Goal: Task Accomplishment & Management: Manage account settings

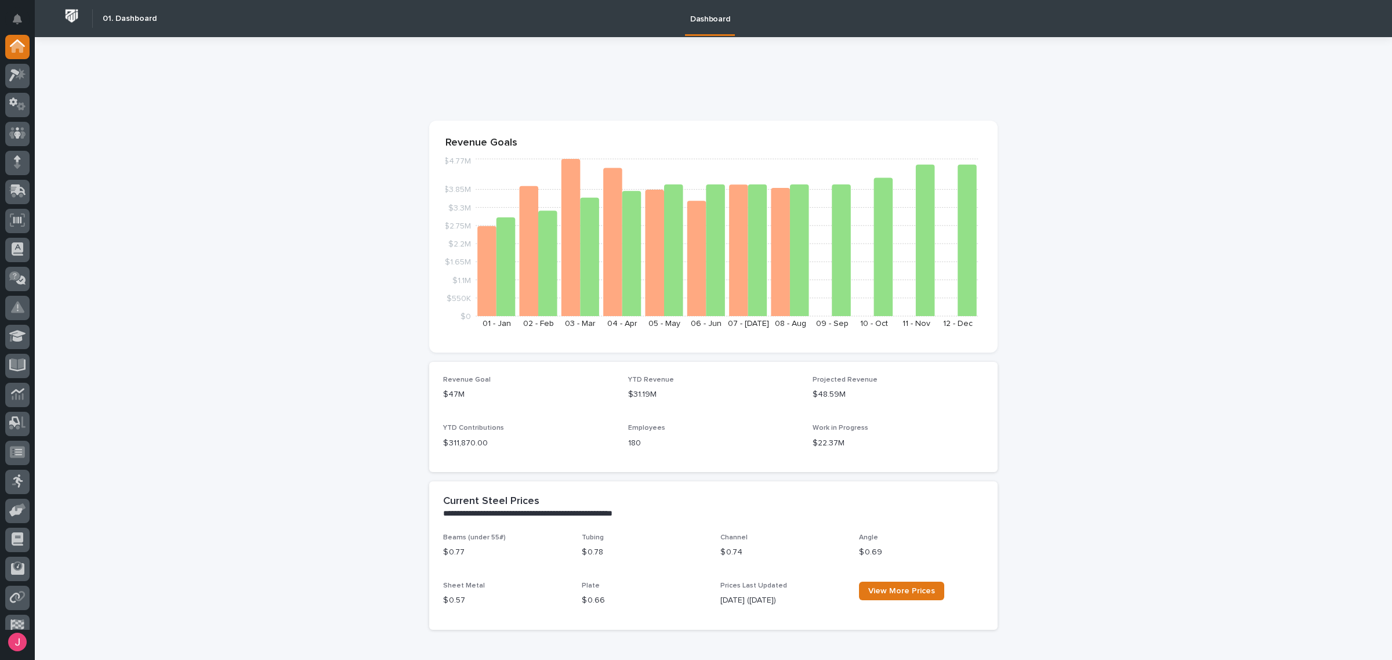
drag, startPoint x: 33, startPoint y: 79, endPoint x: 24, endPoint y: 78, distance: 8.8
click at [31, 79] on div at bounding box center [17, 332] width 35 height 595
click at [17, 76] on icon at bounding box center [17, 74] width 17 height 13
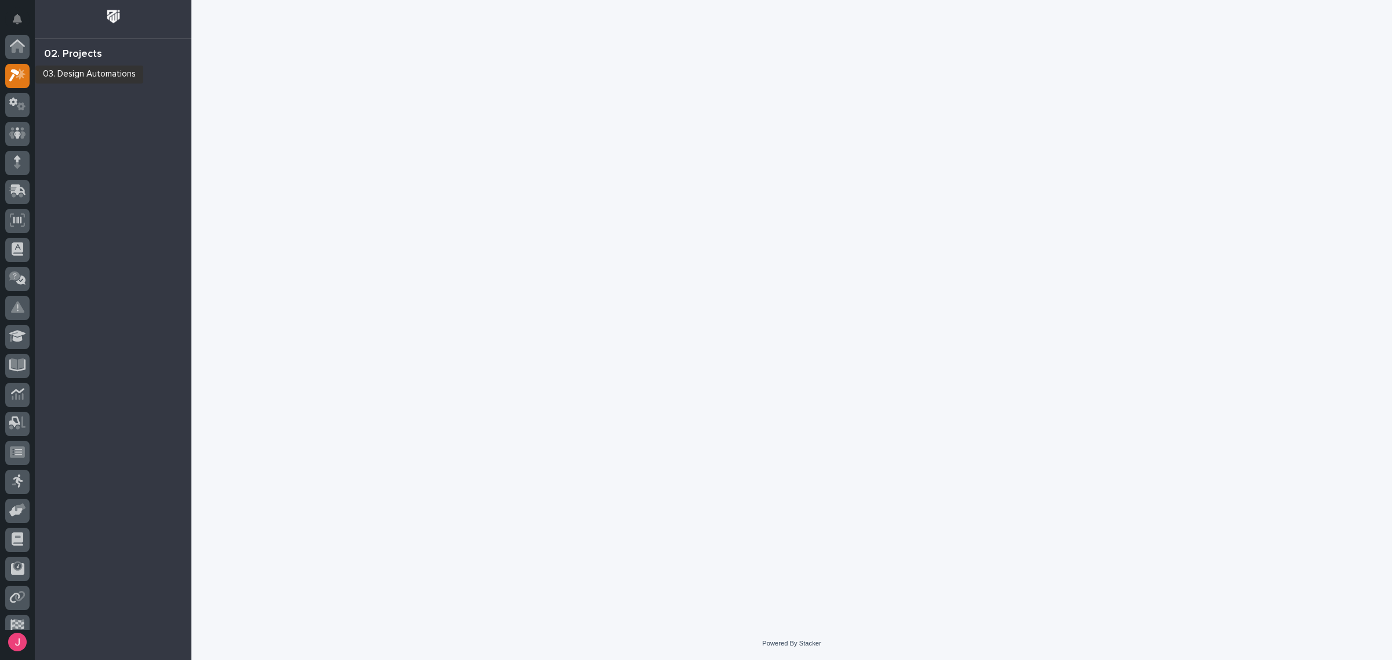
scroll to position [29, 0]
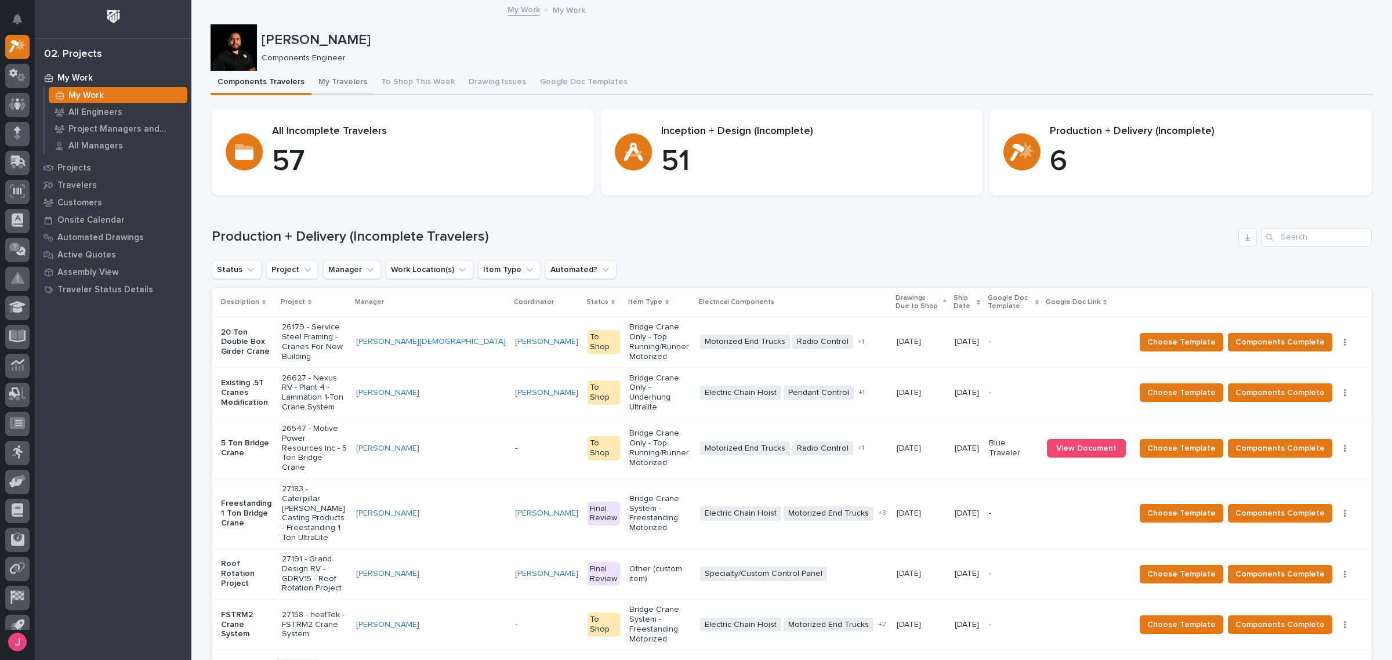
click at [340, 87] on button "My Travelers" at bounding box center [342, 83] width 63 height 24
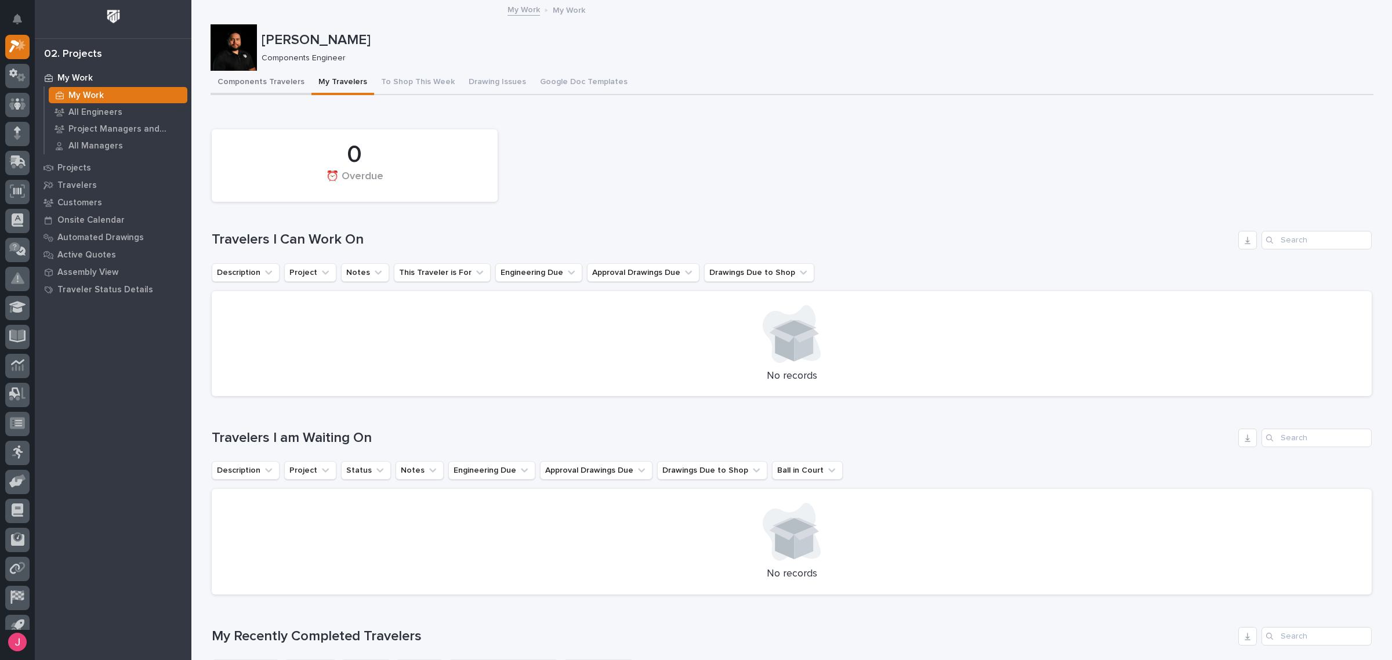
click at [261, 88] on button "Components Travelers" at bounding box center [260, 83] width 101 height 24
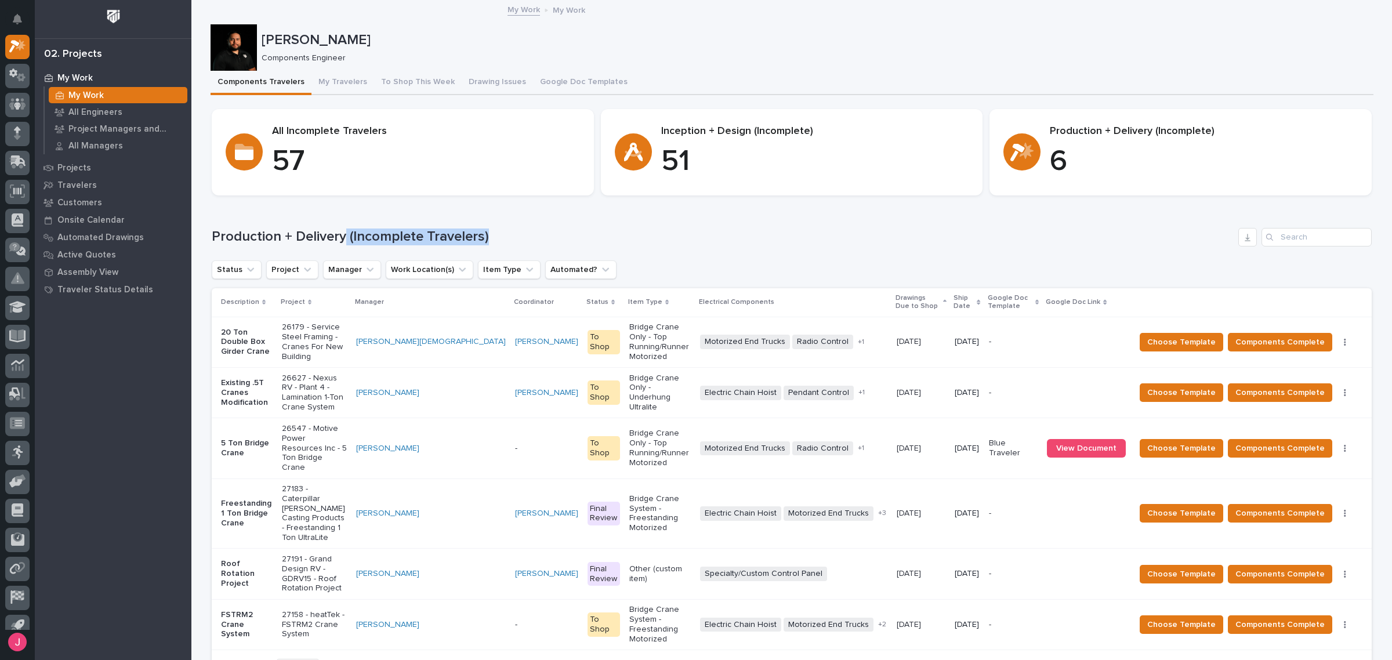
drag, startPoint x: 484, startPoint y: 233, endPoint x: 336, endPoint y: 231, distance: 147.9
click at [336, 231] on h1 "Production + Delivery (Incomplete Travelers)" at bounding box center [723, 236] width 1022 height 17
click at [685, 241] on h1 "Production + Delivery (Incomplete Travelers)" at bounding box center [723, 236] width 1022 height 17
drag, startPoint x: 335, startPoint y: 74, endPoint x: 321, endPoint y: 80, distance: 15.8
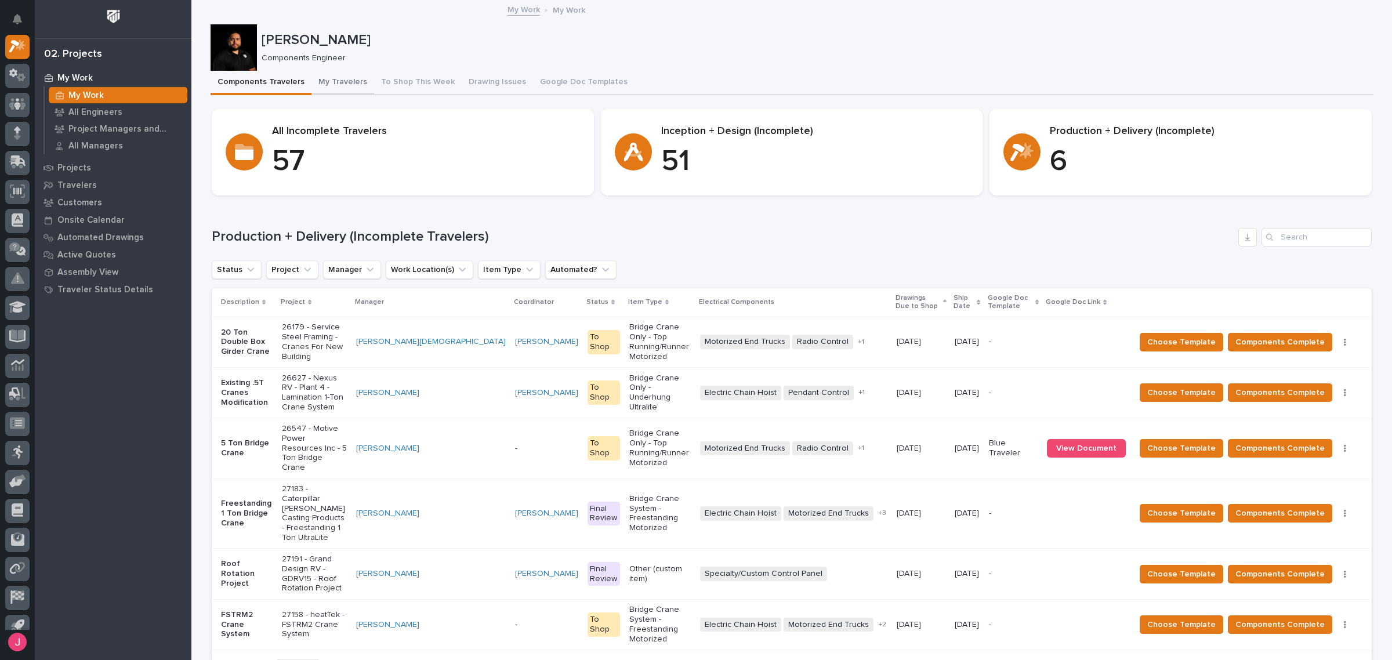
click at [335, 74] on button "My Travelers" at bounding box center [342, 83] width 63 height 24
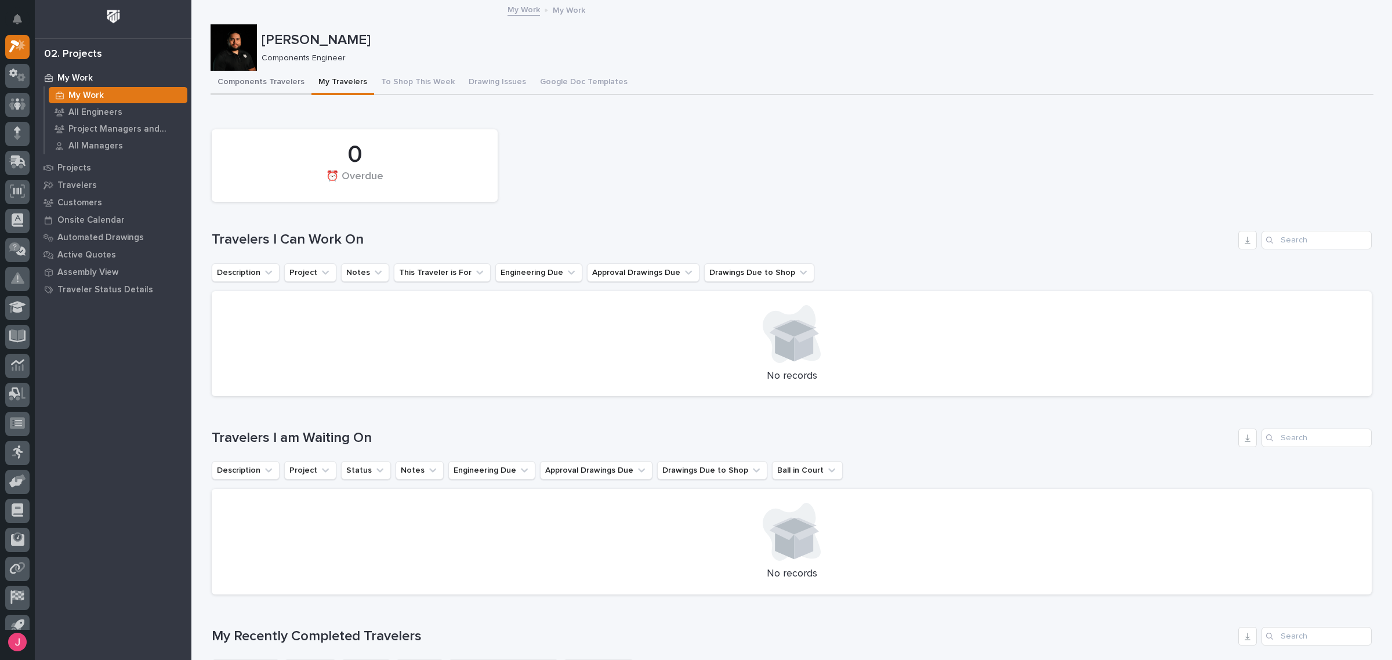
click at [275, 80] on button "Components Travelers" at bounding box center [260, 83] width 101 height 24
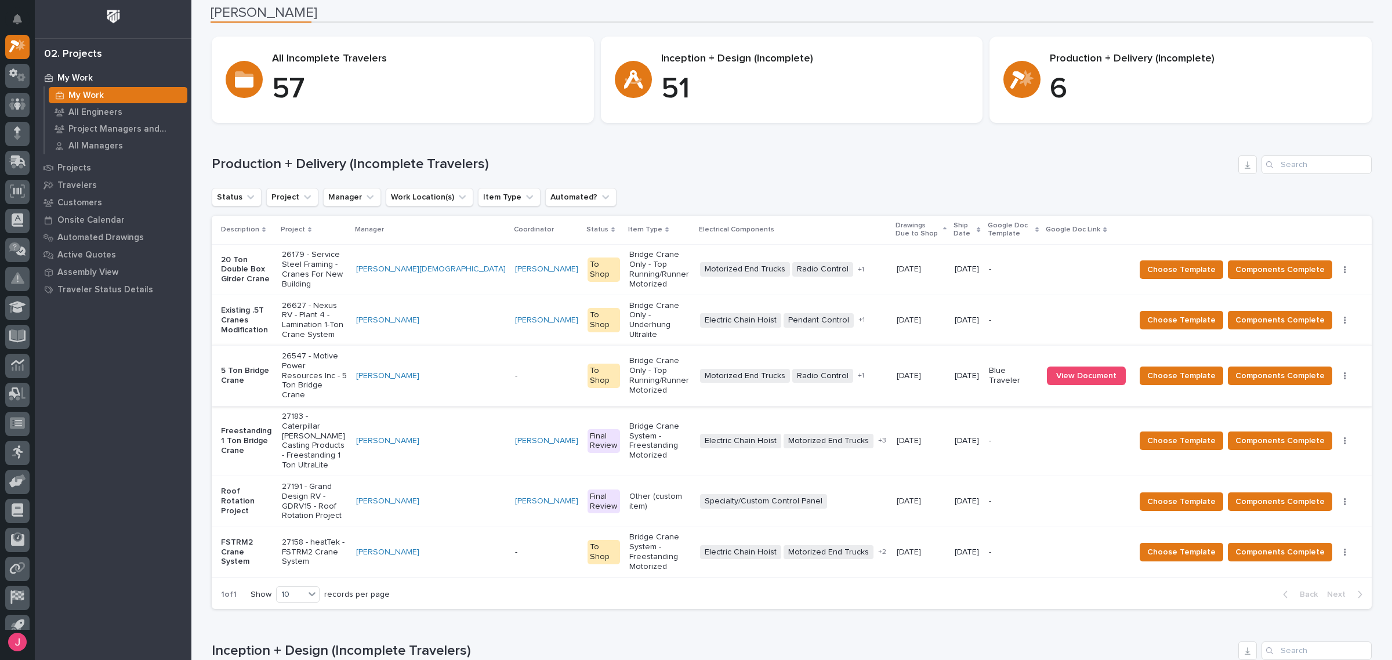
scroll to position [145, 0]
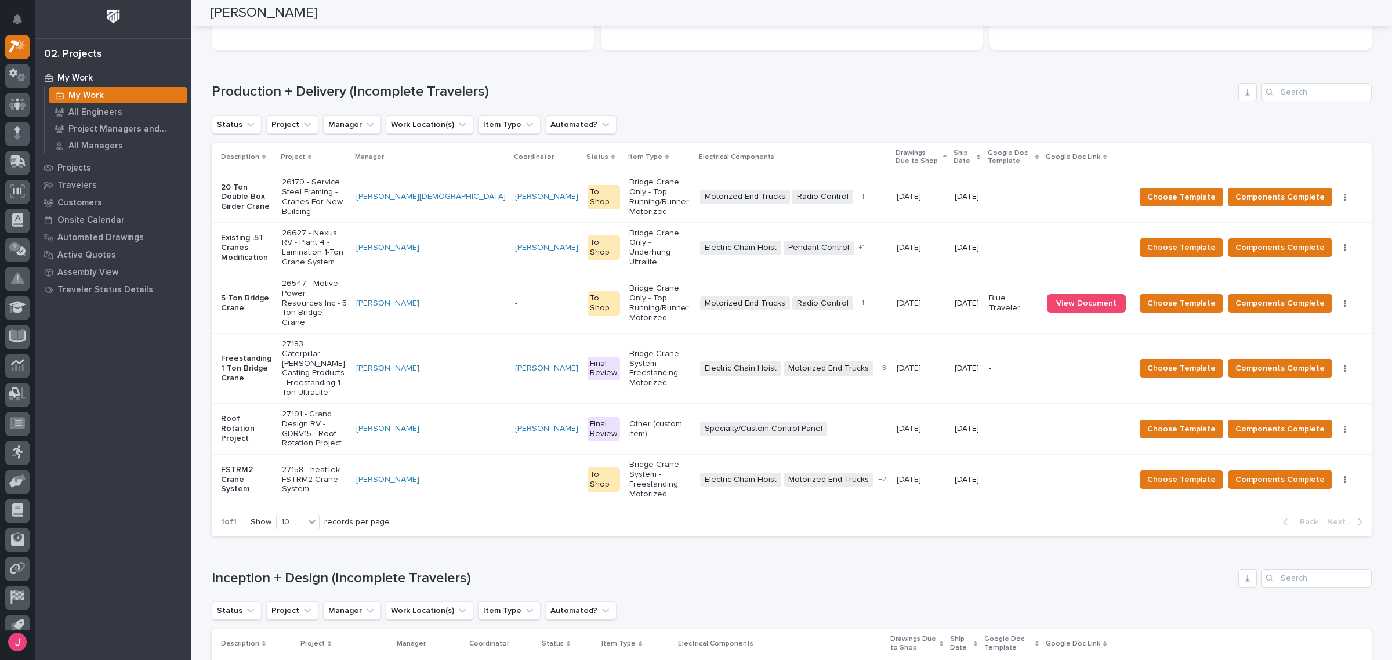
click at [656, 198] on p "Bridge Crane Only - Top Running/Runner Motorized" at bounding box center [659, 196] width 61 height 39
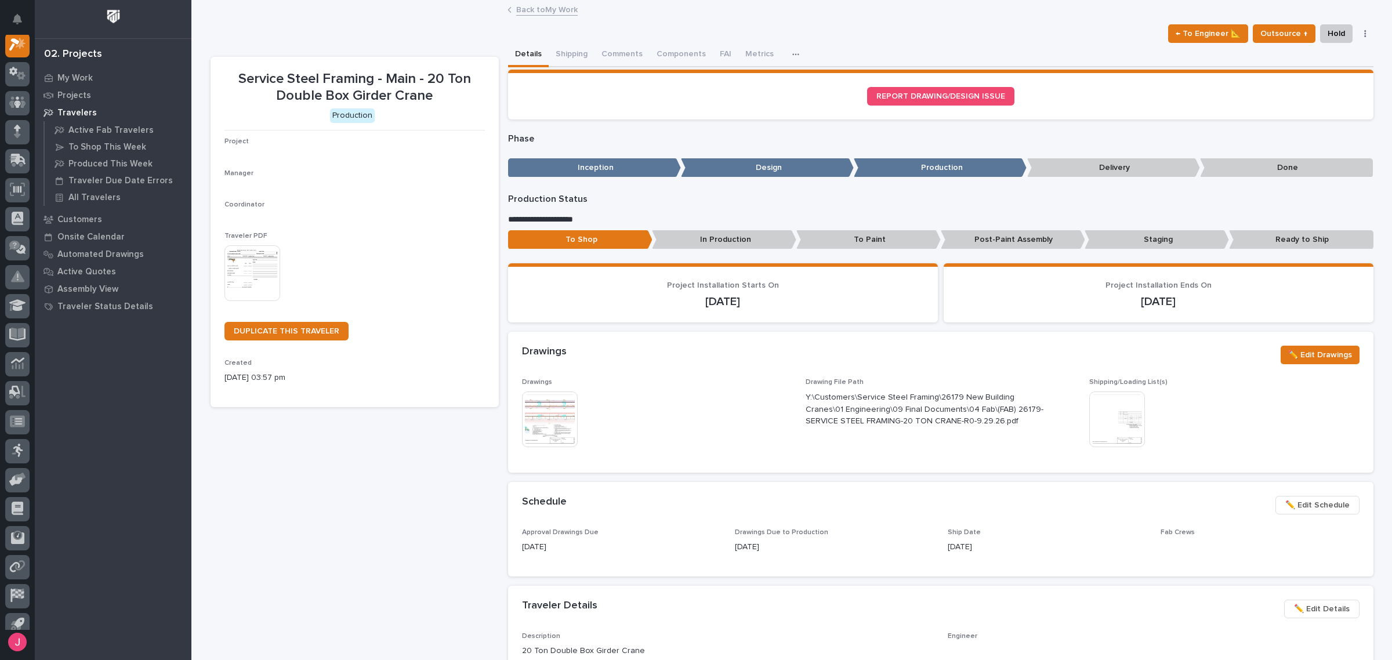
scroll to position [29, 0]
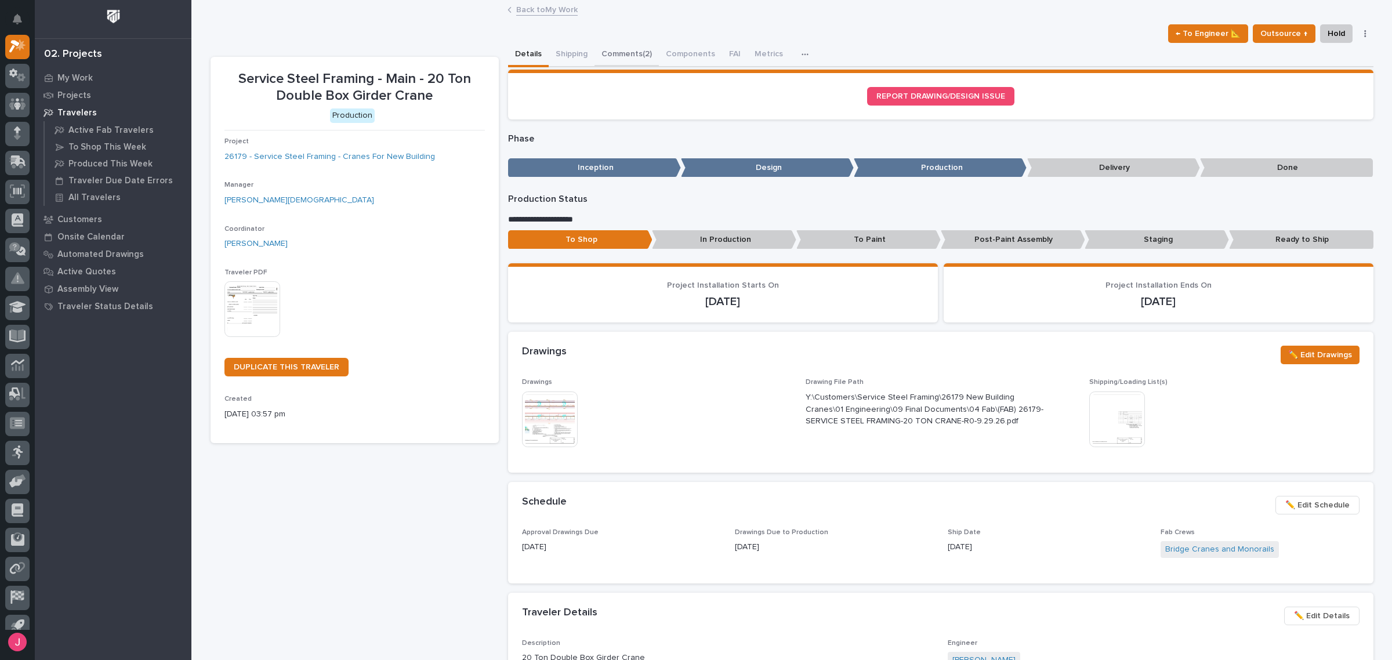
click at [615, 64] on button "Comments (2)" at bounding box center [626, 55] width 64 height 24
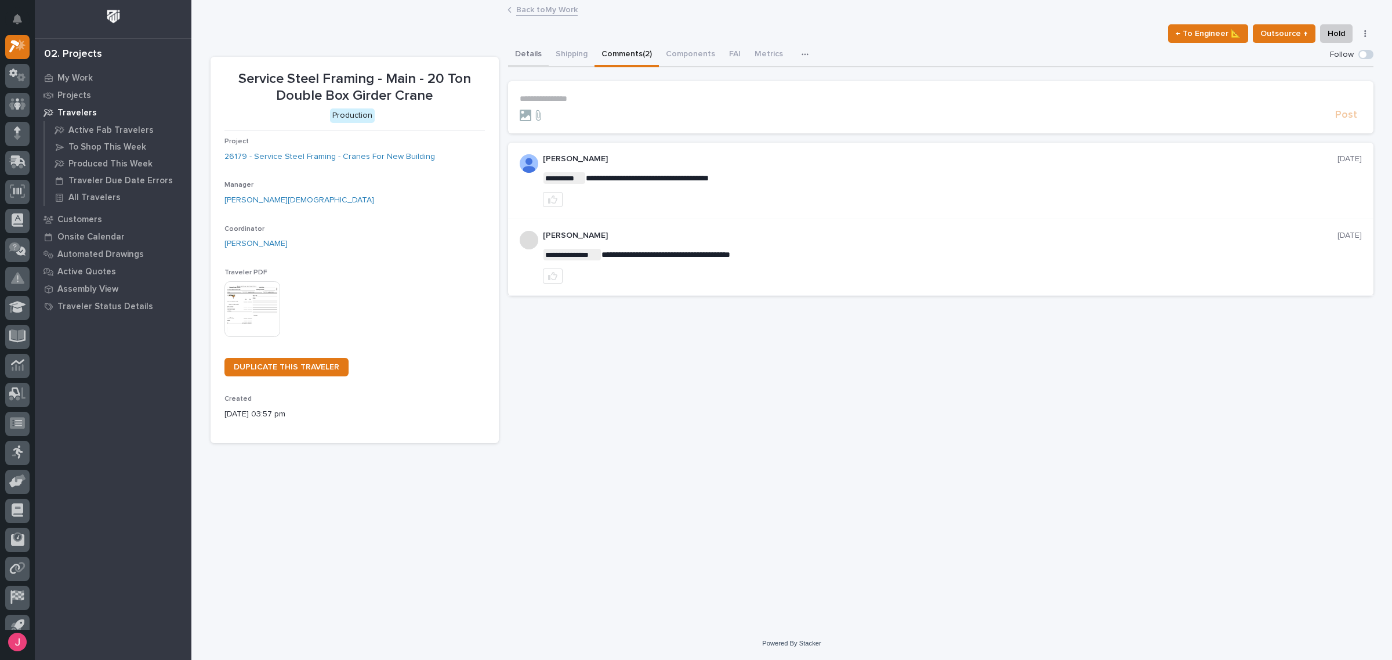
click at [531, 61] on button "Details" at bounding box center [528, 55] width 41 height 24
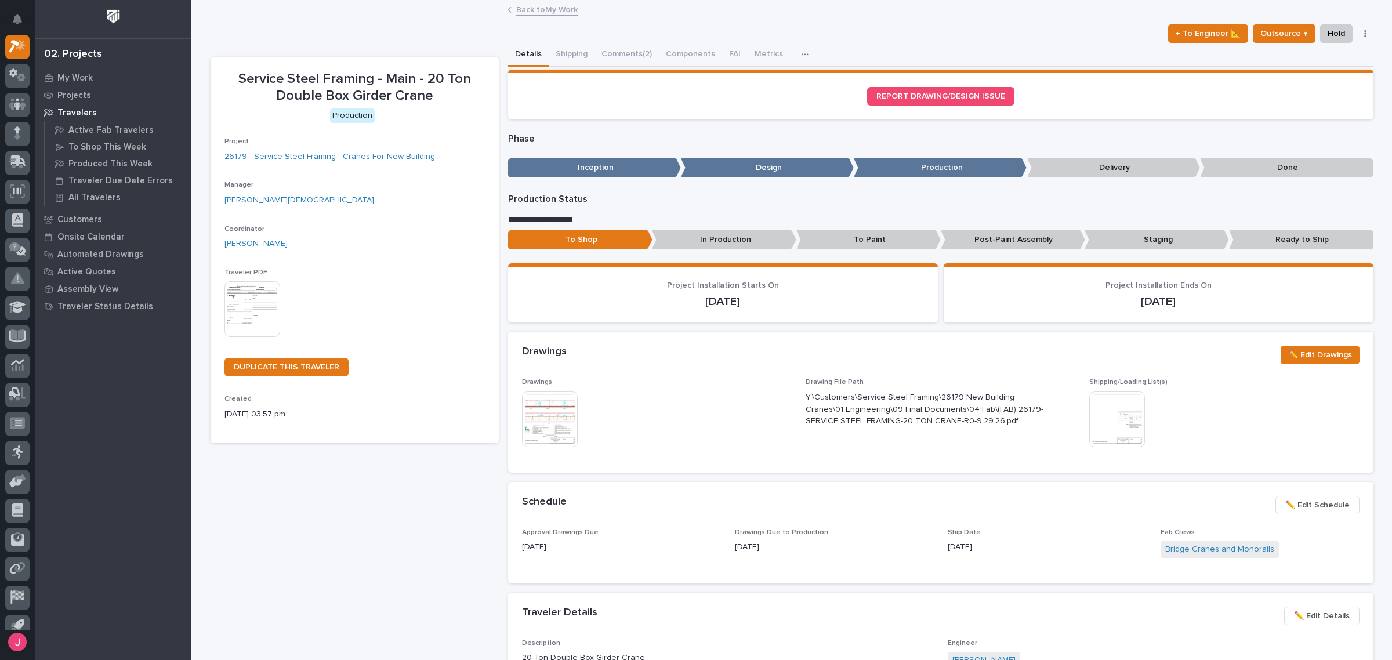
click at [533, 13] on link "Back to My Work" at bounding box center [546, 8] width 61 height 13
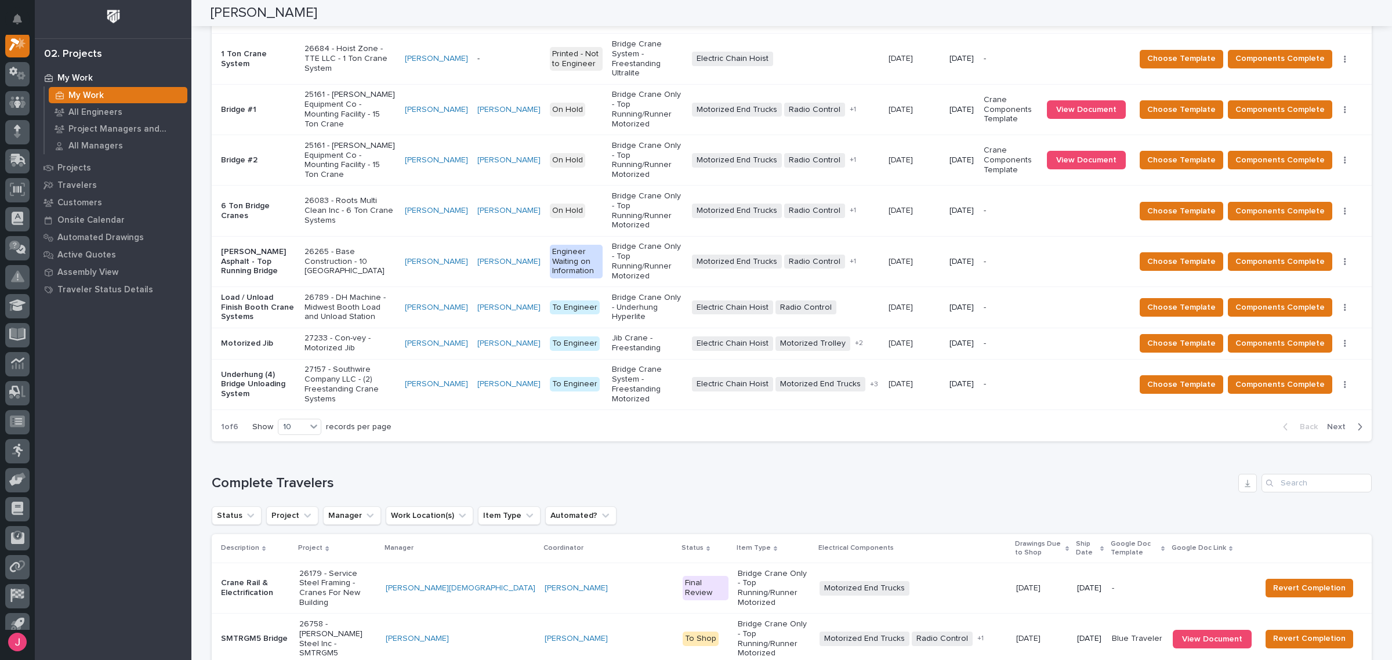
scroll to position [855, 0]
click at [1319, 474] on input "Search" at bounding box center [1316, 483] width 110 height 19
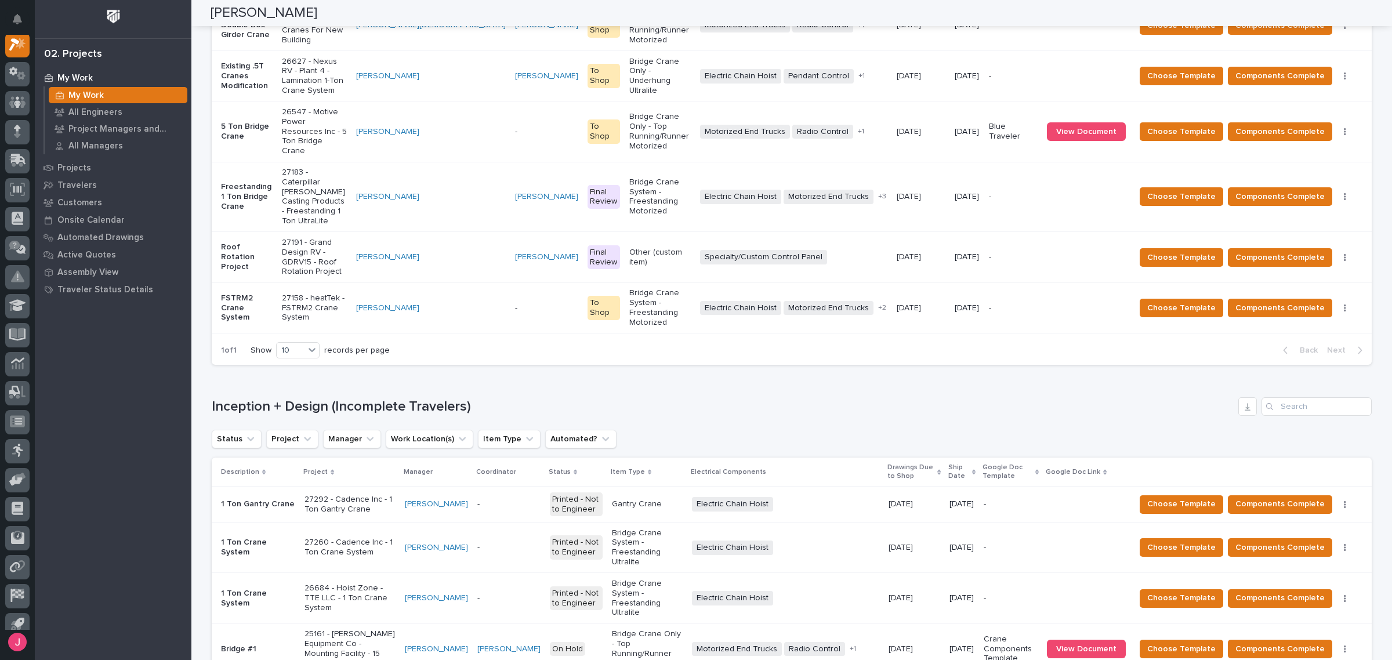
scroll to position [290, 0]
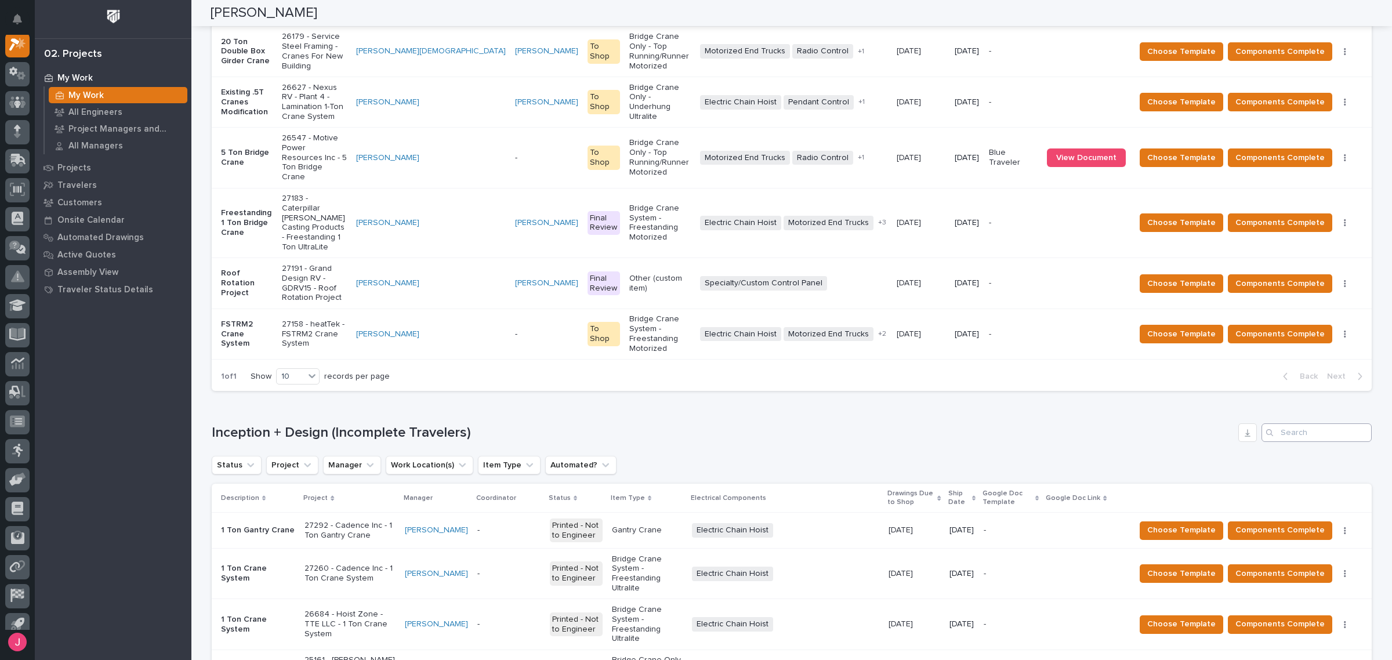
type input "DESHAZO"
click at [1314, 423] on input "Search" at bounding box center [1316, 432] width 110 height 19
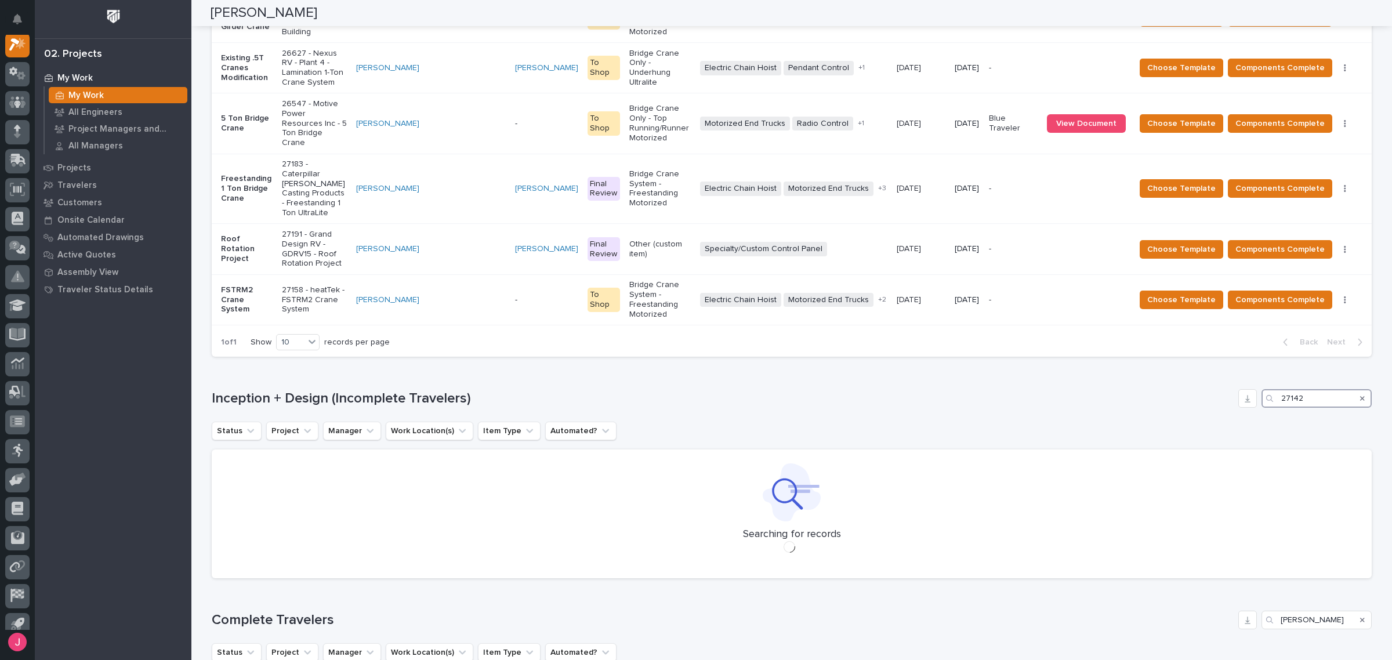
scroll to position [308, 0]
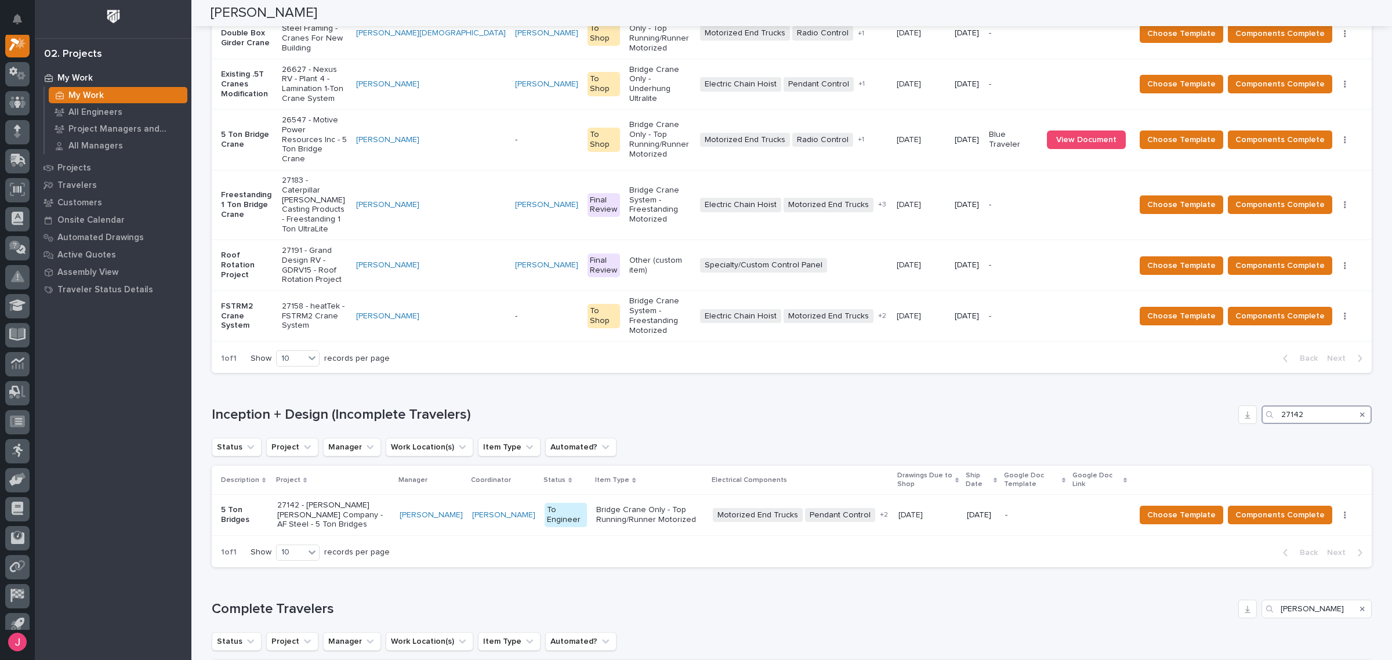
type input "27142"
click at [1360, 405] on div "Search" at bounding box center [1362, 414] width 19 height 19
click at [1360, 413] on icon "Search" at bounding box center [1362, 415] width 5 height 5
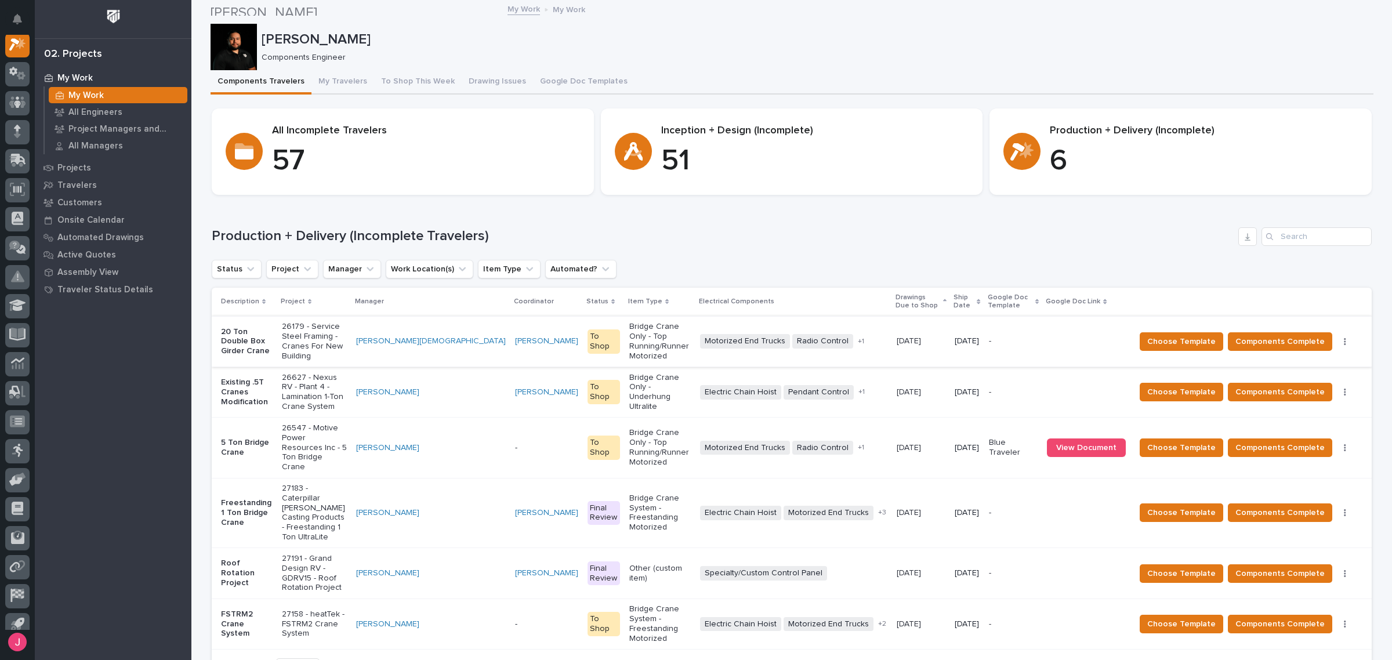
scroll to position [0, 0]
click at [302, 554] on p "27191 - Grand Design RV - GDRV15 - Roof Rotation Project" at bounding box center [314, 573] width 65 height 39
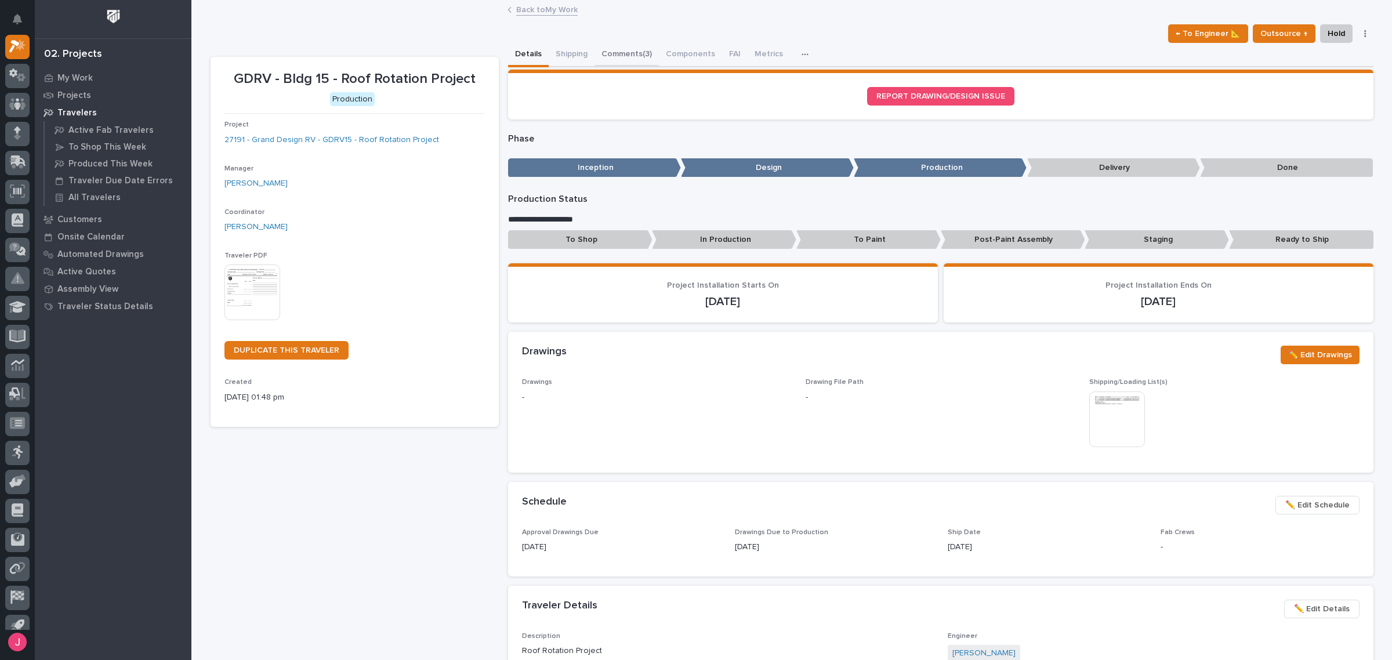
click at [605, 62] on button "Comments (3)" at bounding box center [626, 55] width 64 height 24
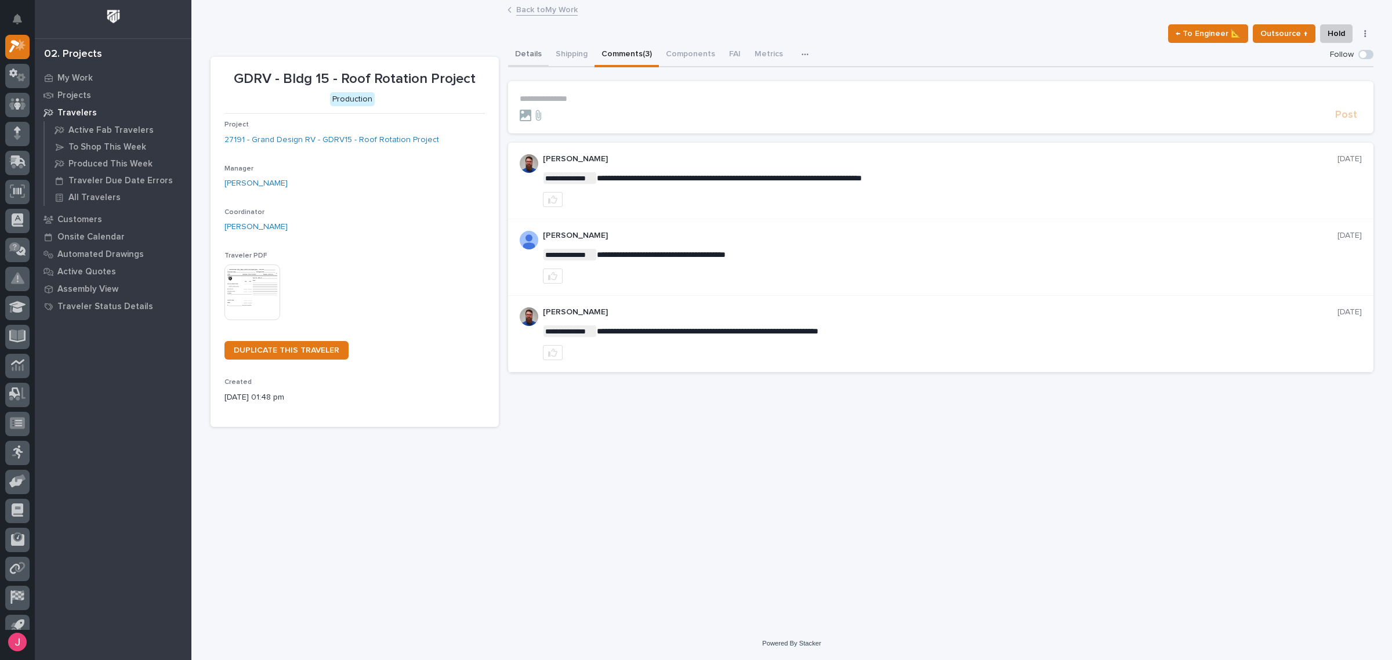
click at [523, 48] on button "Details" at bounding box center [528, 55] width 41 height 24
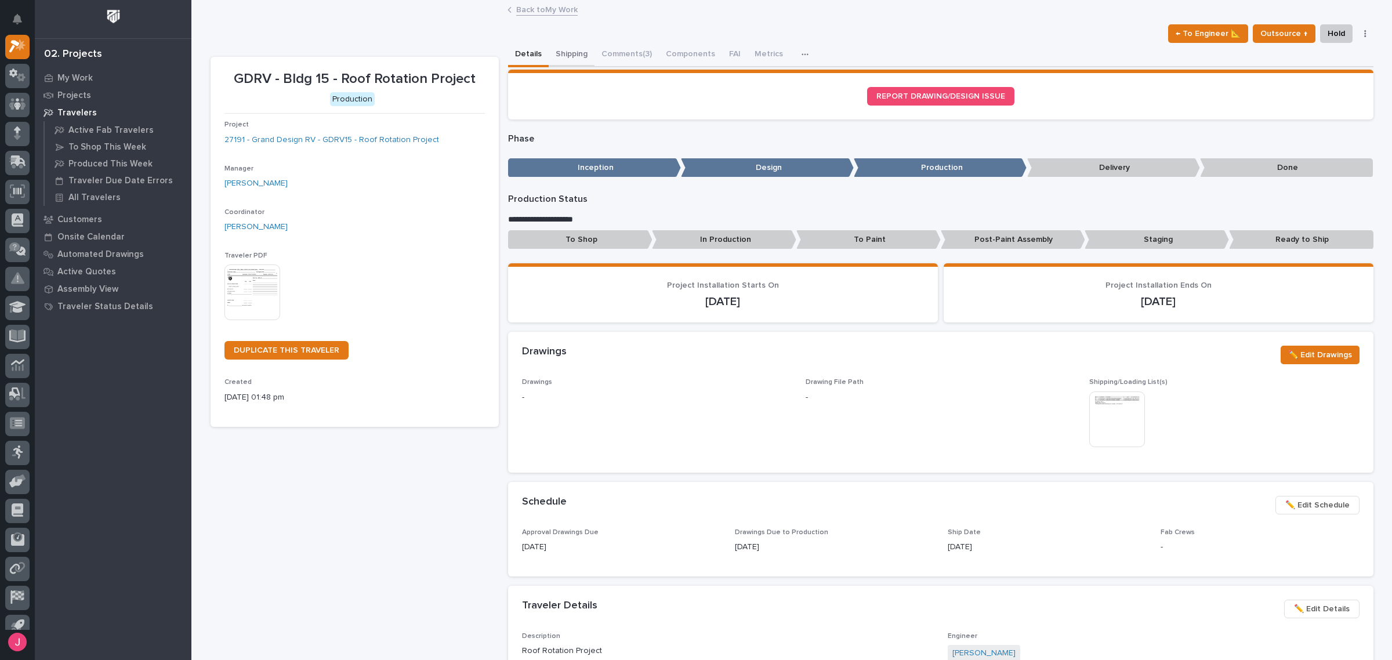
click at [562, 53] on button "Shipping" at bounding box center [572, 55] width 46 height 24
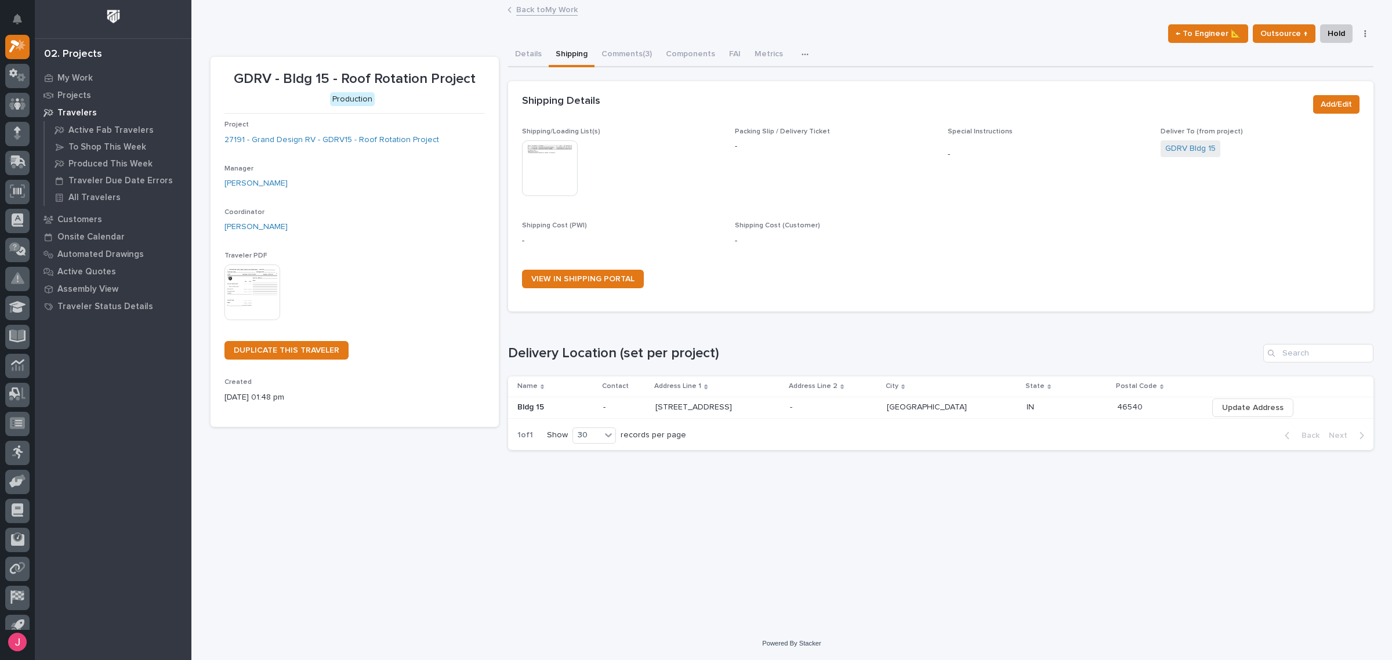
click at [565, 154] on img at bounding box center [550, 168] width 56 height 56
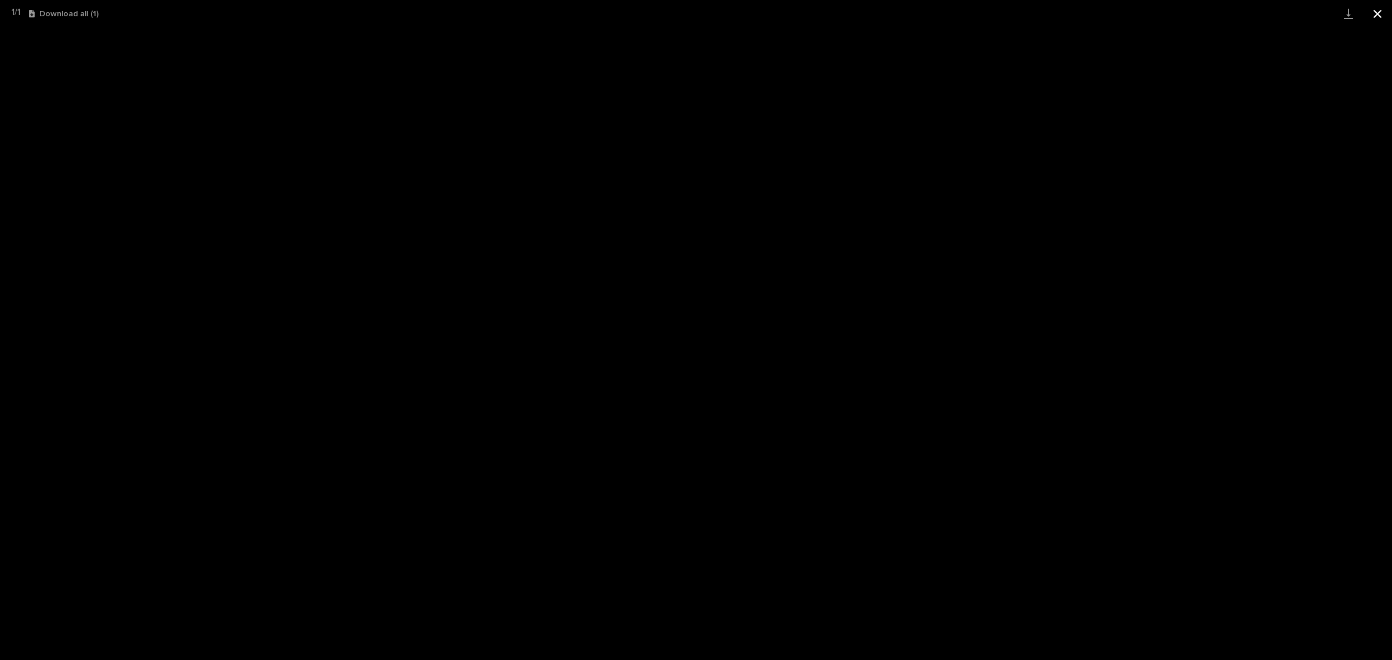
click at [1384, 13] on button "Close gallery" at bounding box center [1377, 13] width 29 height 27
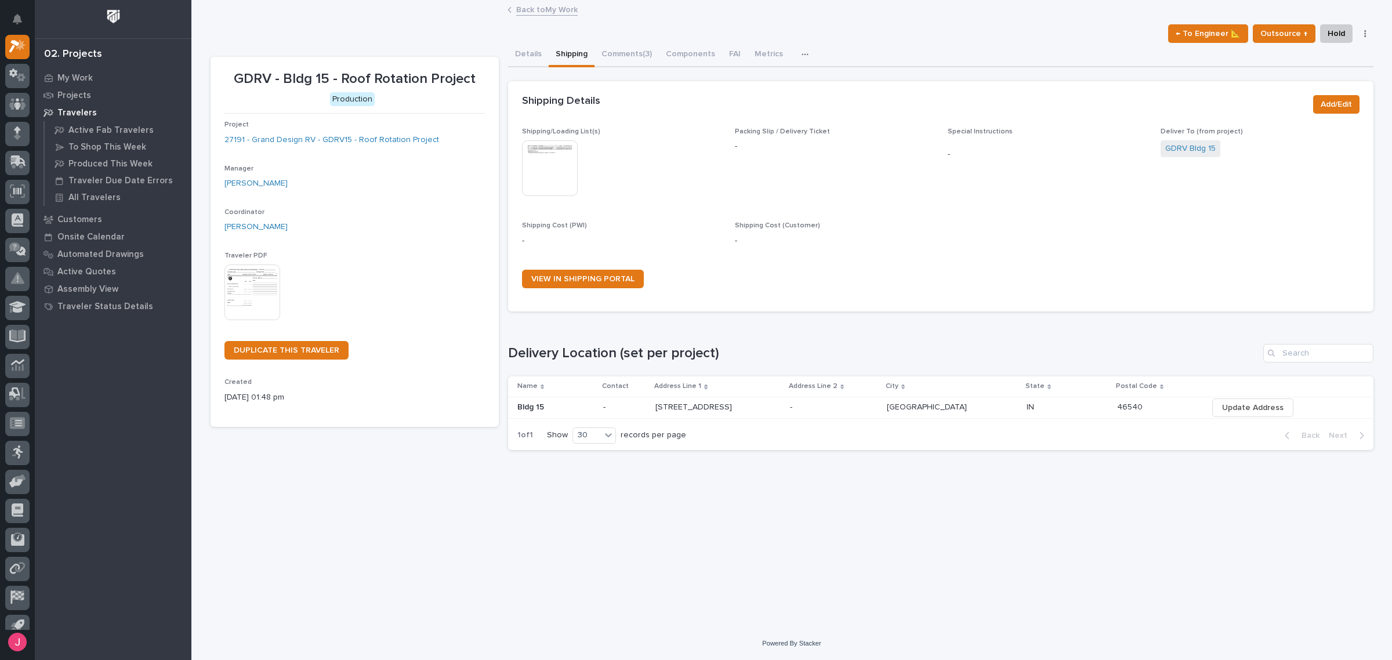
click at [864, 215] on div "Shipping/Loading List(s) This file cannot be opened Download File Packing Slip …" at bounding box center [940, 213] width 837 height 170
click at [625, 61] on button "Comments (3)" at bounding box center [626, 55] width 64 height 24
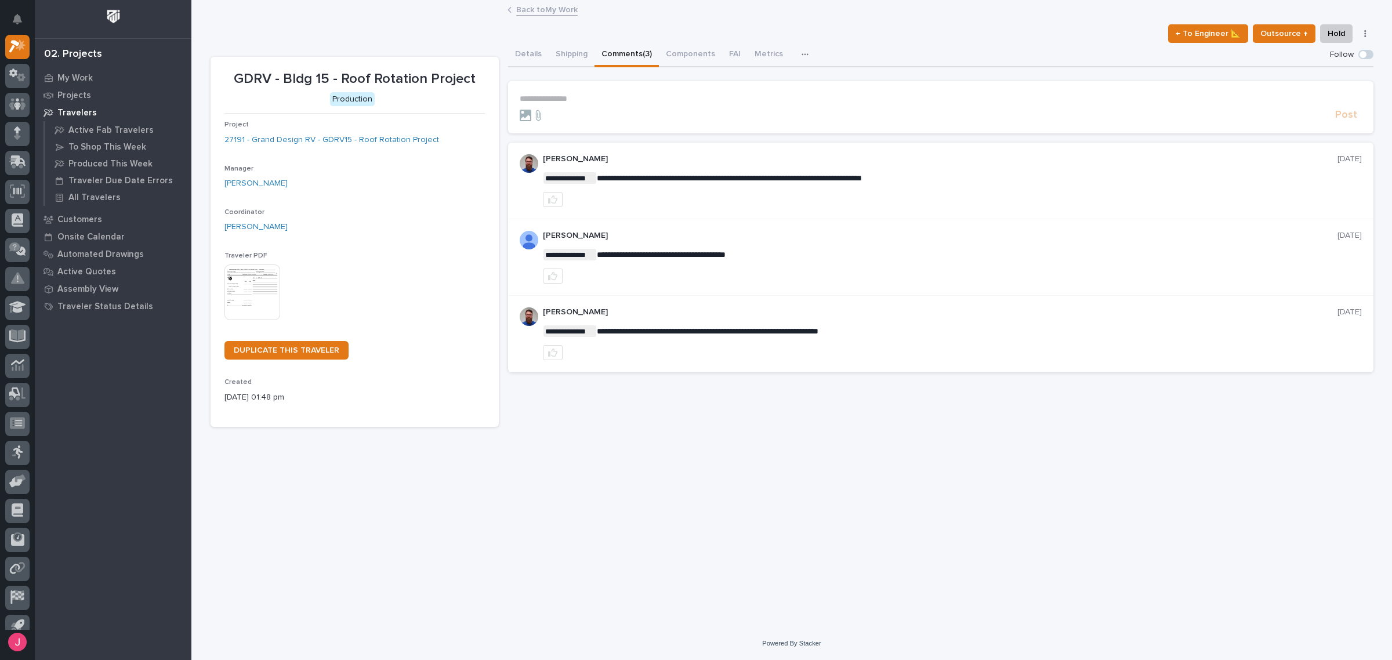
click at [535, 7] on link "Back to My Work" at bounding box center [546, 8] width 61 height 13
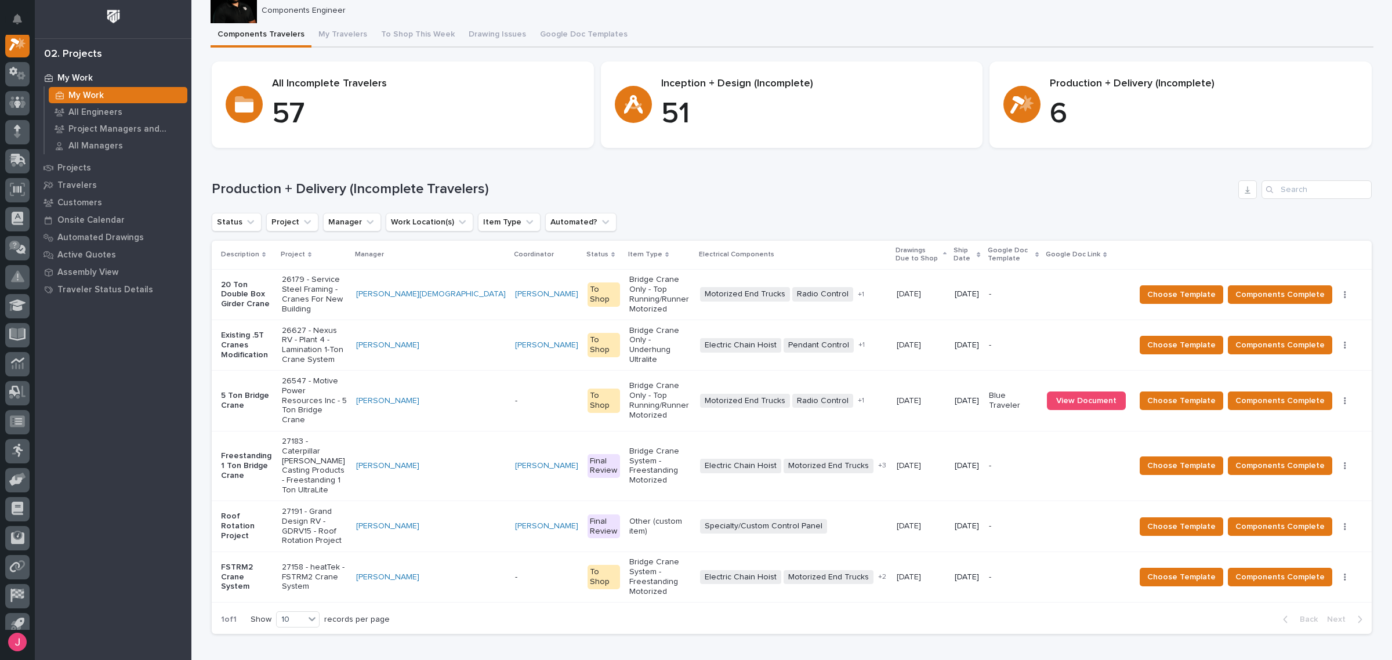
scroll to position [72, 0]
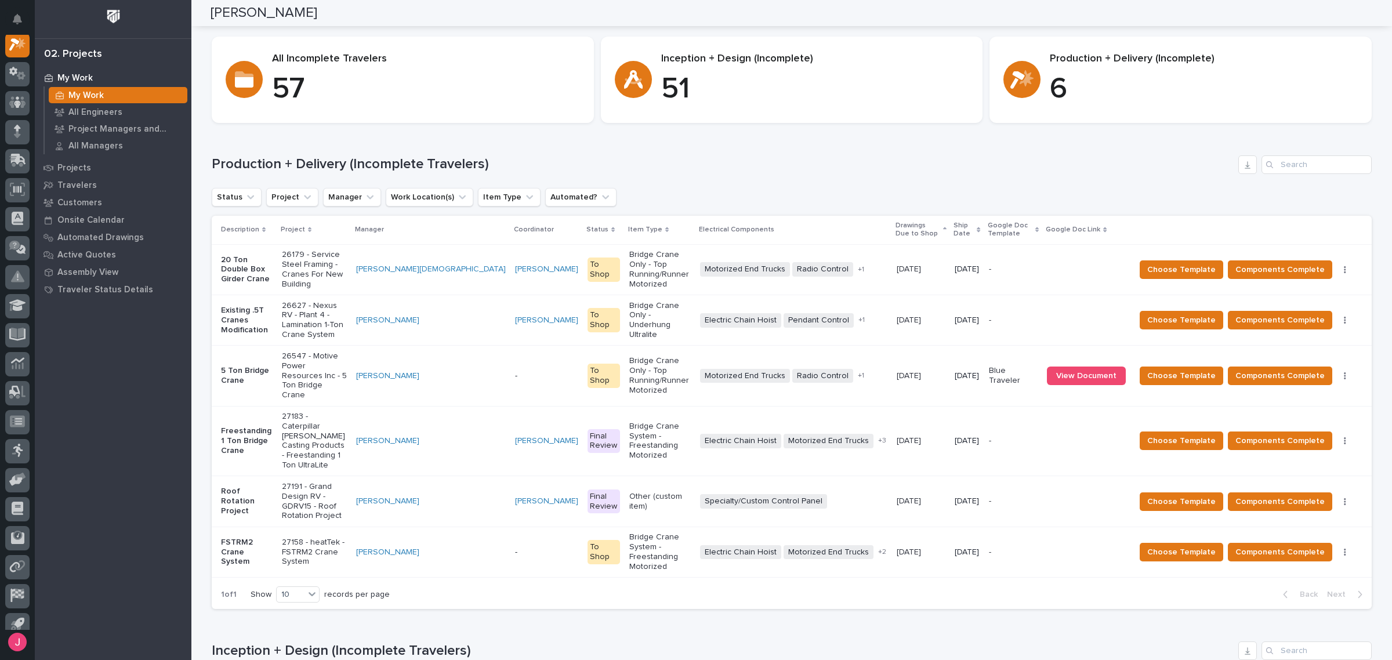
click at [838, 168] on h1 "Production + Delivery (Incomplete Travelers)" at bounding box center [723, 164] width 1022 height 17
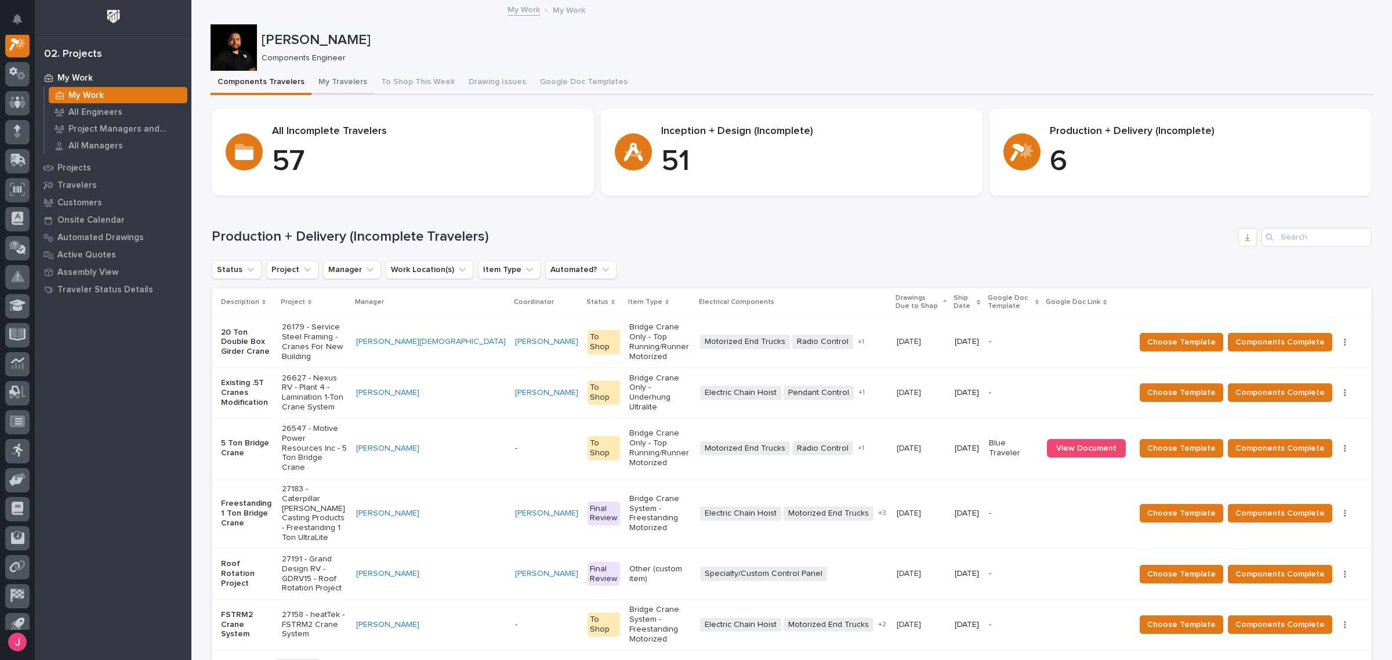
click at [354, 81] on button "My Travelers" at bounding box center [342, 83] width 63 height 24
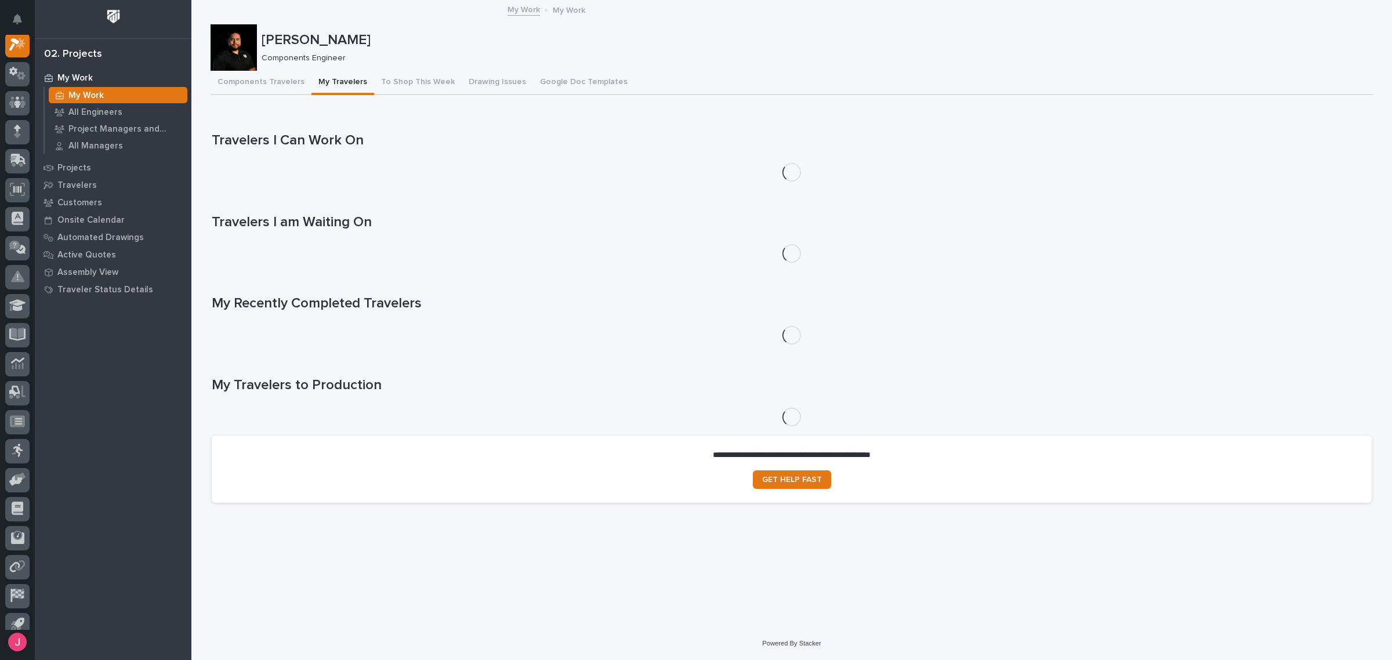
scroll to position [29, 0]
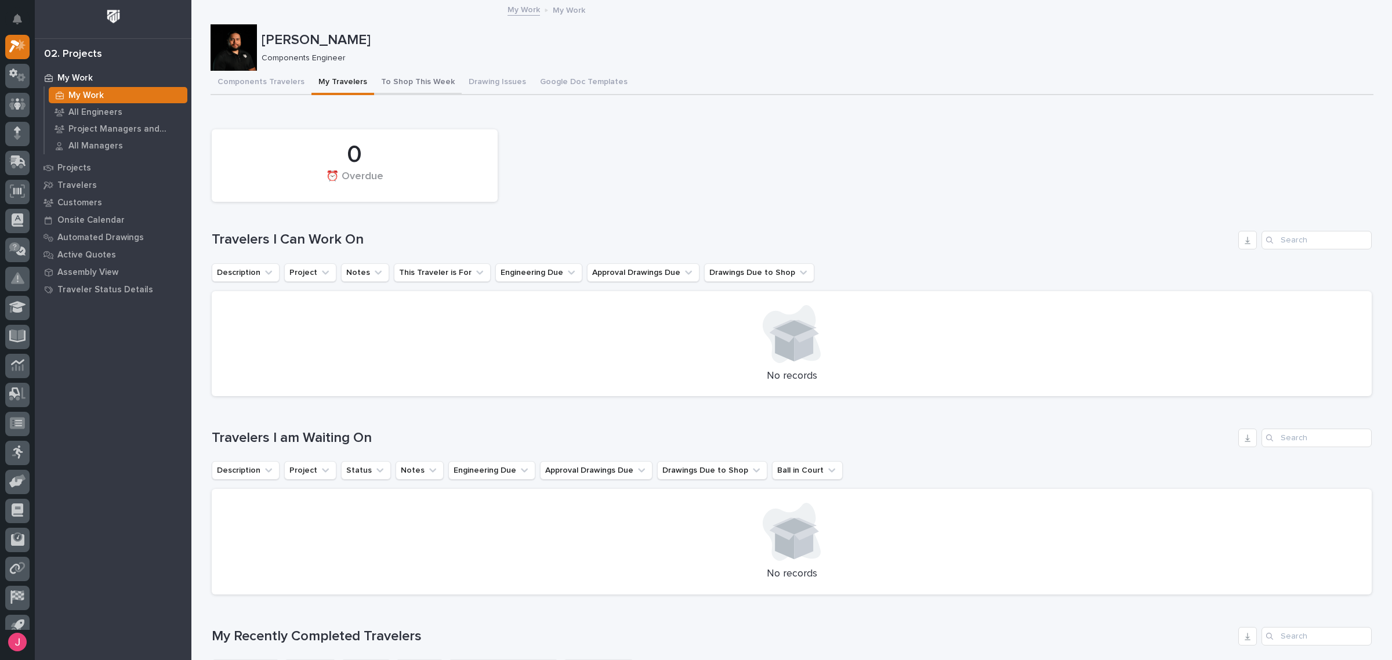
click at [438, 77] on button "To Shop This Week" at bounding box center [418, 83] width 88 height 24
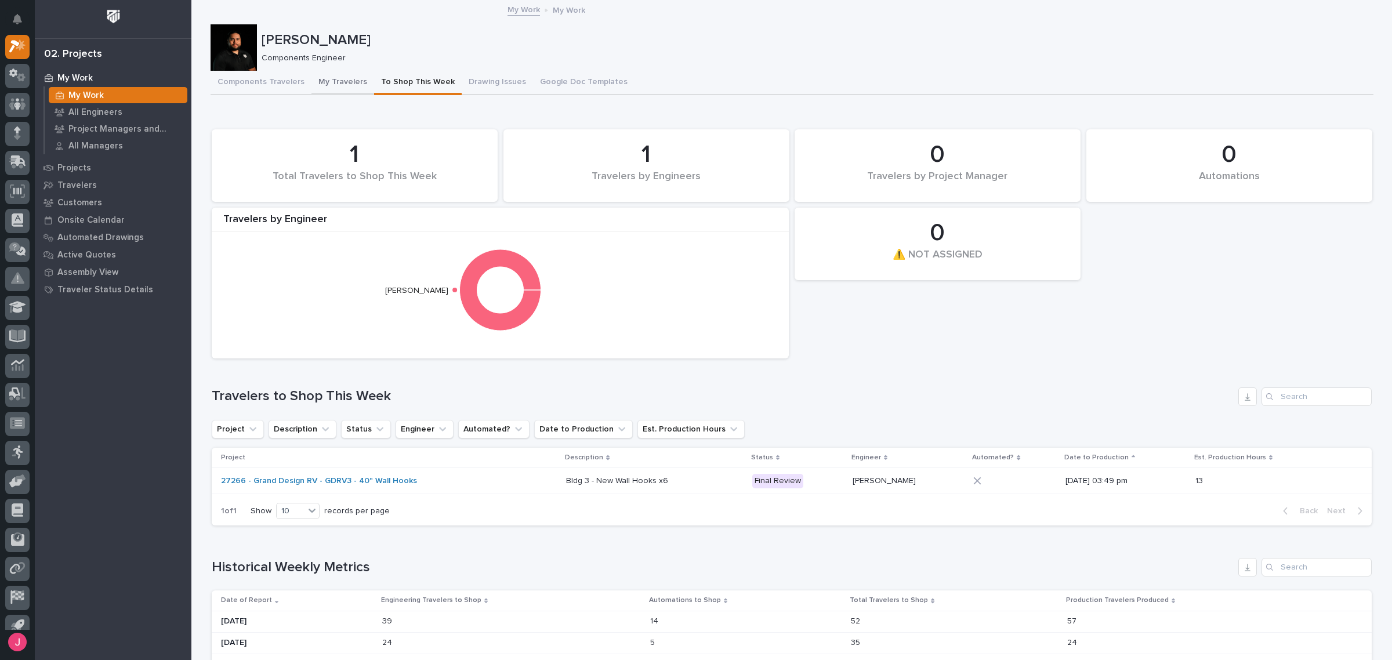
click at [324, 84] on button "My Travelers" at bounding box center [342, 83] width 63 height 24
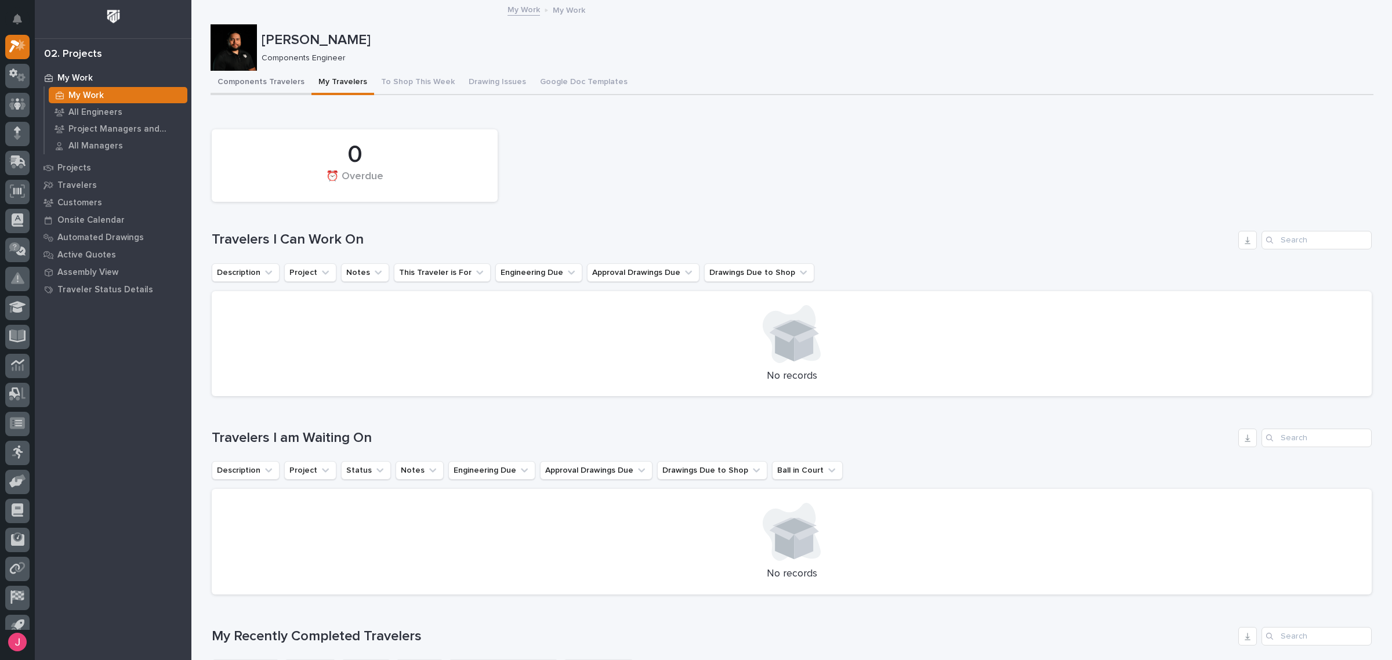
click at [270, 84] on button "Components Travelers" at bounding box center [260, 83] width 101 height 24
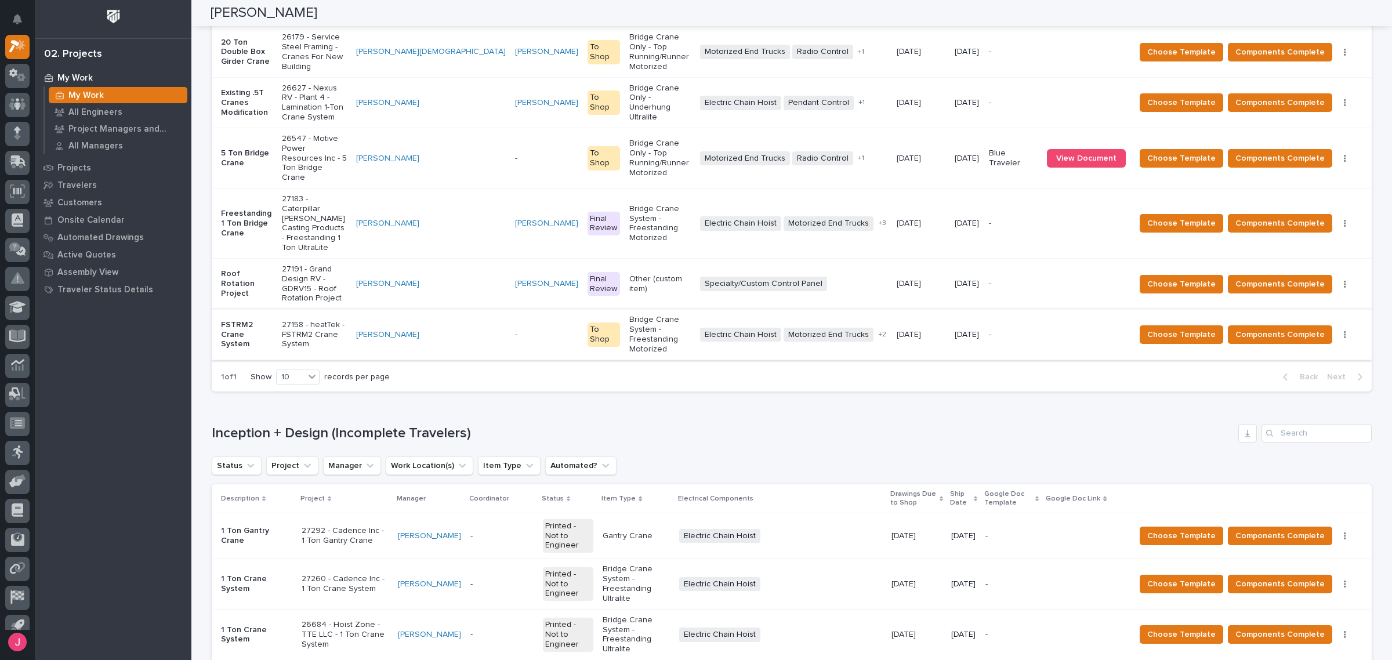
scroll to position [217, 0]
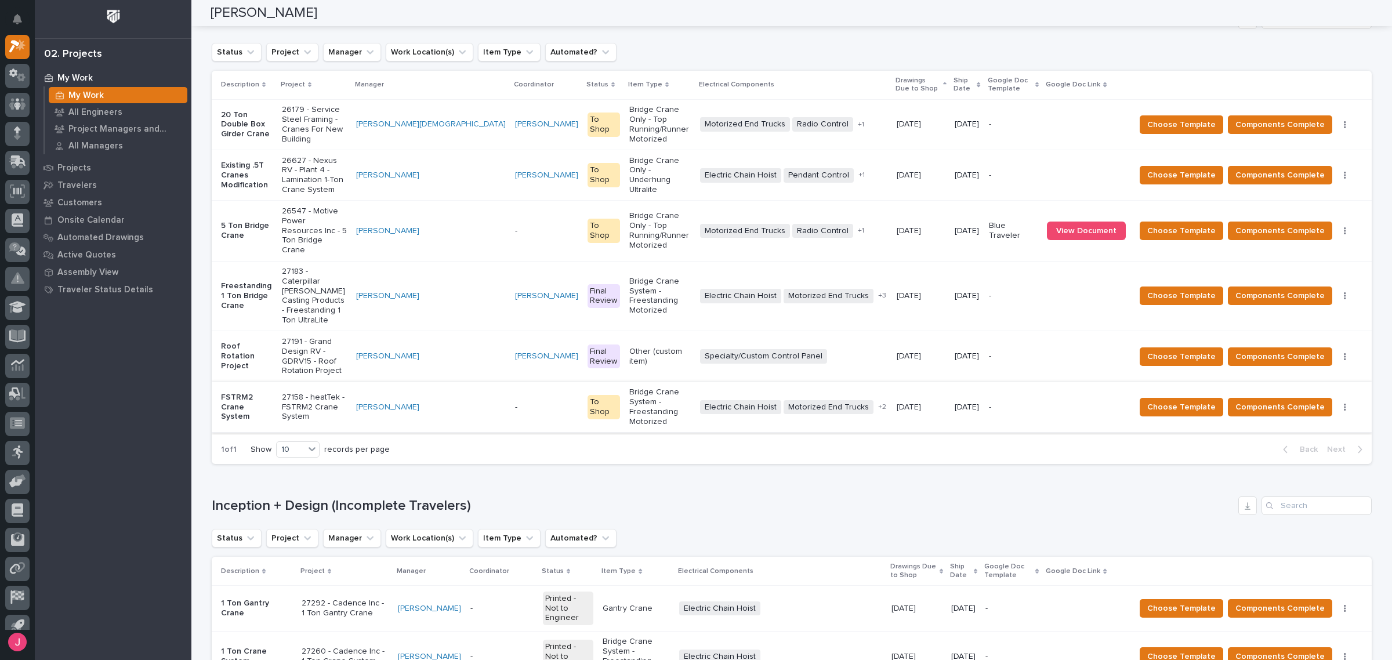
click at [662, 156] on p "Bridge Crane Only - Underhung Ultralite" at bounding box center [659, 175] width 61 height 39
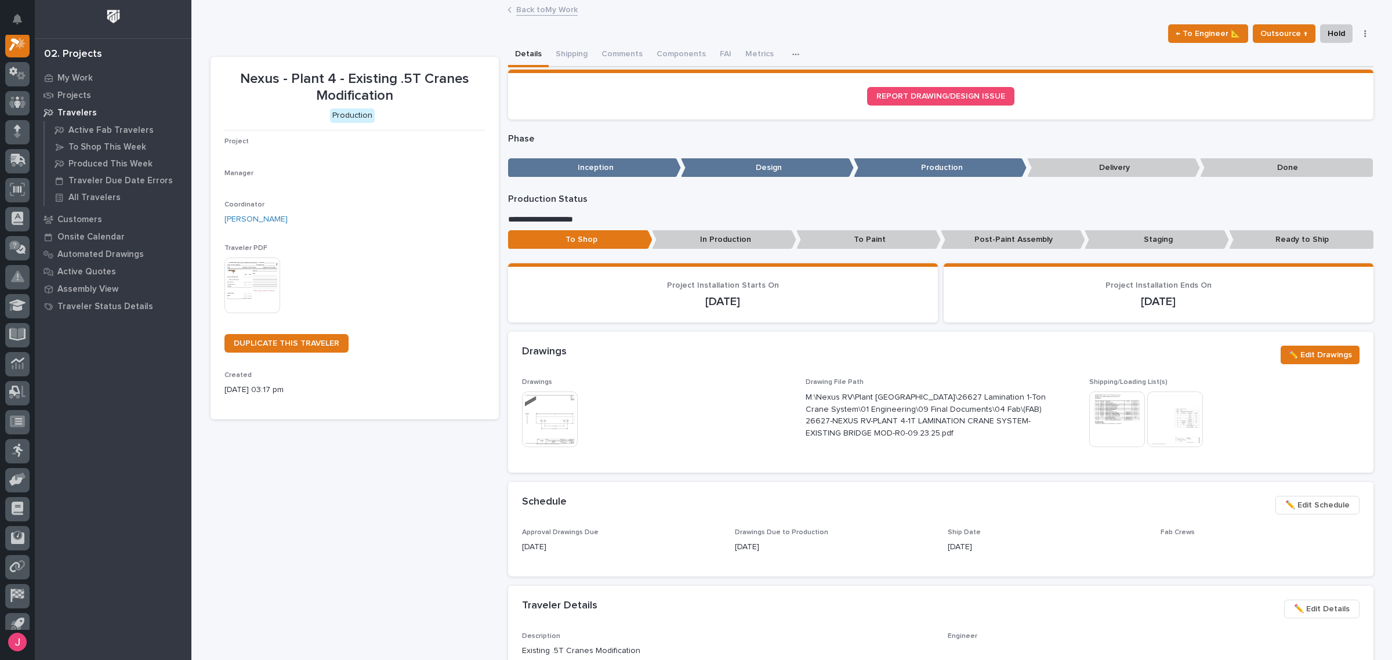
scroll to position [29, 0]
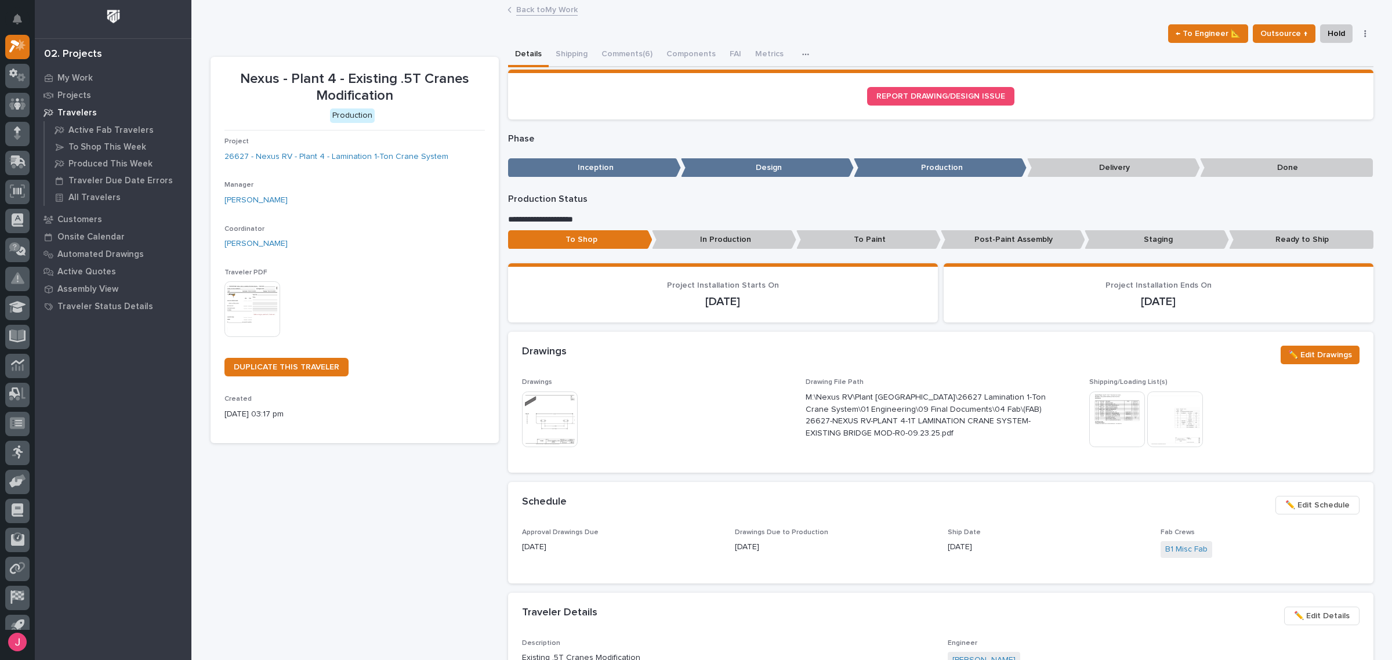
click at [558, 409] on img at bounding box center [550, 419] width 56 height 56
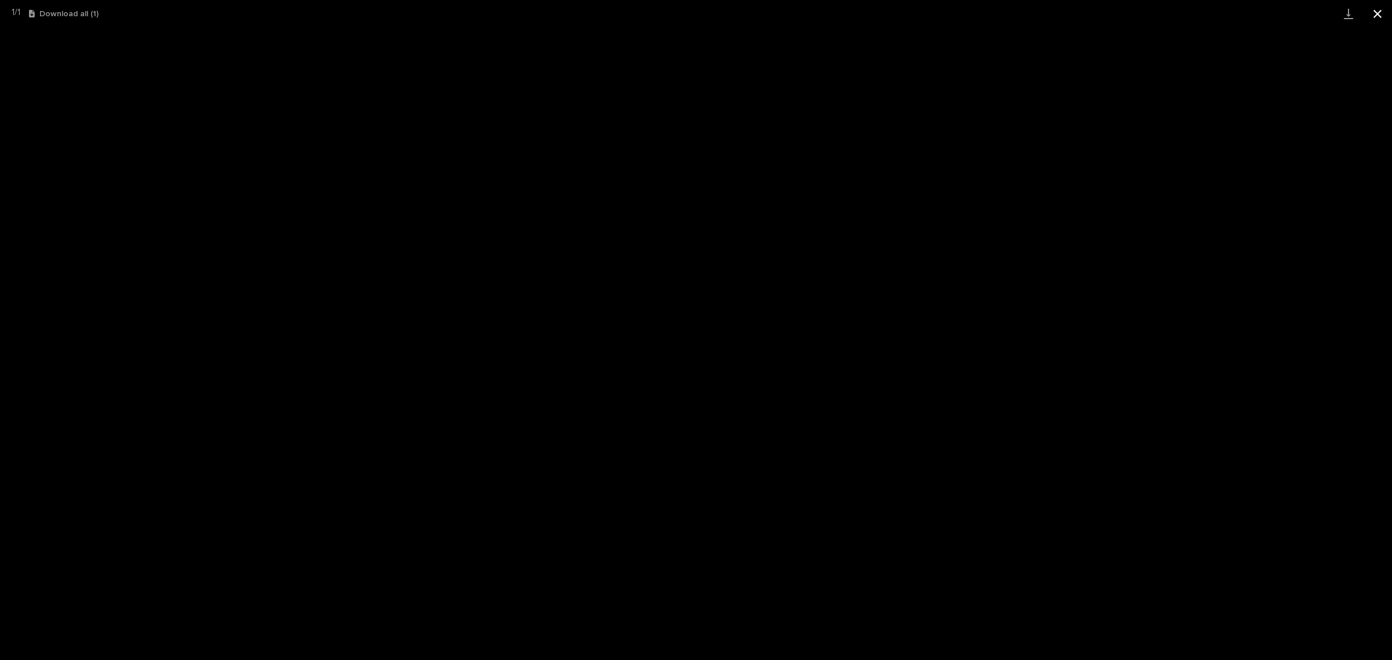
click at [1375, 13] on button "Close gallery" at bounding box center [1377, 13] width 29 height 27
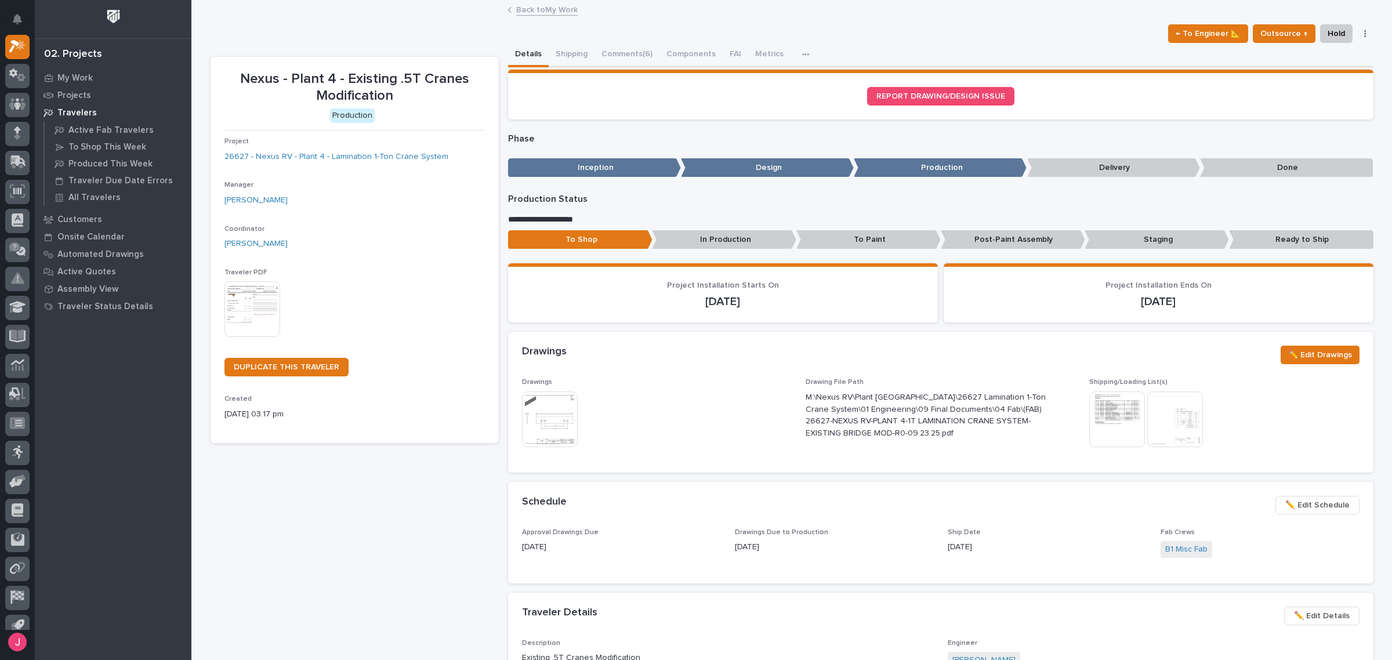
click at [532, 407] on img at bounding box center [550, 419] width 56 height 56
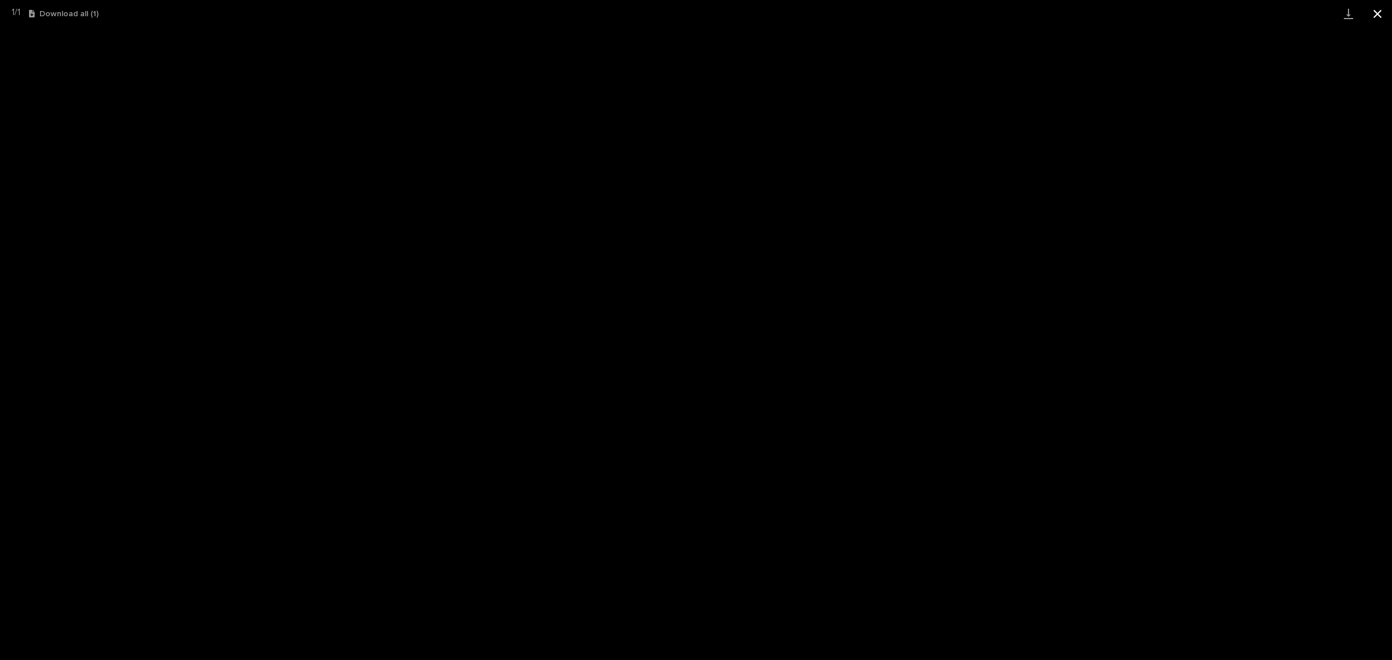
click at [1373, 13] on button "Close gallery" at bounding box center [1377, 13] width 29 height 27
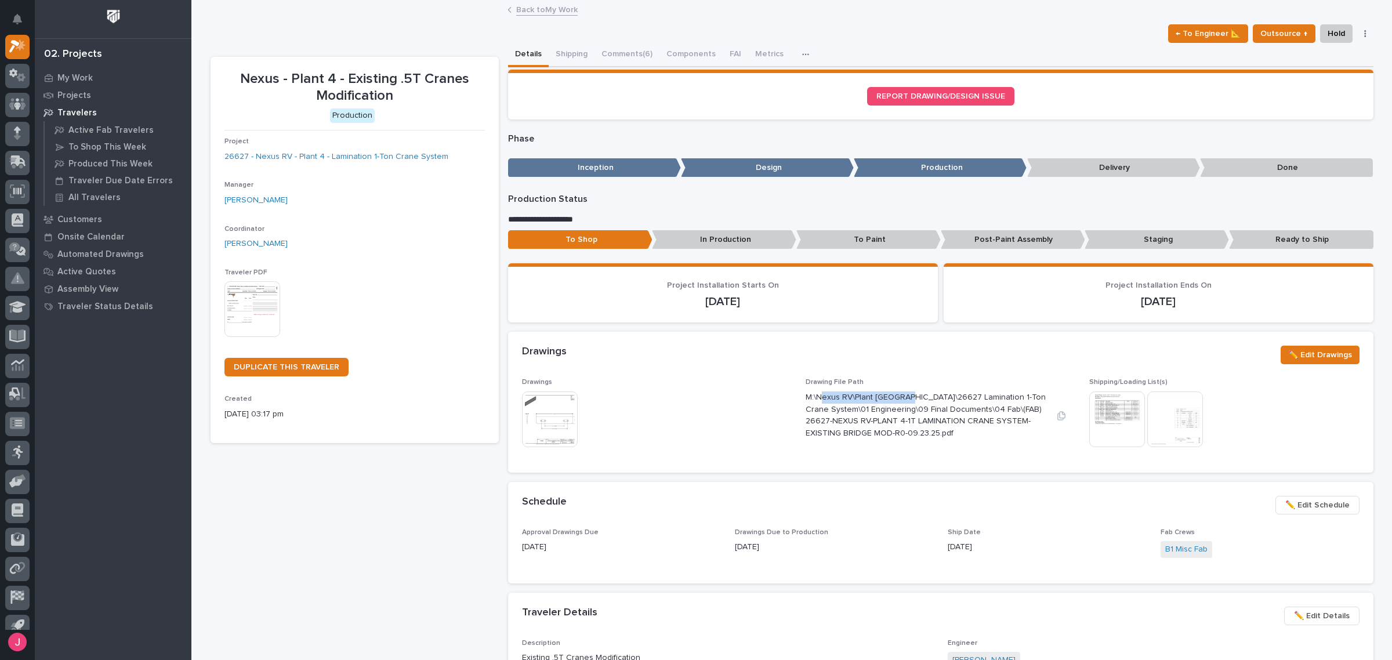
drag, startPoint x: 894, startPoint y: 398, endPoint x: 916, endPoint y: 408, distance: 23.9
click at [903, 402] on p "M:\Nexus RV\Plant 4, Marina Drive, Elkhart\26627 Lamination 1-Ton Crane System\…" at bounding box center [926, 415] width 242 height 48
click at [969, 428] on p "M:\Nexus RV\Plant 4, Marina Drive, Elkhart\26627 Lamination 1-Ton Crane System\…" at bounding box center [926, 415] width 242 height 48
click at [1089, 412] on img at bounding box center [1117, 419] width 56 height 56
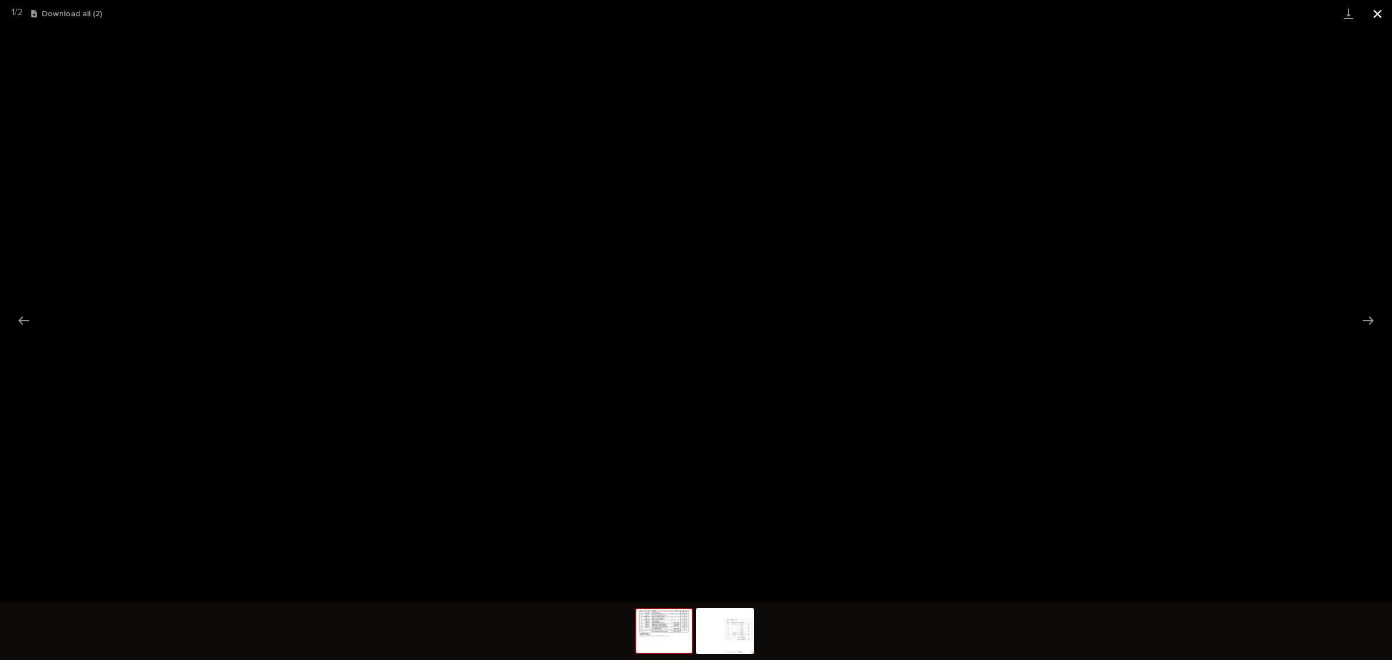
click at [1371, 8] on button "Close gallery" at bounding box center [1377, 13] width 29 height 27
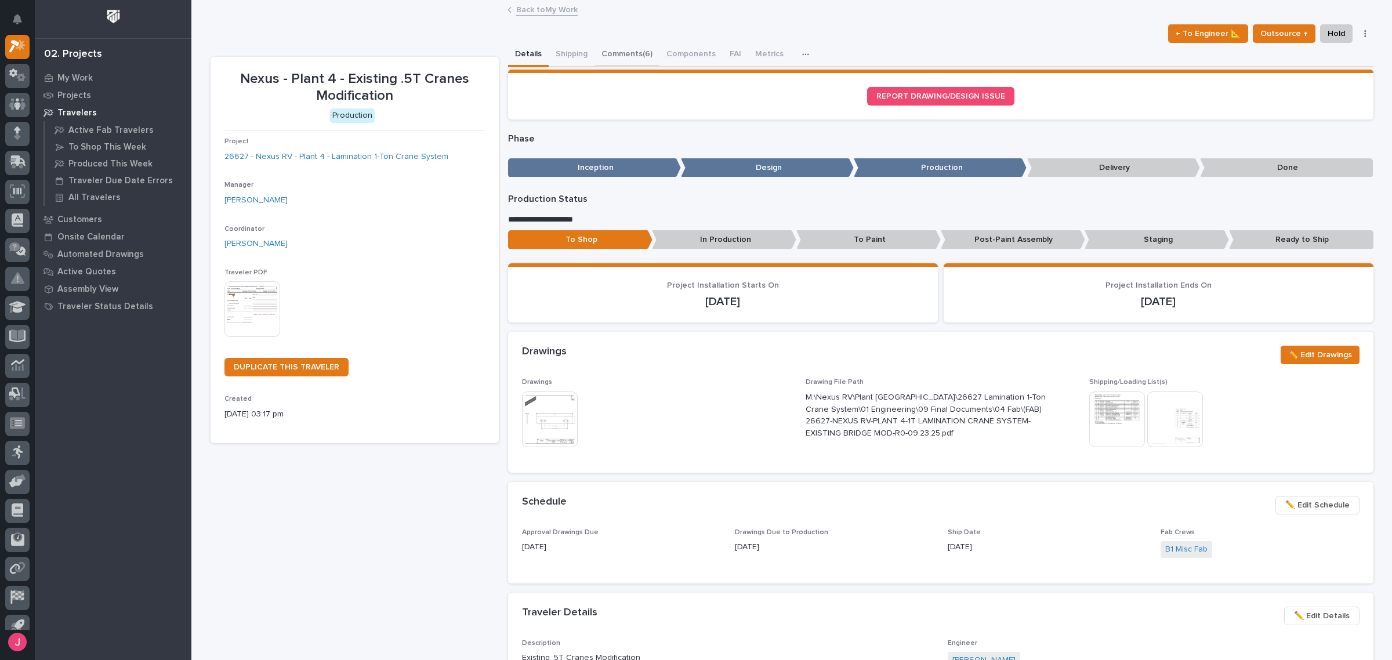
click at [621, 44] on button "Comments (6)" at bounding box center [626, 55] width 65 height 24
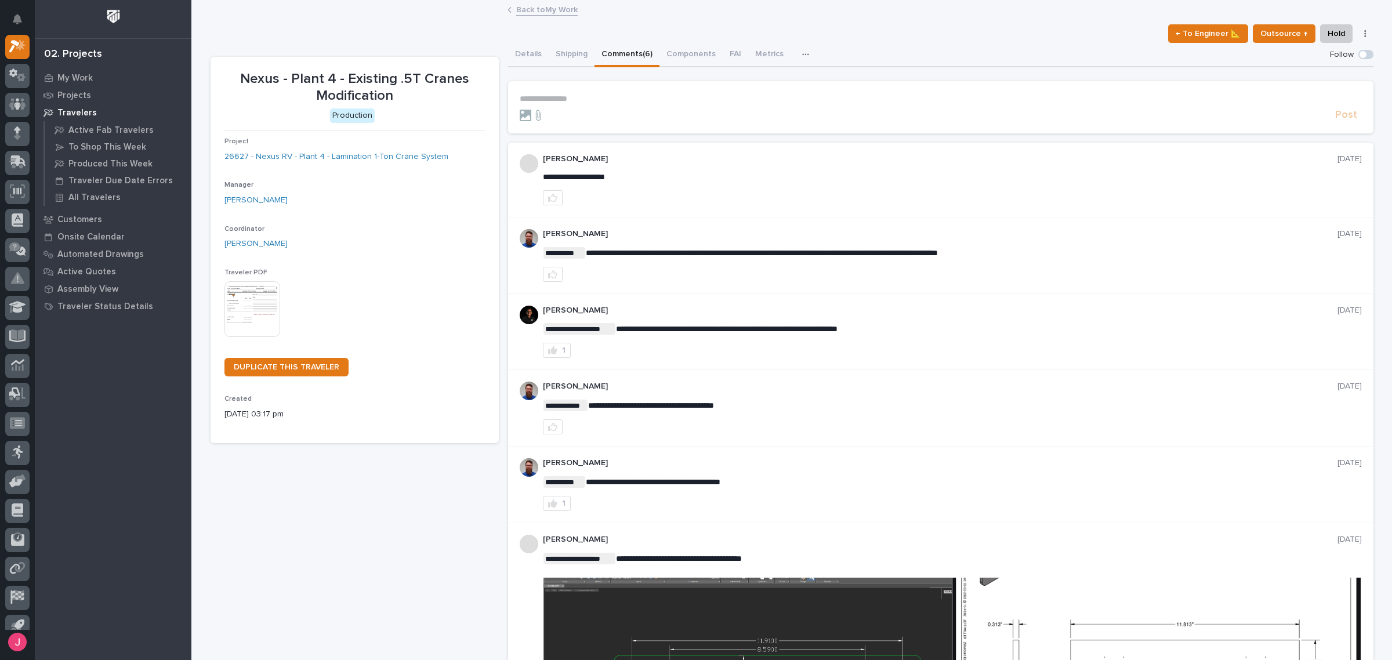
click at [560, 8] on link "Back to My Work" at bounding box center [546, 8] width 61 height 13
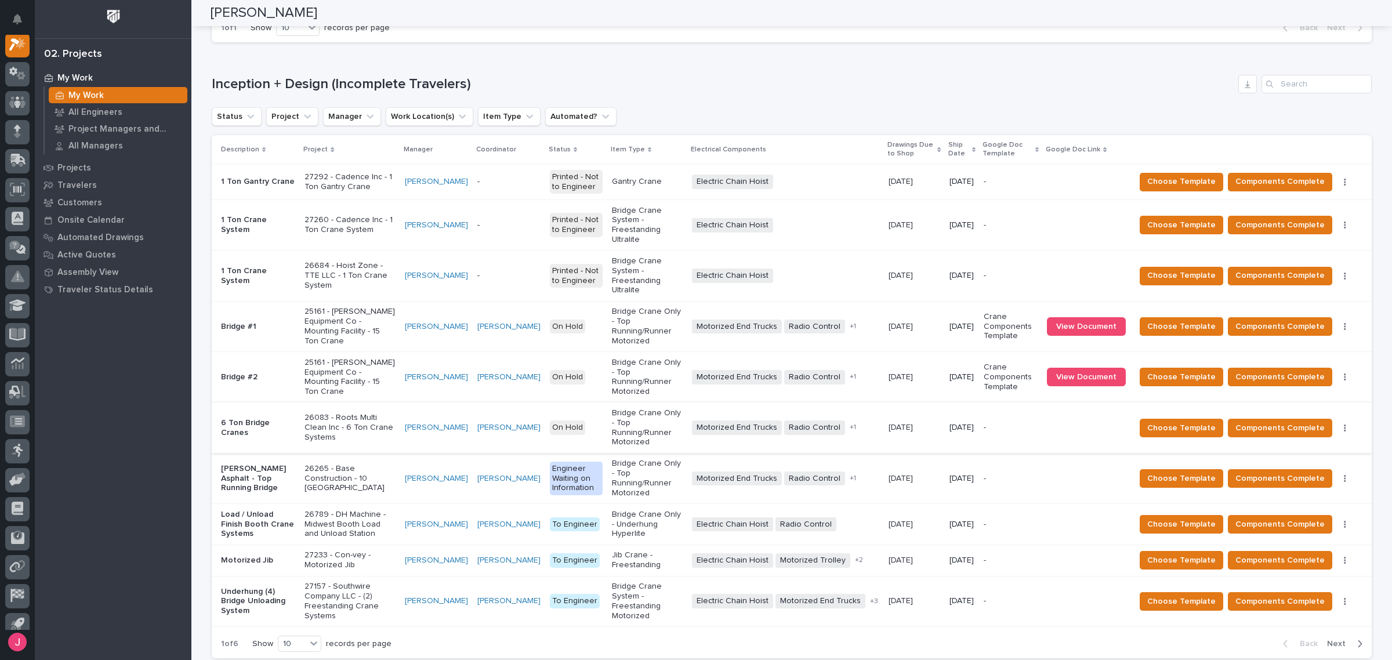
scroll to position [638, 0]
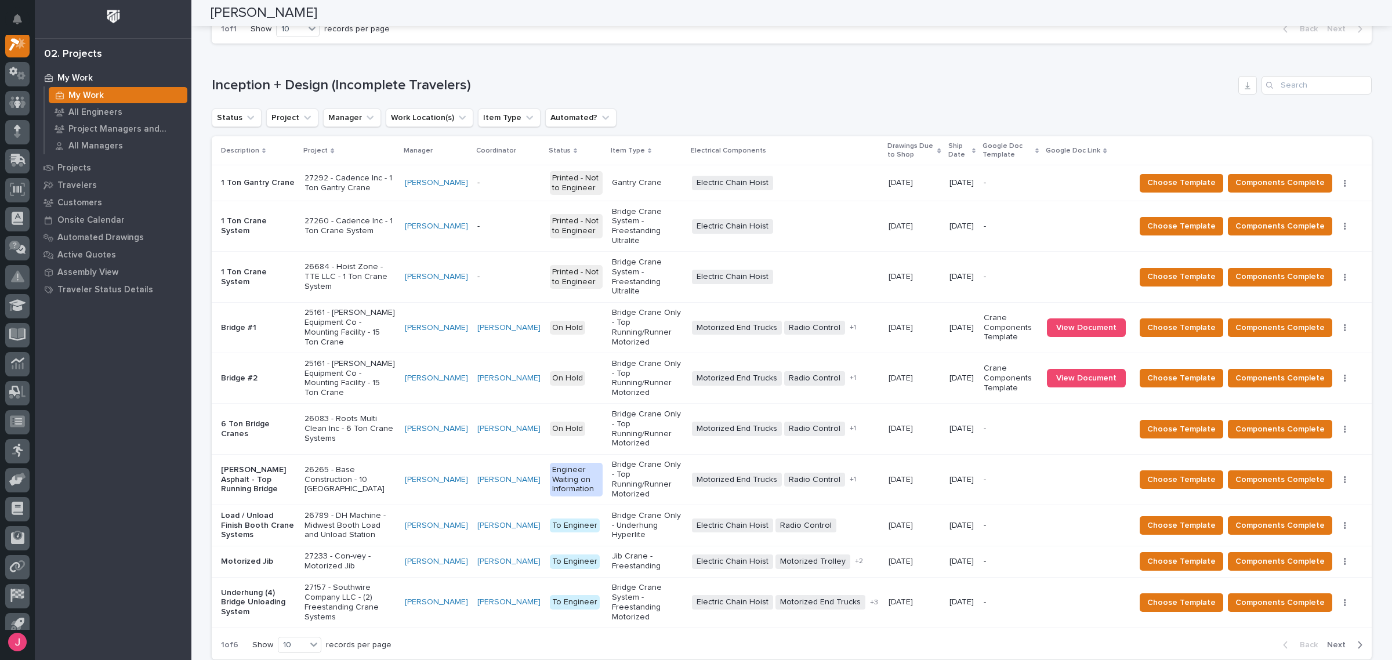
click at [927, 136] on th "Drawings Due to Shop" at bounding box center [914, 150] width 60 height 28
click at [952, 140] on p "Ship Date" at bounding box center [958, 150] width 21 height 21
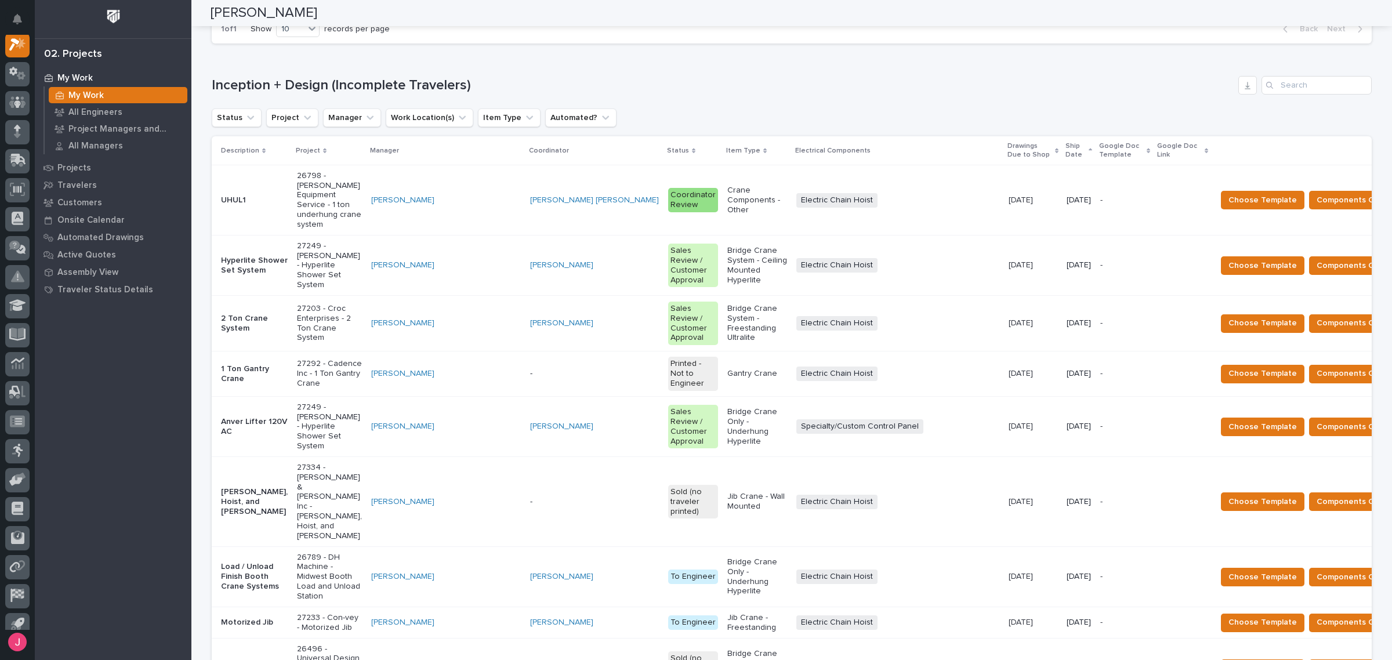
scroll to position [627, 0]
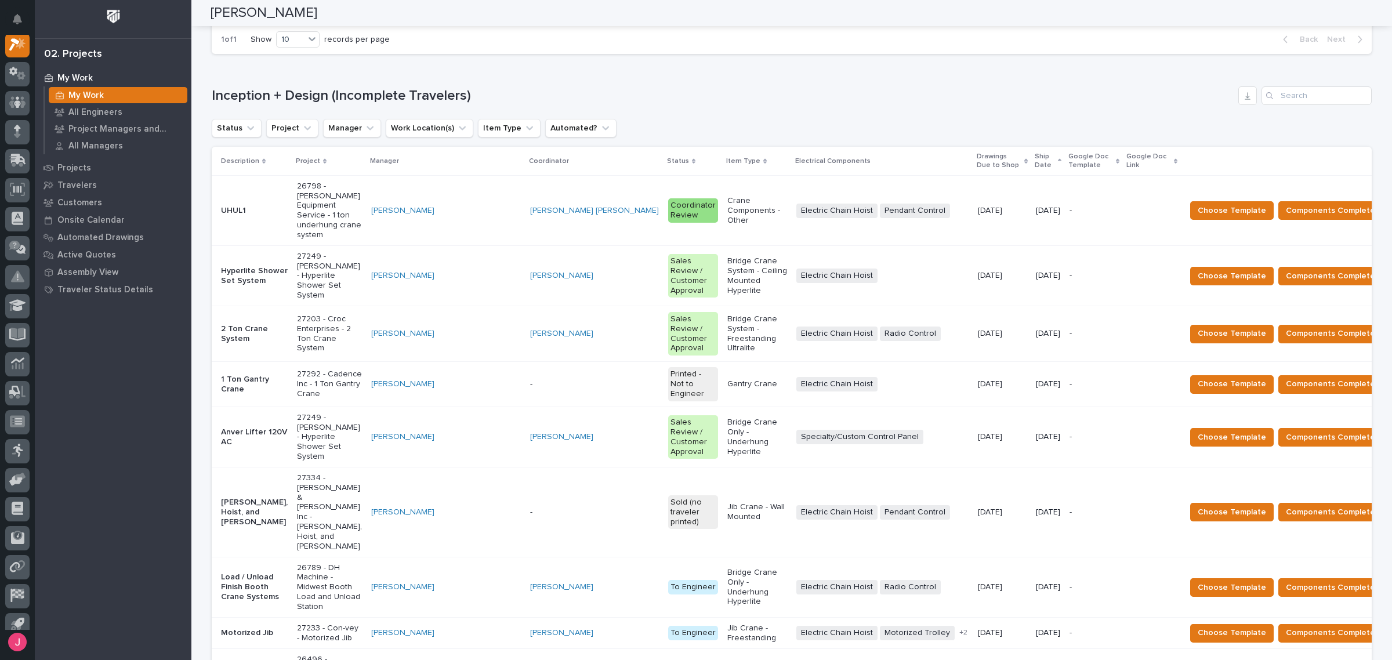
click at [1034, 150] on p "Ship Date" at bounding box center [1044, 160] width 20 height 21
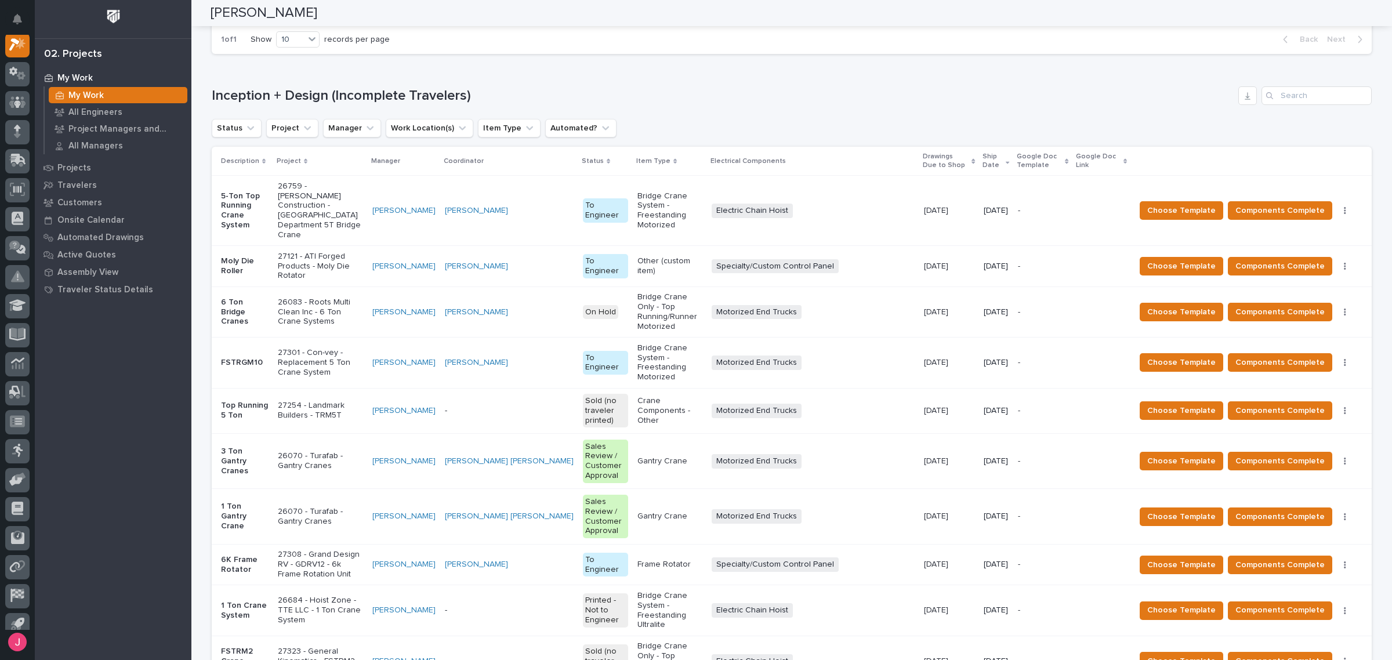
scroll to position [638, 0]
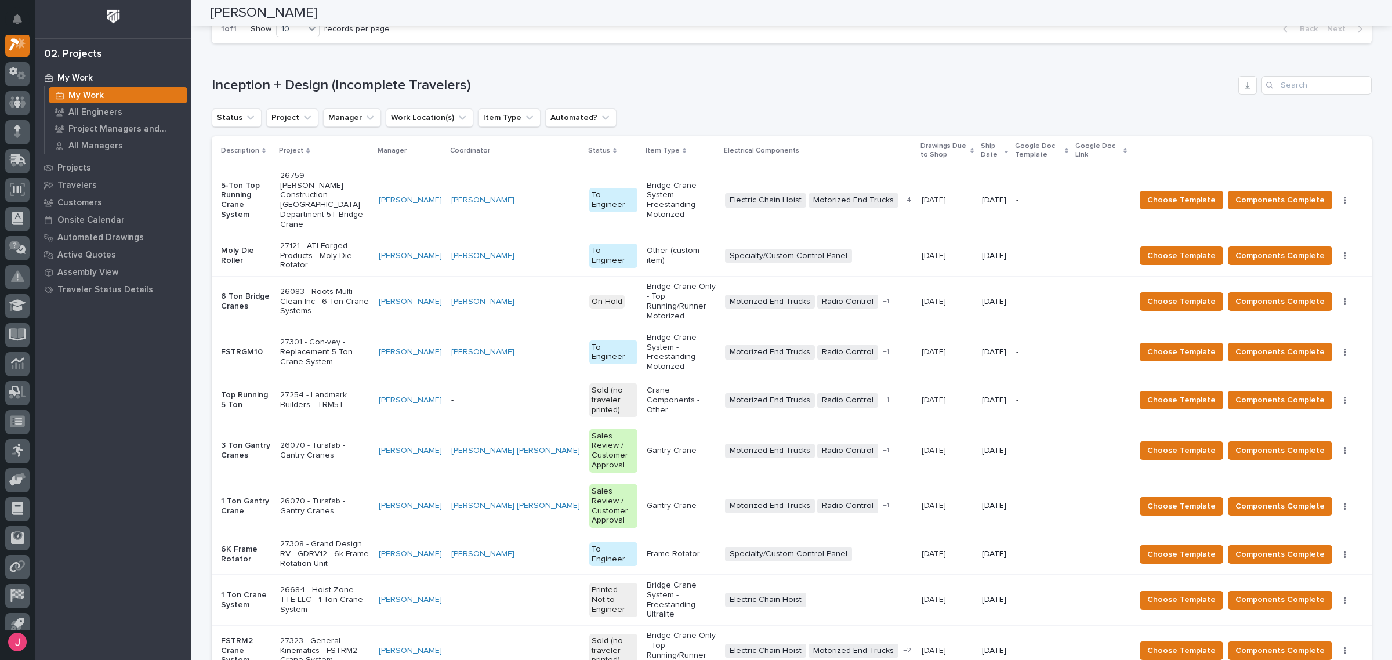
click at [980, 140] on p "Ship Date" at bounding box center [990, 150] width 21 height 21
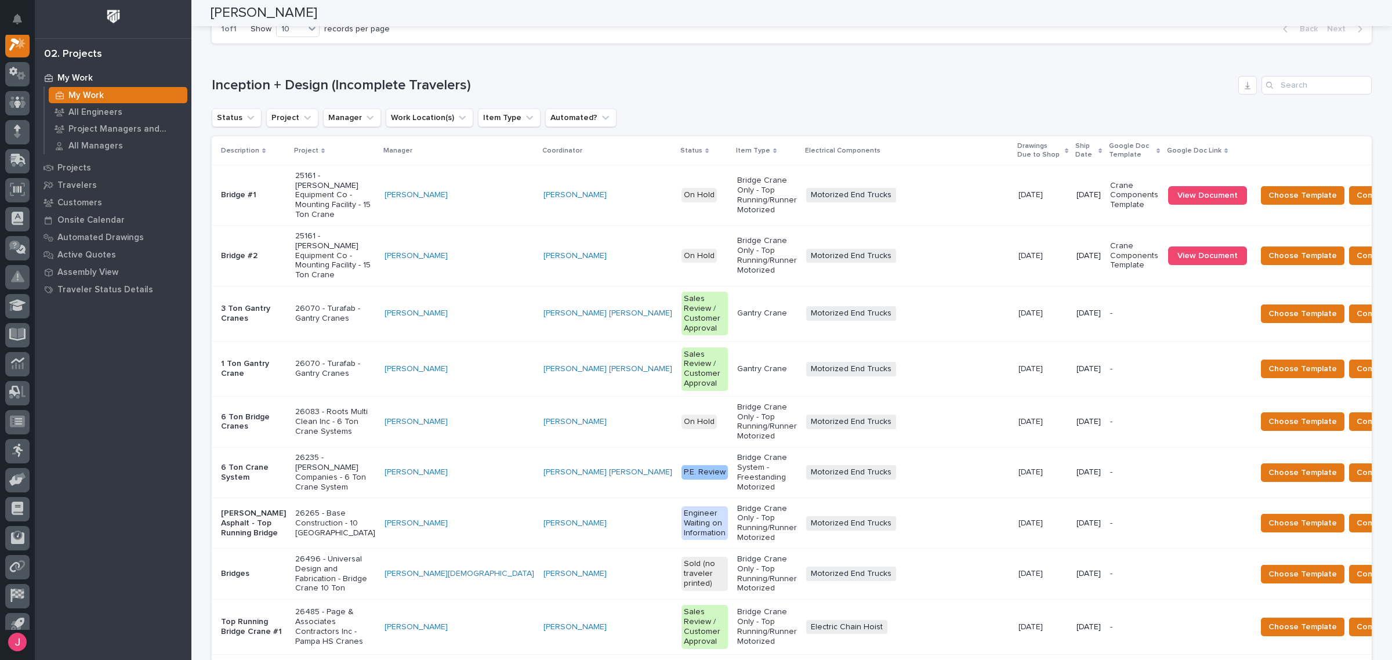
scroll to position [657, 0]
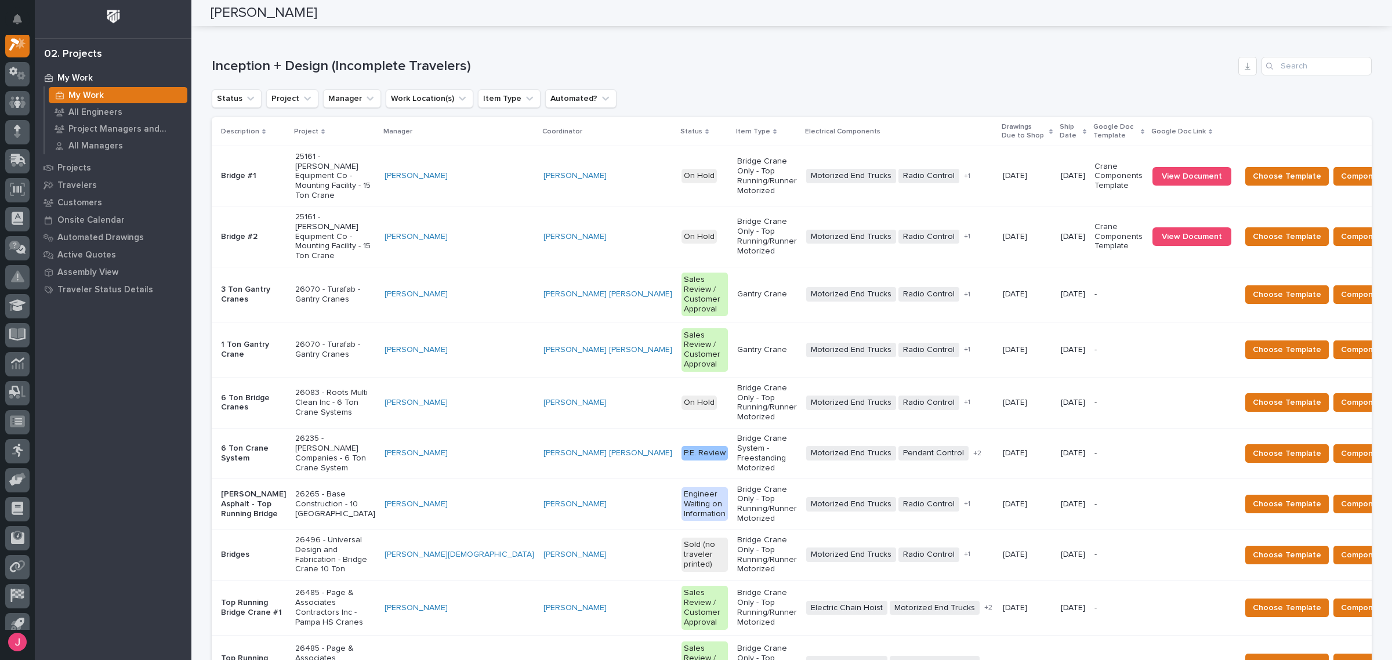
click at [1059, 121] on p "Ship Date" at bounding box center [1069, 131] width 20 height 21
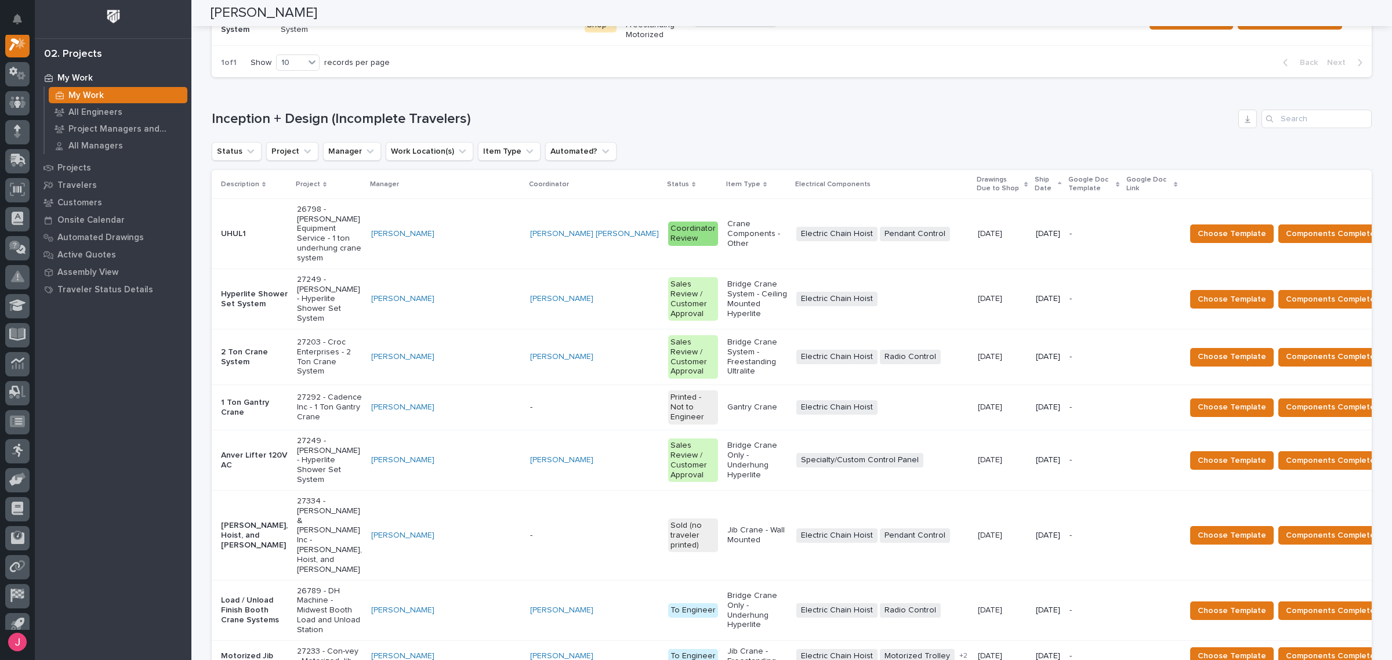
scroll to position [198, 0]
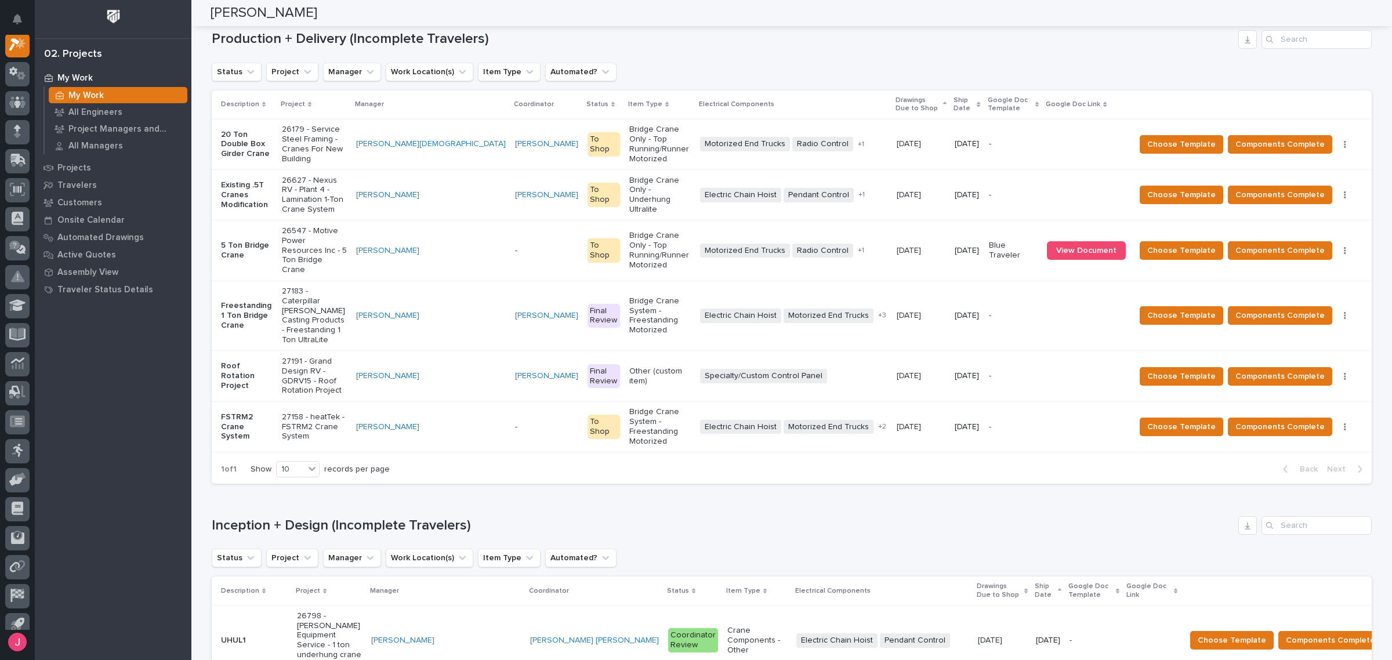
drag, startPoint x: 771, startPoint y: 86, endPoint x: 799, endPoint y: 60, distance: 38.1
click at [778, 82] on div "Production + Delivery (Incomplete Travelers) Status Project Manager Work Locati…" at bounding box center [792, 257] width 1160 height 454
click at [799, 59] on div "Production + Delivery (Incomplete Travelers) Status Project Manager Work Locati…" at bounding box center [792, 257] width 1160 height 454
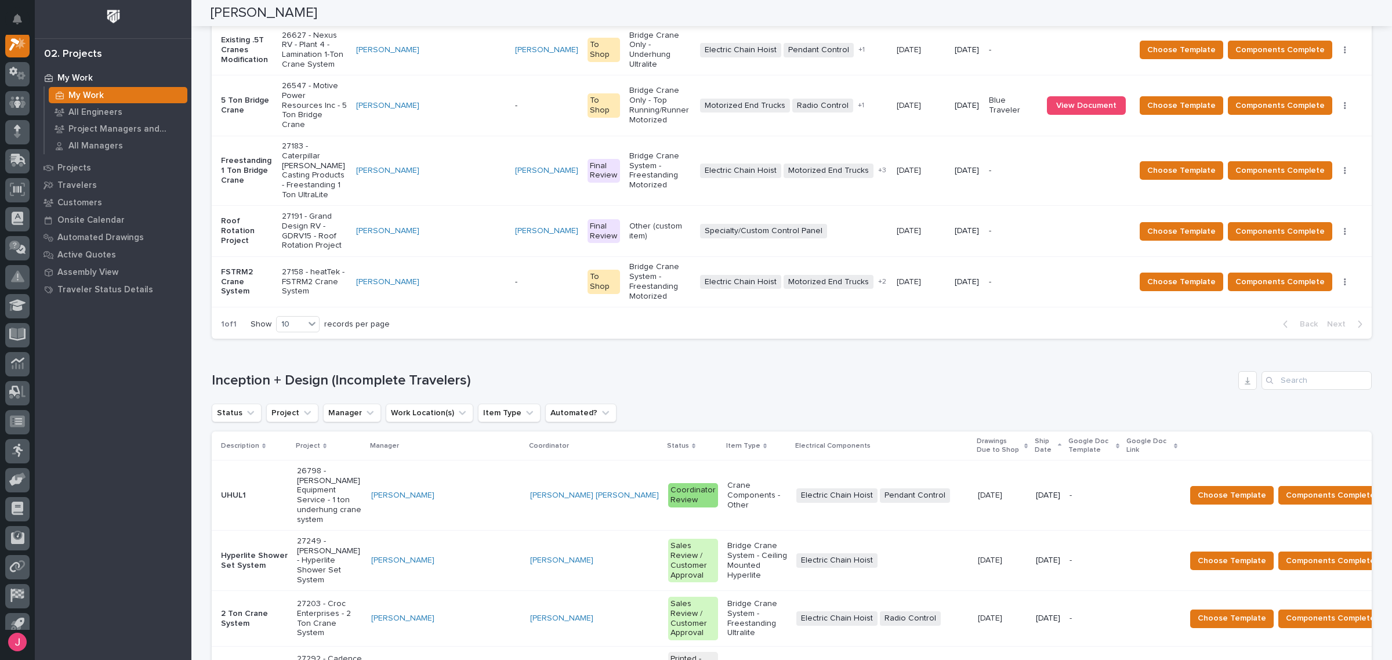
click at [924, 372] on h1 "Inception + Design (Incomplete Travelers)" at bounding box center [723, 380] width 1022 height 17
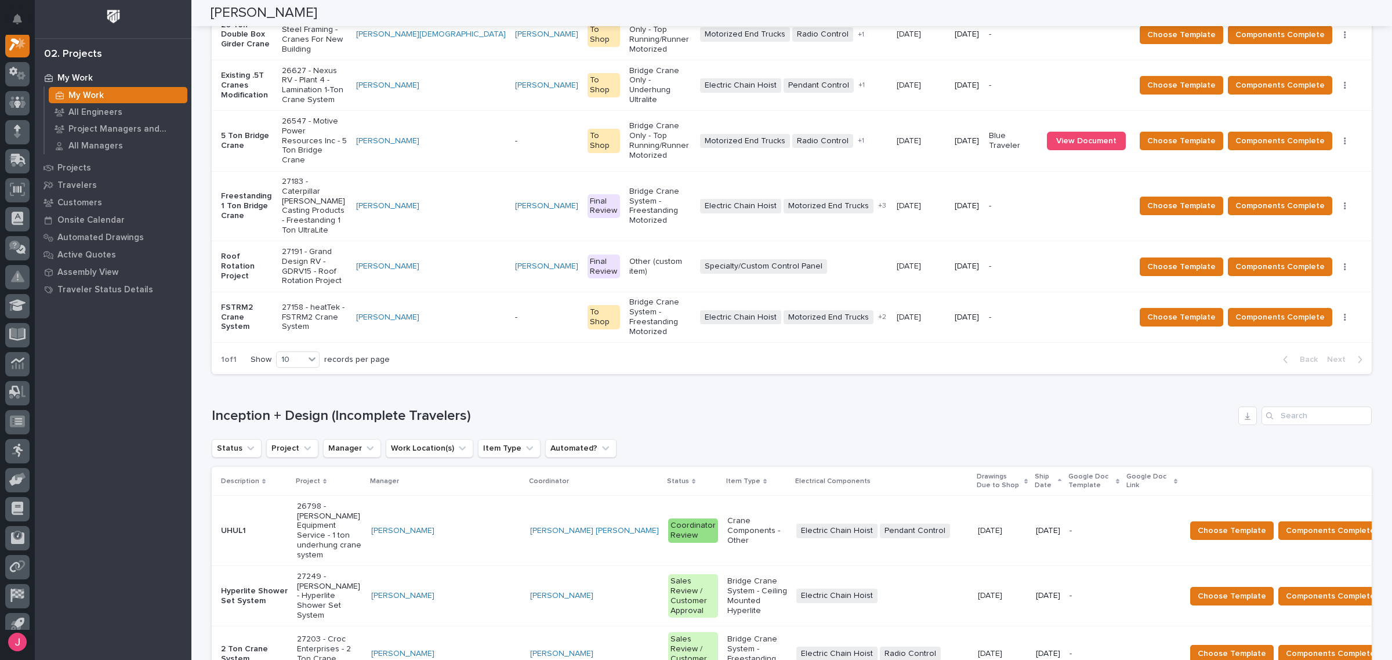
scroll to position [42, 0]
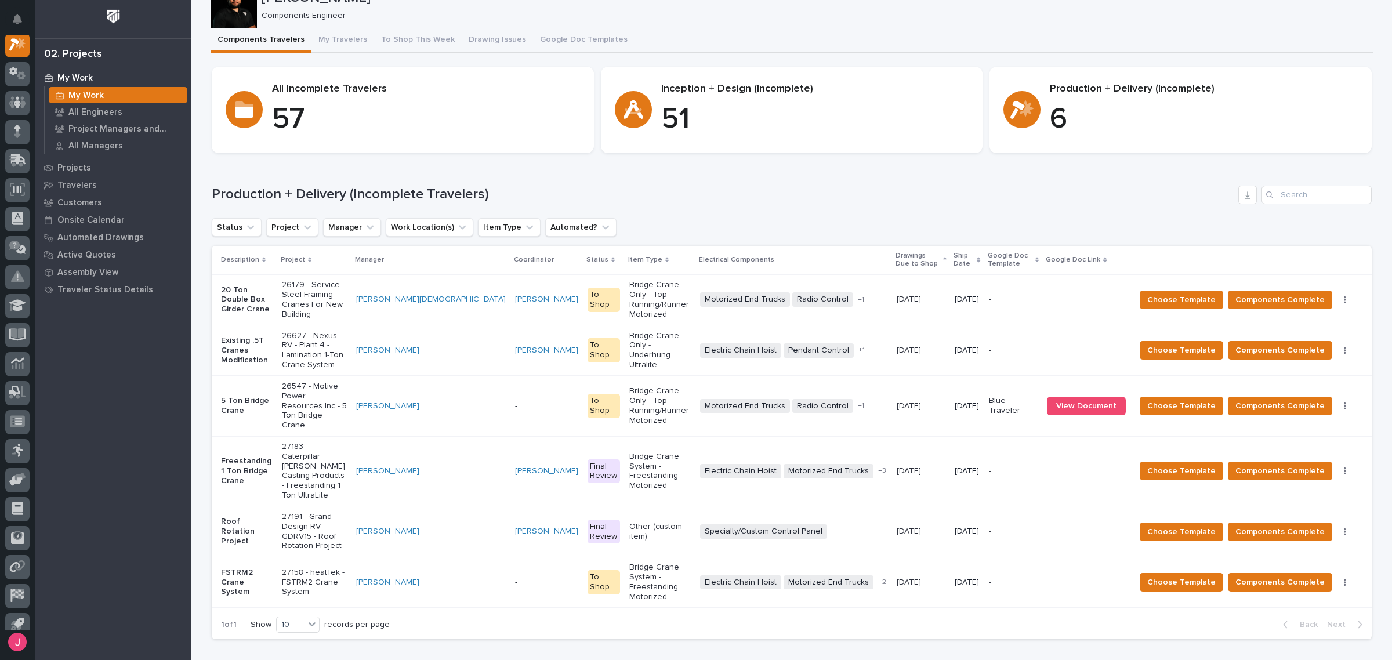
click at [510, 376] on td "-" at bounding box center [546, 406] width 72 height 60
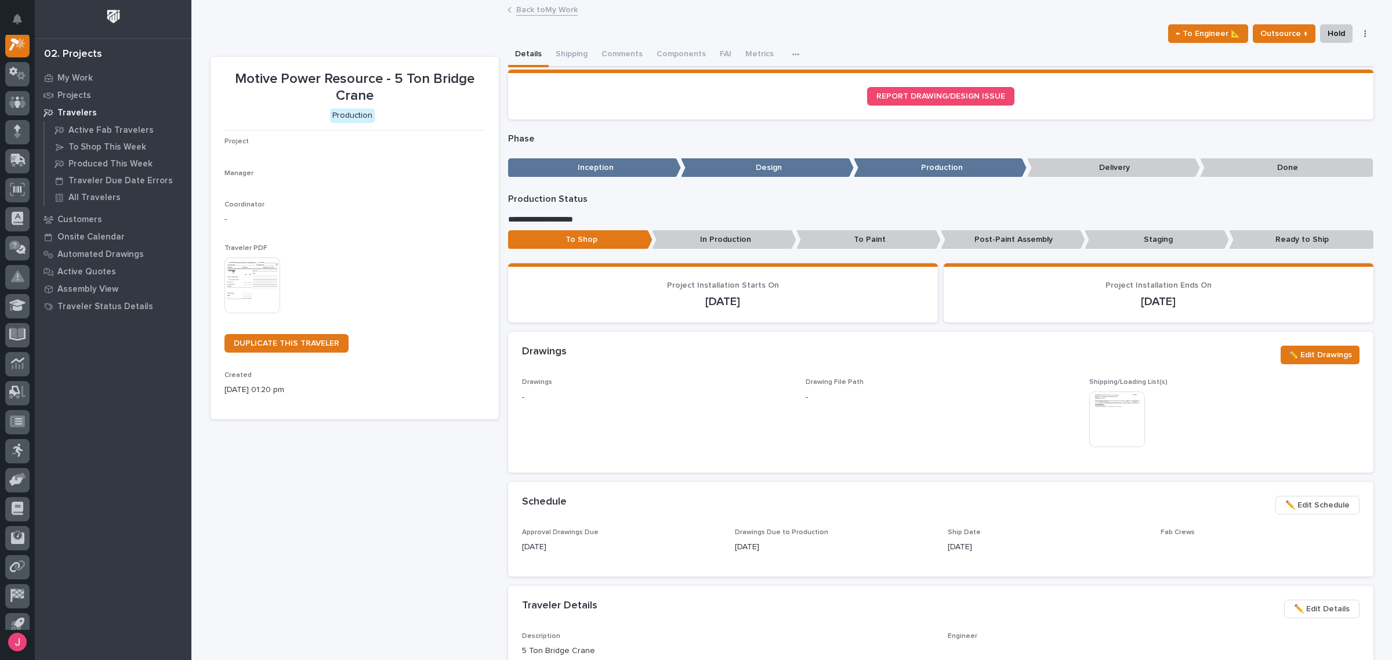
scroll to position [29, 0]
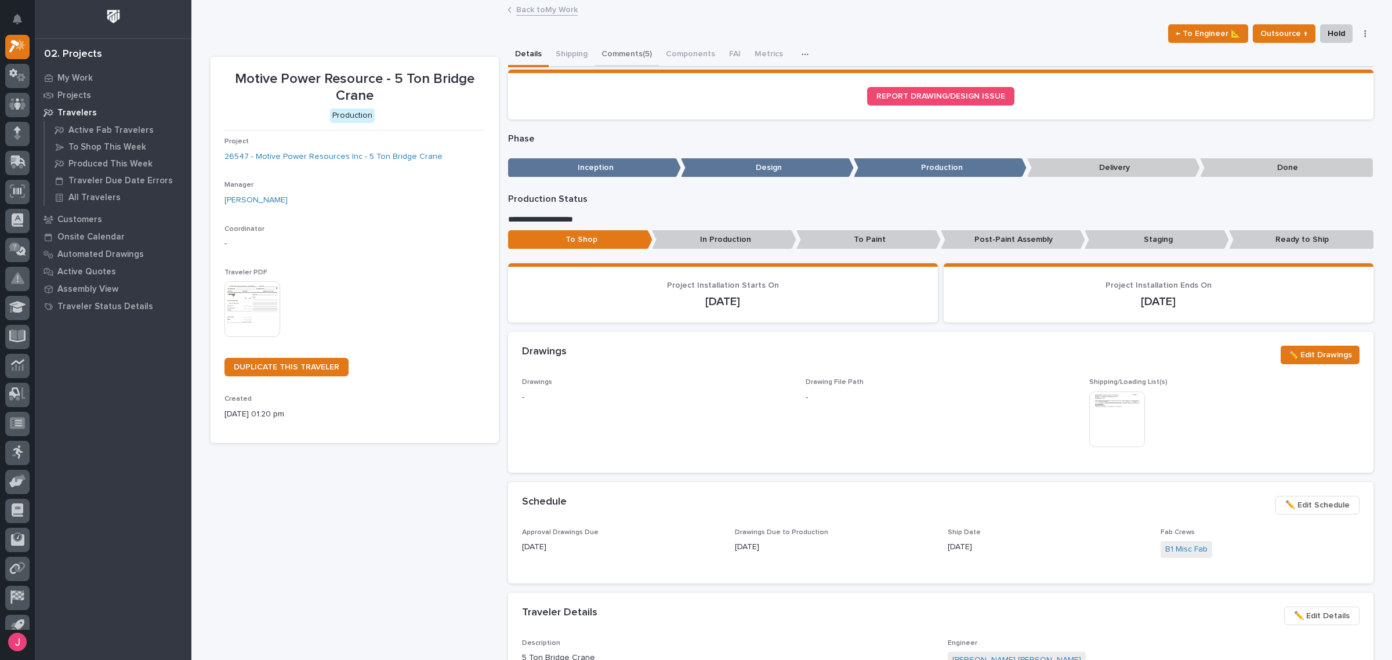
click at [617, 45] on button "Comments (5)" at bounding box center [626, 55] width 64 height 24
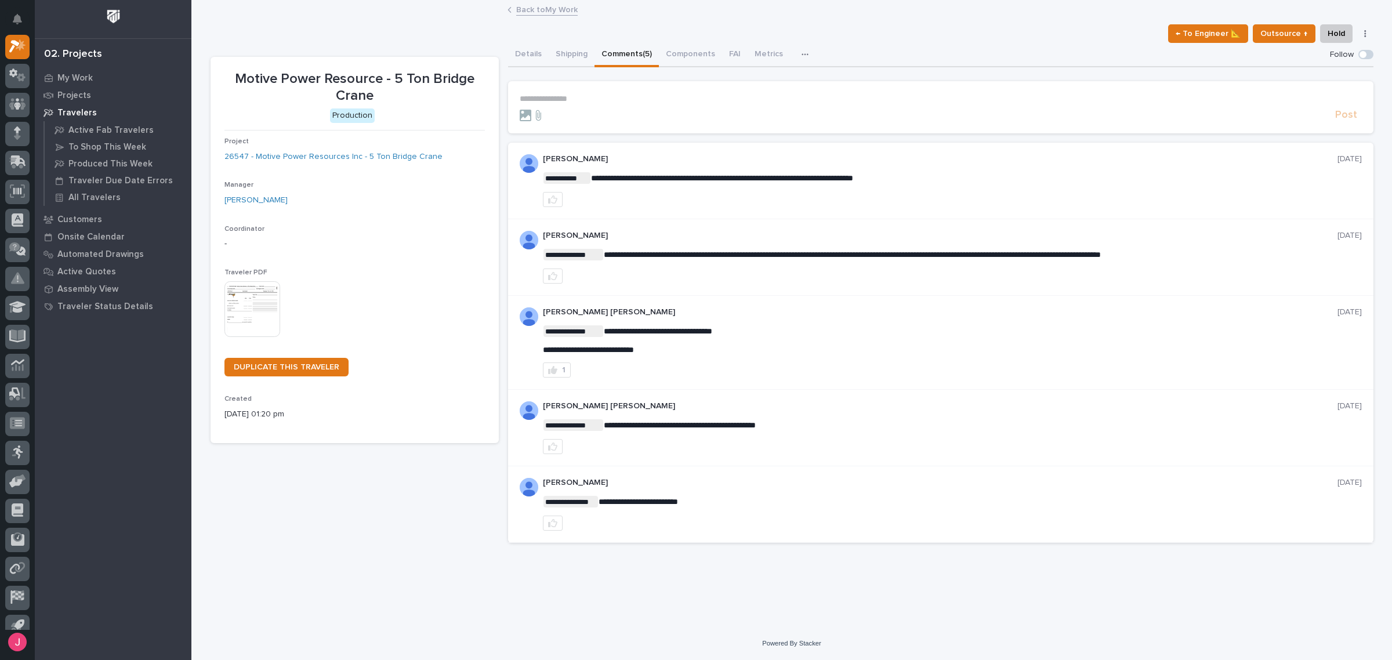
click at [541, 16] on div "Back to My Work" at bounding box center [792, 10] width 580 height 16
click at [551, 12] on link "Back to My Work" at bounding box center [546, 8] width 61 height 13
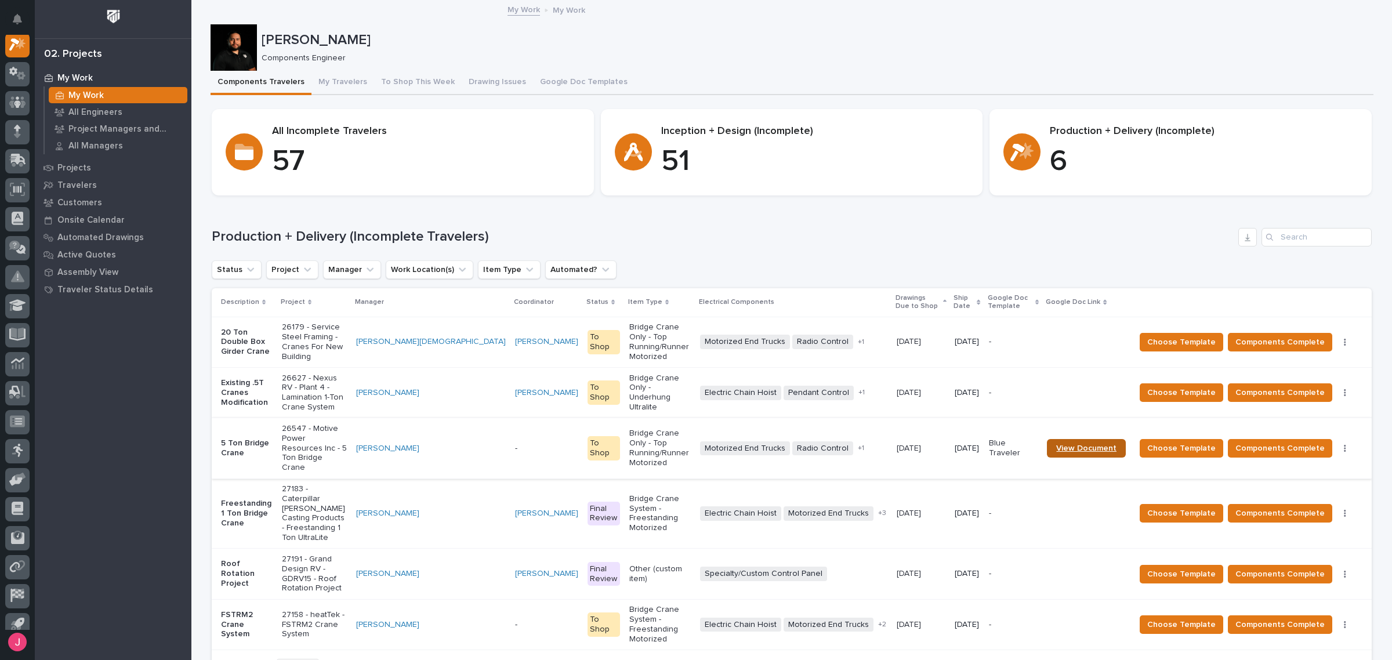
click at [1074, 444] on span "View Document" at bounding box center [1086, 448] width 60 height 8
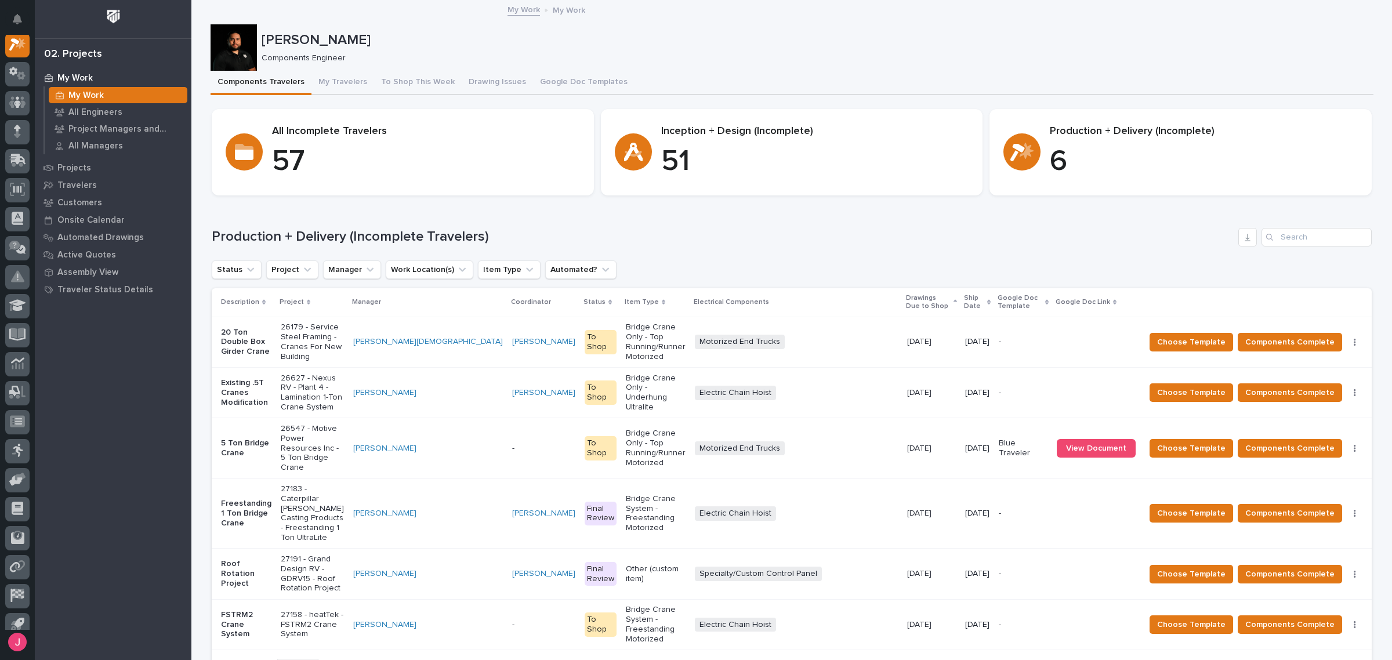
click at [902, 418] on td "10/15/2025 10/15/2025" at bounding box center [931, 448] width 58 height 60
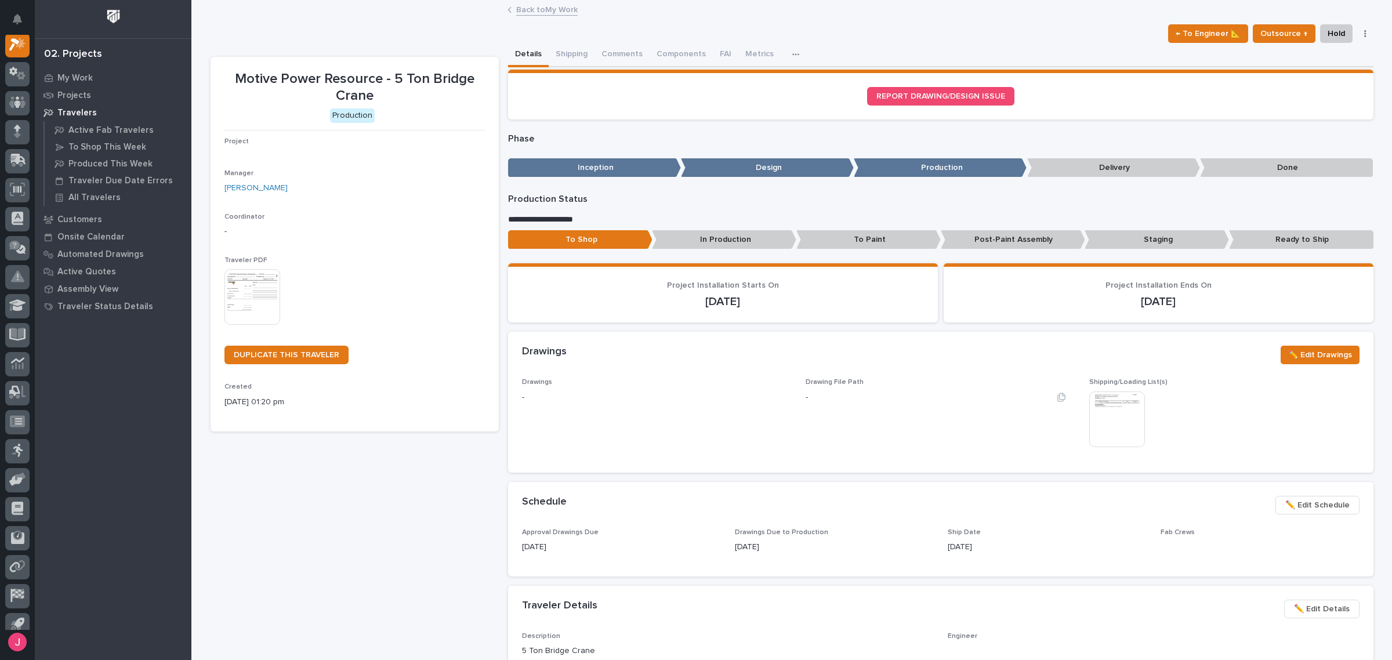
scroll to position [29, 0]
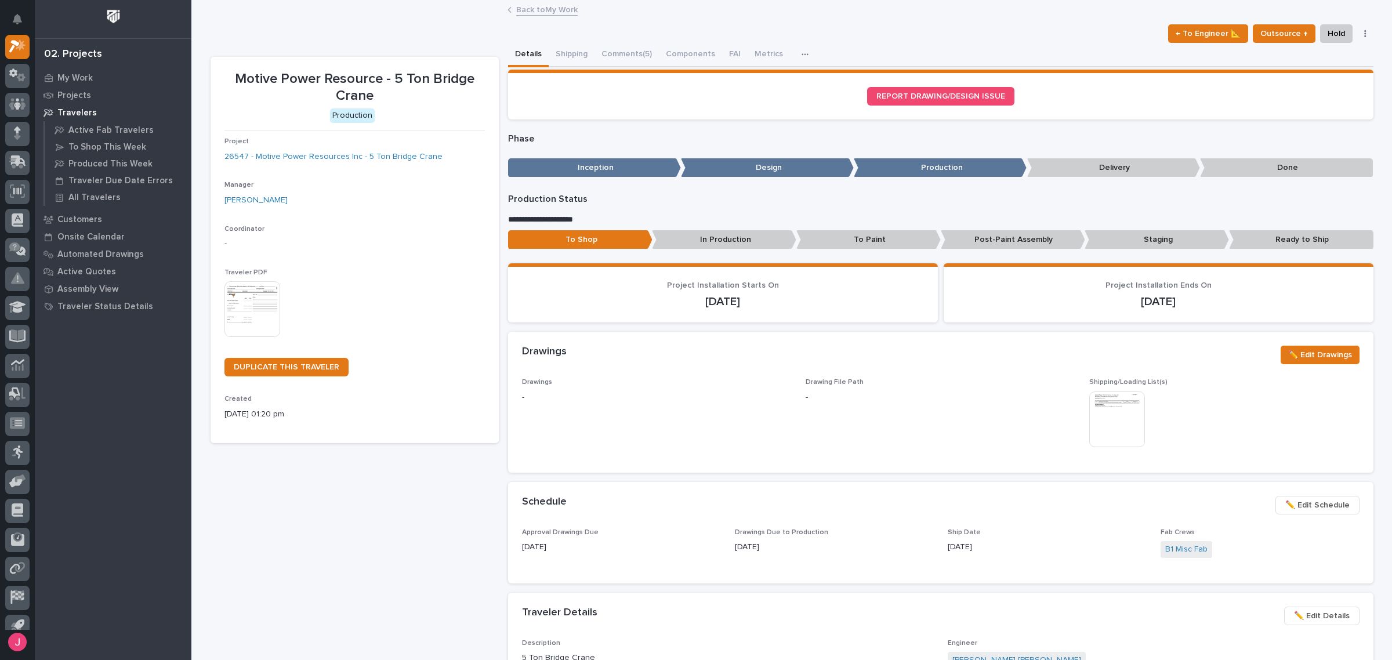
click at [1116, 423] on img at bounding box center [1117, 419] width 56 height 56
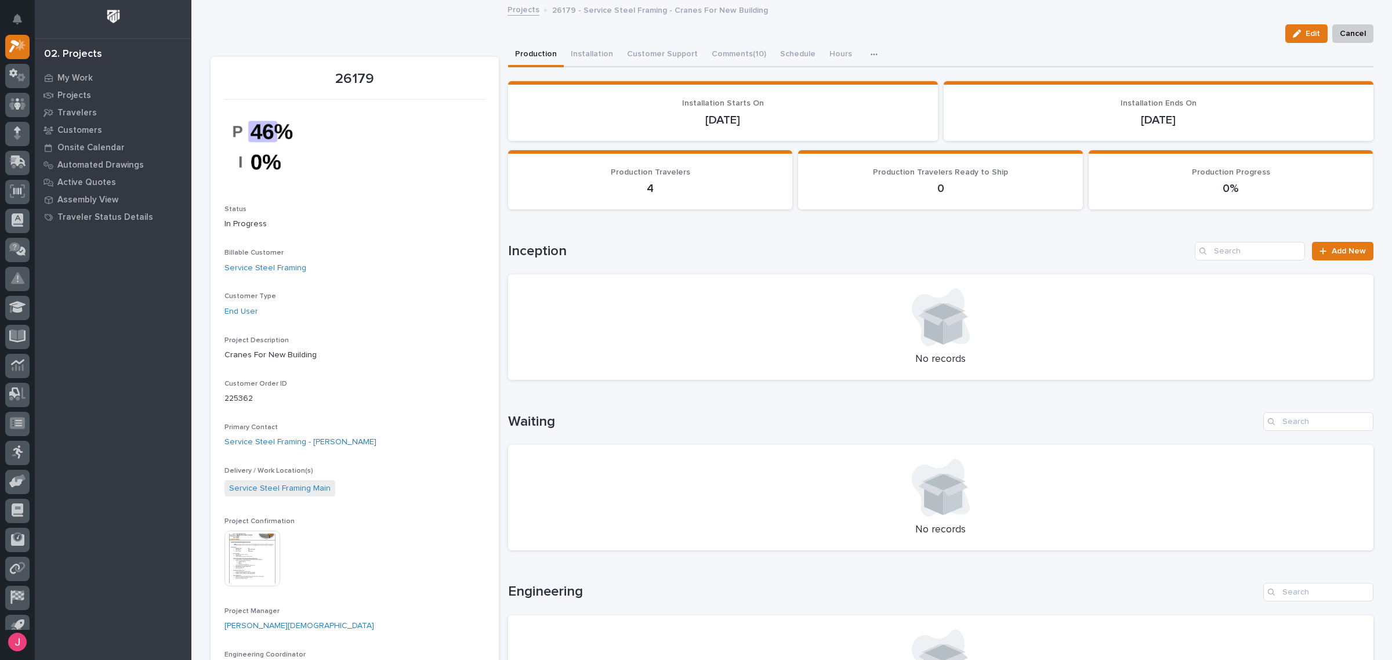
click at [264, 546] on img at bounding box center [252, 559] width 56 height 56
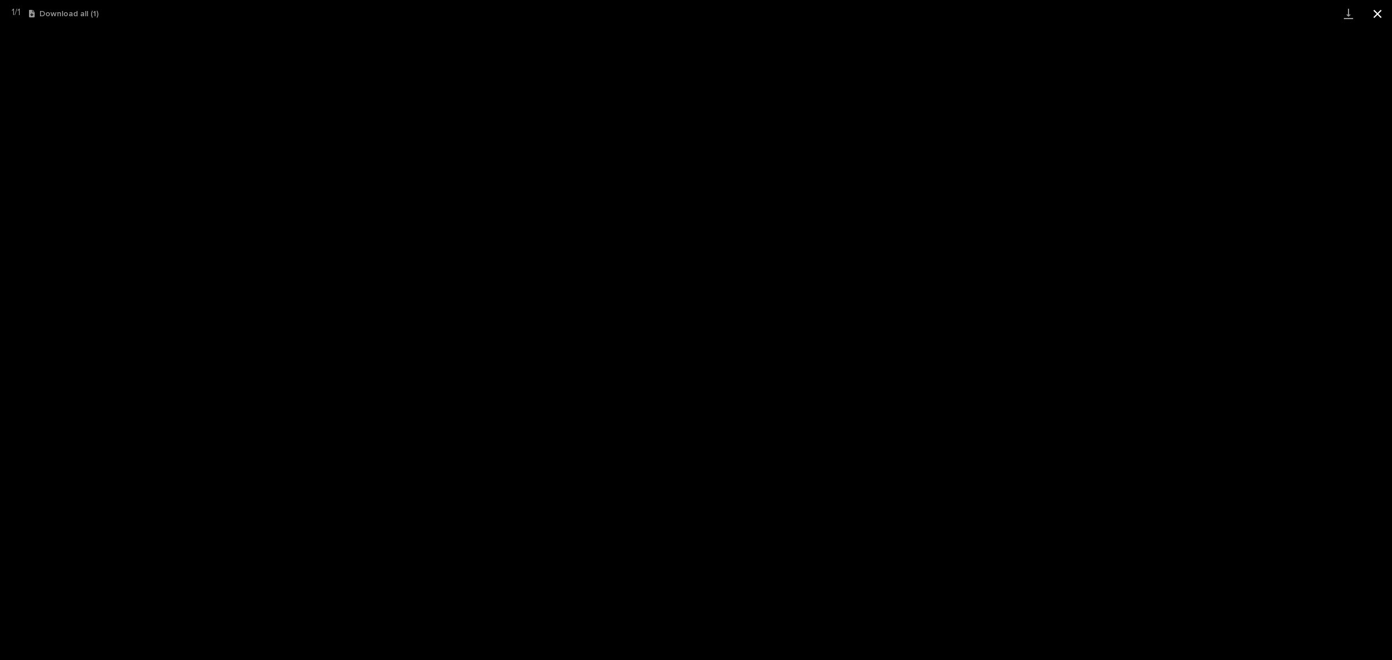
click at [1383, 8] on button "Close gallery" at bounding box center [1377, 13] width 29 height 27
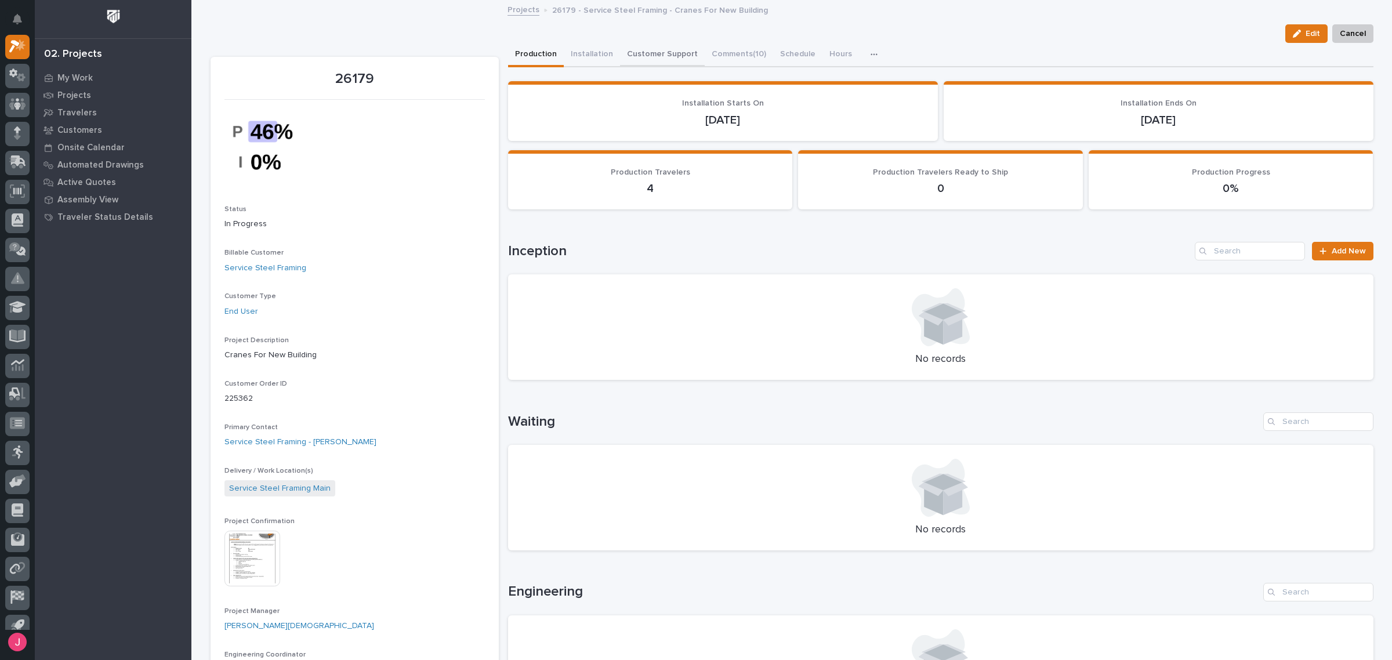
drag, startPoint x: 649, startPoint y: 48, endPoint x: 681, endPoint y: 48, distance: 31.9
click at [649, 48] on button "Customer Support" at bounding box center [662, 55] width 85 height 24
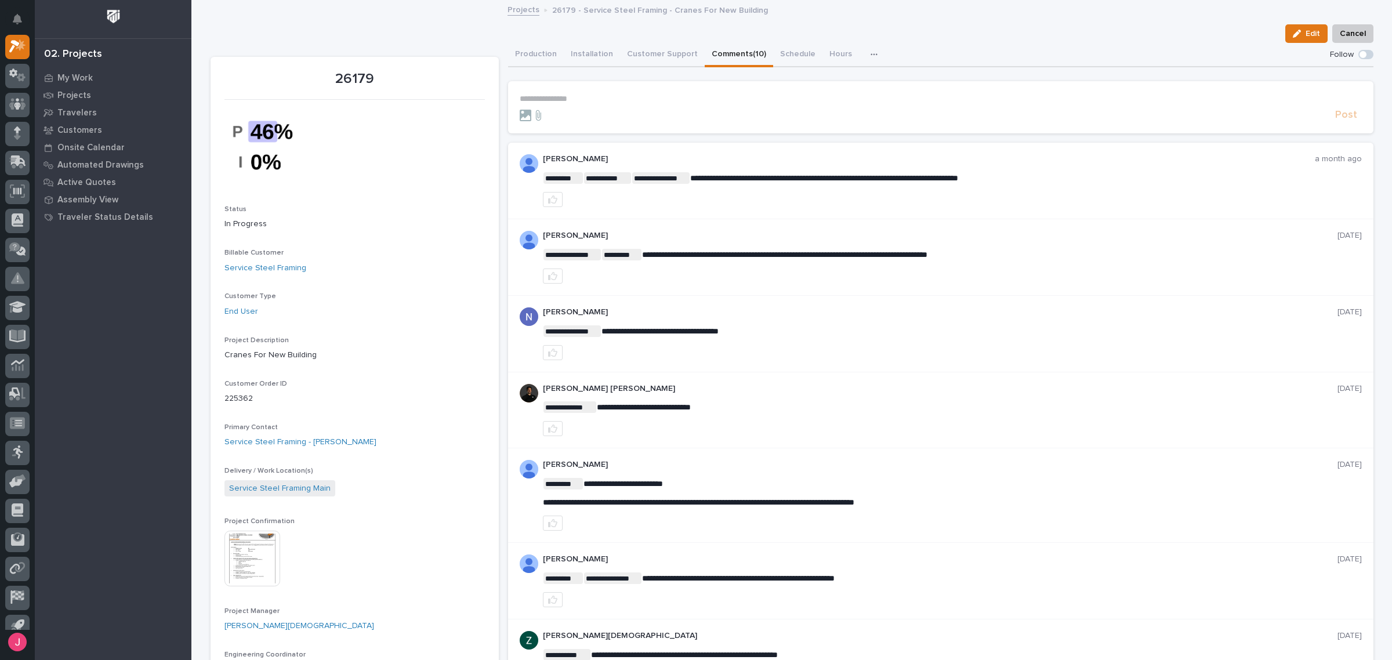
click at [704, 47] on button "Comments (10)" at bounding box center [738, 55] width 68 height 24
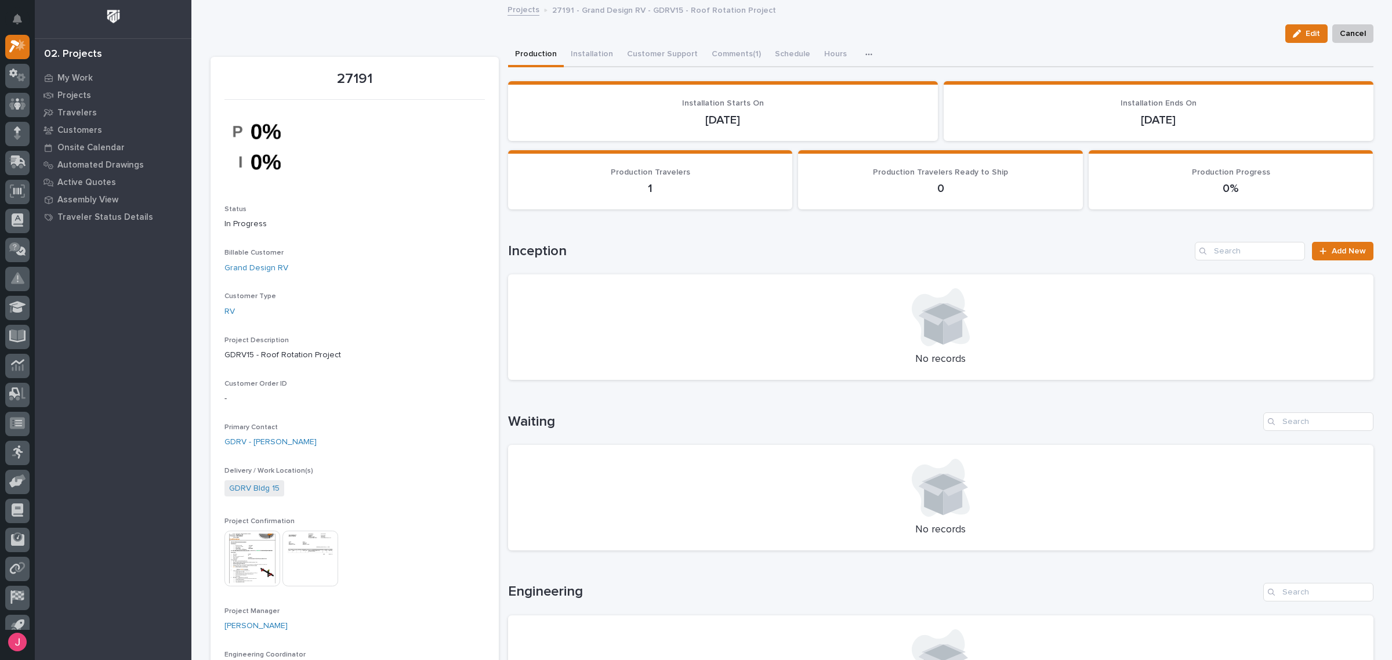
click at [256, 545] on img at bounding box center [252, 559] width 56 height 56
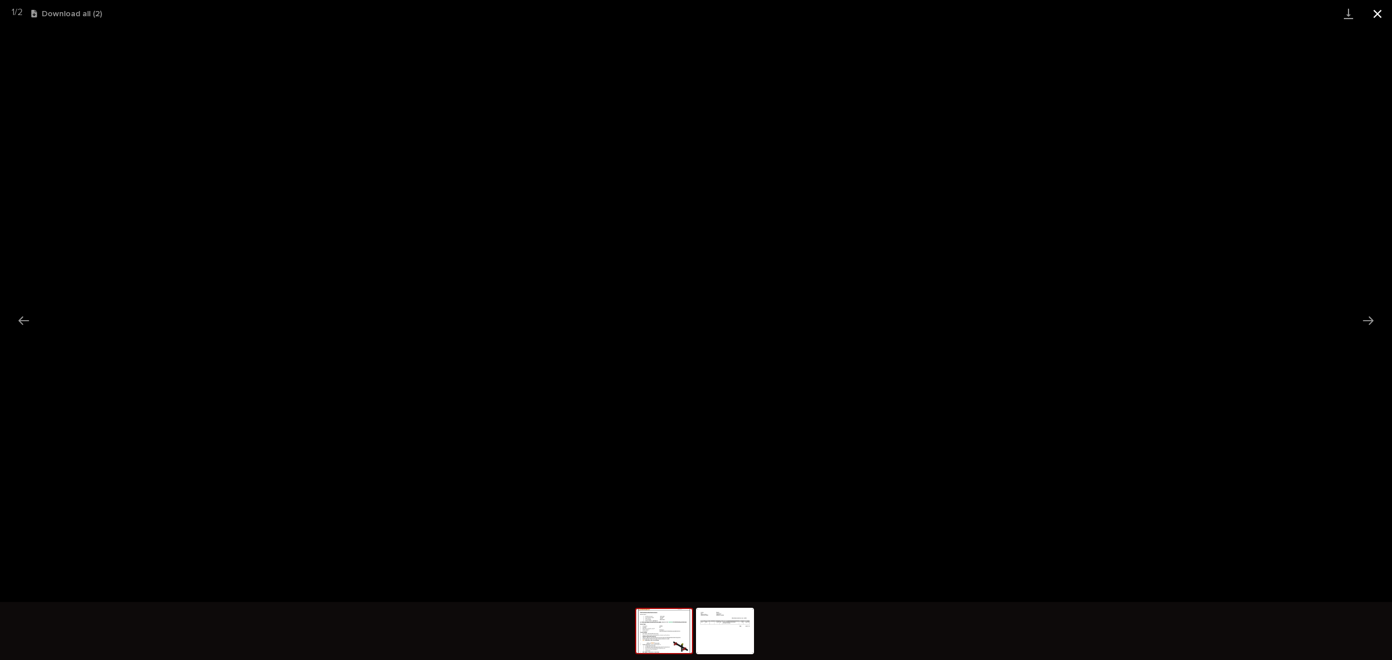
click at [1374, 9] on button "Close gallery" at bounding box center [1377, 13] width 29 height 27
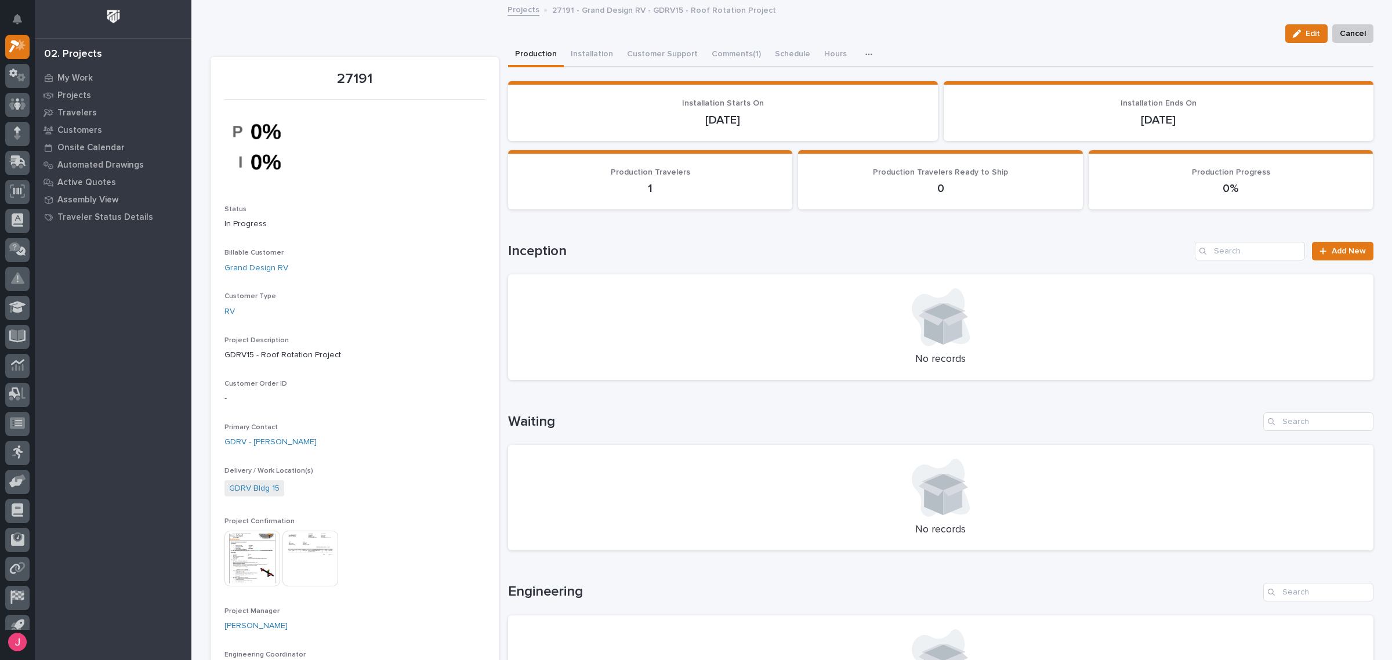
click at [517, 9] on link "Projects" at bounding box center [523, 8] width 32 height 13
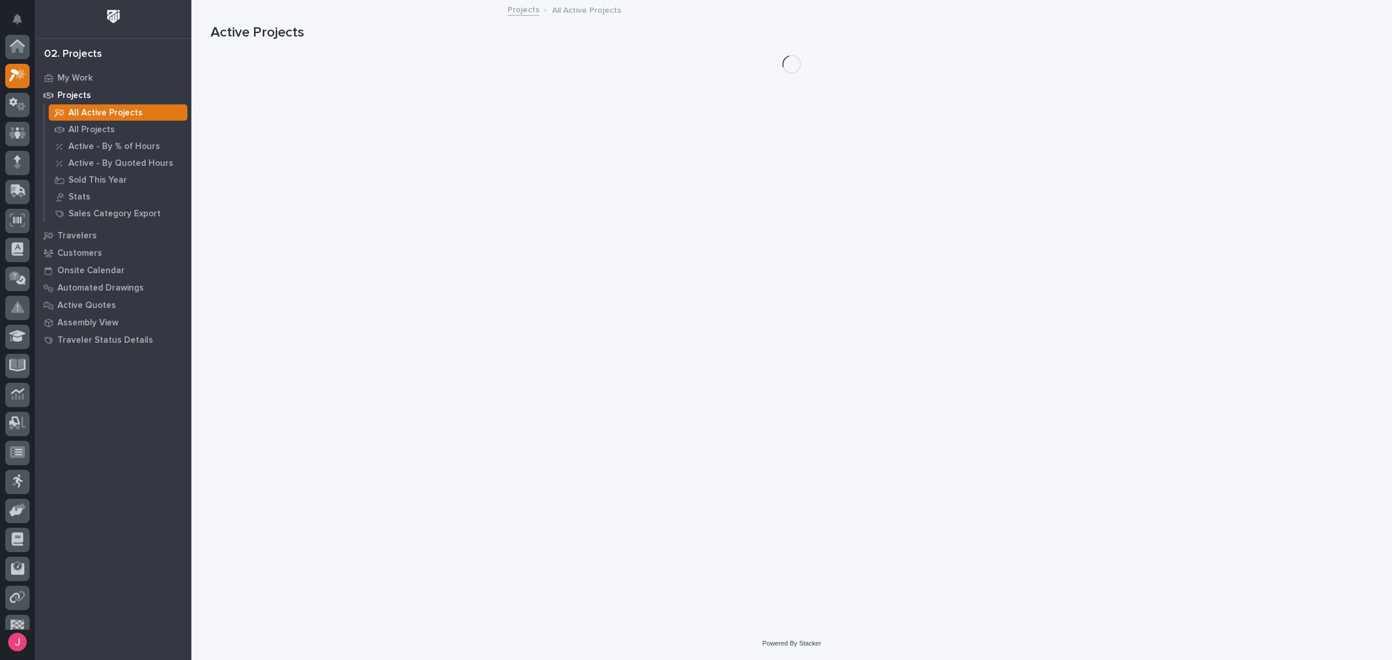
scroll to position [29, 0]
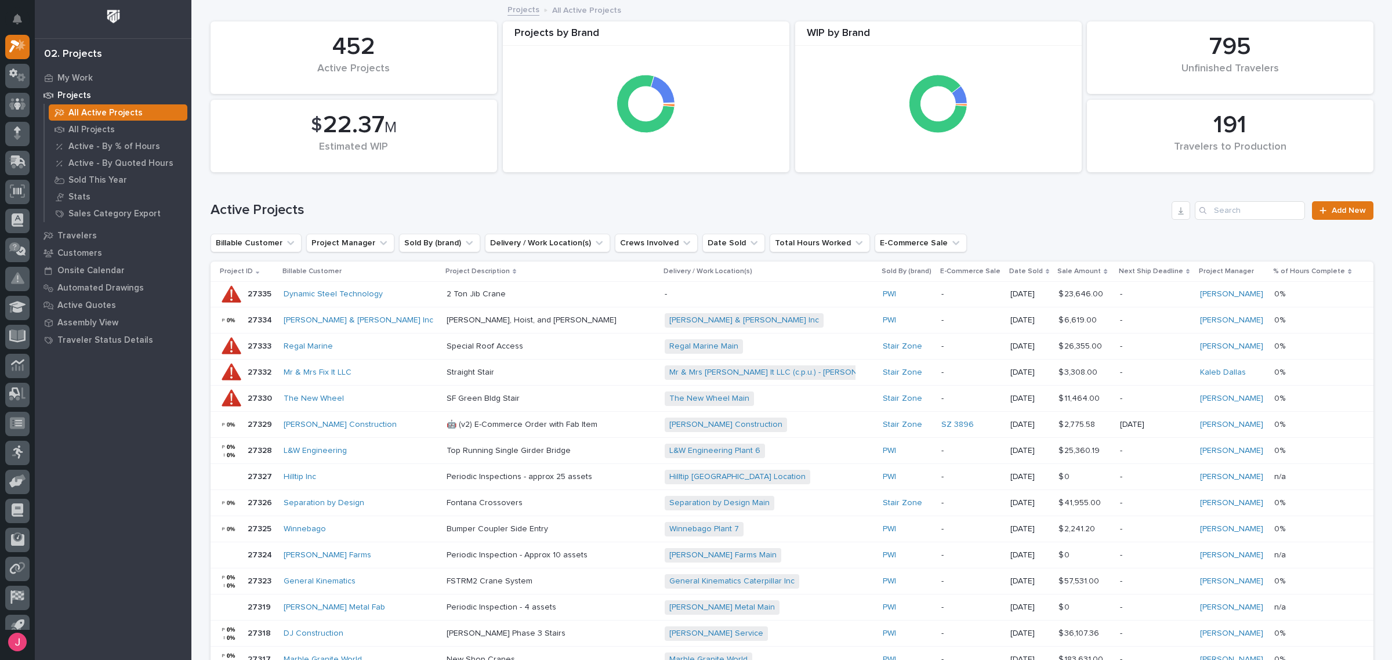
drag, startPoint x: 644, startPoint y: 226, endPoint x: 624, endPoint y: 225, distance: 19.7
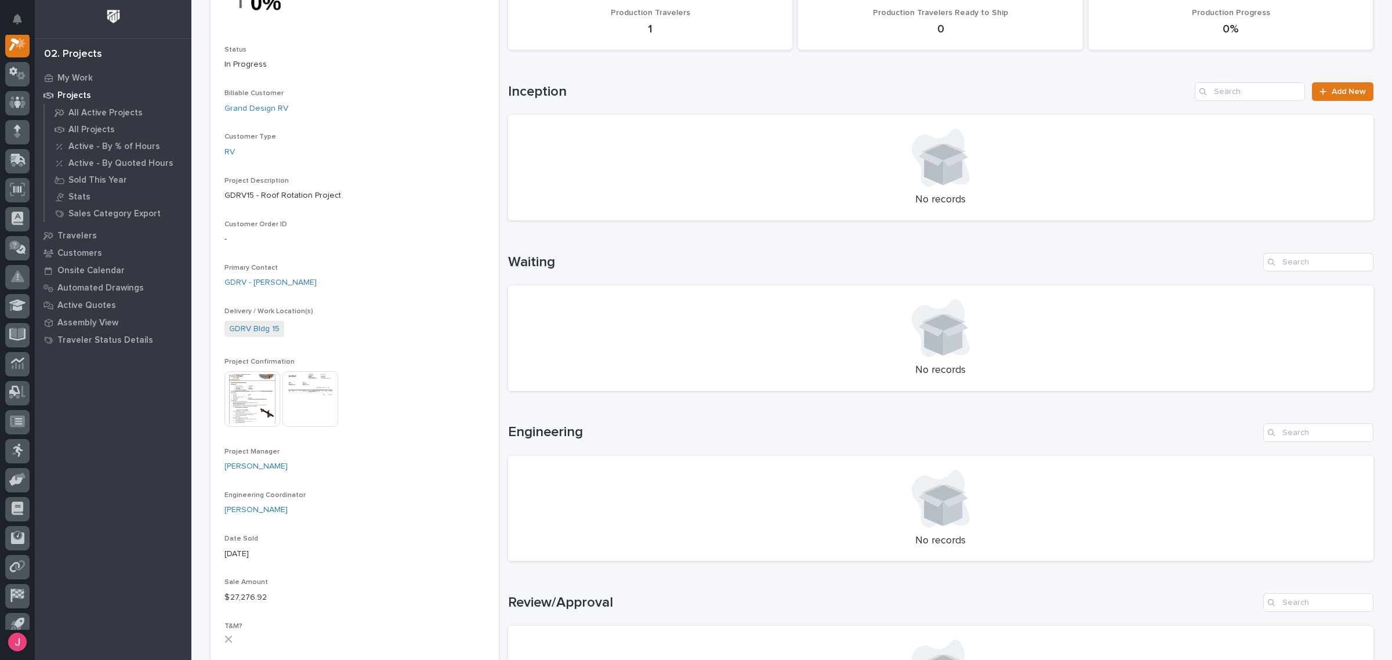
scroll to position [435, 0]
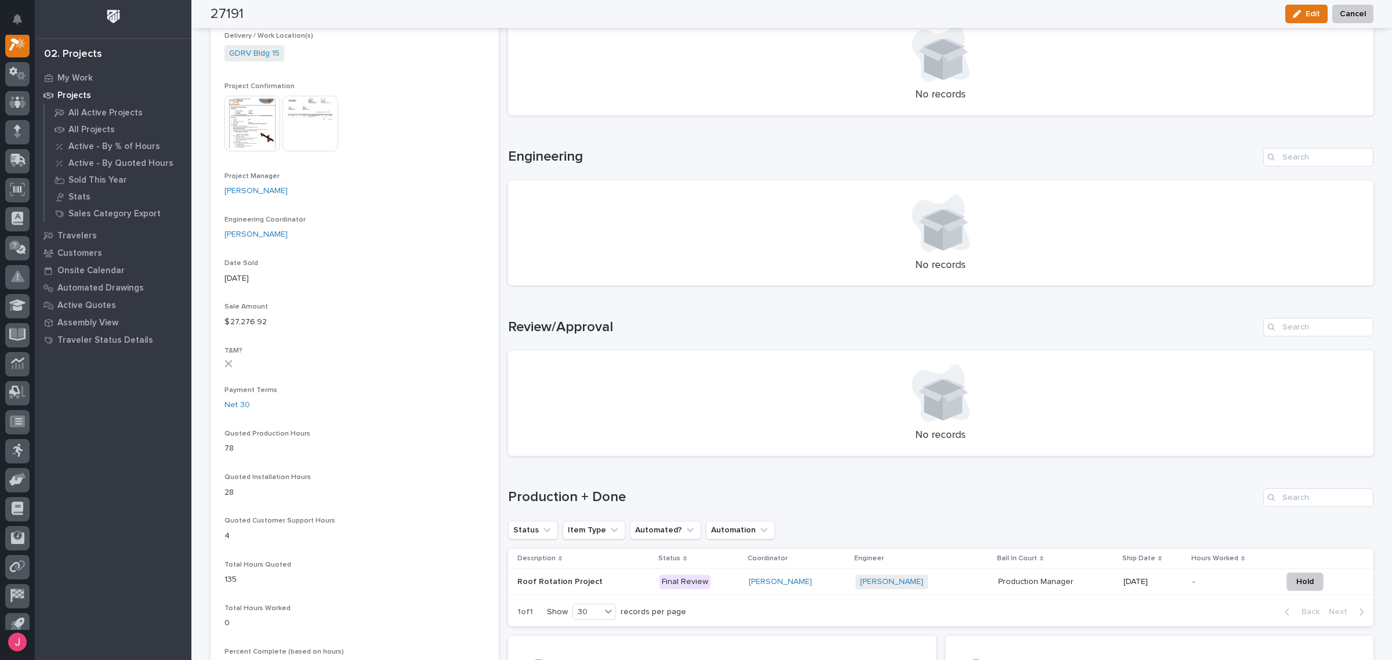
click at [263, 139] on img at bounding box center [252, 124] width 56 height 56
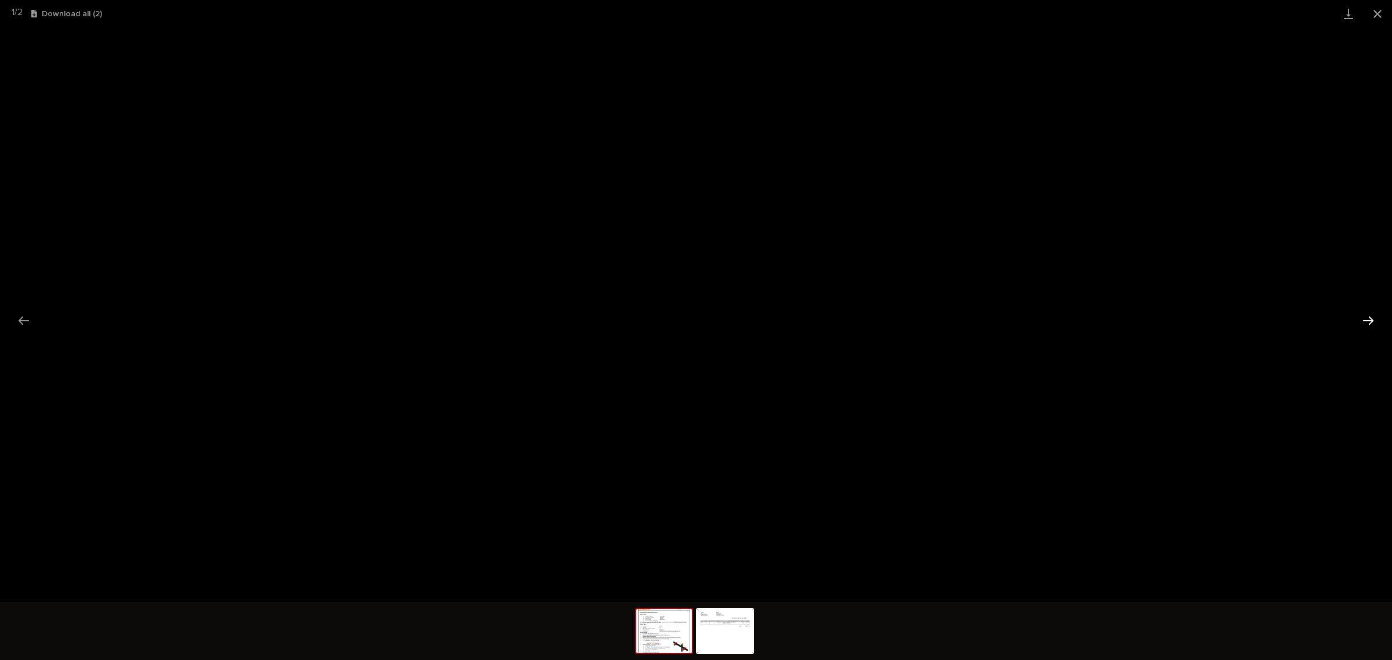
click at [1364, 313] on button "Next slide" at bounding box center [1368, 320] width 24 height 23
click at [1379, 12] on button "Close gallery" at bounding box center [1377, 13] width 29 height 27
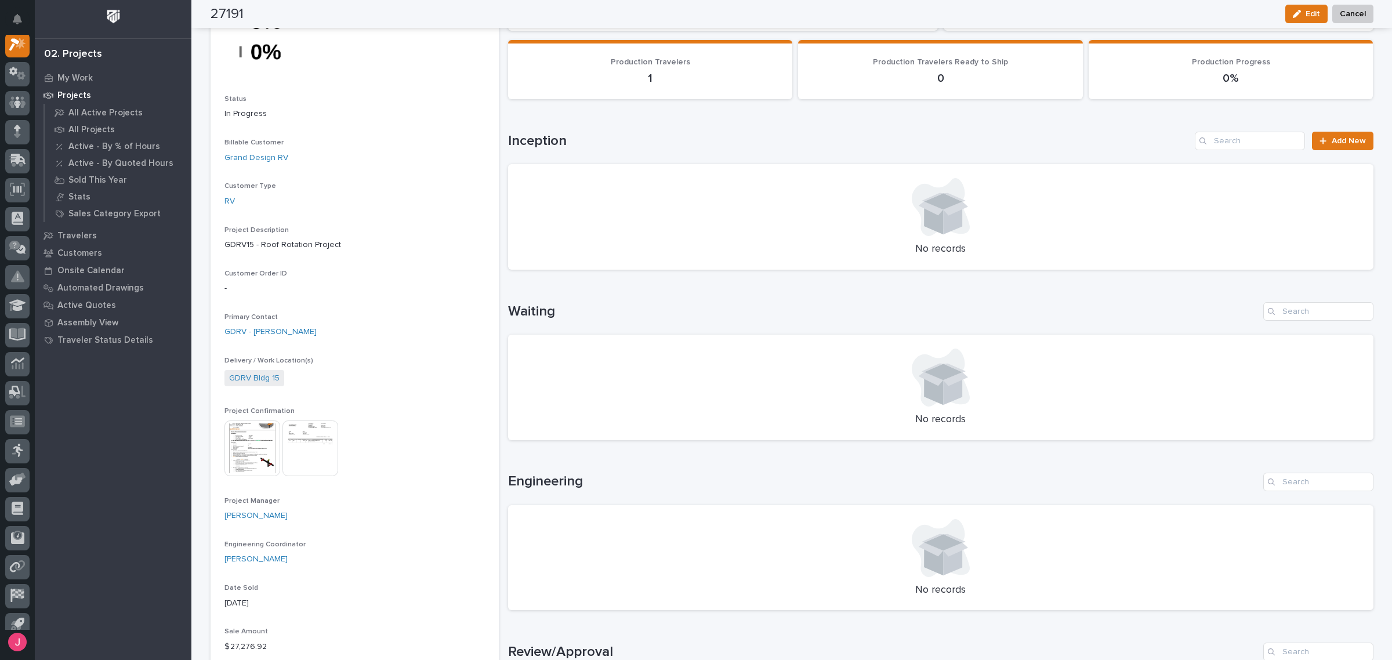
scroll to position [0, 0]
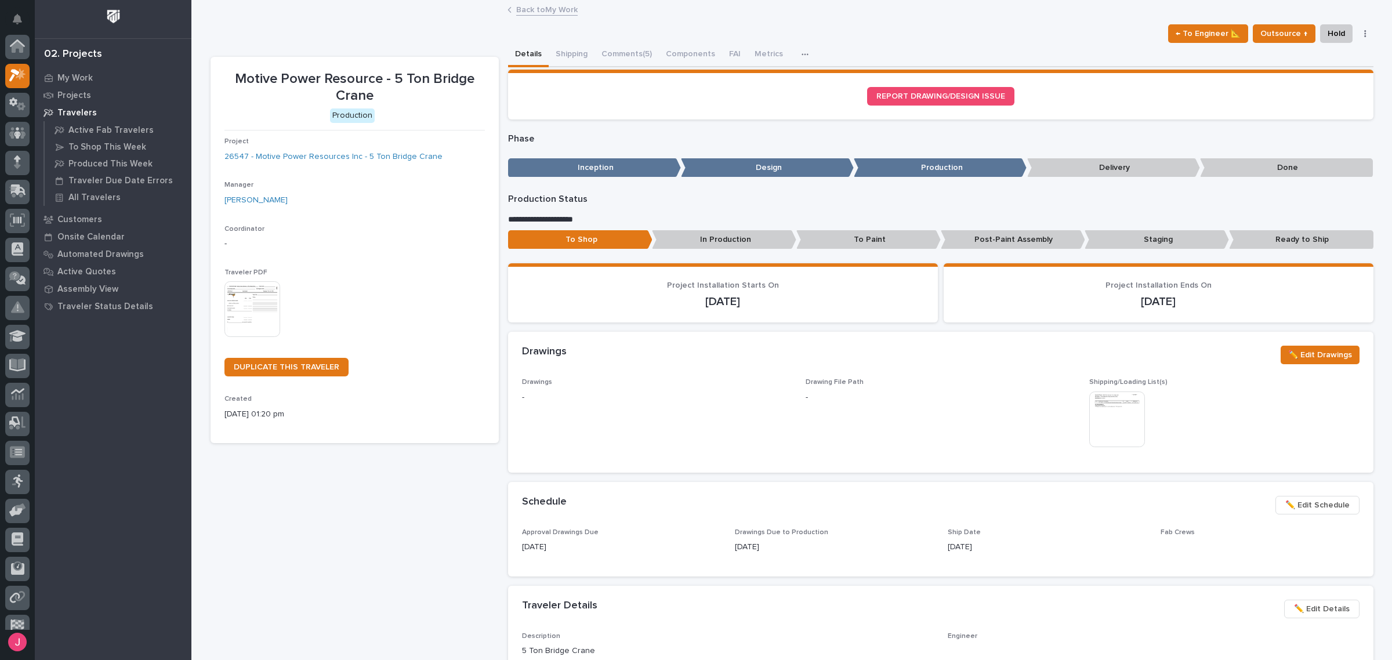
scroll to position [29, 0]
click at [595, 50] on button "Comments (5)" at bounding box center [626, 55] width 64 height 24
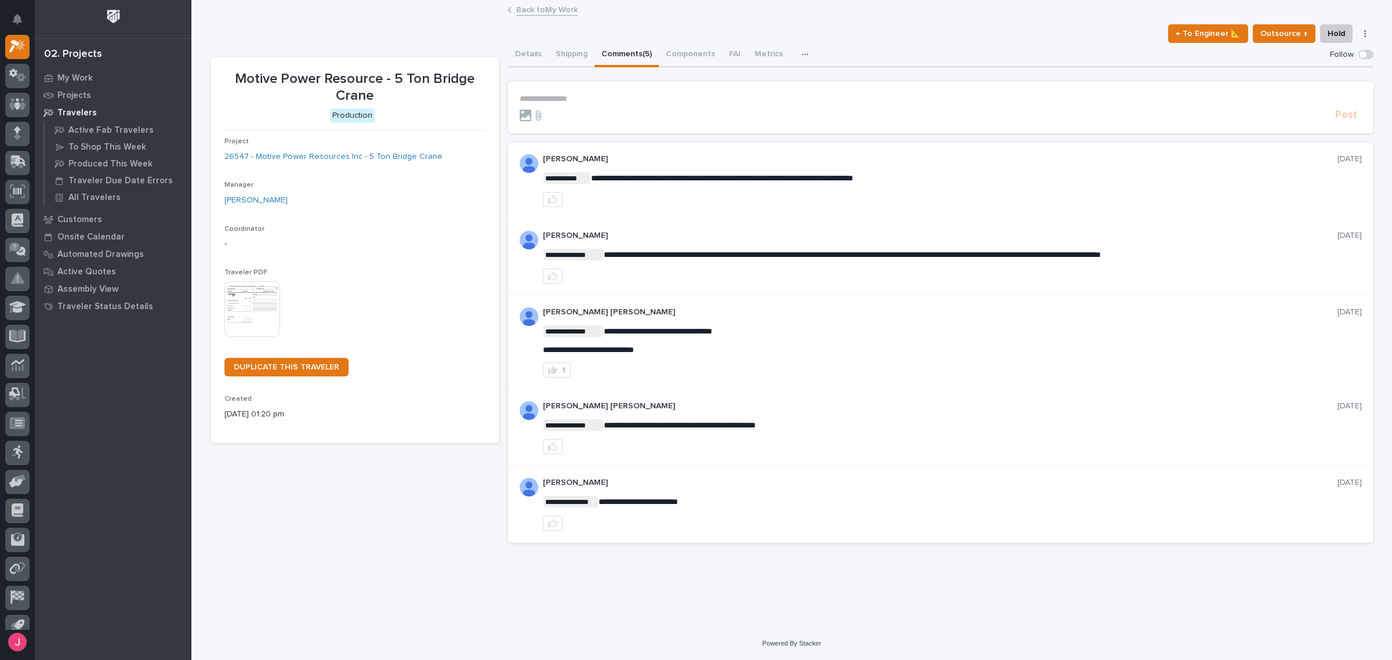
click at [526, 52] on button "Details" at bounding box center [528, 55] width 41 height 24
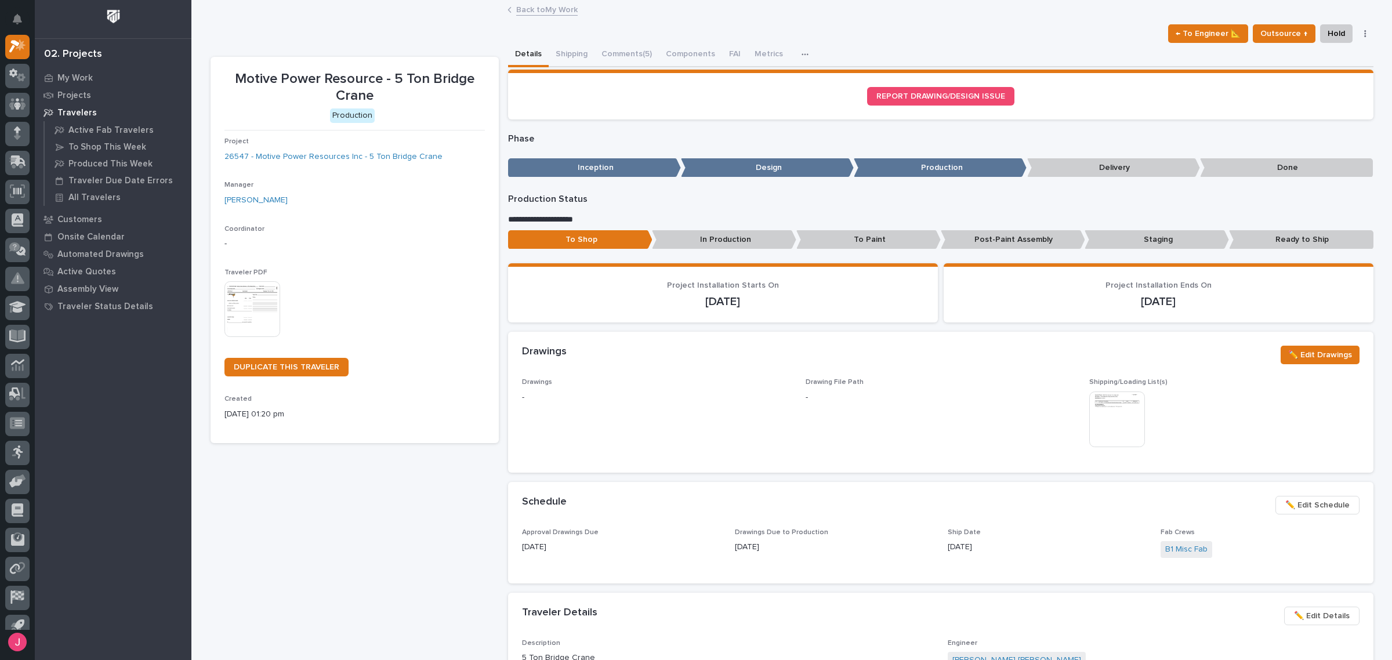
click at [535, 6] on link "Back to My Work" at bounding box center [546, 8] width 61 height 13
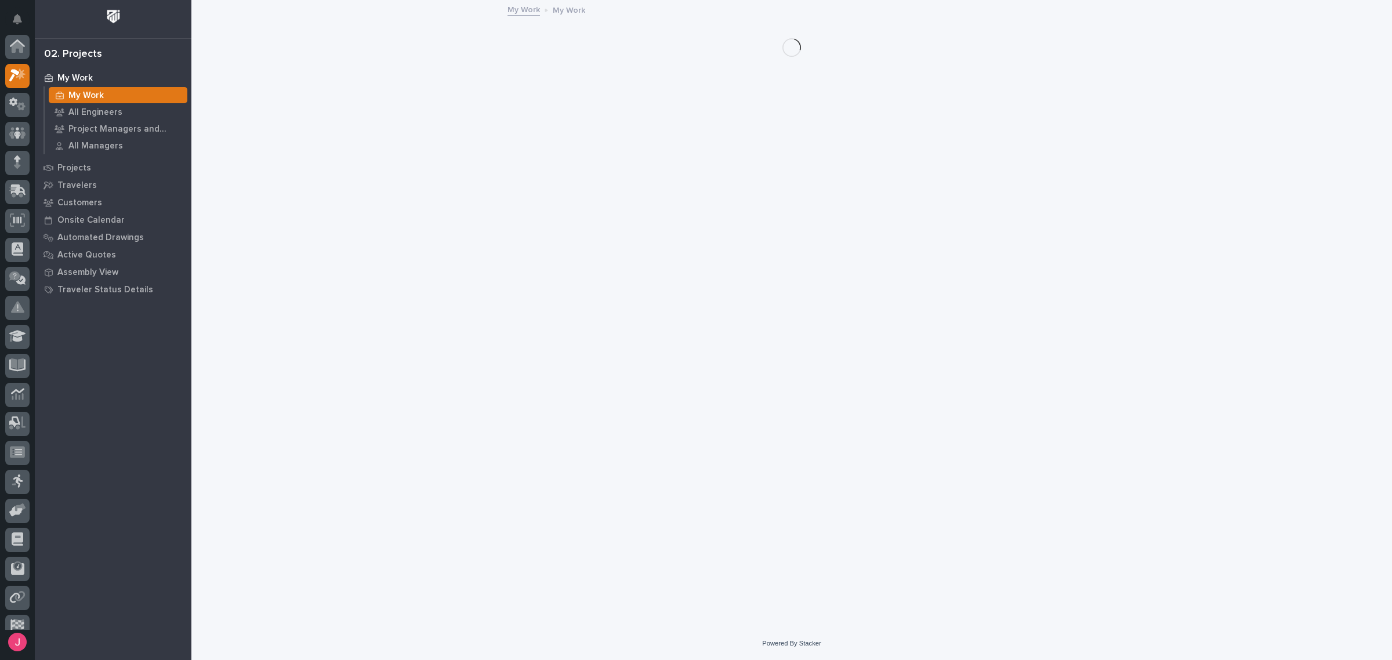
scroll to position [31, 0]
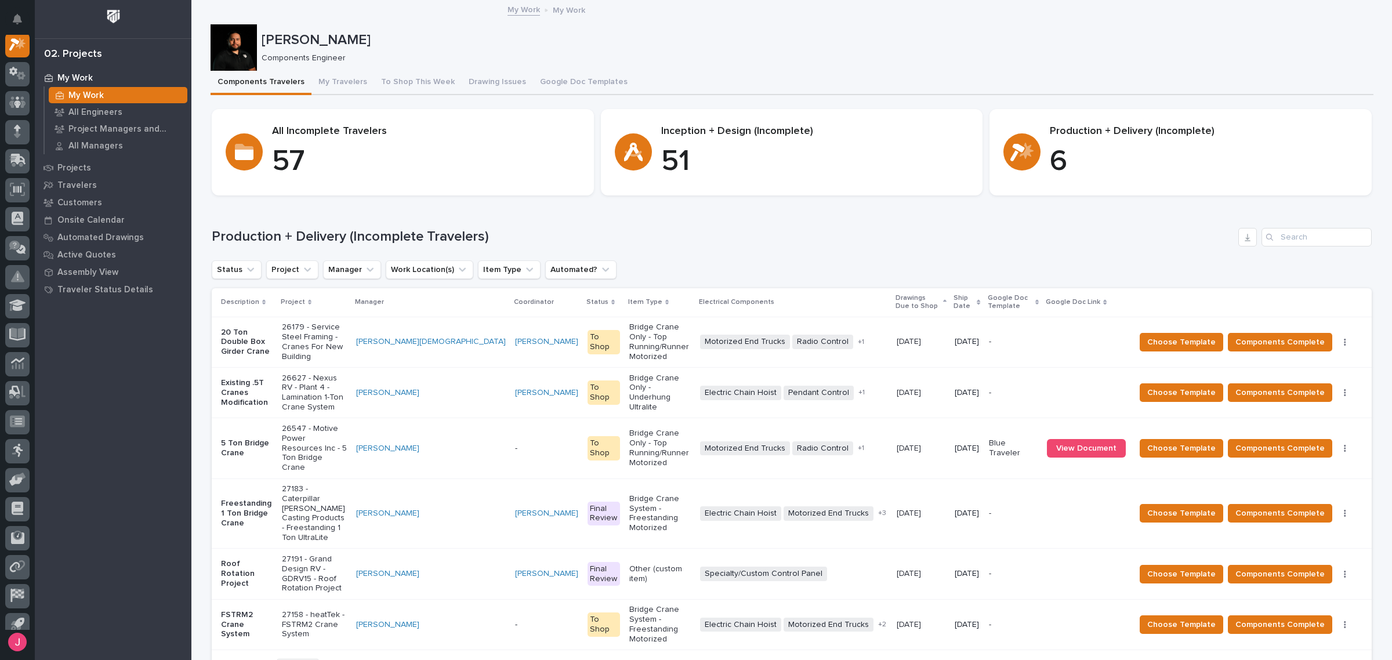
click at [916, 16] on div "My Work My Work" at bounding box center [792, 10] width 580 height 16
click at [685, 32] on p "[PERSON_NAME]" at bounding box center [814, 40] width 1107 height 17
click at [561, 33] on p "[PERSON_NAME]" at bounding box center [814, 40] width 1107 height 17
drag, startPoint x: 547, startPoint y: 9, endPoint x: 593, endPoint y: 10, distance: 45.8
click at [593, 10] on div "My Work My Work" at bounding box center [792, 10] width 580 height 16
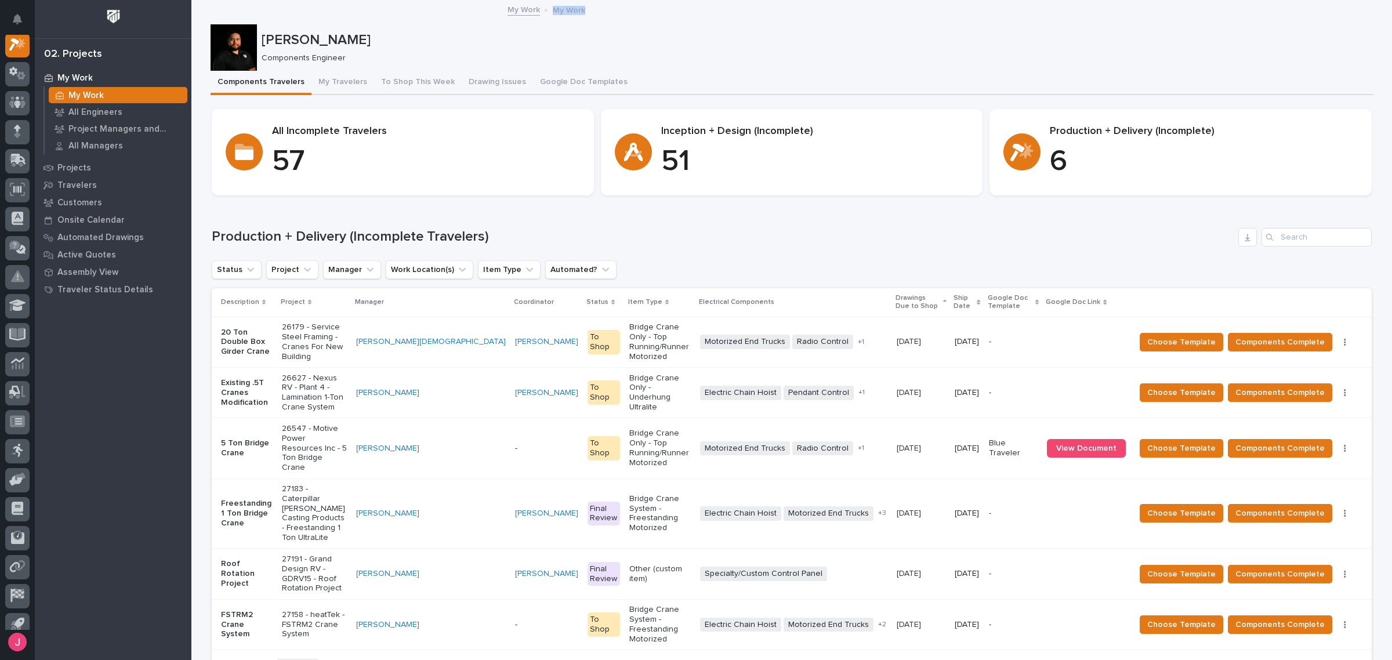
click at [593, 10] on div "My Work My Work" at bounding box center [792, 10] width 580 height 16
drag, startPoint x: 548, startPoint y: 9, endPoint x: 582, endPoint y: 9, distance: 33.6
click at [582, 9] on div "My Work My Work" at bounding box center [792, 10] width 580 height 16
click at [572, 49] on div "[PERSON_NAME] Components Engineer" at bounding box center [814, 47] width 1107 height 31
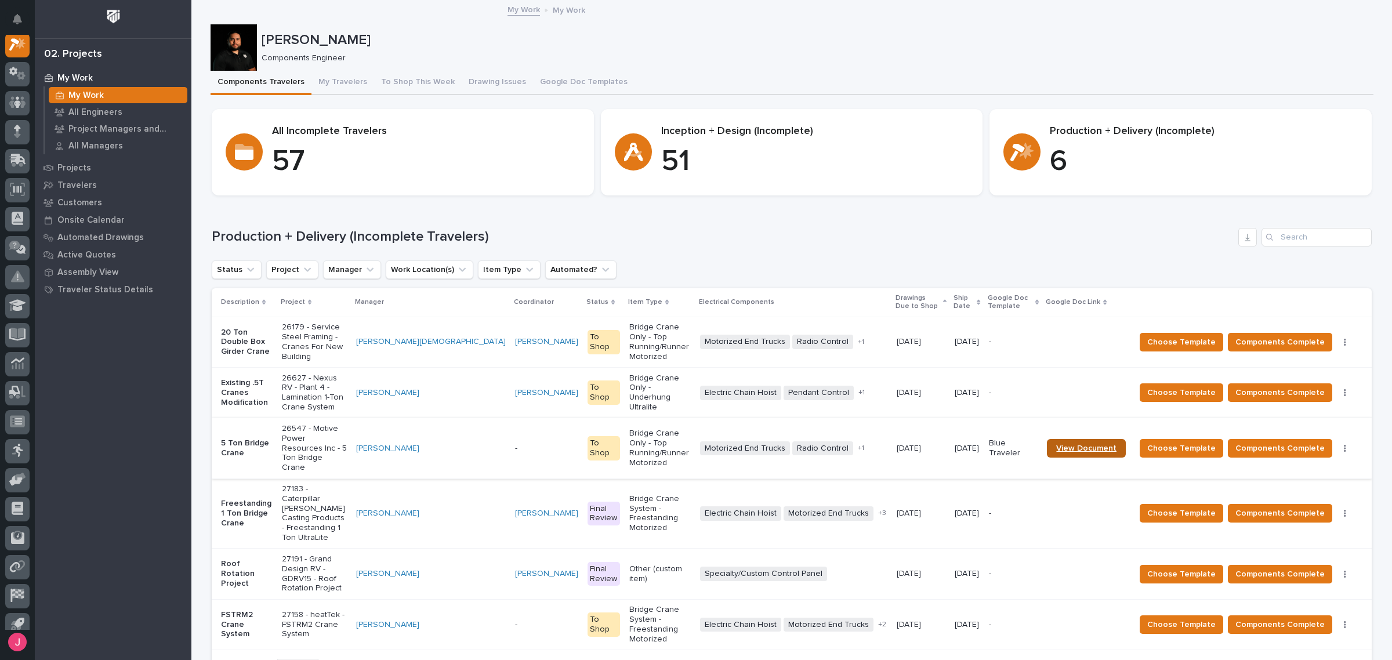
click at [1080, 439] on link "View Document" at bounding box center [1086, 448] width 79 height 19
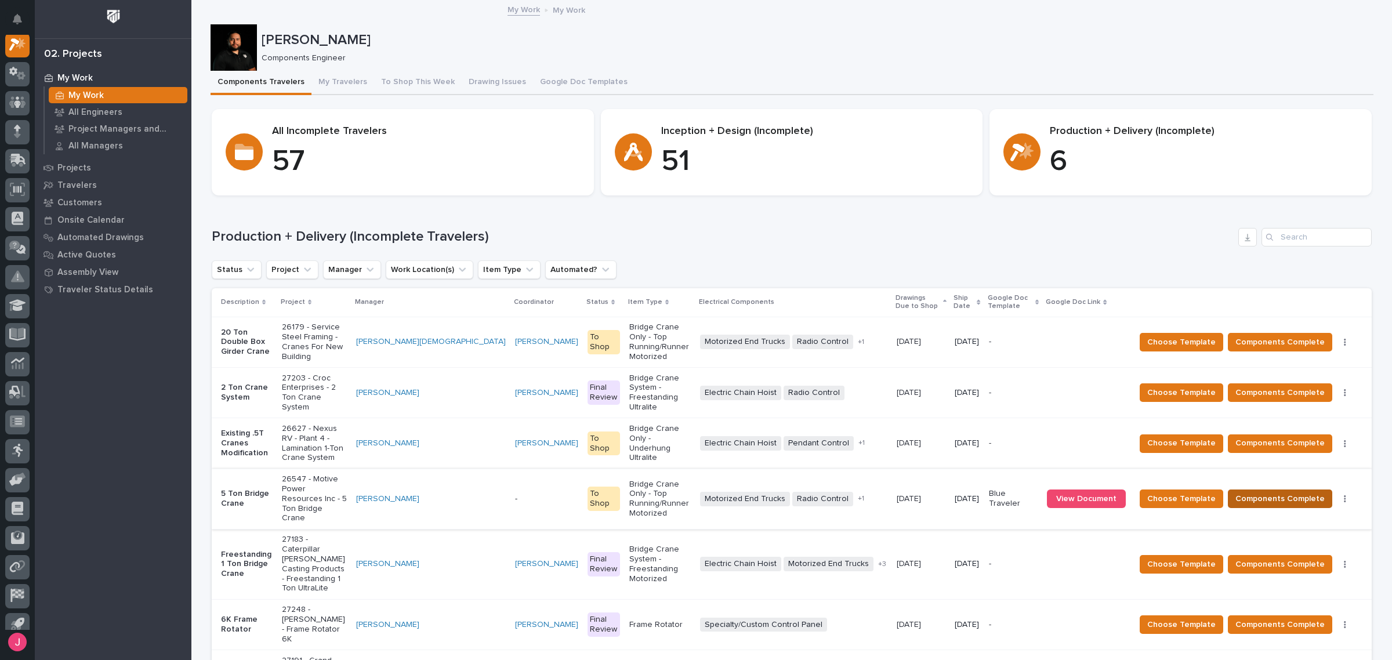
click at [1290, 492] on span "Components Complete" at bounding box center [1279, 499] width 89 height 14
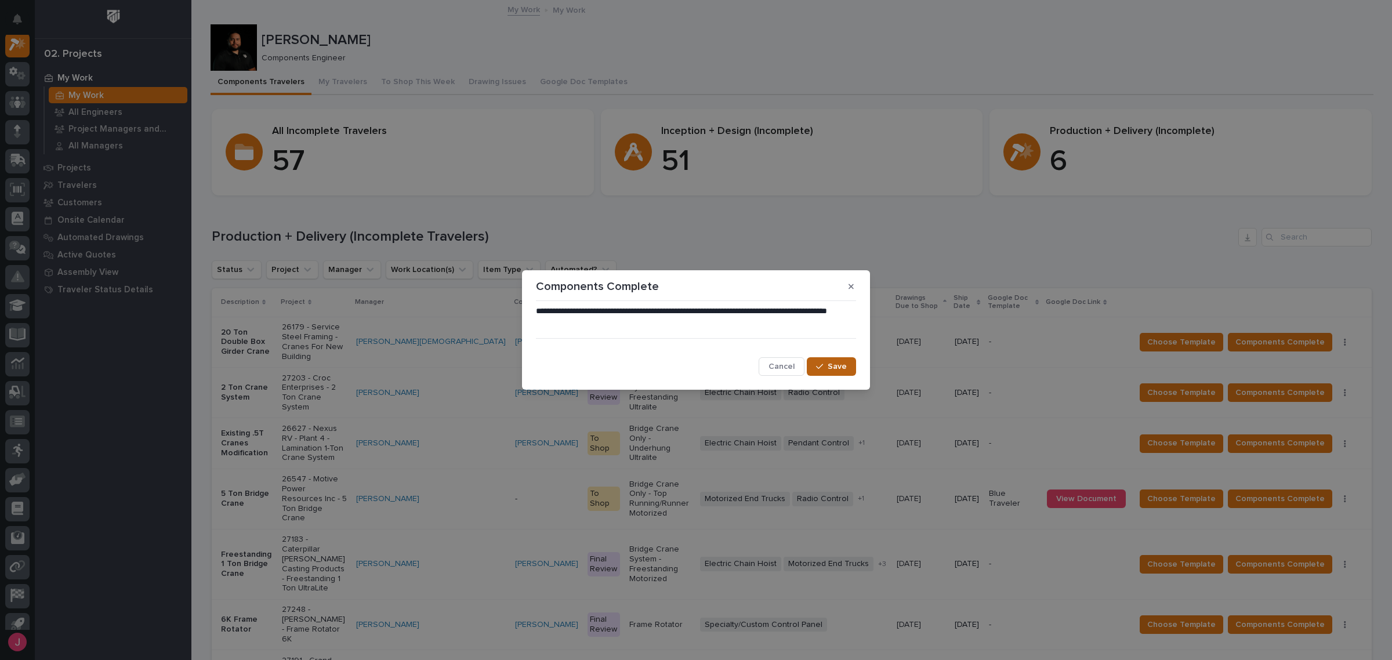
click at [828, 367] on span "Save" at bounding box center [836, 366] width 19 height 10
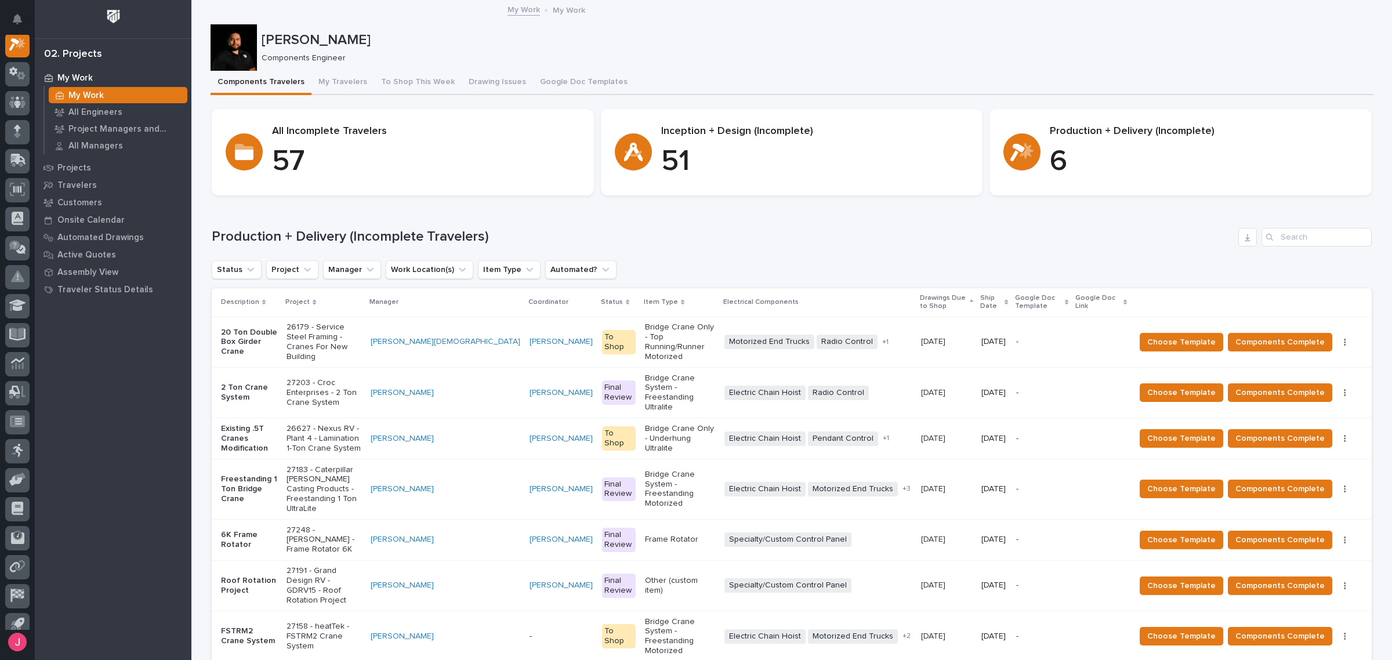
click at [349, 525] on p "27248 - [PERSON_NAME] - Frame Rotator 6K" at bounding box center [323, 539] width 74 height 29
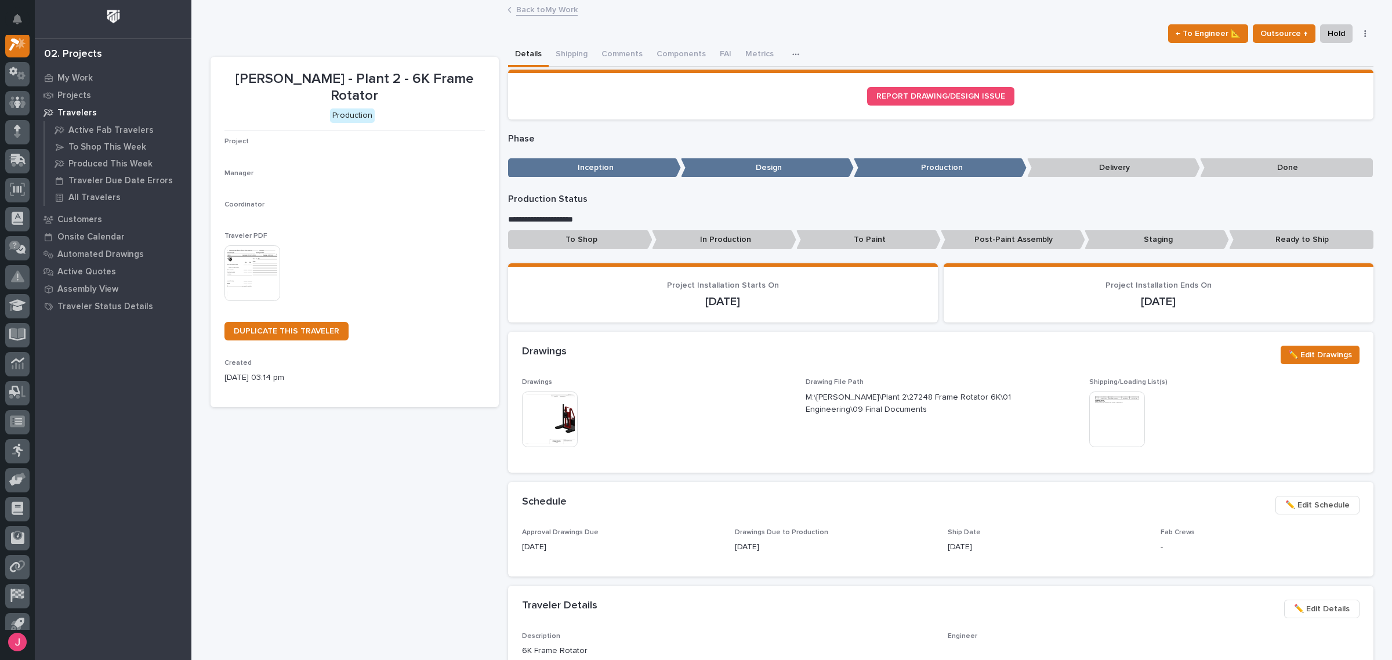
scroll to position [29, 0]
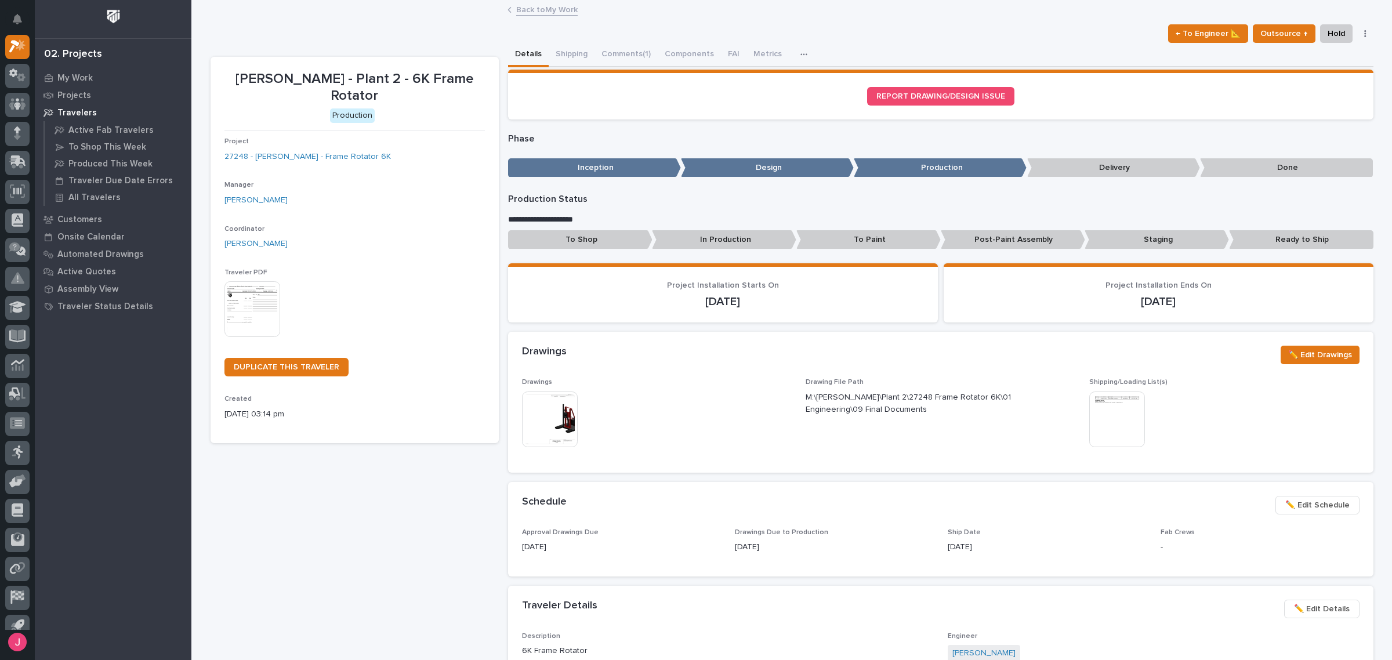
click at [552, 415] on img at bounding box center [550, 419] width 56 height 56
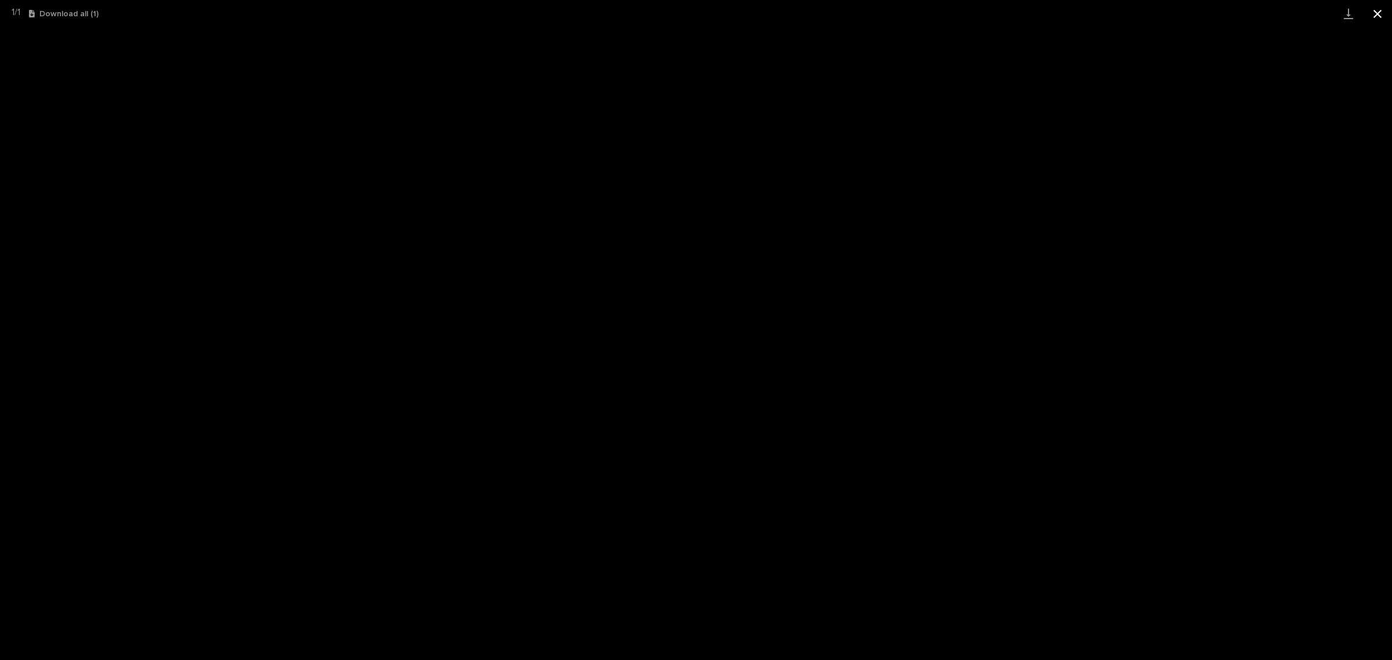
click at [1383, 9] on button "Close gallery" at bounding box center [1377, 13] width 29 height 27
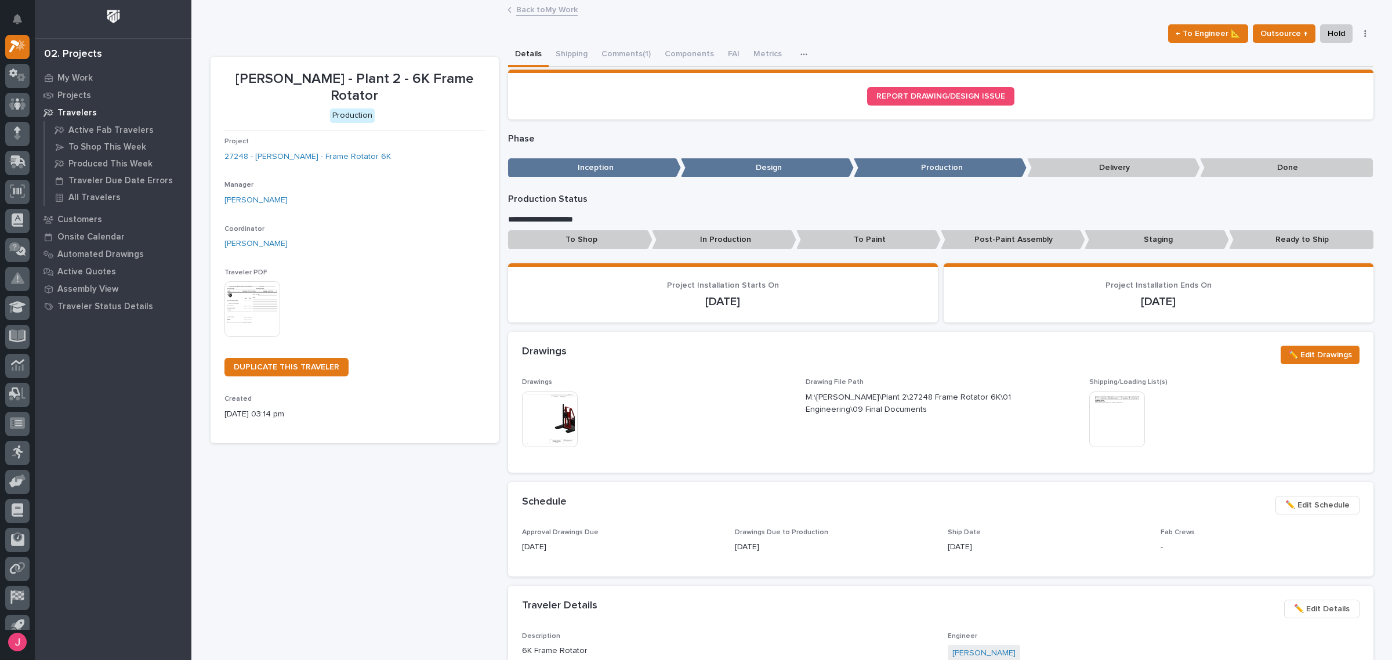
click at [561, 14] on link "Back to My Work" at bounding box center [546, 8] width 61 height 13
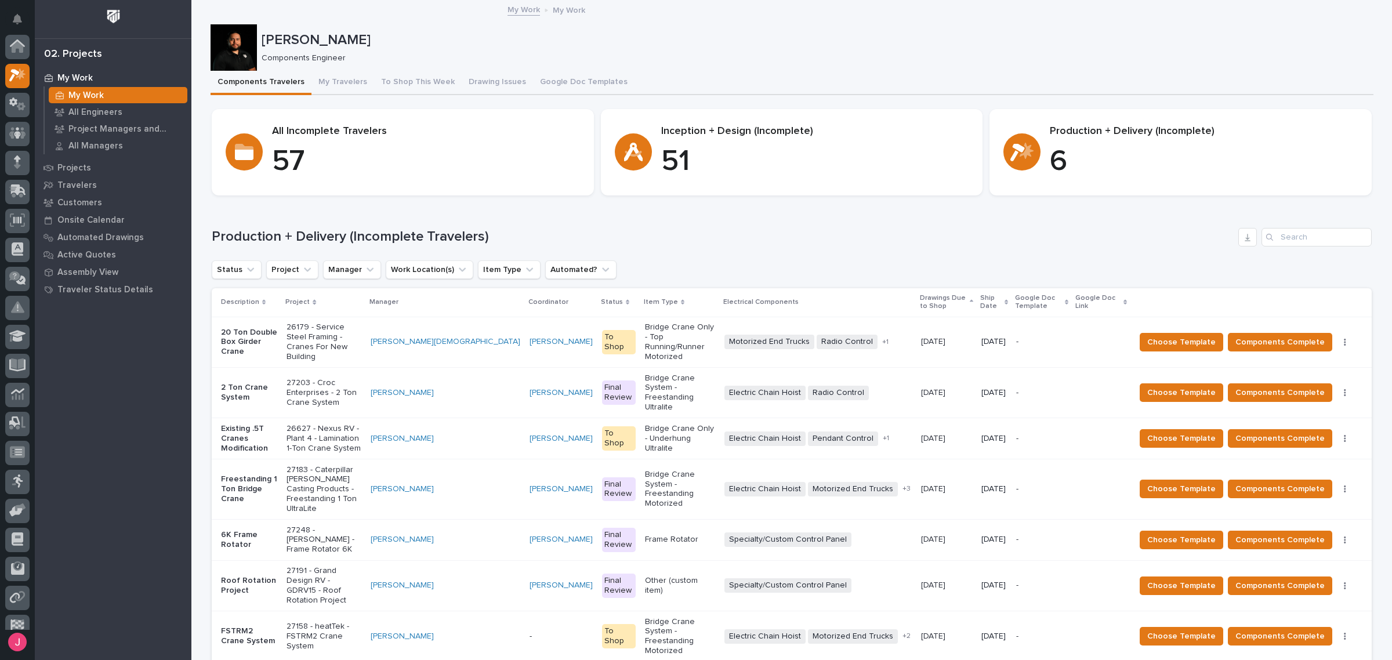
scroll to position [31, 0]
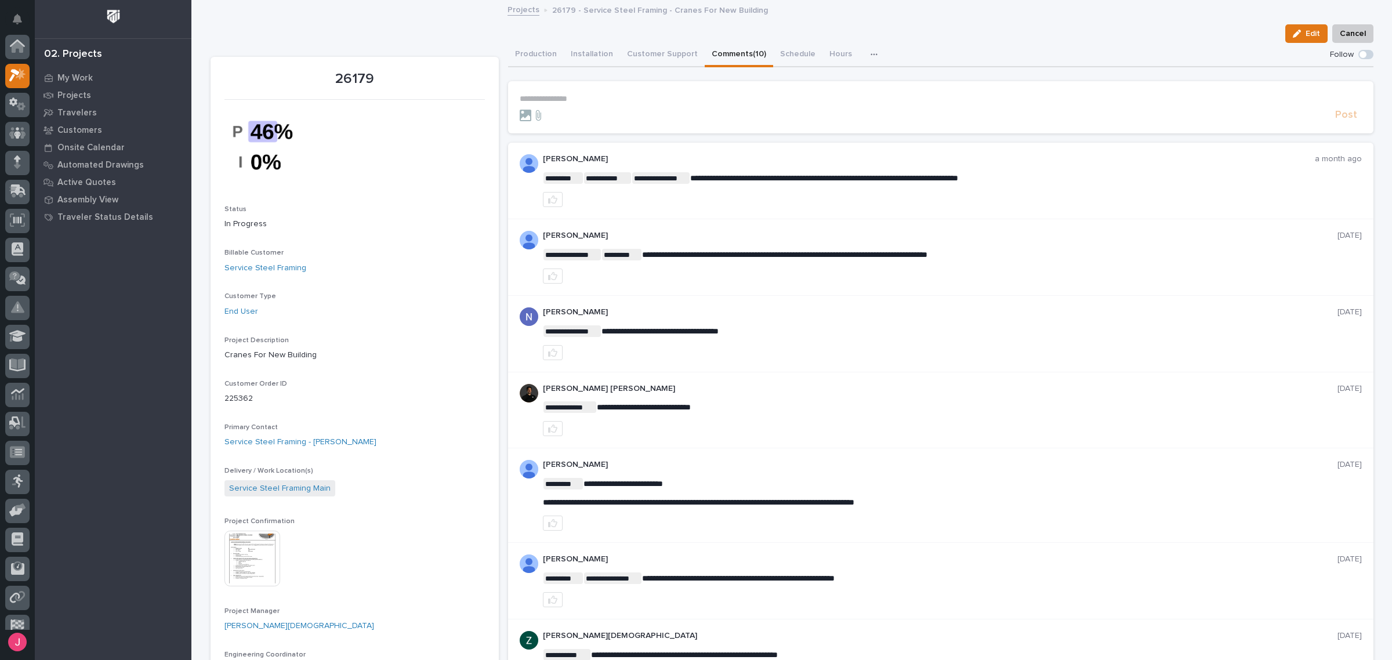
scroll to position [29, 0]
click at [413, 15] on div "Projects 26179 - Service Steel Framing - Cranes For New Building" at bounding box center [791, 10] width 1200 height 16
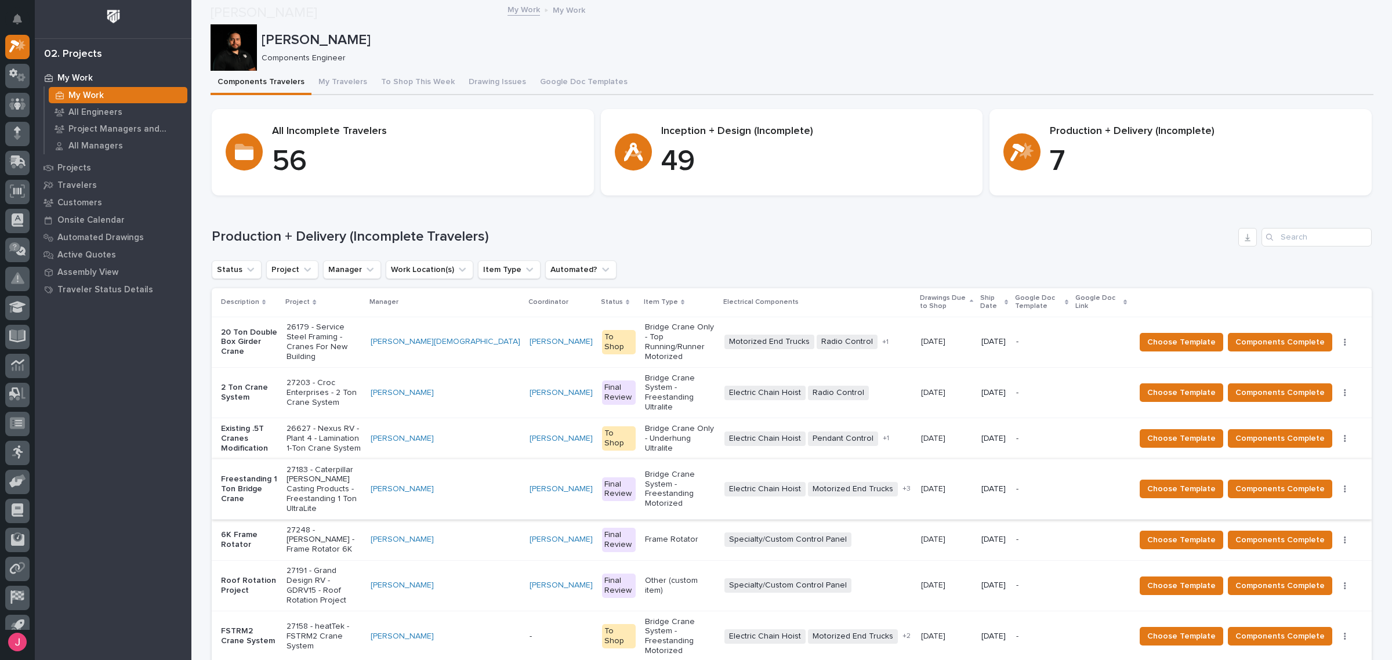
scroll to position [145, 0]
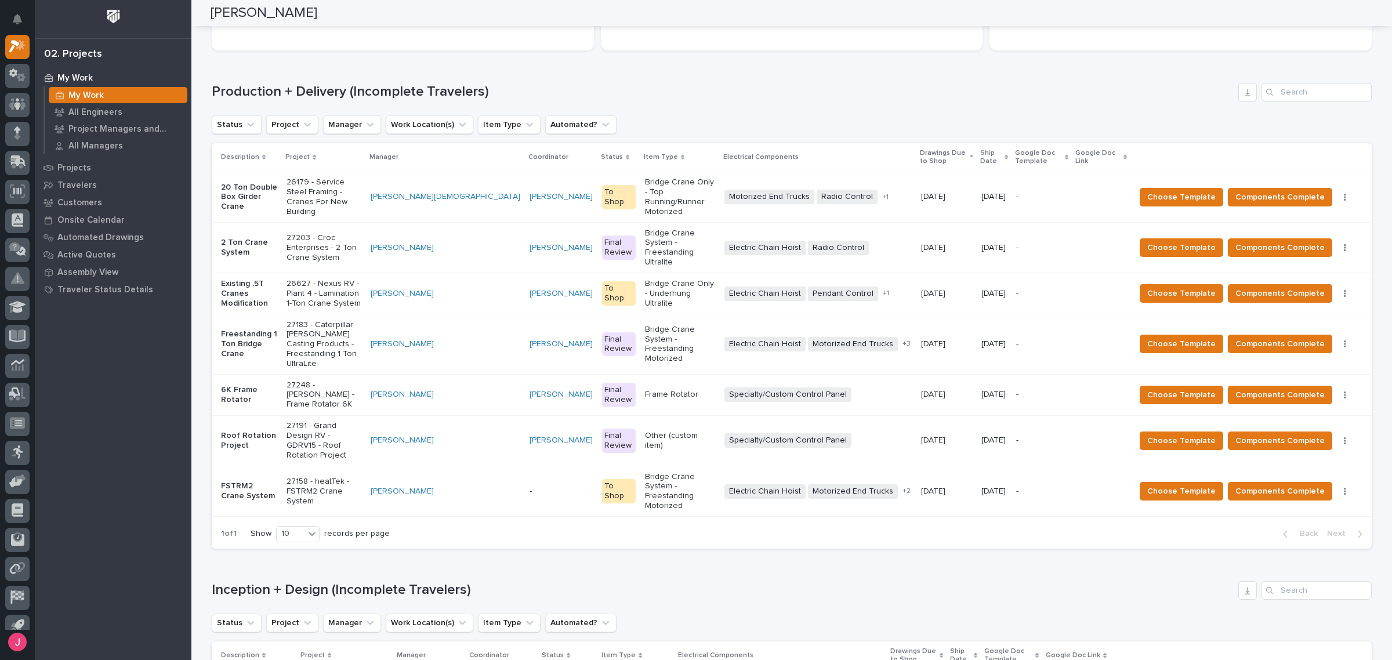
click at [348, 231] on div "27203 - Croc Enterprises - 2 Ton Crane System" at bounding box center [323, 246] width 74 height 31
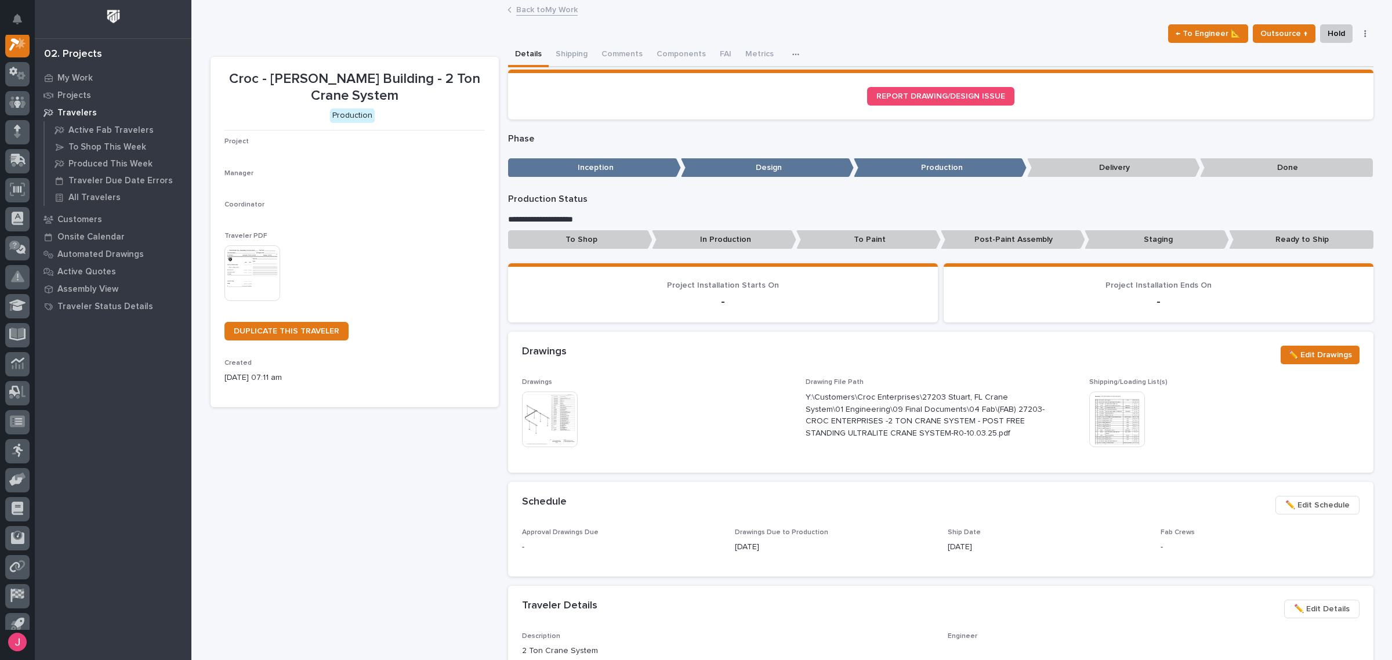
scroll to position [29, 0]
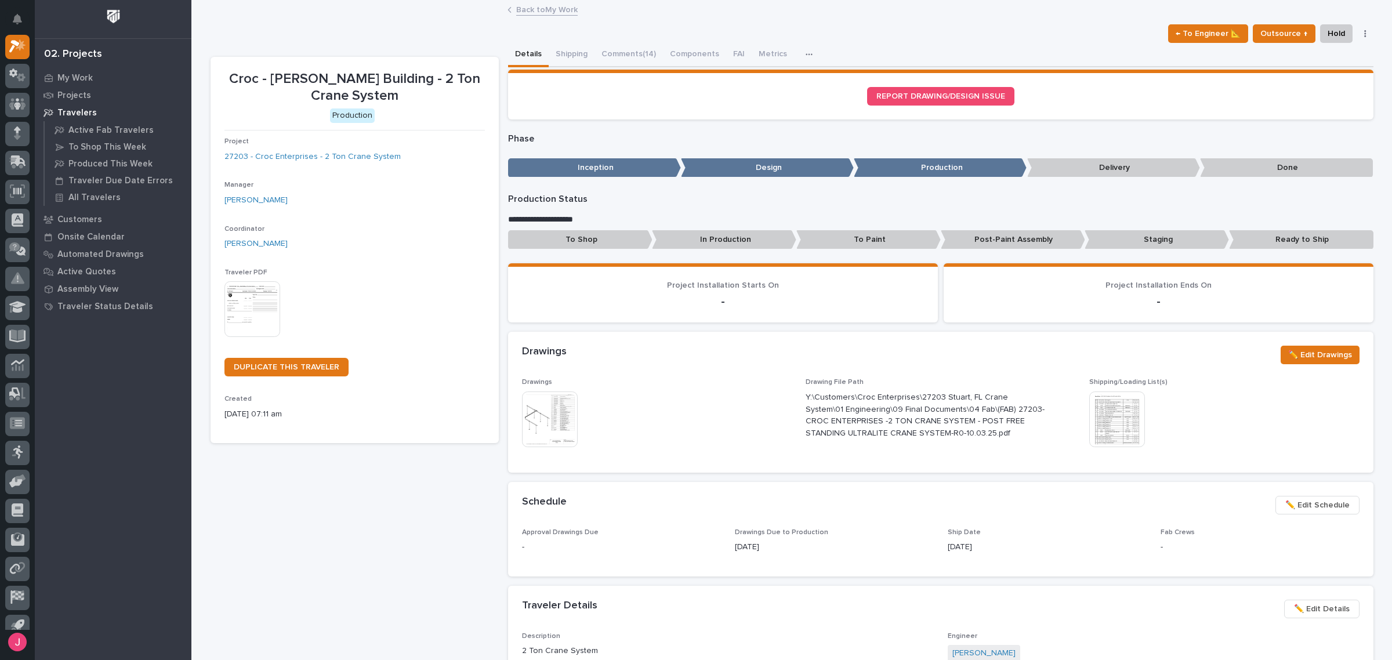
click at [557, 408] on img at bounding box center [550, 419] width 56 height 56
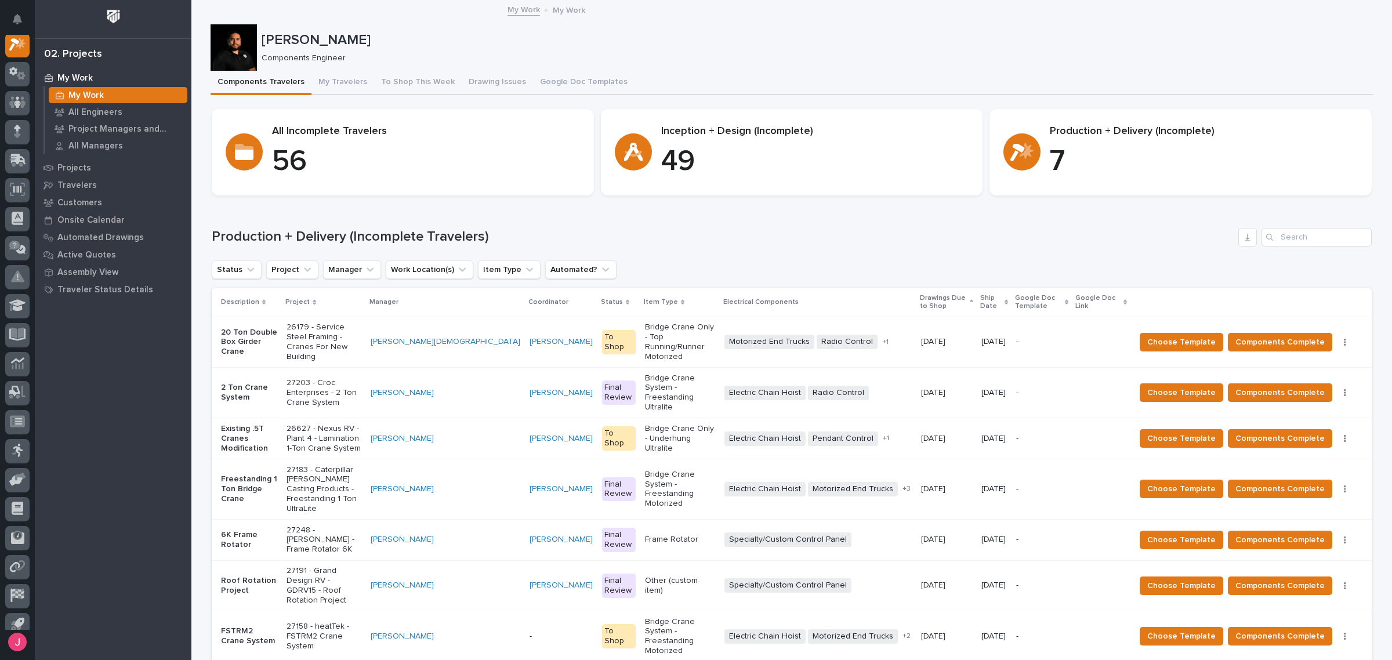
scroll to position [145, 0]
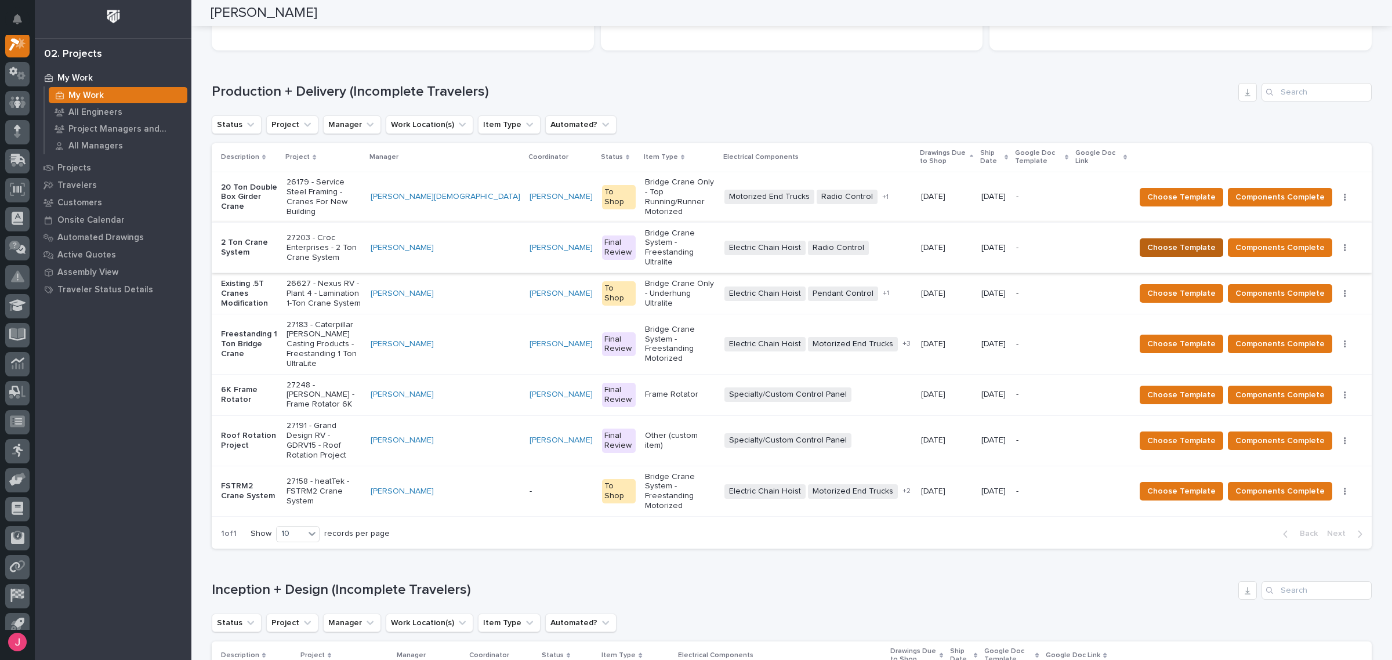
click at [1205, 241] on span "Choose Template" at bounding box center [1181, 248] width 68 height 14
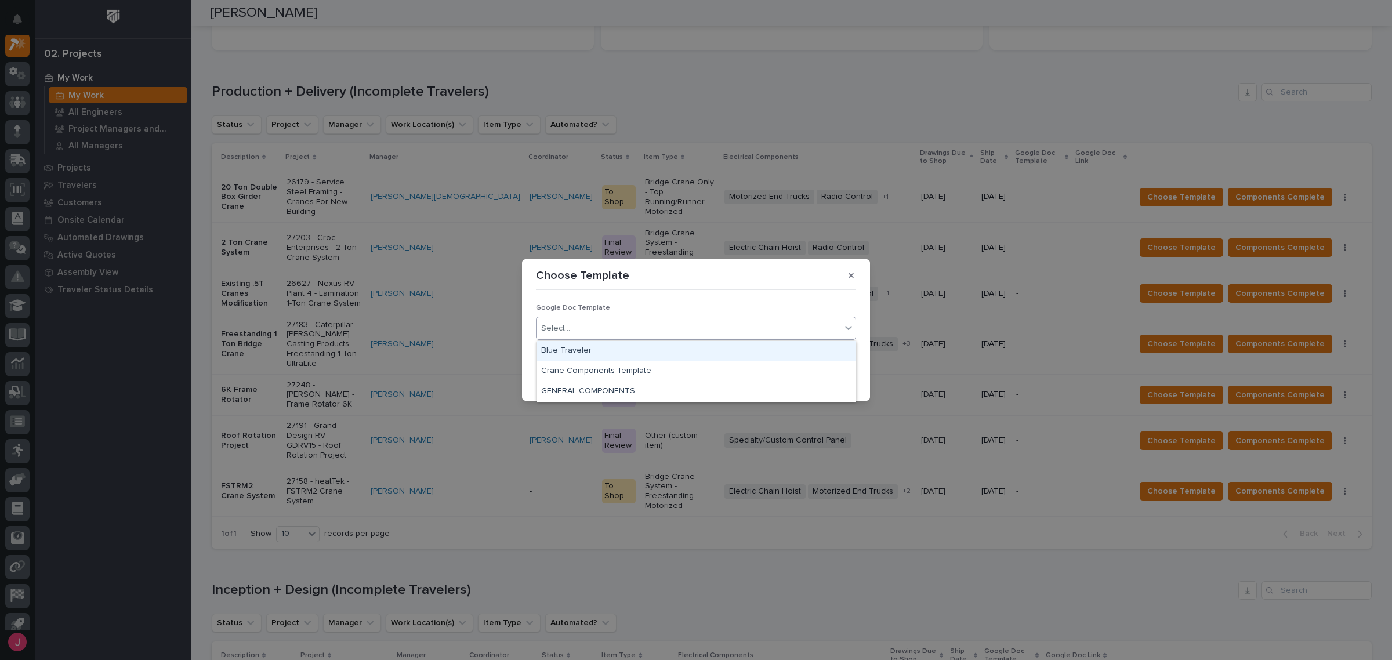
click at [720, 328] on div "Select..." at bounding box center [688, 328] width 304 height 19
click at [583, 351] on div "Blue Traveler" at bounding box center [695, 351] width 319 height 20
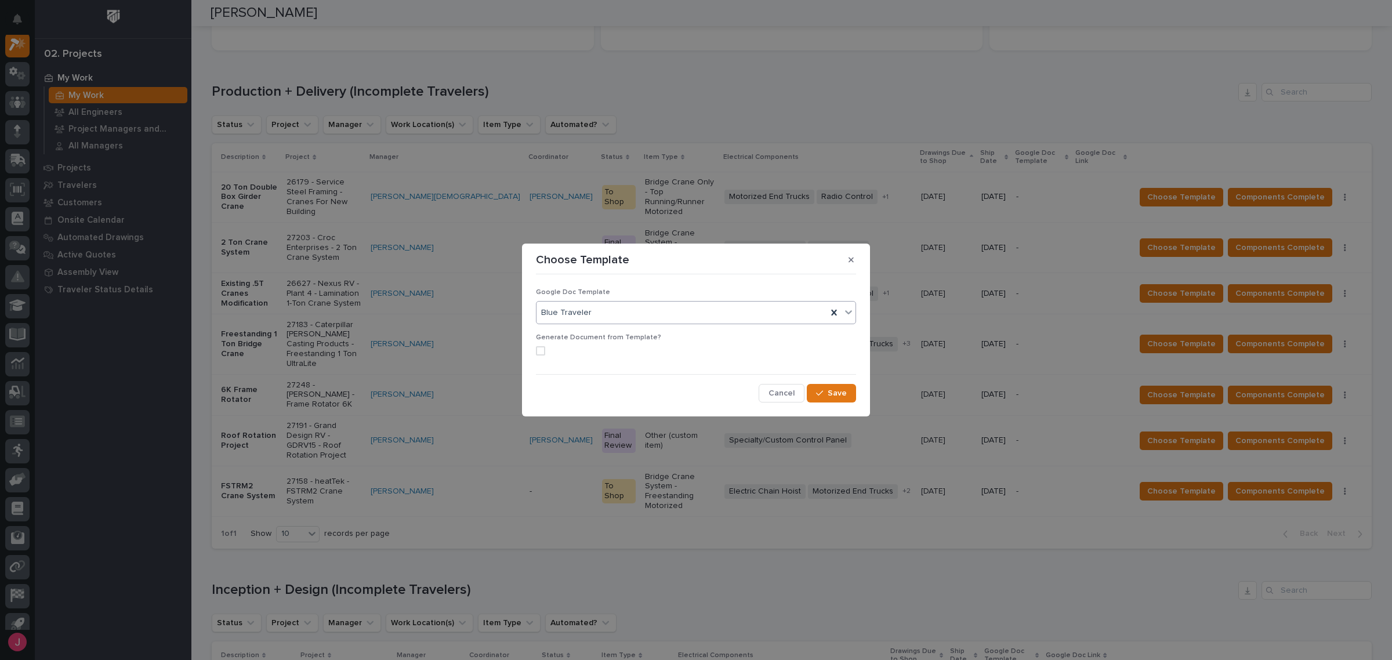
click at [533, 351] on div "Google Doc Template option Blue Traveler, selected. 0 results available. Select…" at bounding box center [696, 341] width 326 height 130
drag, startPoint x: 537, startPoint y: 351, endPoint x: 545, endPoint y: 351, distance: 7.5
click at [538, 351] on span at bounding box center [540, 350] width 9 height 9
click at [828, 395] on span "Save" at bounding box center [836, 393] width 19 height 10
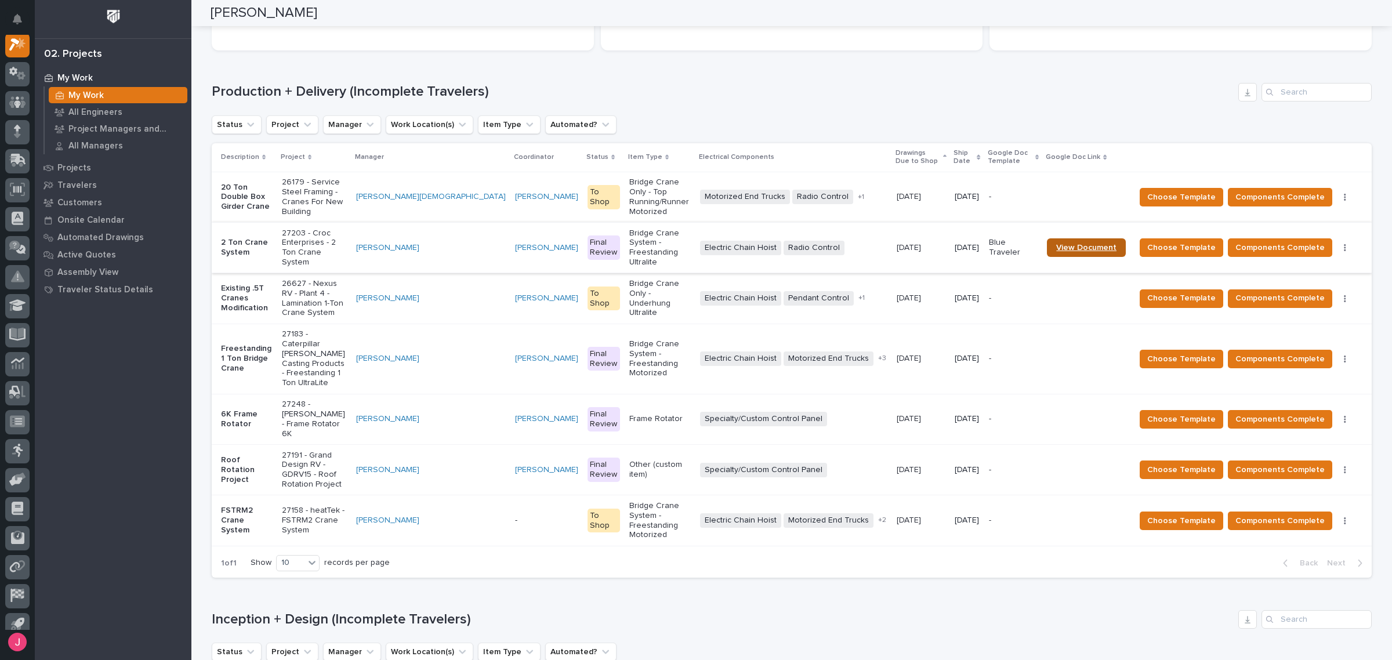
click at [1077, 238] on link "View Document" at bounding box center [1086, 247] width 79 height 19
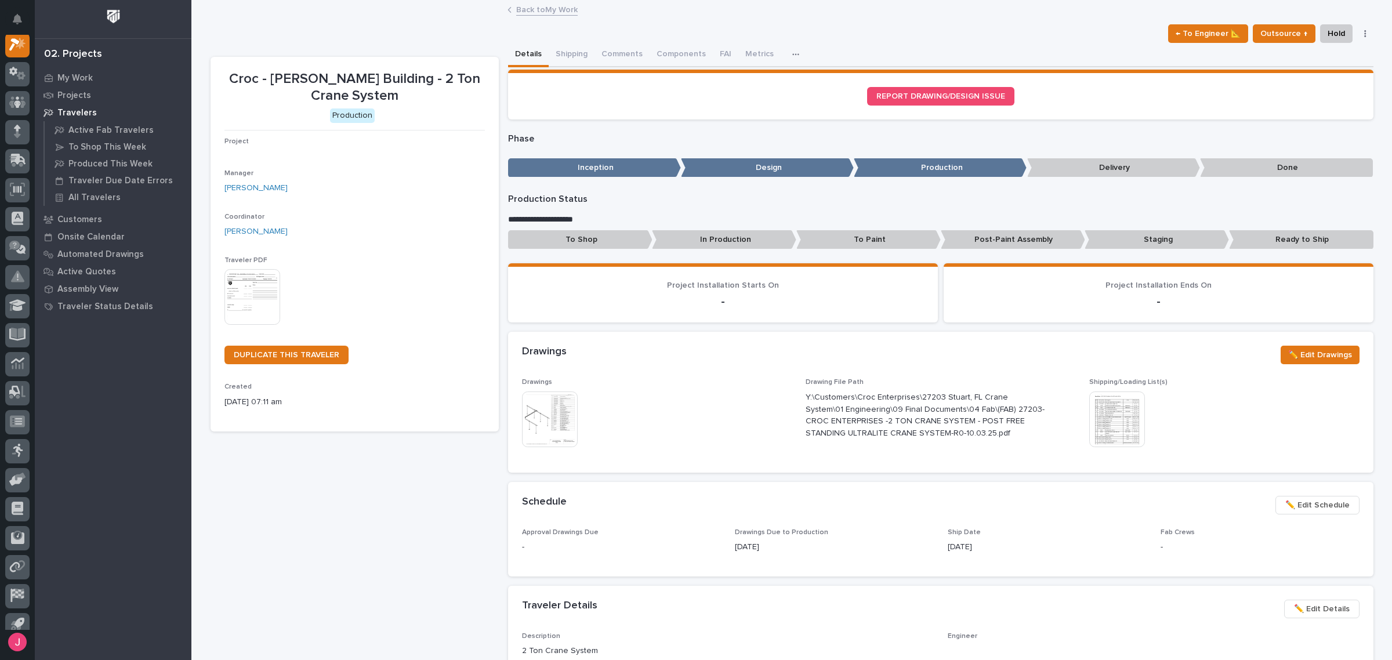
scroll to position [29, 0]
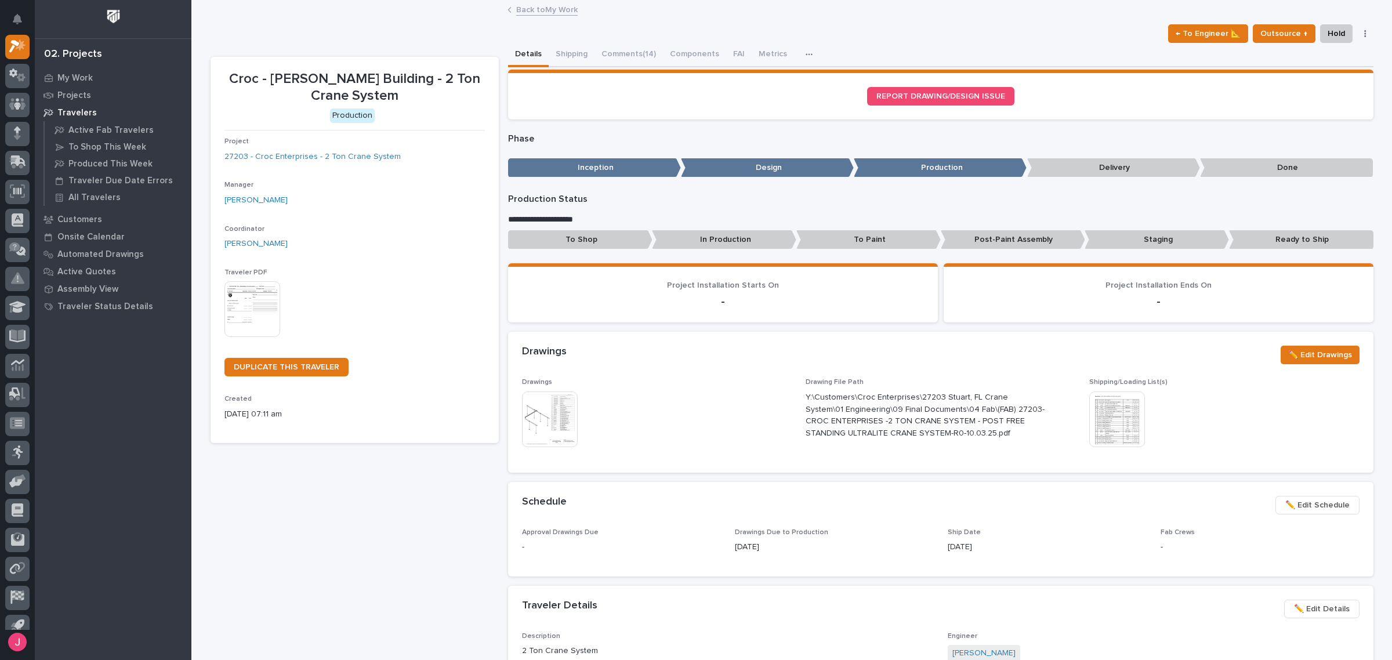
click at [261, 303] on img at bounding box center [252, 309] width 56 height 56
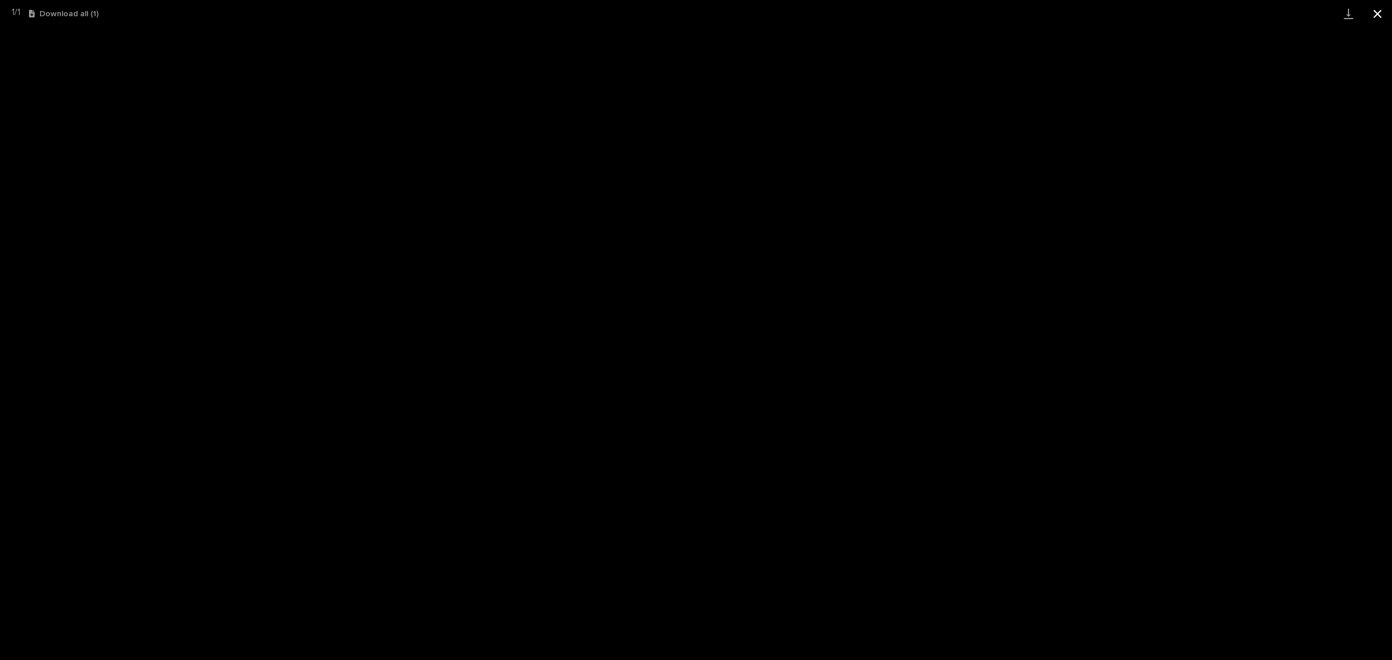
click at [1384, 13] on button "Close gallery" at bounding box center [1377, 13] width 29 height 27
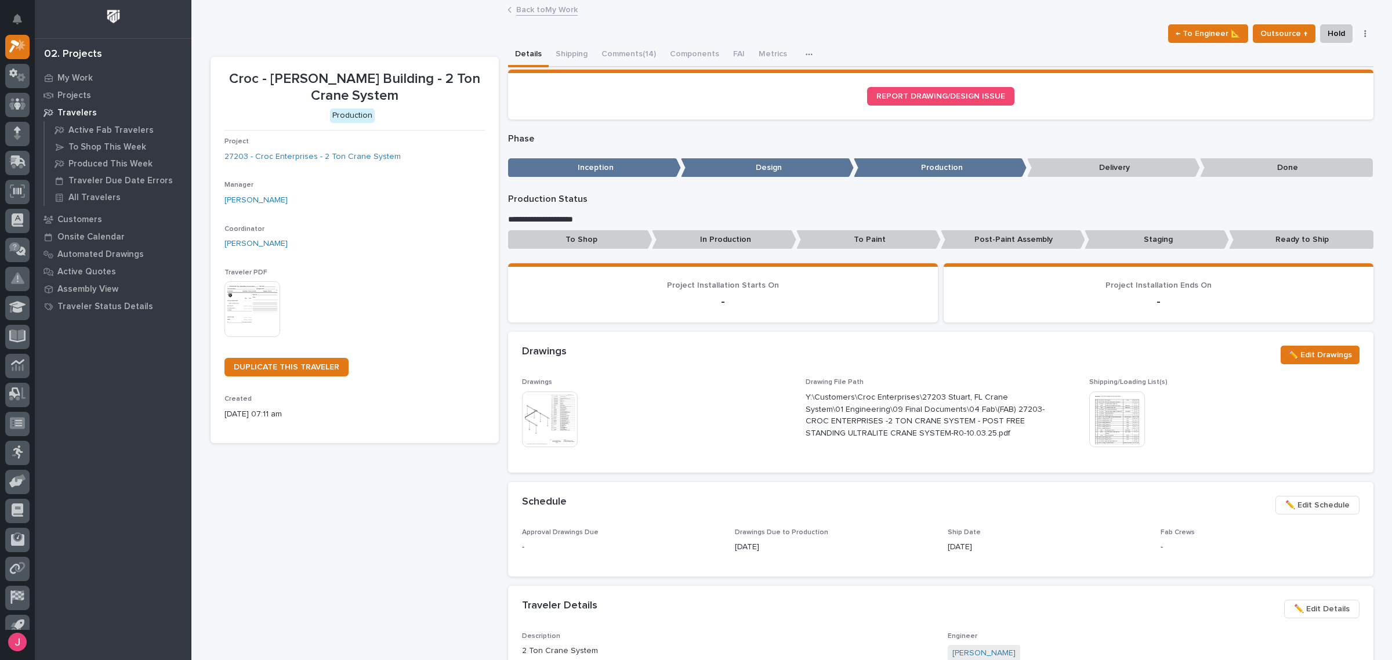
click at [1089, 399] on img at bounding box center [1117, 419] width 56 height 56
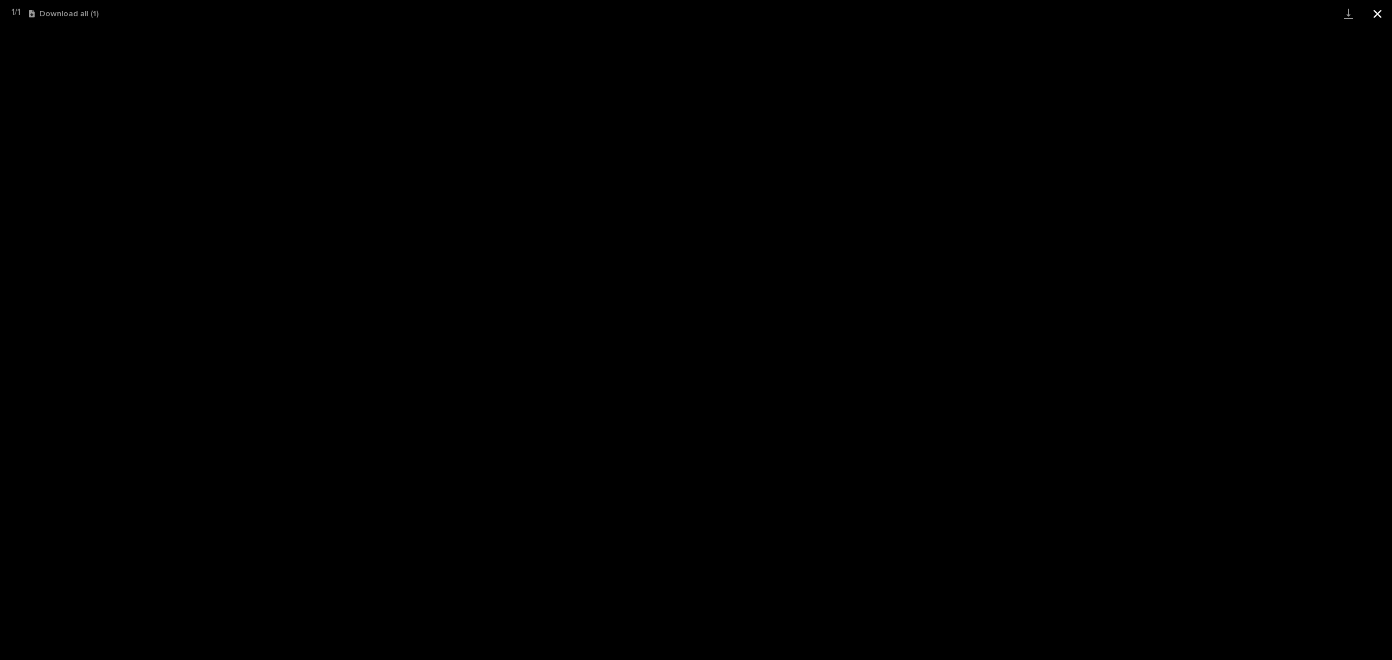
click at [1375, 12] on button "Close gallery" at bounding box center [1377, 13] width 29 height 27
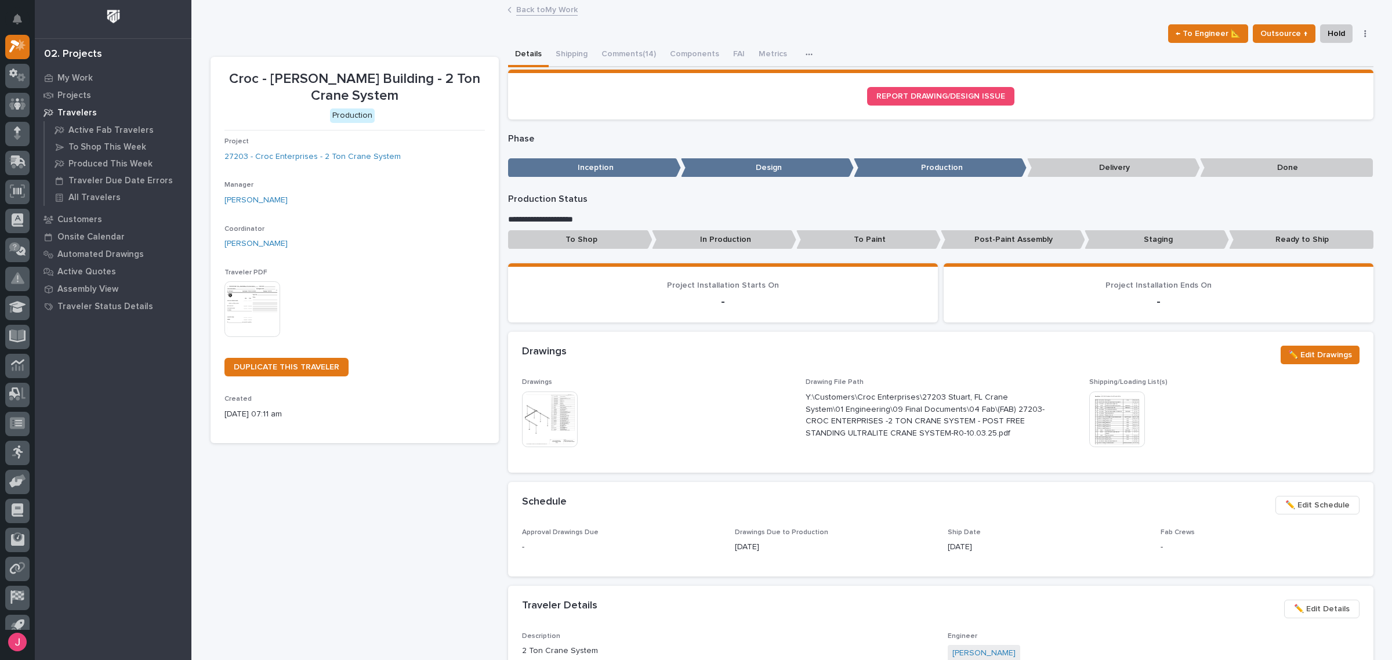
click at [538, 13] on link "Back to My Work" at bounding box center [546, 8] width 61 height 13
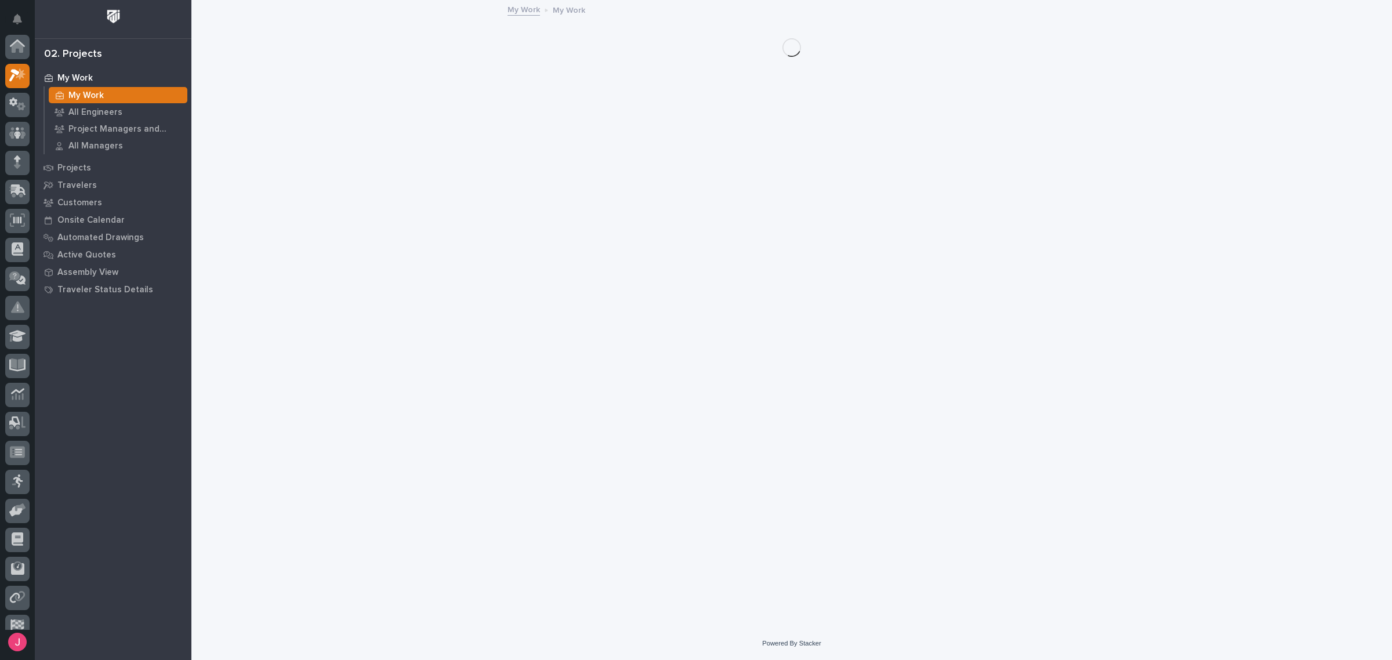
scroll to position [31, 0]
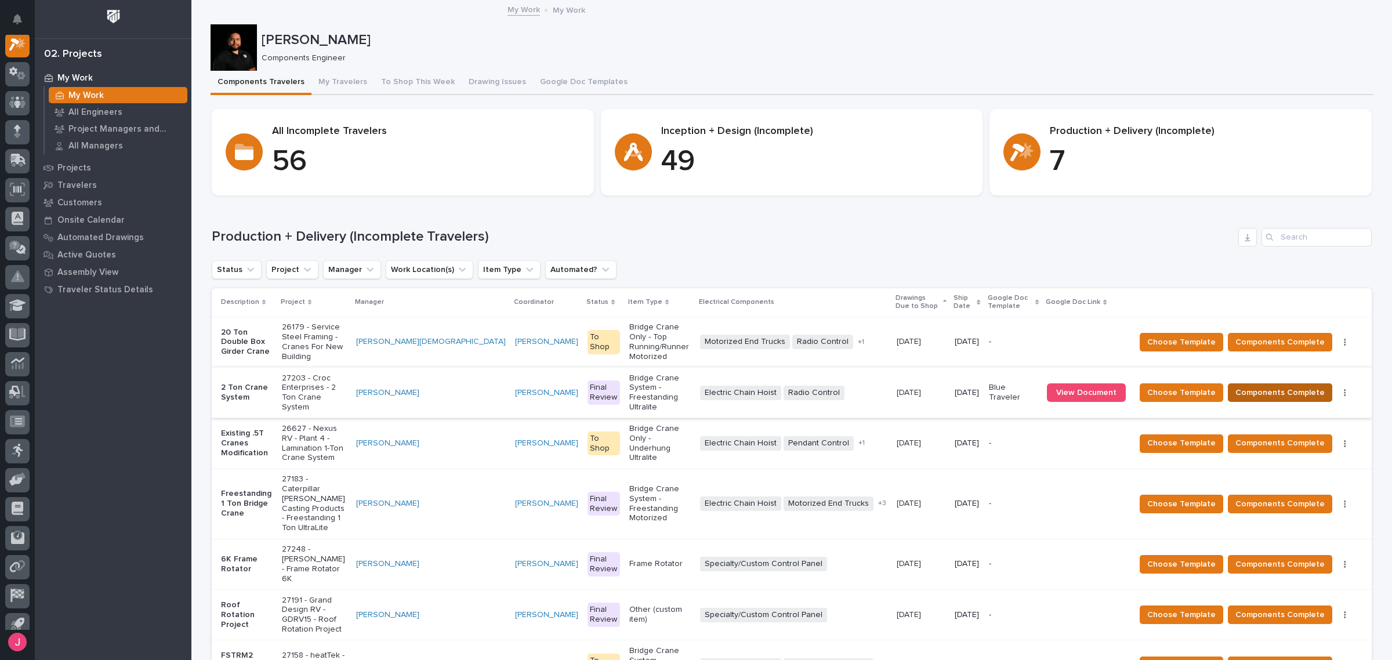
click at [1276, 386] on span "Components Complete" at bounding box center [1279, 393] width 89 height 14
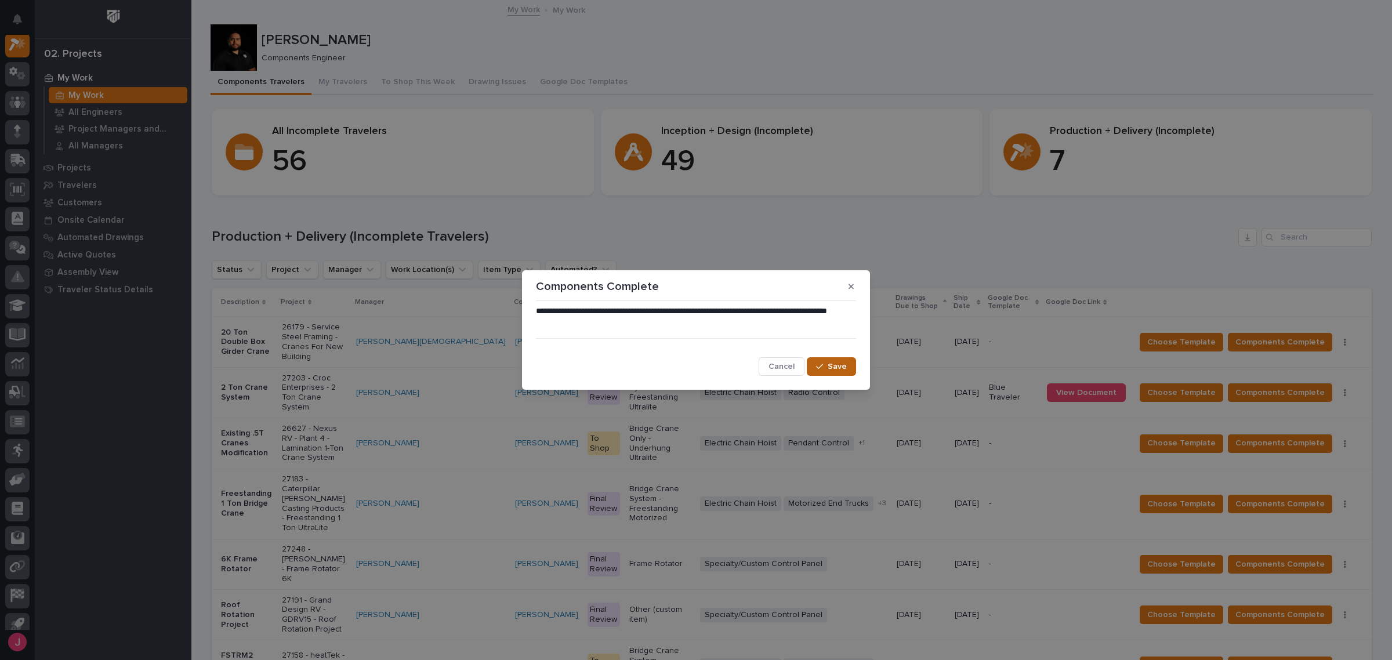
click at [833, 366] on span "Save" at bounding box center [836, 366] width 19 height 10
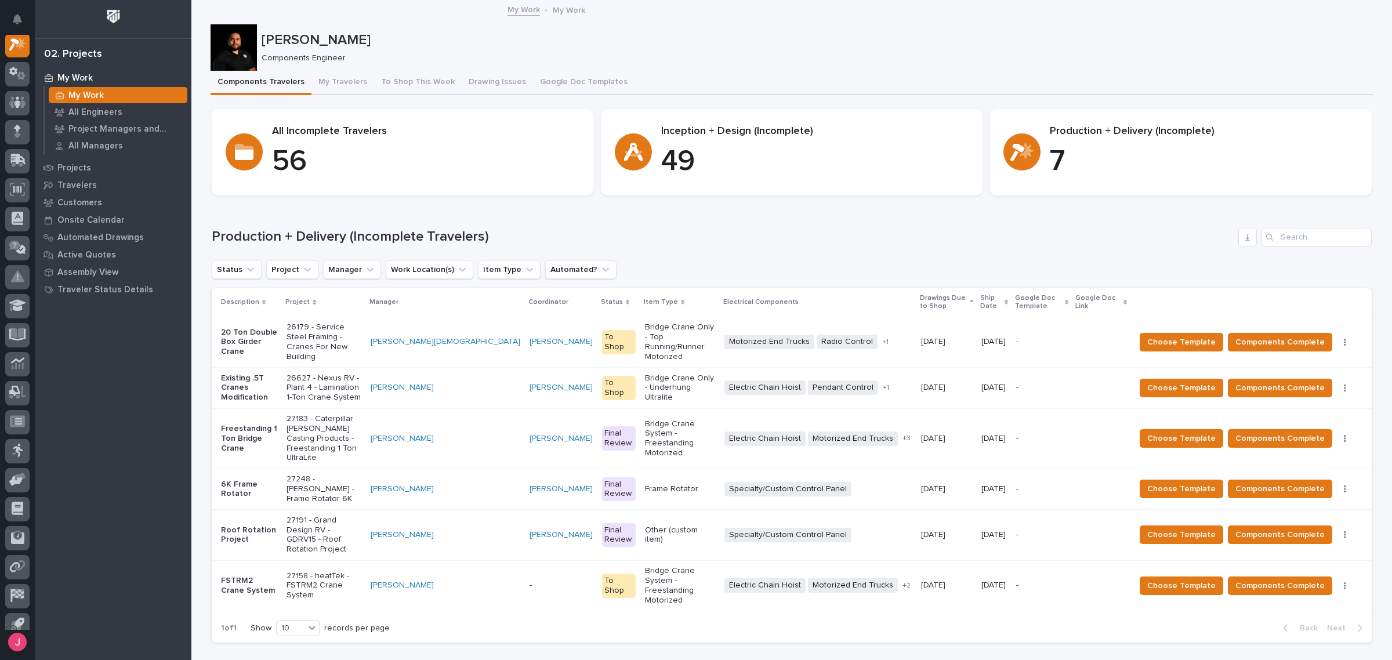
click at [334, 378] on p "26627 - Nexus RV - Plant 4 - Lamination 1-Ton Crane System" at bounding box center [323, 387] width 74 height 29
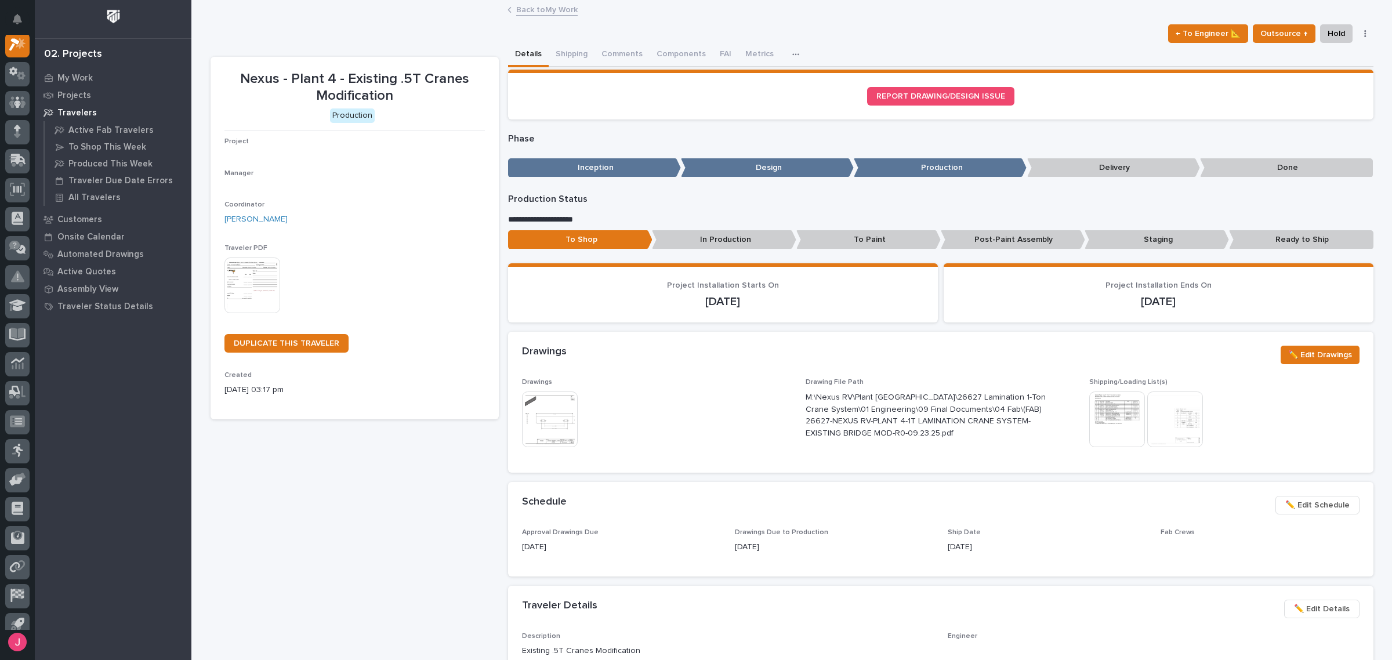
scroll to position [29, 0]
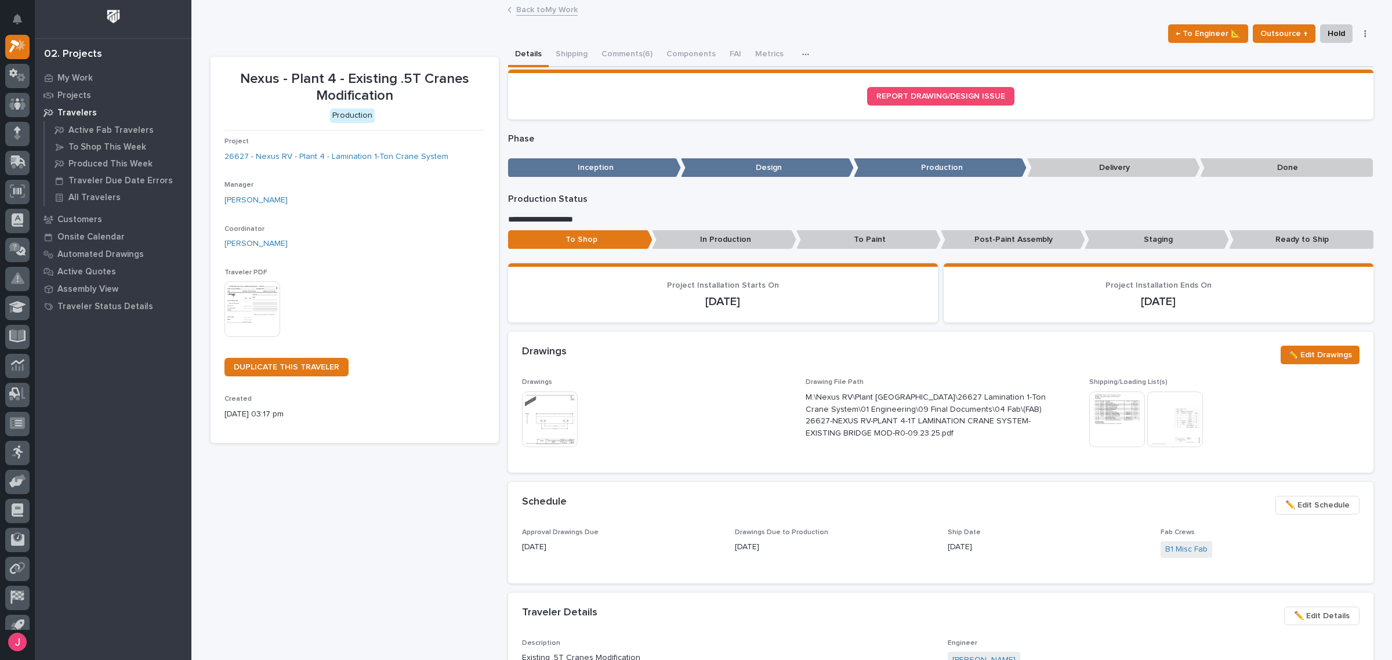
click at [550, 422] on img at bounding box center [550, 419] width 56 height 56
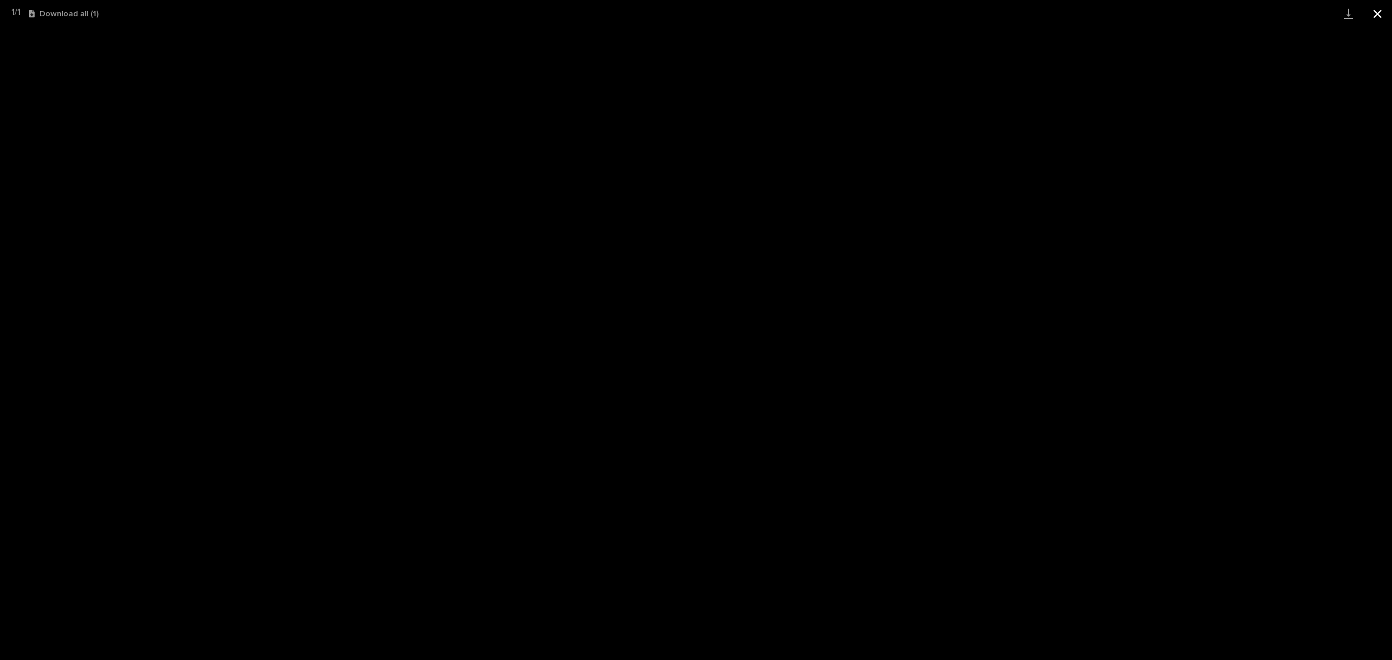
click at [1381, 16] on button "Close gallery" at bounding box center [1377, 13] width 29 height 27
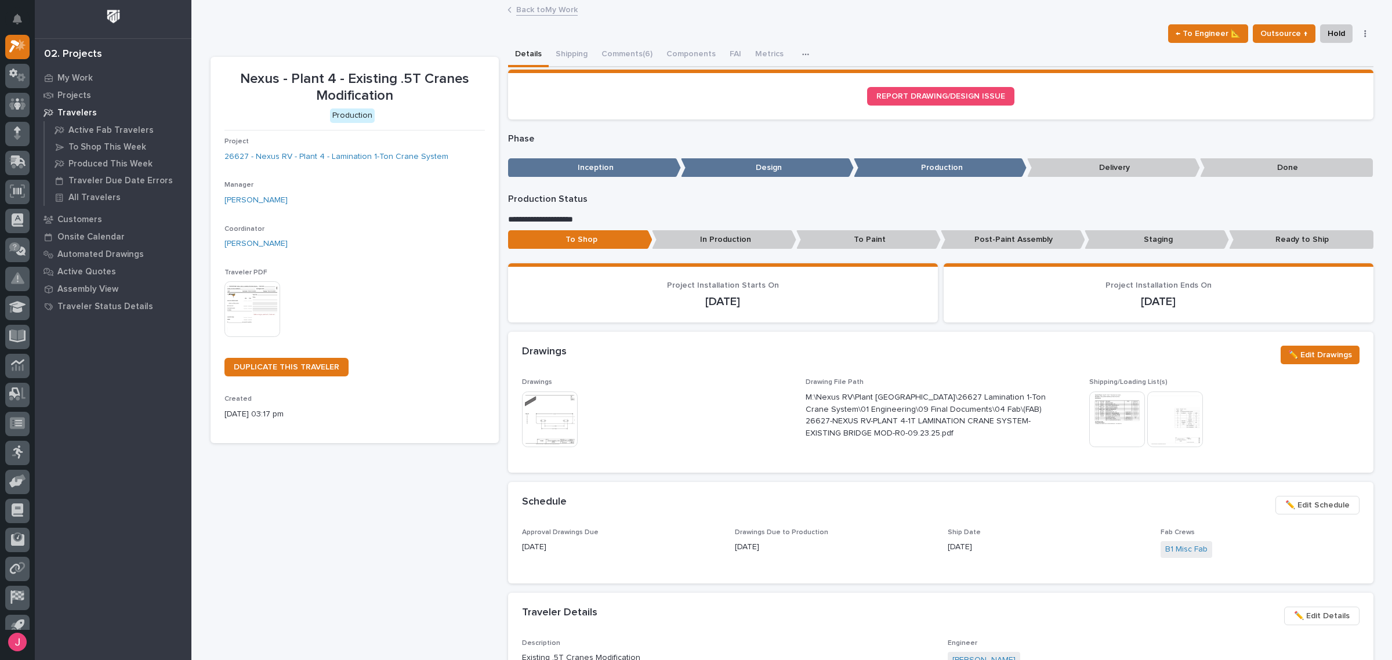
click at [1120, 427] on img at bounding box center [1117, 419] width 56 height 56
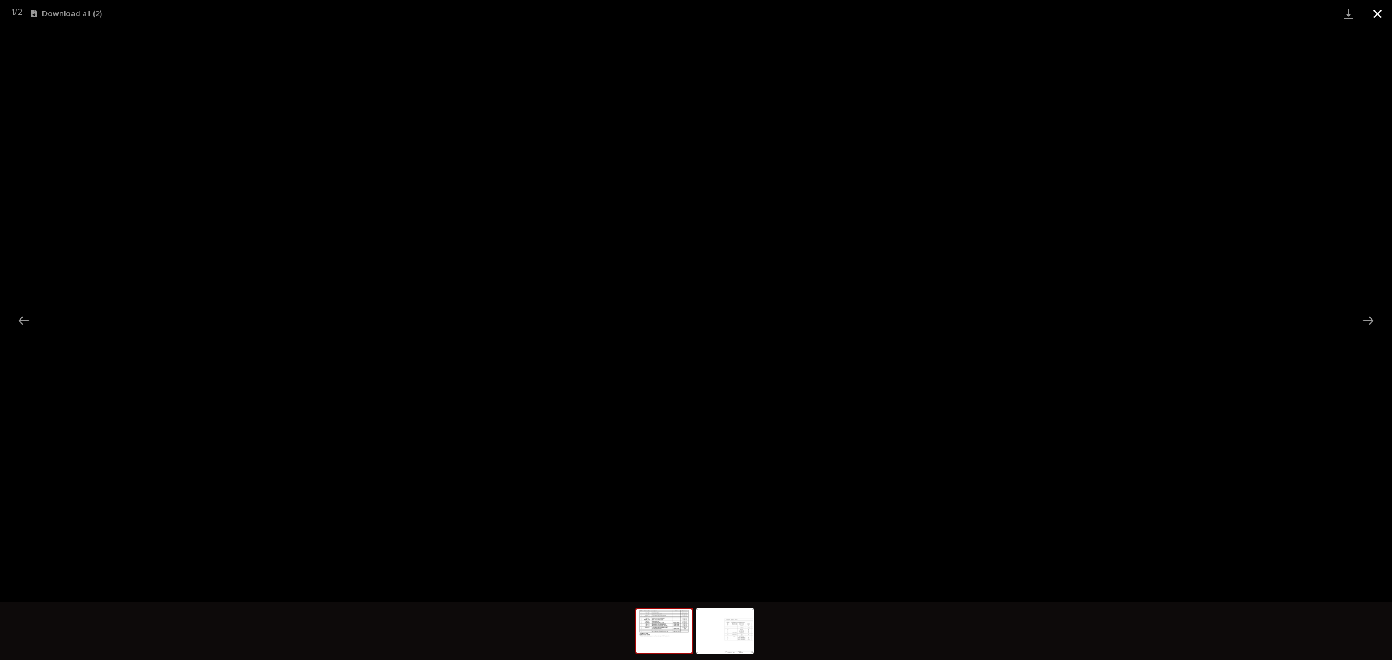
click at [1372, 14] on button "Close gallery" at bounding box center [1377, 13] width 29 height 27
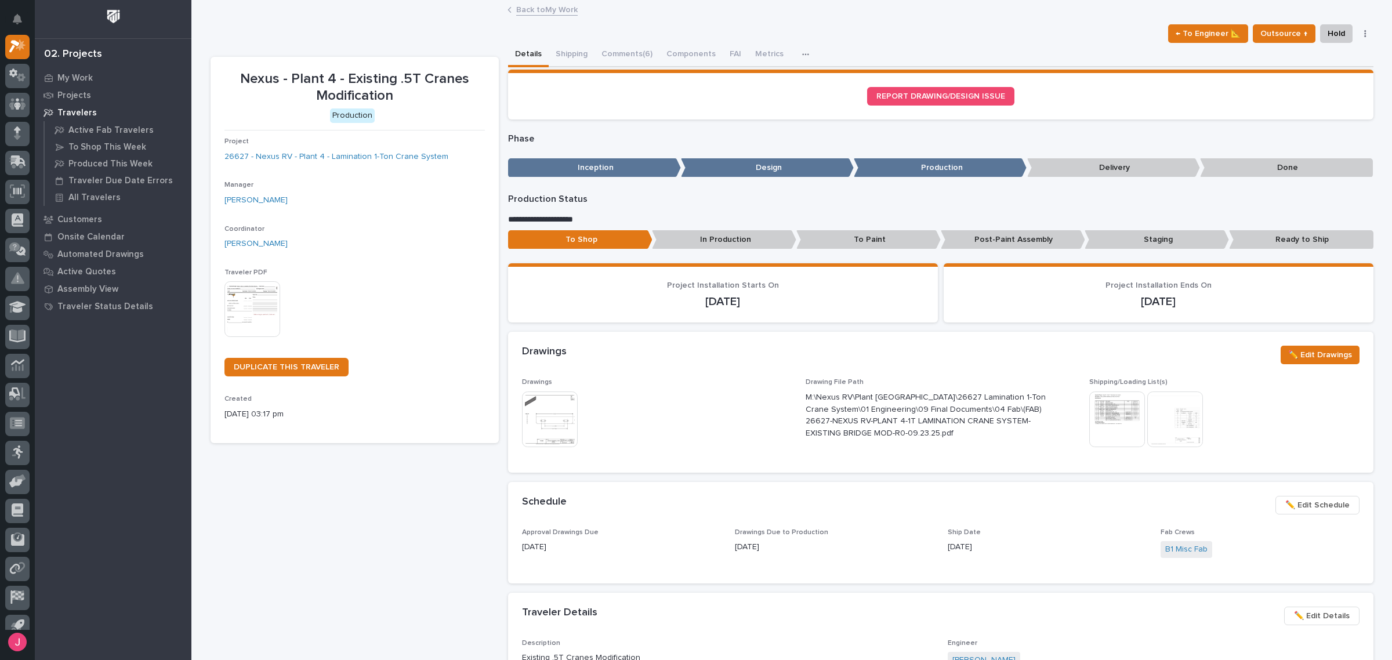
click at [1176, 415] on img at bounding box center [1175, 419] width 56 height 56
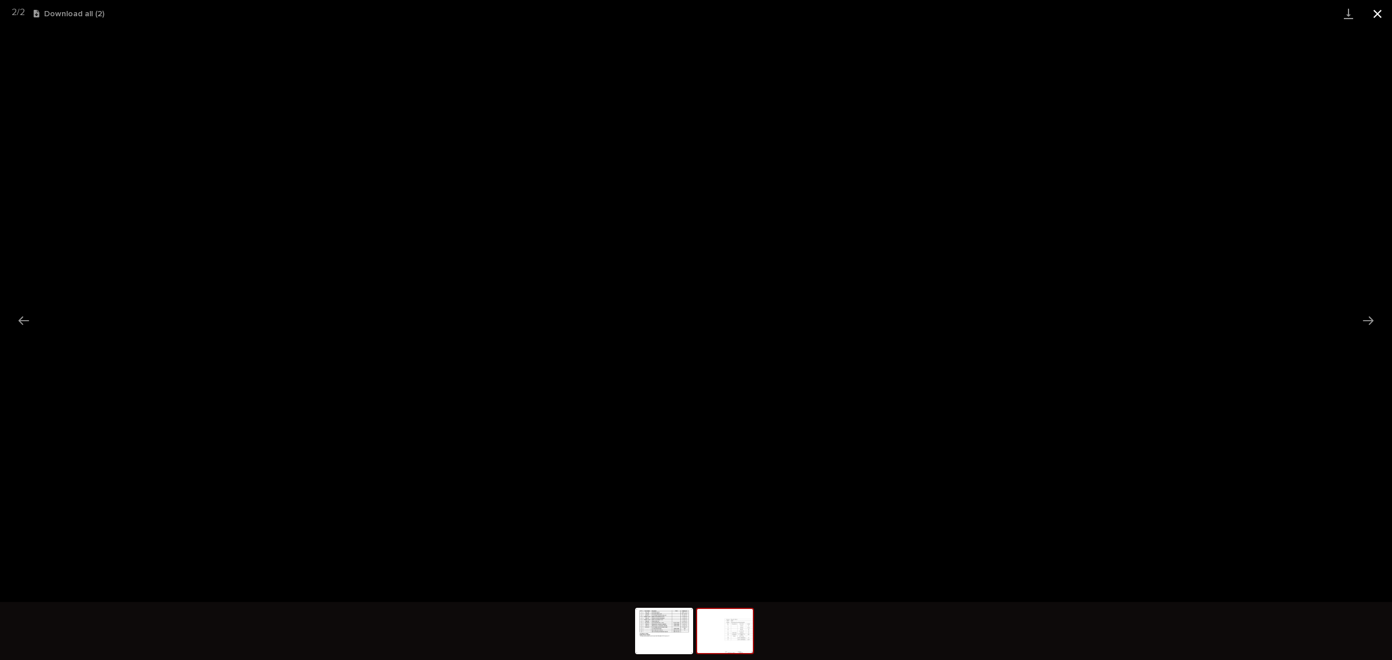
click at [1389, 6] on button "Close gallery" at bounding box center [1377, 13] width 29 height 27
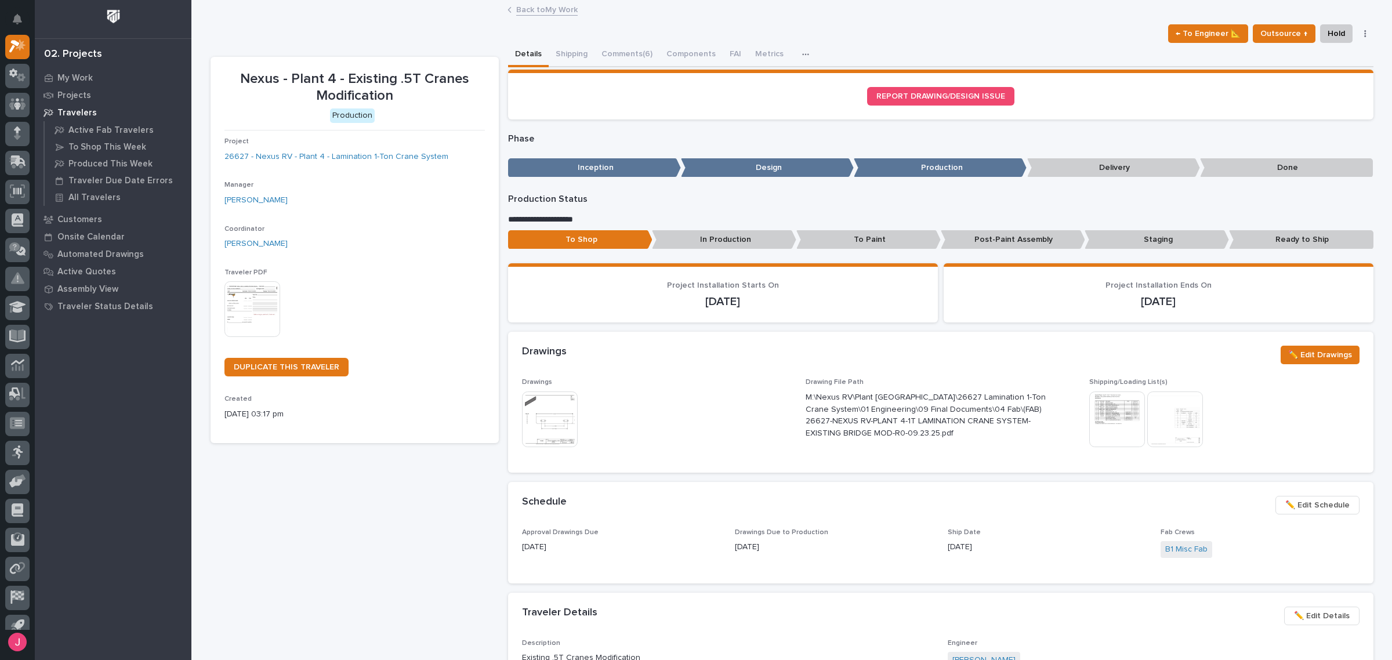
click at [236, 314] on img at bounding box center [252, 309] width 56 height 56
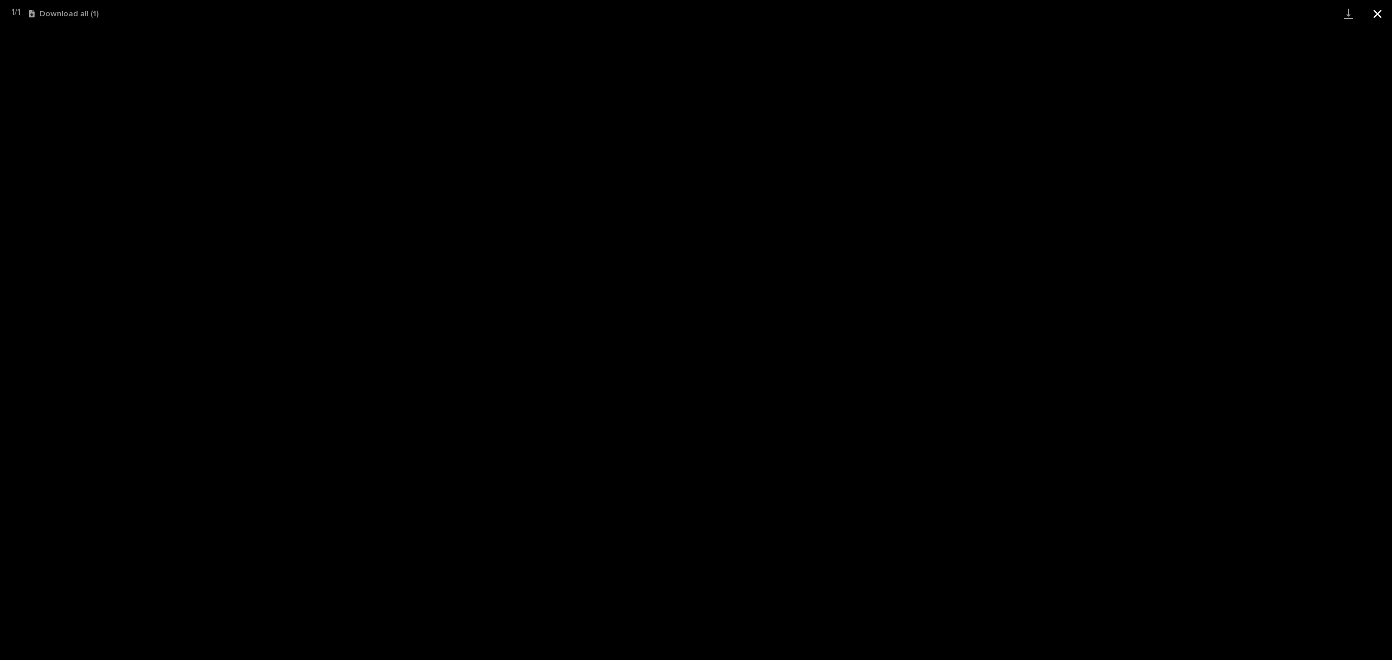
click at [1379, 14] on button "Close gallery" at bounding box center [1377, 13] width 29 height 27
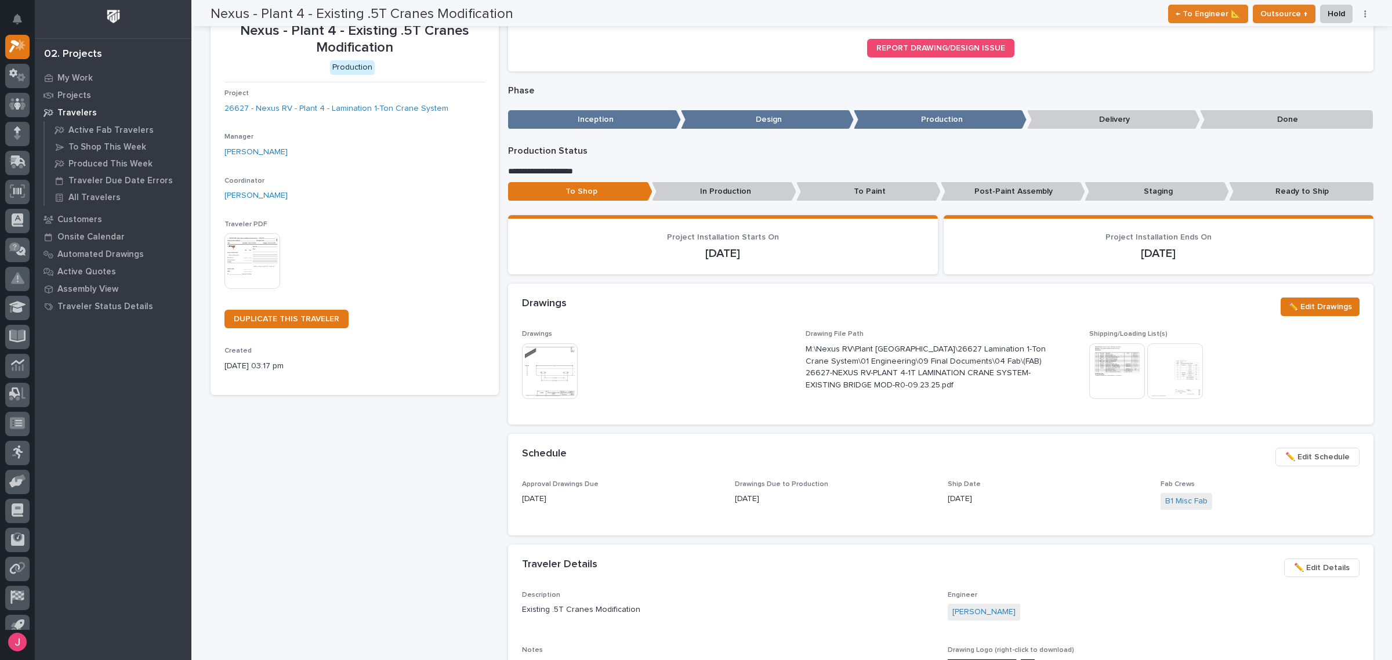
scroll to position [0, 0]
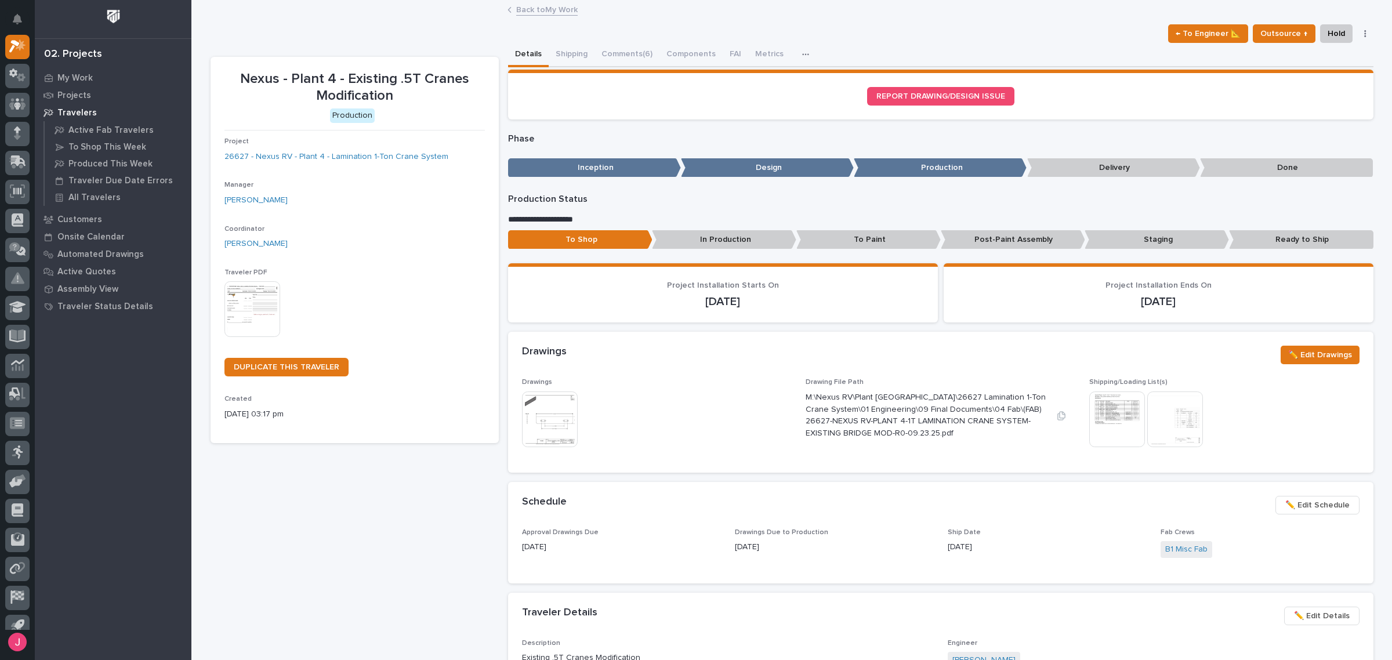
drag, startPoint x: 816, startPoint y: 394, endPoint x: 931, endPoint y: 432, distance: 121.4
click at [931, 432] on div "Drawings This file cannot be opened Download File Drawing File Path M:\Nexus RV…" at bounding box center [940, 418] width 837 height 80
click at [946, 430] on p "M:\Nexus RV\Plant 4, Marina Drive, Elkhart\26627 Lamination 1-Ton Crane System\…" at bounding box center [926, 415] width 242 height 48
drag, startPoint x: 937, startPoint y: 428, endPoint x: 816, endPoint y: 387, distance: 127.4
click at [816, 389] on div "M:\Nexus RV\Plant 4, Marina Drive, Elkhart\26627 Lamination 1-Ton Crane System\…" at bounding box center [926, 414] width 242 height 50
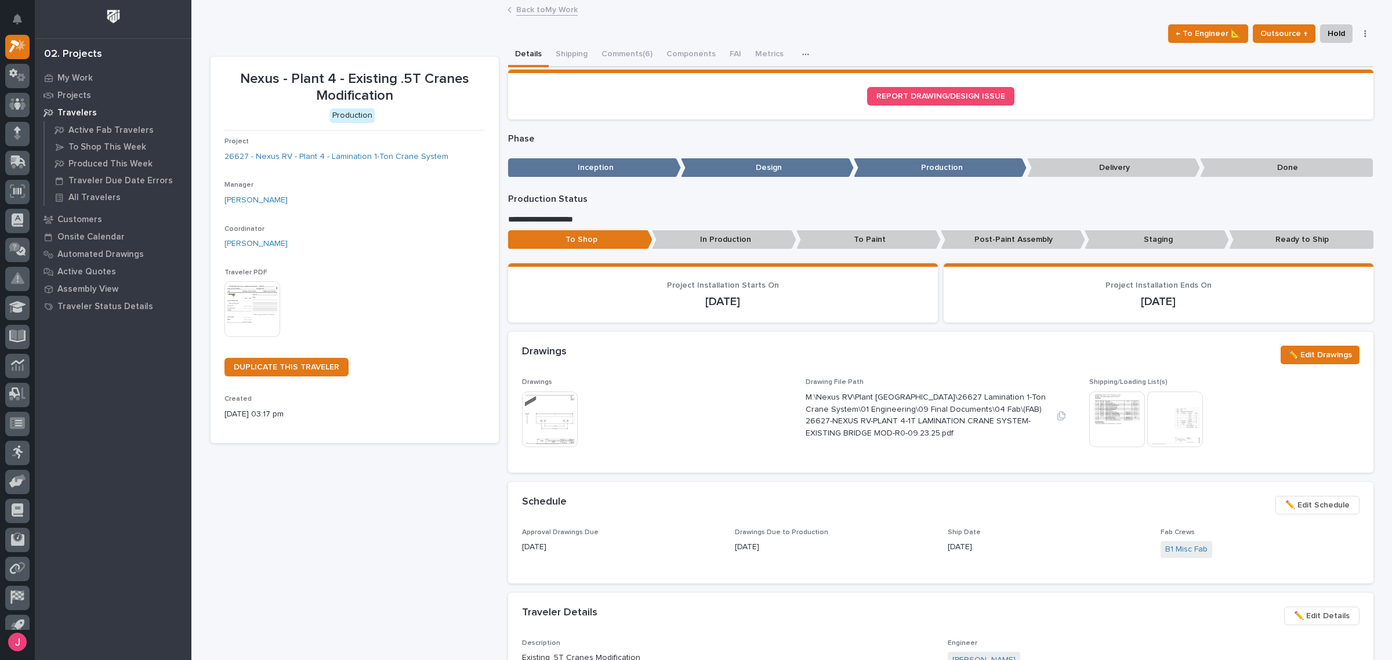
click at [816, 389] on div "M:\Nexus RV\Plant 4, Marina Drive, Elkhart\26627 Lamination 1-Ton Crane System\…" at bounding box center [926, 414] width 242 height 50
click at [528, 3] on link "Back to My Work" at bounding box center [546, 8] width 61 height 13
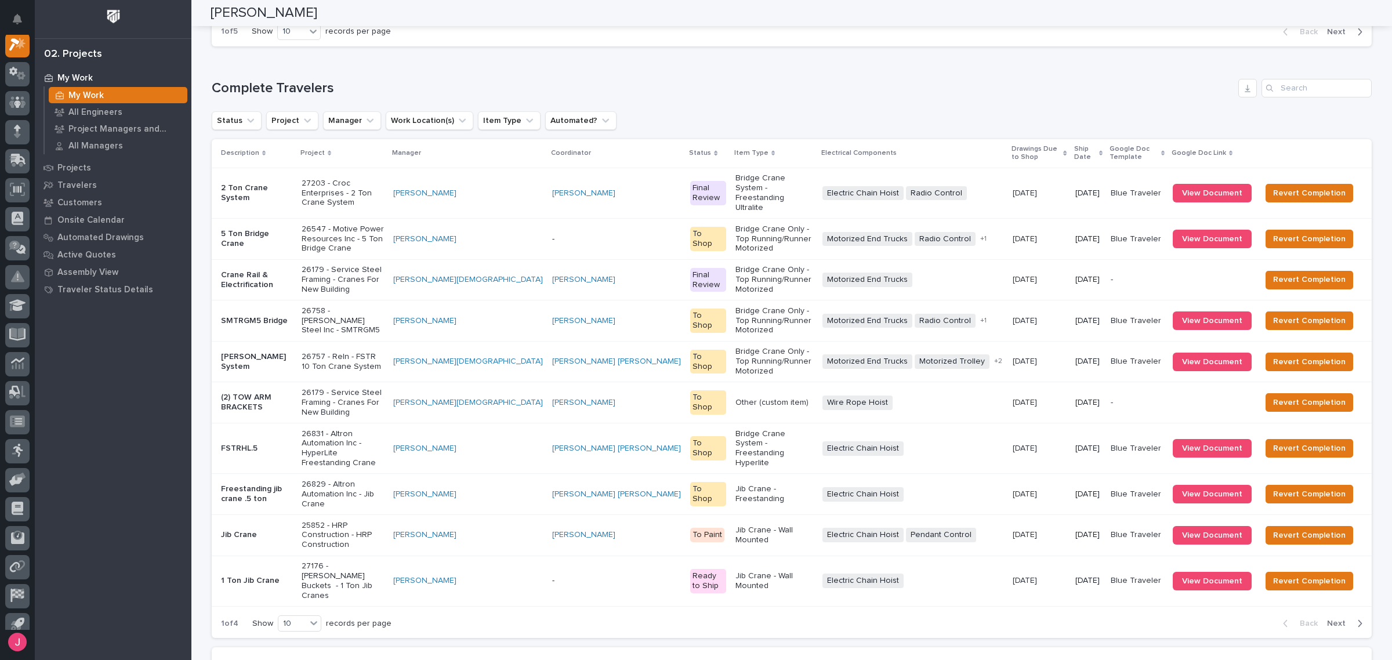
scroll to position [1139, 0]
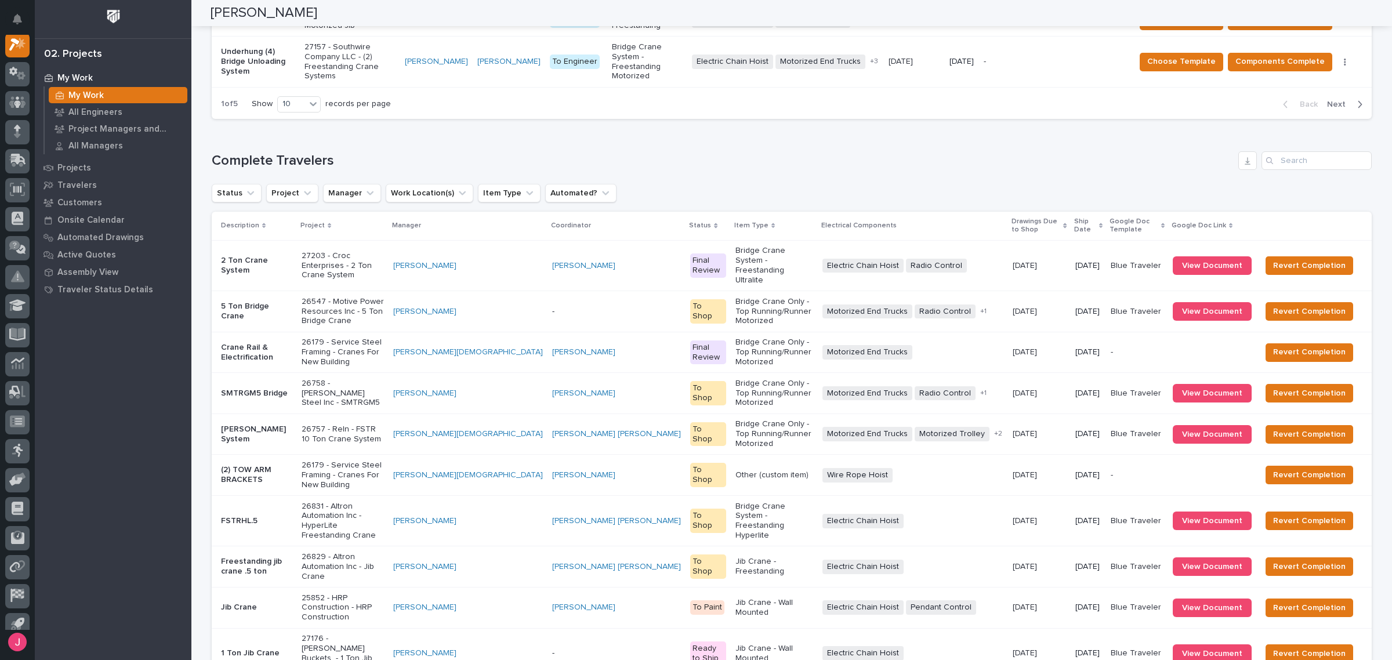
click at [383, 251] on p "27203 - Croc Enterprises - 2 Ton Crane System" at bounding box center [343, 265] width 83 height 29
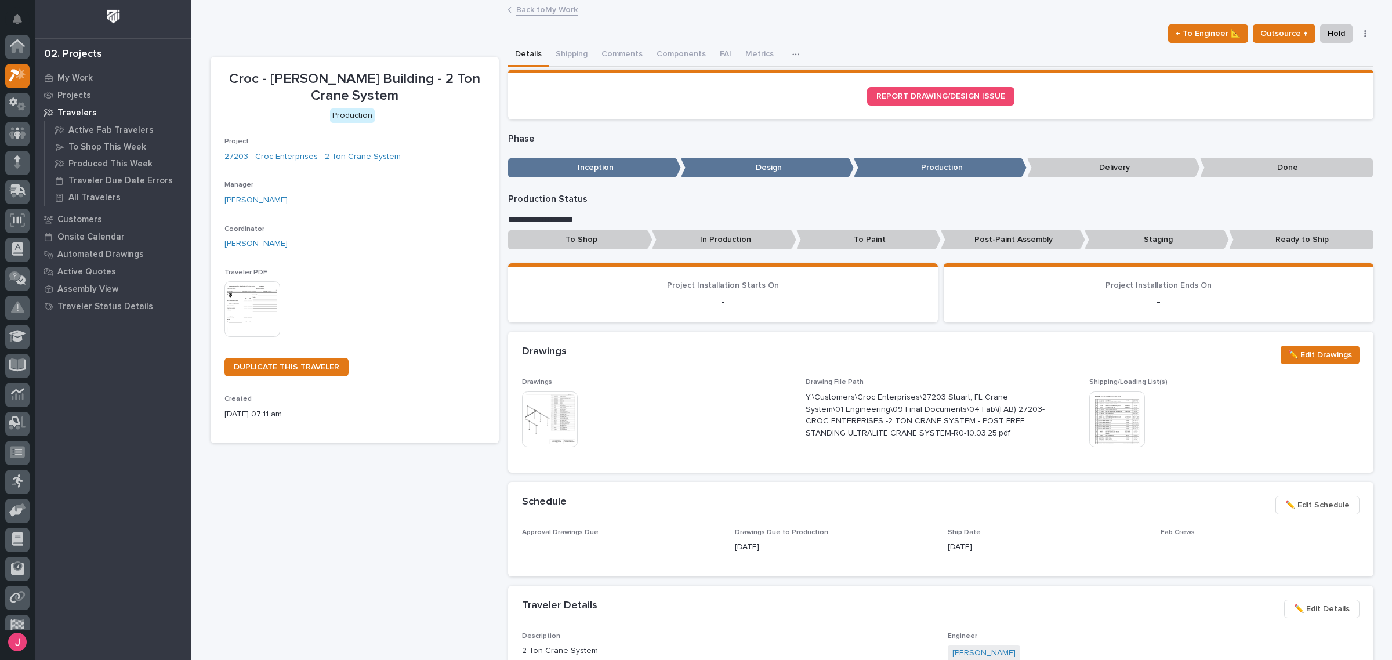
scroll to position [29, 0]
drag, startPoint x: 328, startPoint y: 154, endPoint x: 339, endPoint y: 155, distance: 11.7
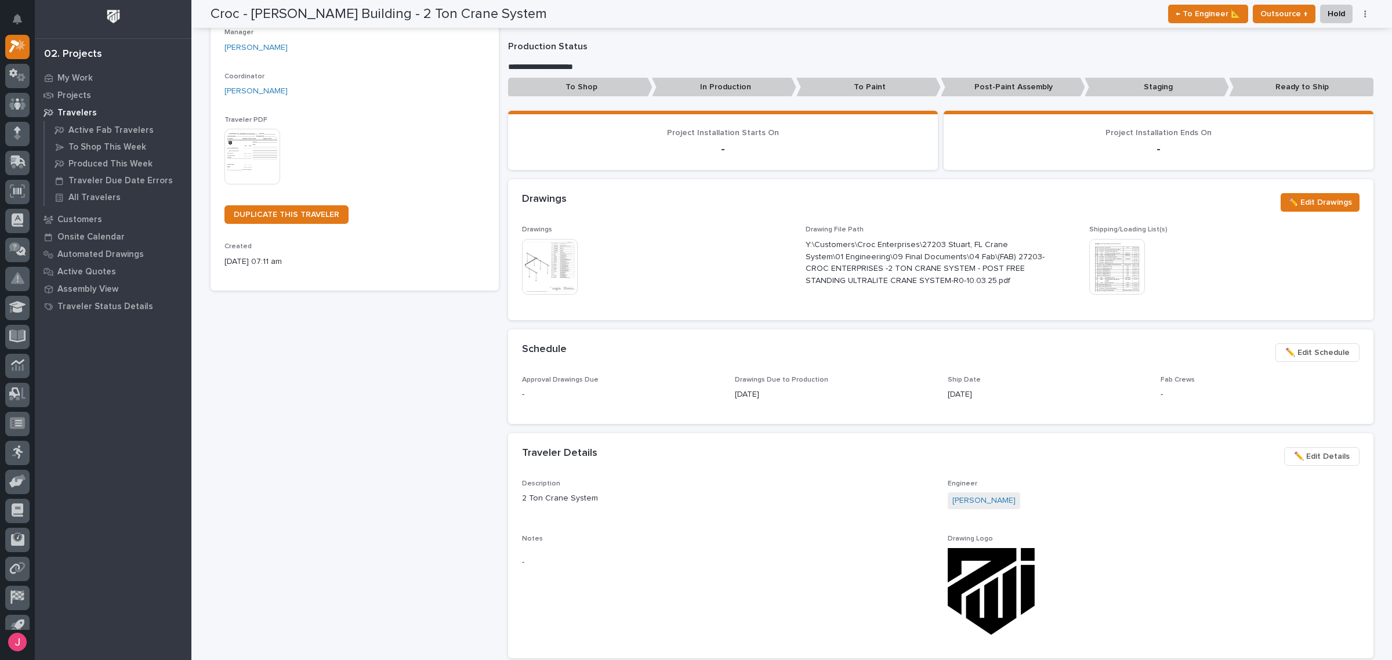
scroll to position [0, 0]
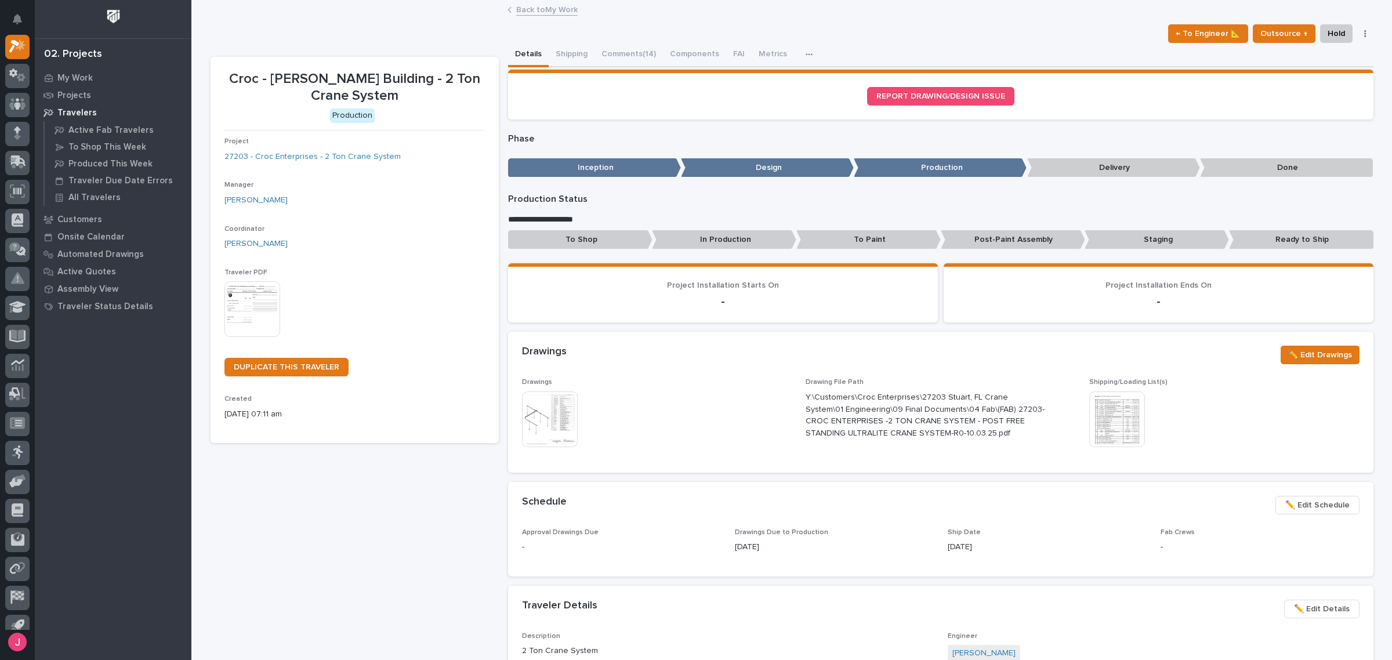
click at [531, 8] on link "Back to My Work" at bounding box center [546, 8] width 61 height 13
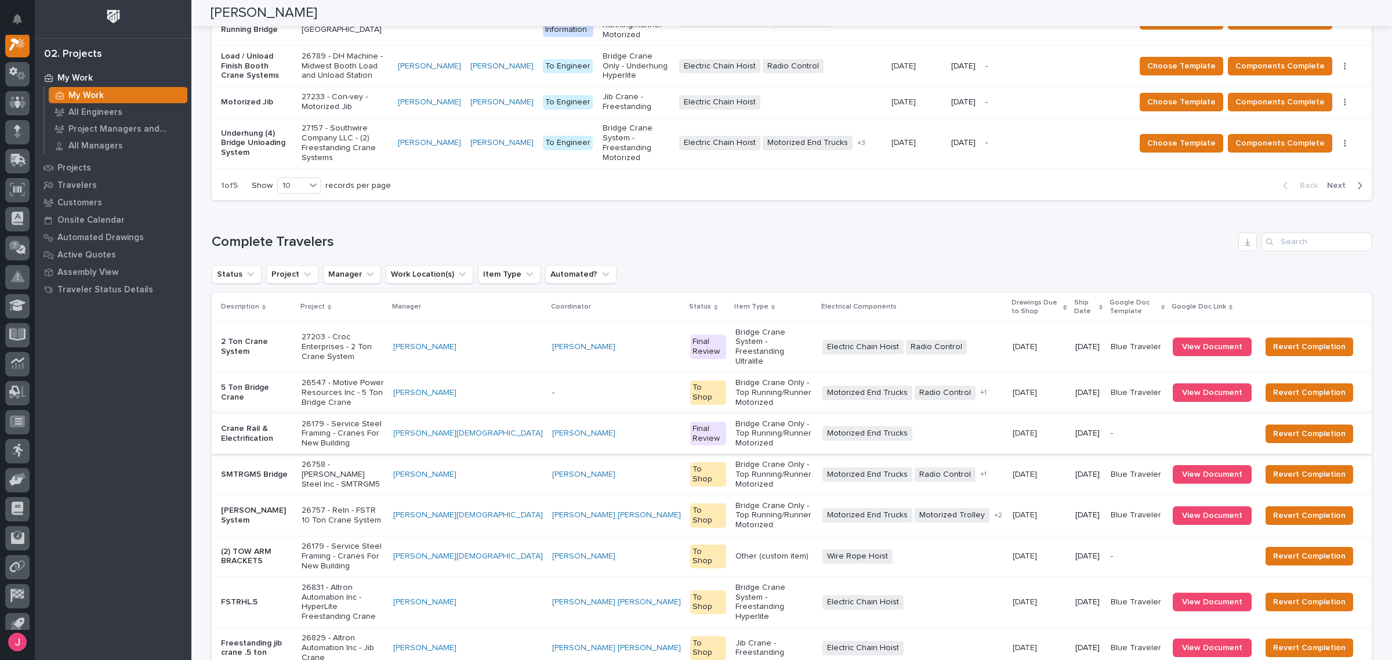
scroll to position [1092, 0]
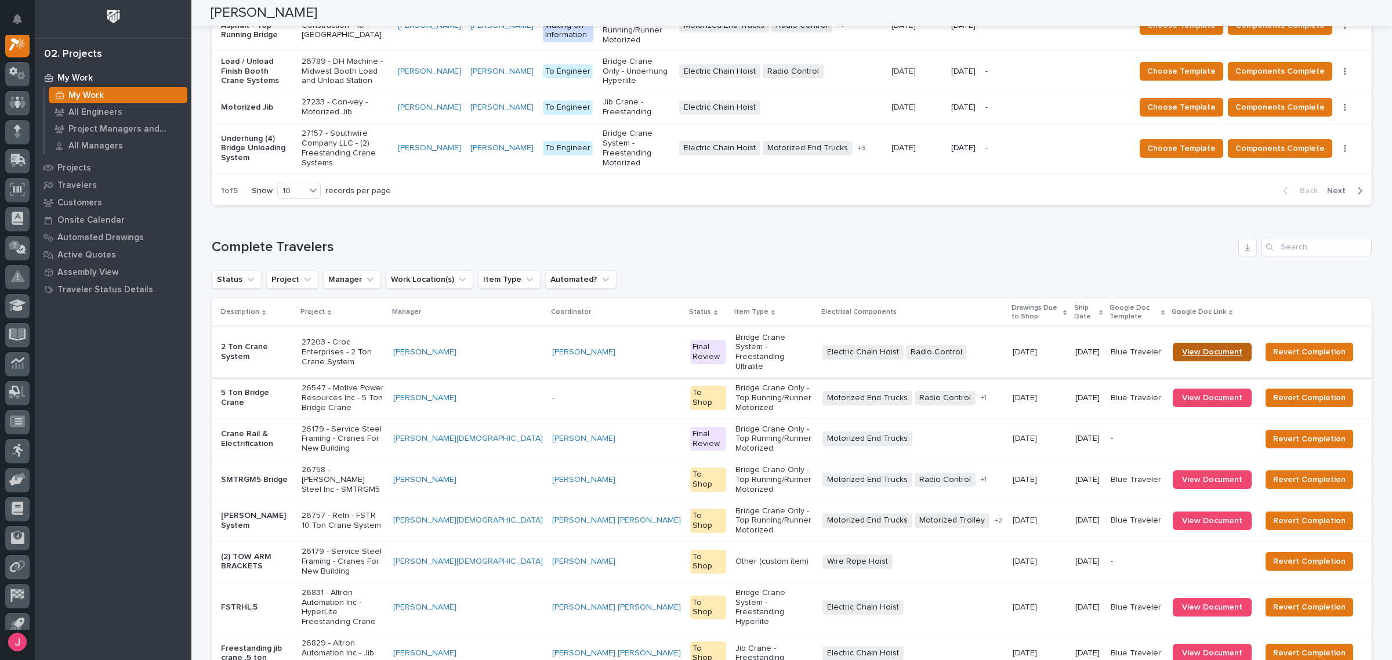
click at [1209, 348] on span "View Document" at bounding box center [1212, 352] width 60 height 8
click at [380, 337] on p "27203 - Croc Enterprises - 2 Ton Crane System" at bounding box center [343, 351] width 83 height 29
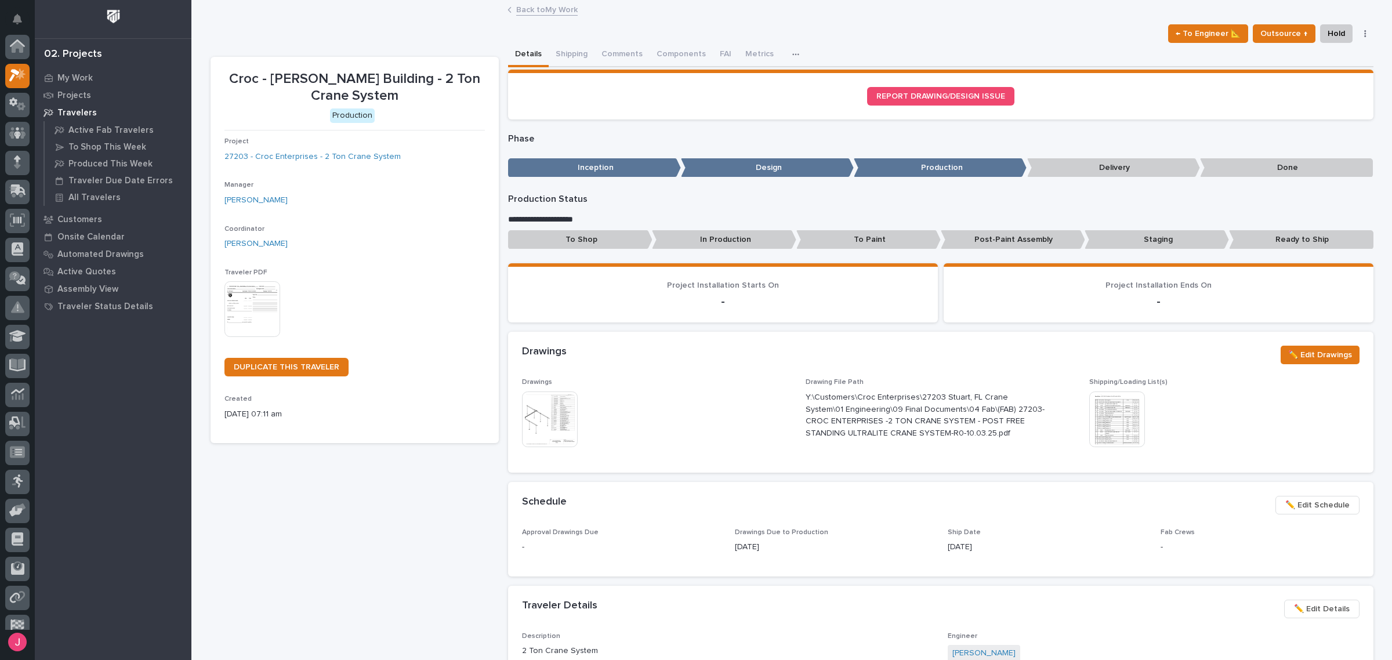
scroll to position [29, 0]
drag, startPoint x: 615, startPoint y: 50, endPoint x: 649, endPoint y: 79, distance: 45.3
click at [615, 50] on button "Comments (14)" at bounding box center [628, 55] width 68 height 24
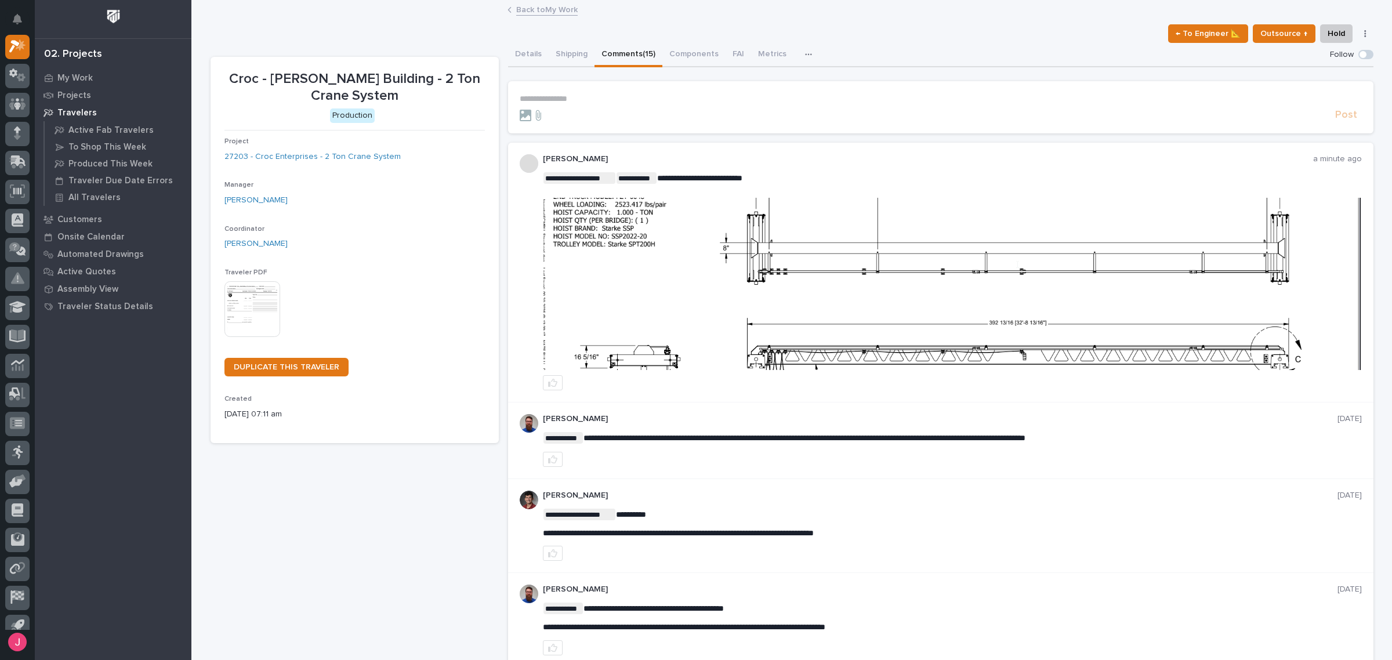
click at [535, 13] on link "Back to My Work" at bounding box center [546, 8] width 61 height 13
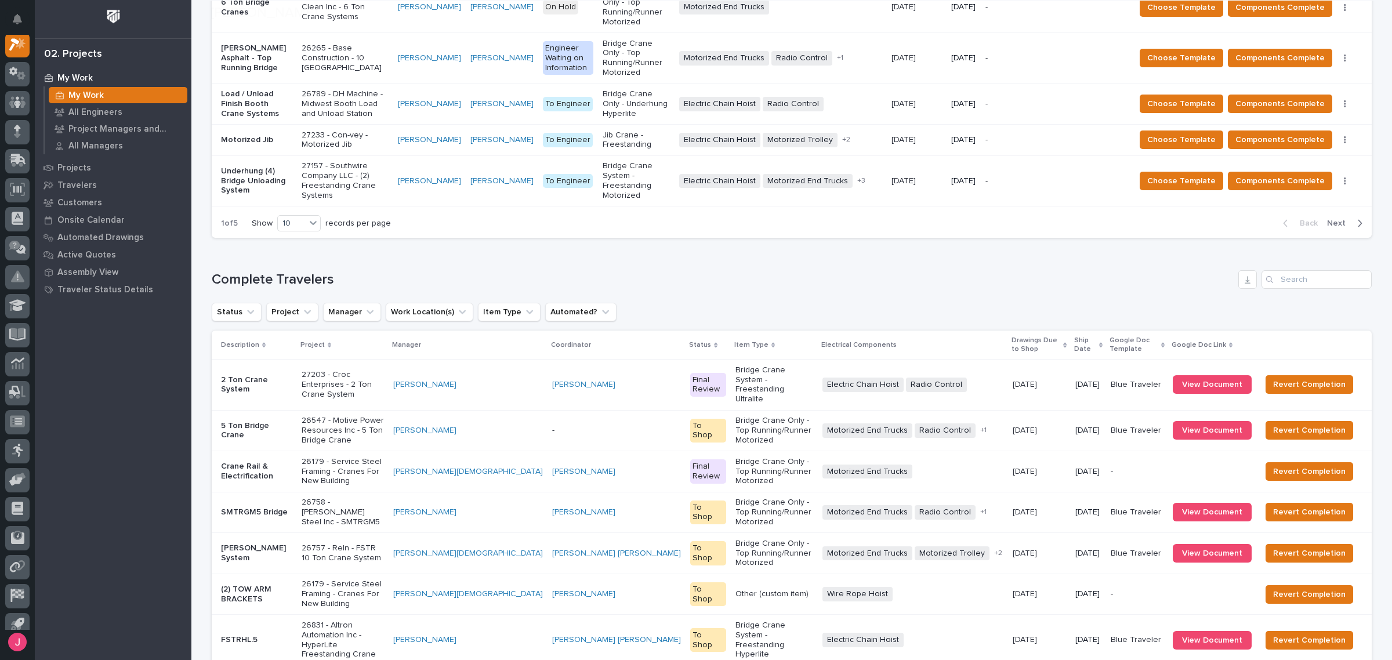
scroll to position [1129, 0]
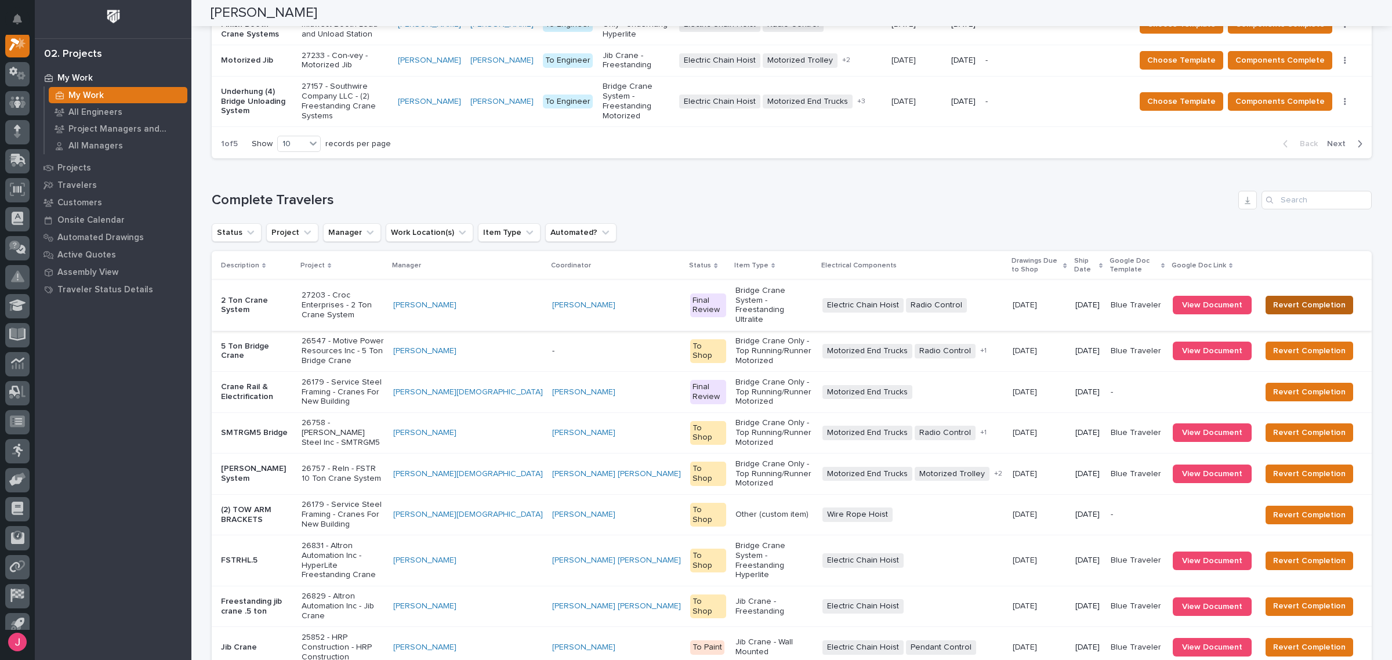
click at [1305, 298] on span "Revert Completion" at bounding box center [1309, 305] width 72 height 14
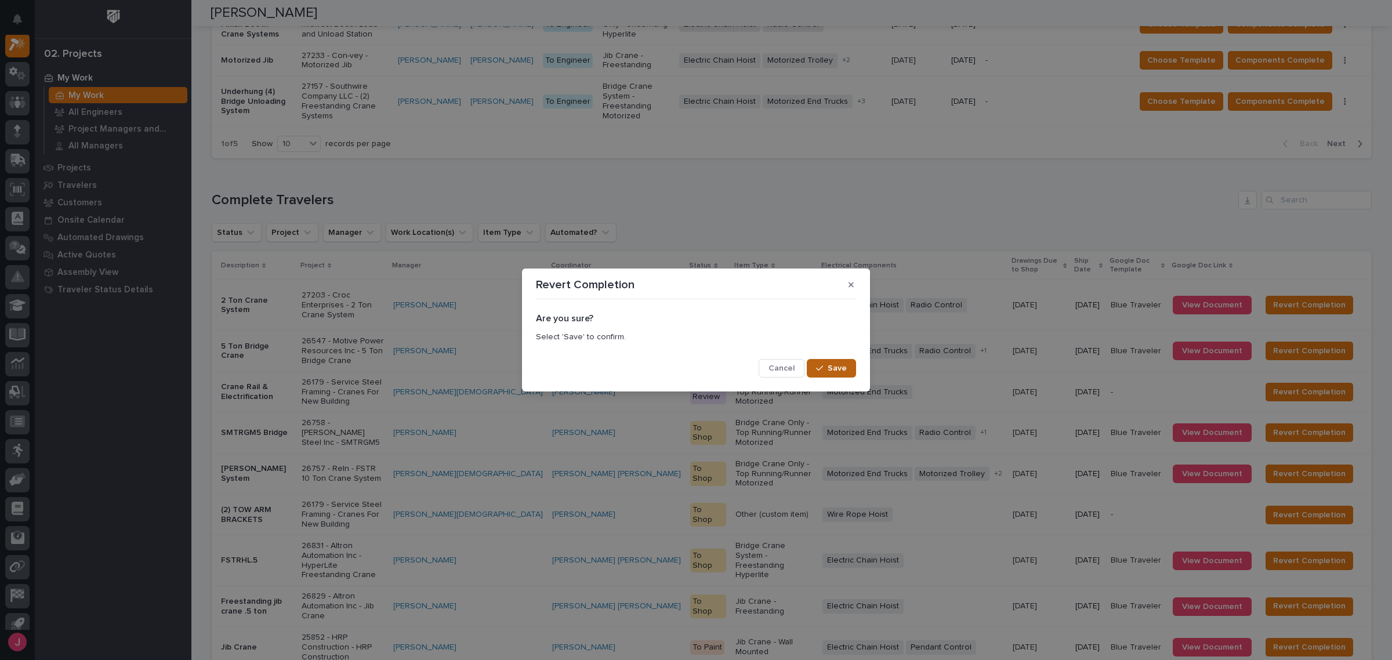
click at [836, 367] on span "Save" at bounding box center [836, 368] width 19 height 10
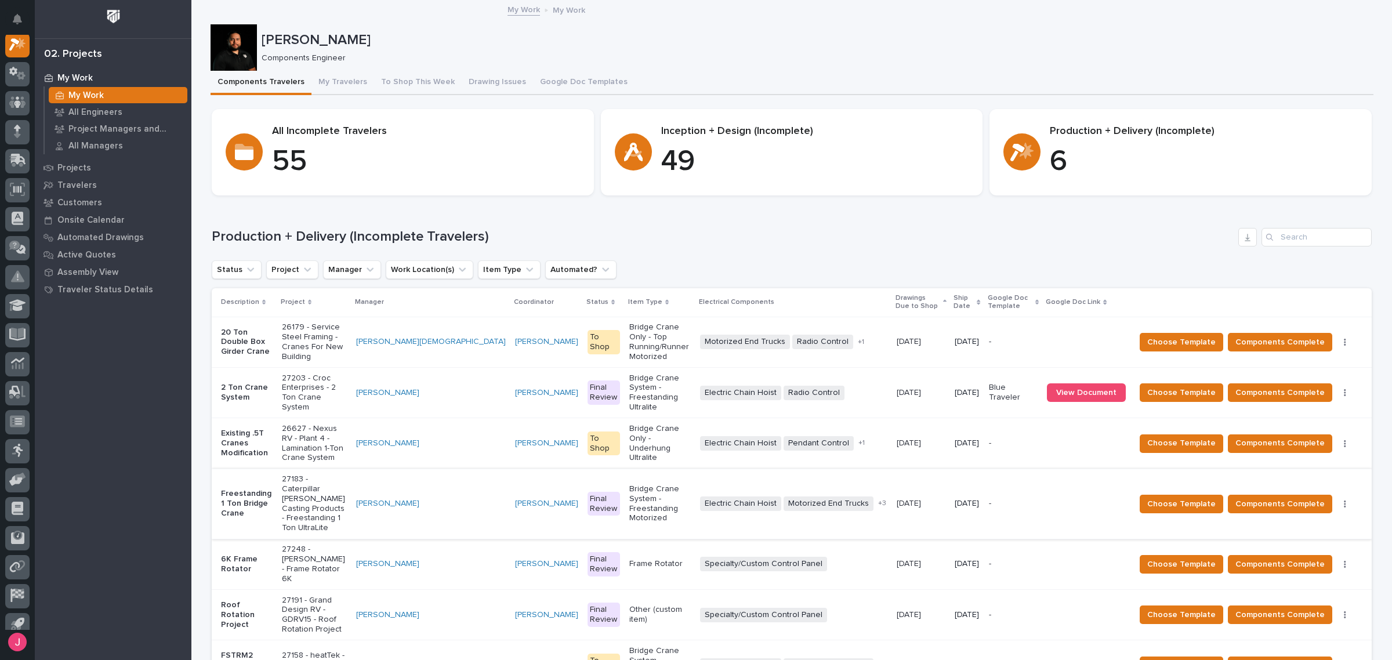
scroll to position [72, 0]
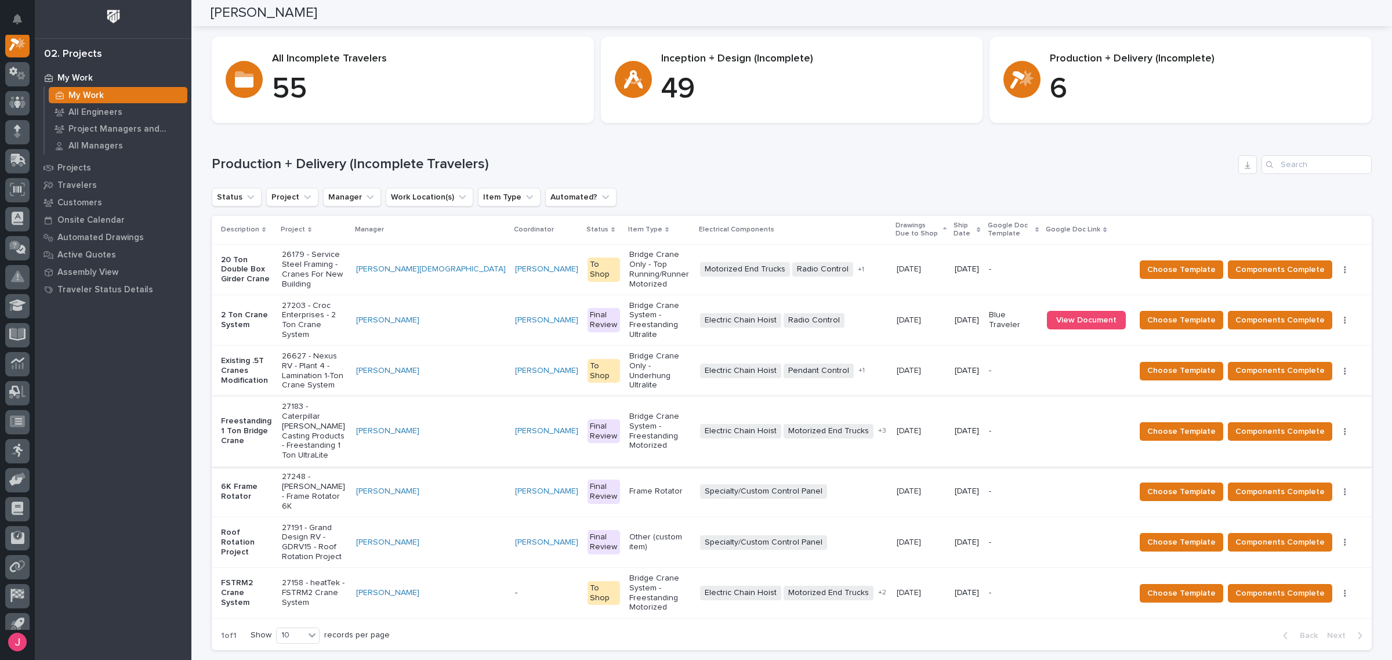
drag, startPoint x: 945, startPoint y: 346, endPoint x: 891, endPoint y: 334, distance: 55.3
click at [896, 364] on p "10/13/2025" at bounding box center [909, 370] width 27 height 12
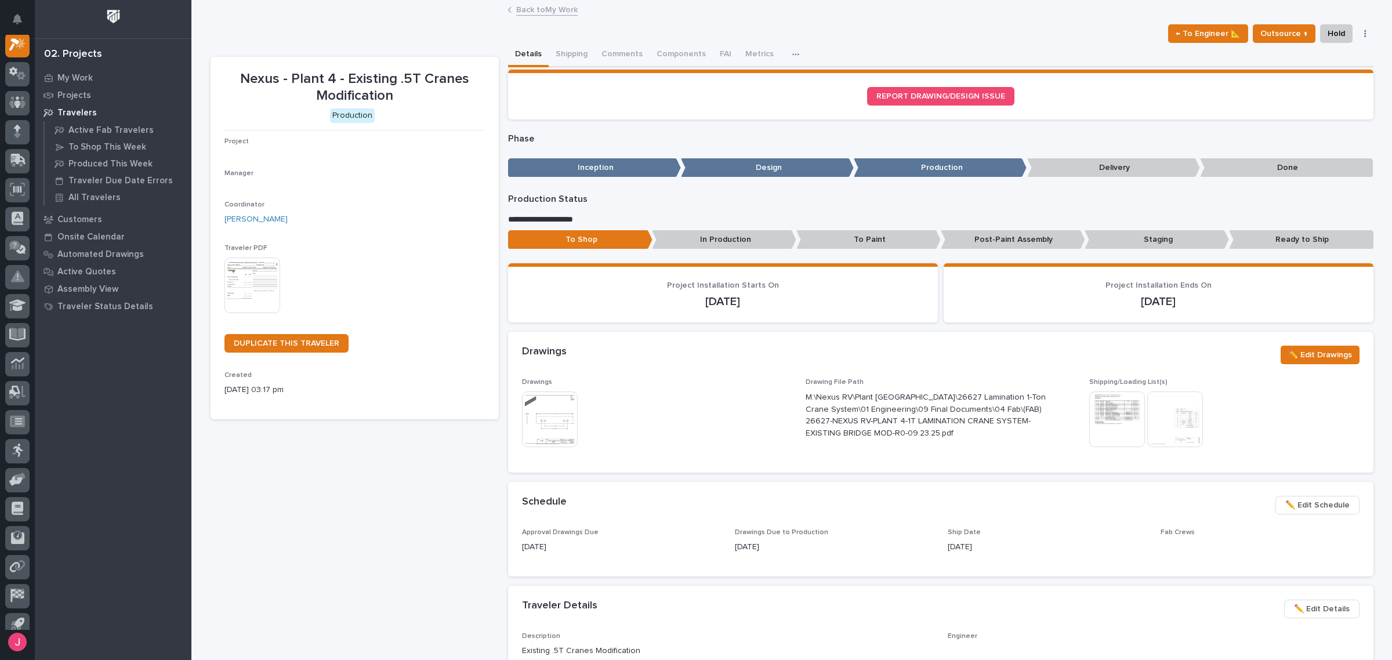
scroll to position [29, 0]
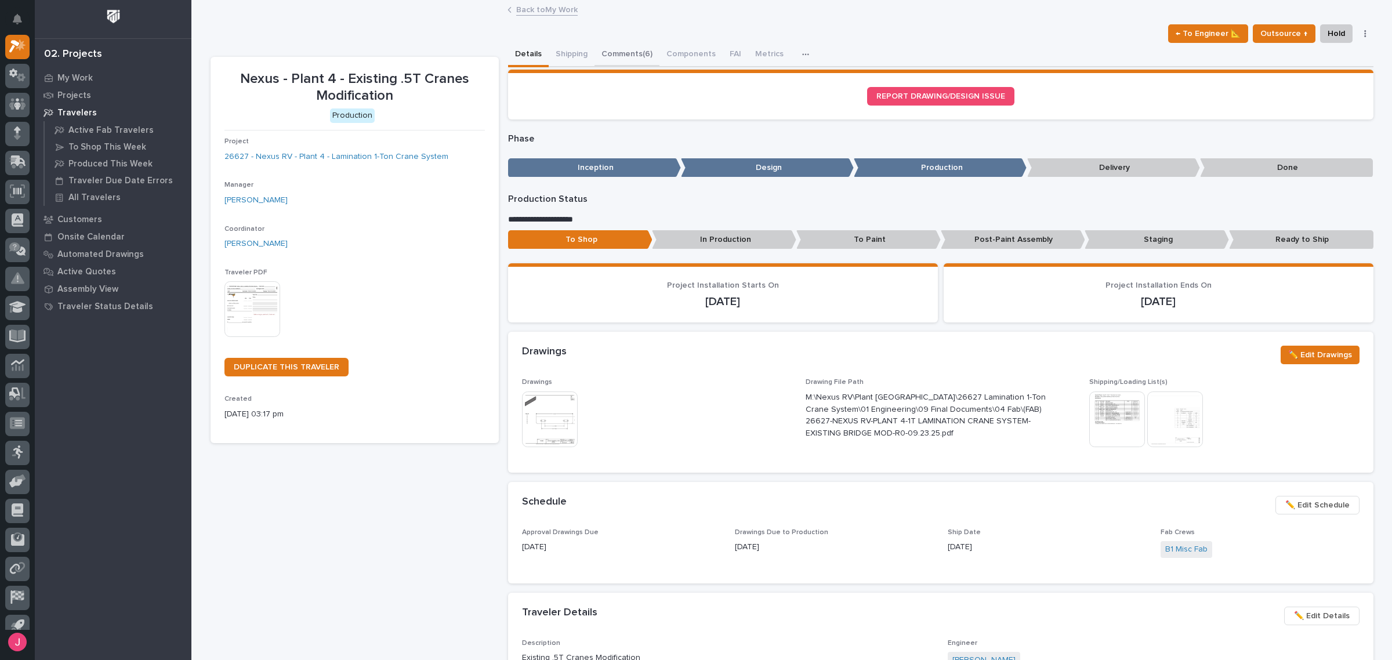
click at [603, 49] on button "Comments (6)" at bounding box center [626, 55] width 65 height 24
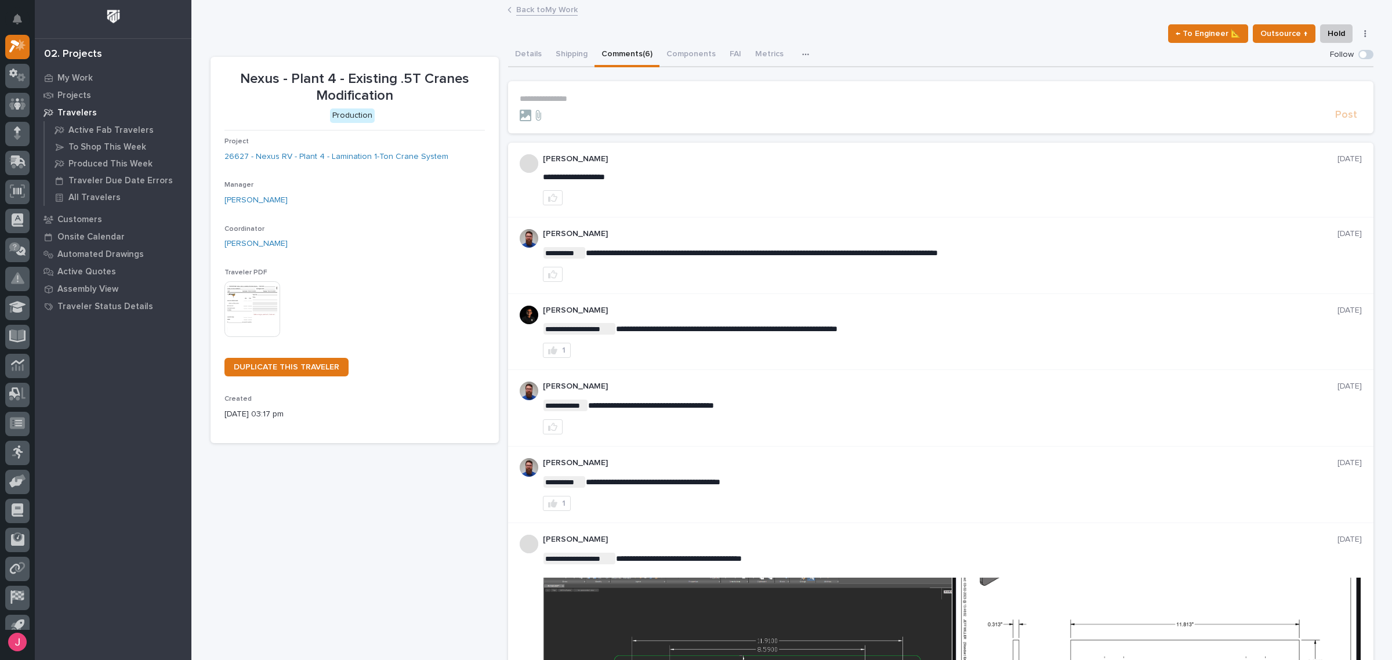
click at [554, 13] on link "Back to My Work" at bounding box center [546, 8] width 61 height 13
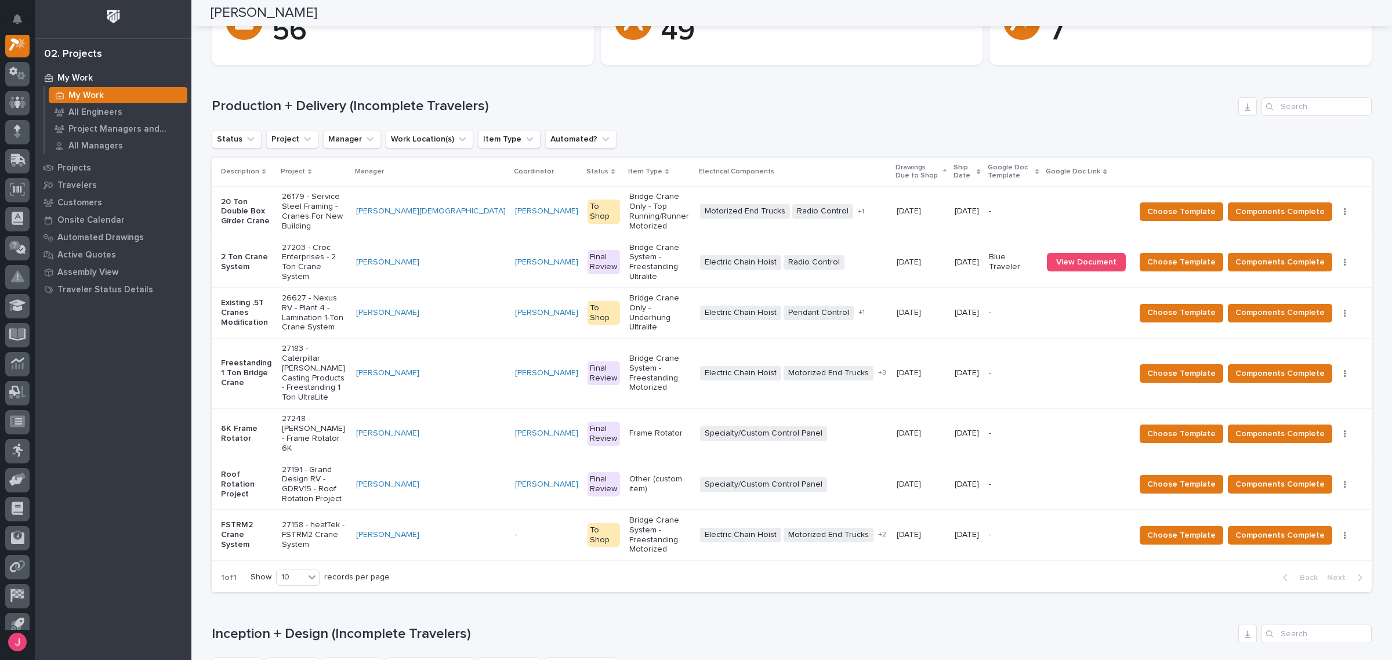
scroll to position [129, 0]
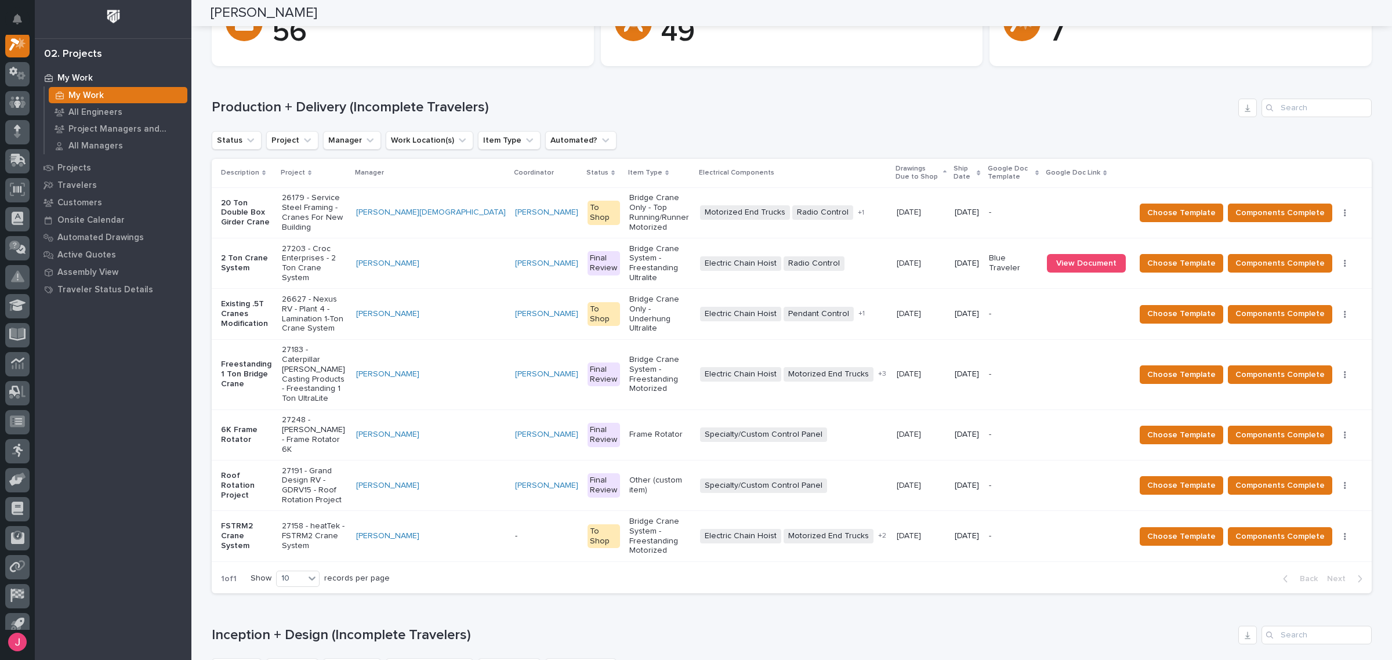
click at [333, 295] on p "26627 - Nexus RV - Plant 4 - Lamination 1-Ton Crane System" at bounding box center [314, 314] width 65 height 39
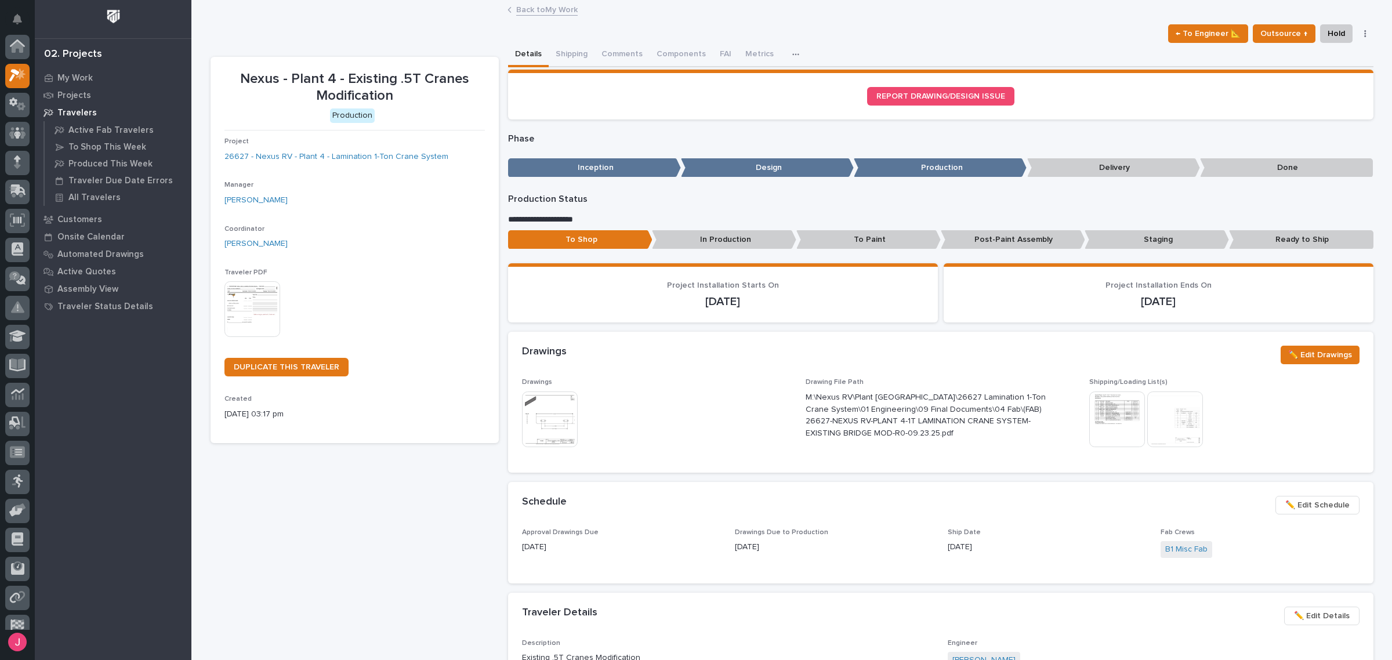
scroll to position [29, 0]
click at [622, 55] on button "Comments (6)" at bounding box center [626, 55] width 65 height 24
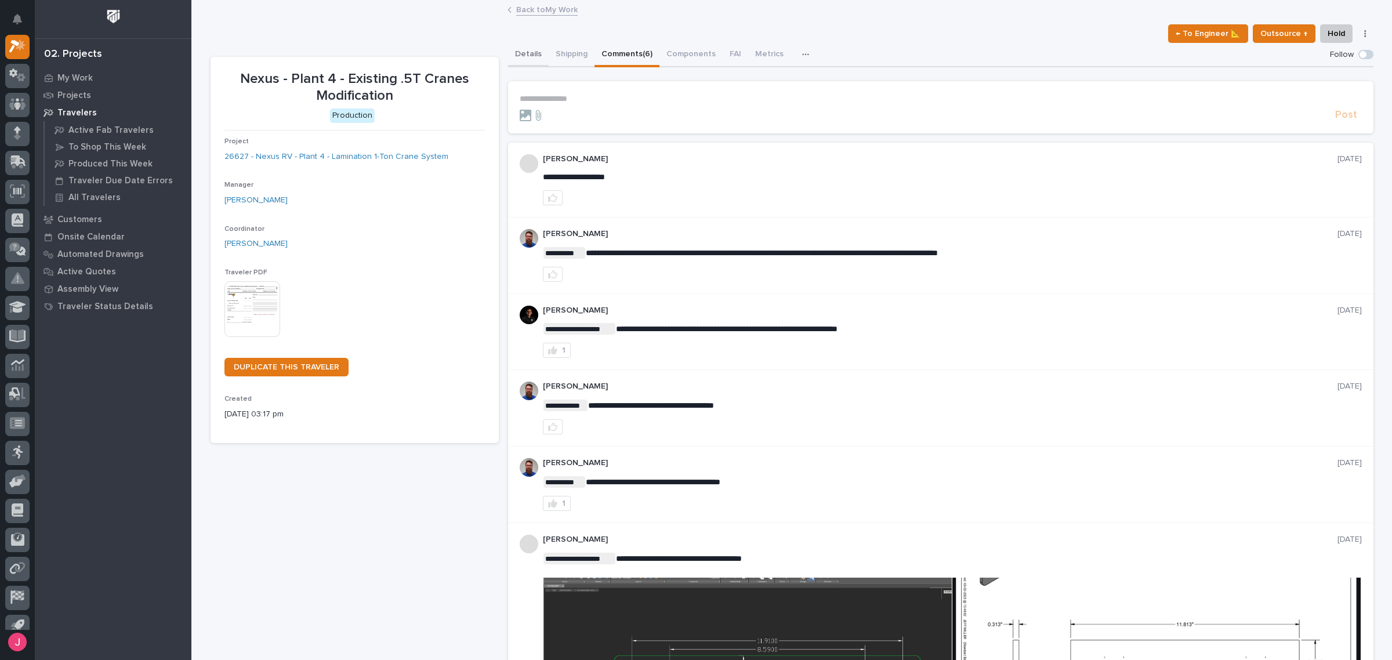
click at [536, 49] on button "Details" at bounding box center [528, 55] width 41 height 24
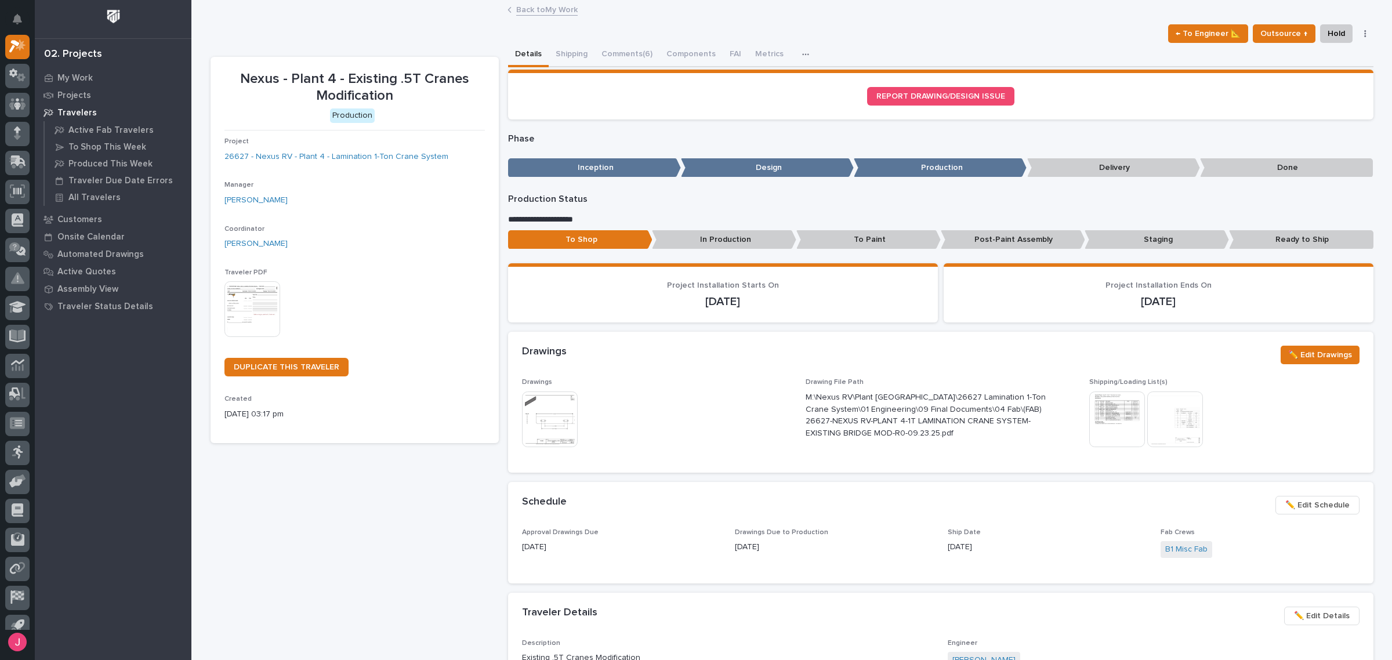
click at [1109, 424] on img at bounding box center [1117, 419] width 56 height 56
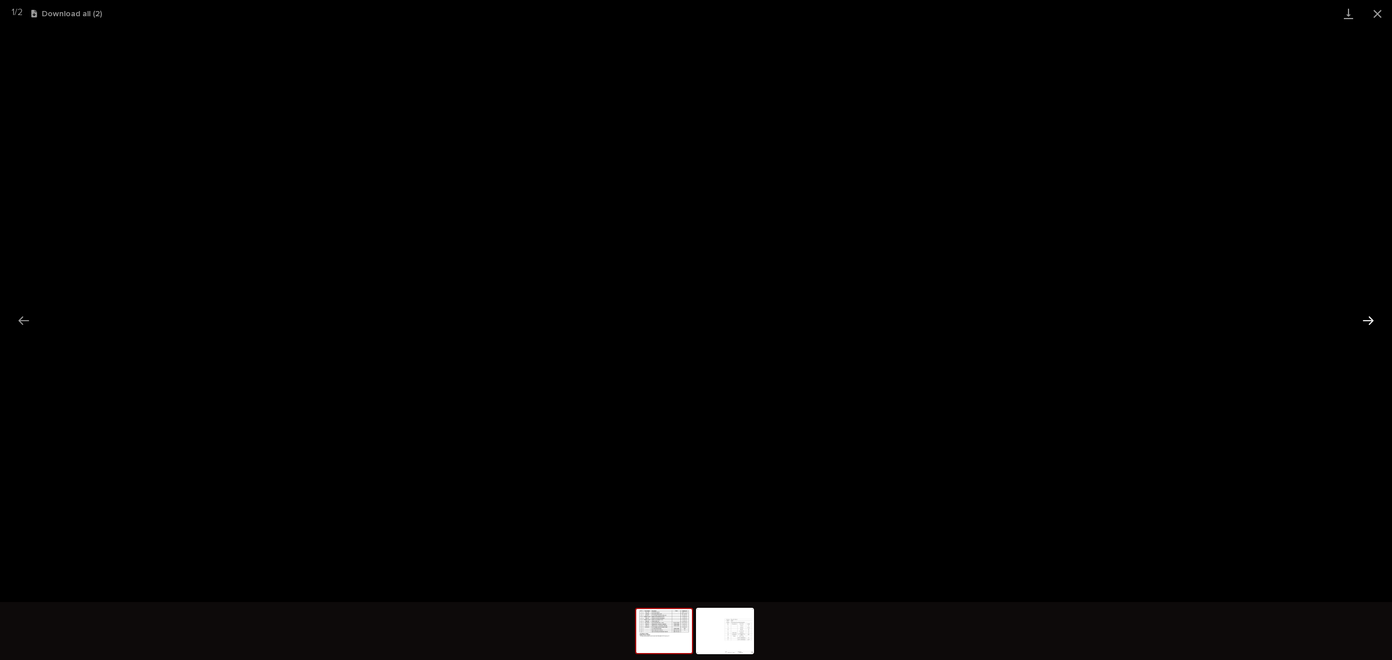
click at [1369, 318] on button "Next slide" at bounding box center [1368, 320] width 24 height 23
click at [28, 323] on button "Previous slide" at bounding box center [24, 320] width 24 height 23
click at [1382, 16] on button "Close gallery" at bounding box center [1377, 13] width 29 height 27
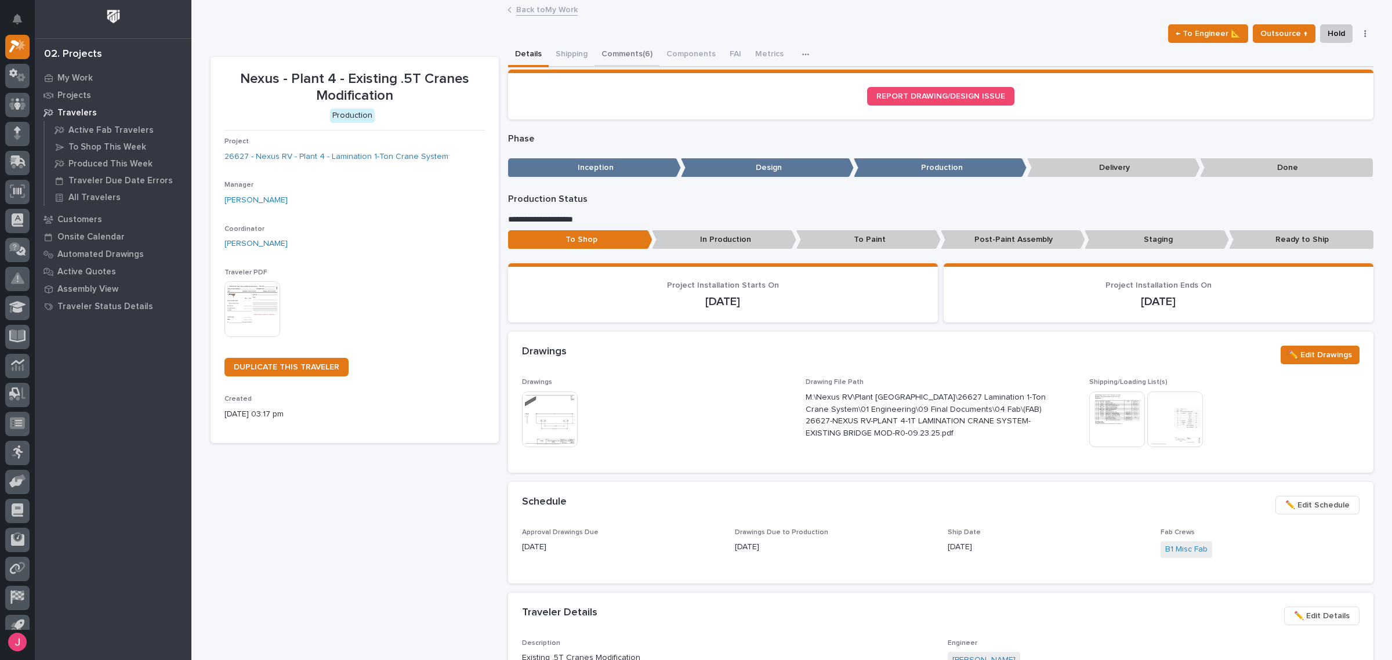
click at [626, 55] on button "Comments (6)" at bounding box center [626, 55] width 65 height 24
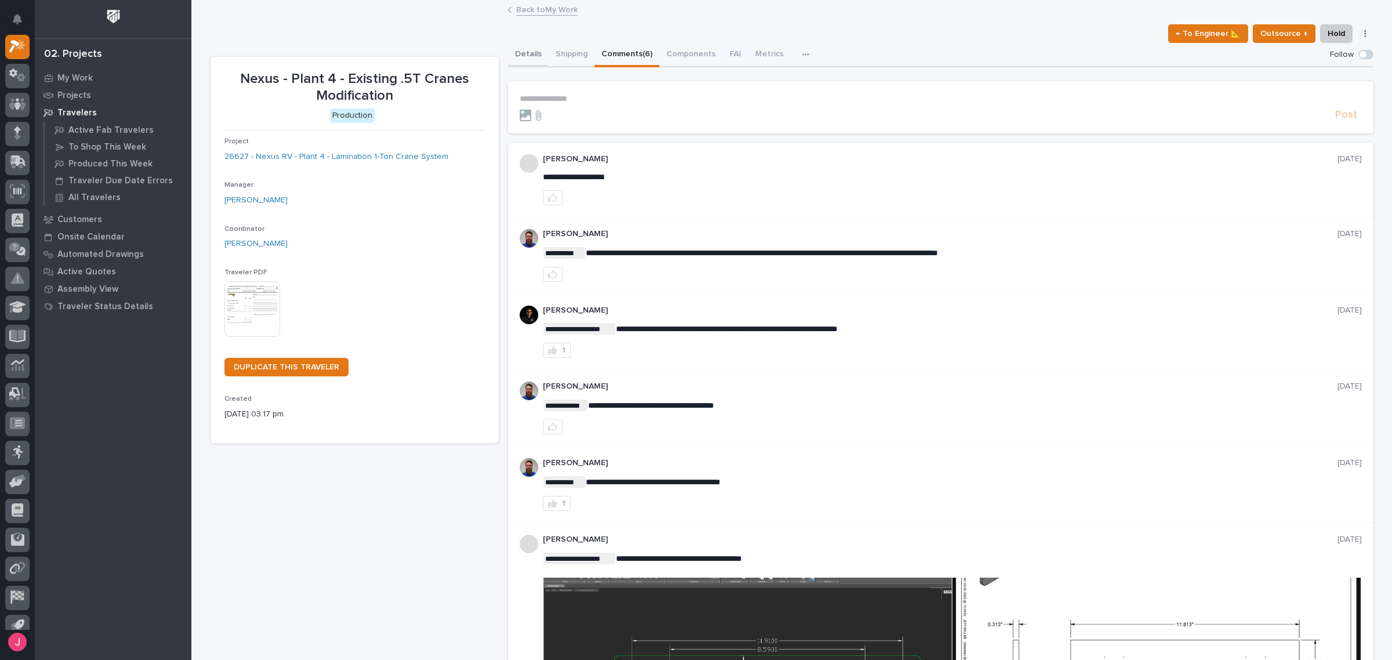
click at [525, 46] on button "Details" at bounding box center [528, 55] width 41 height 24
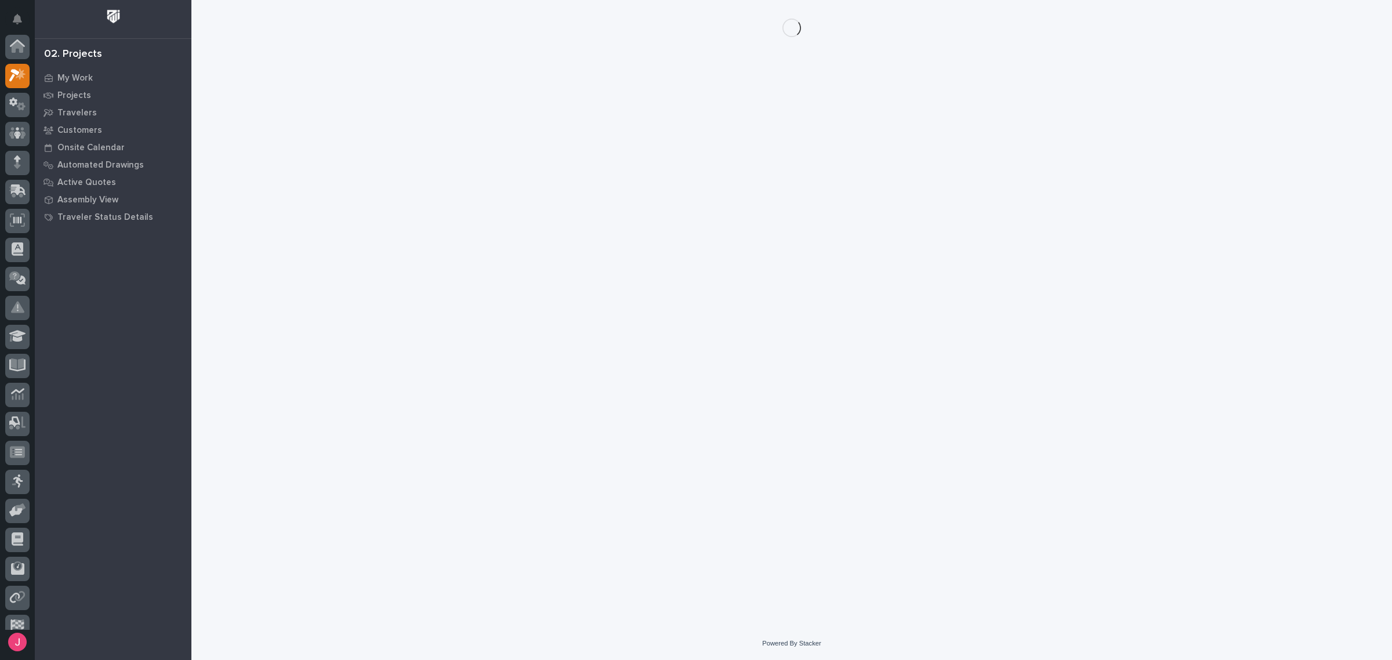
scroll to position [29, 0]
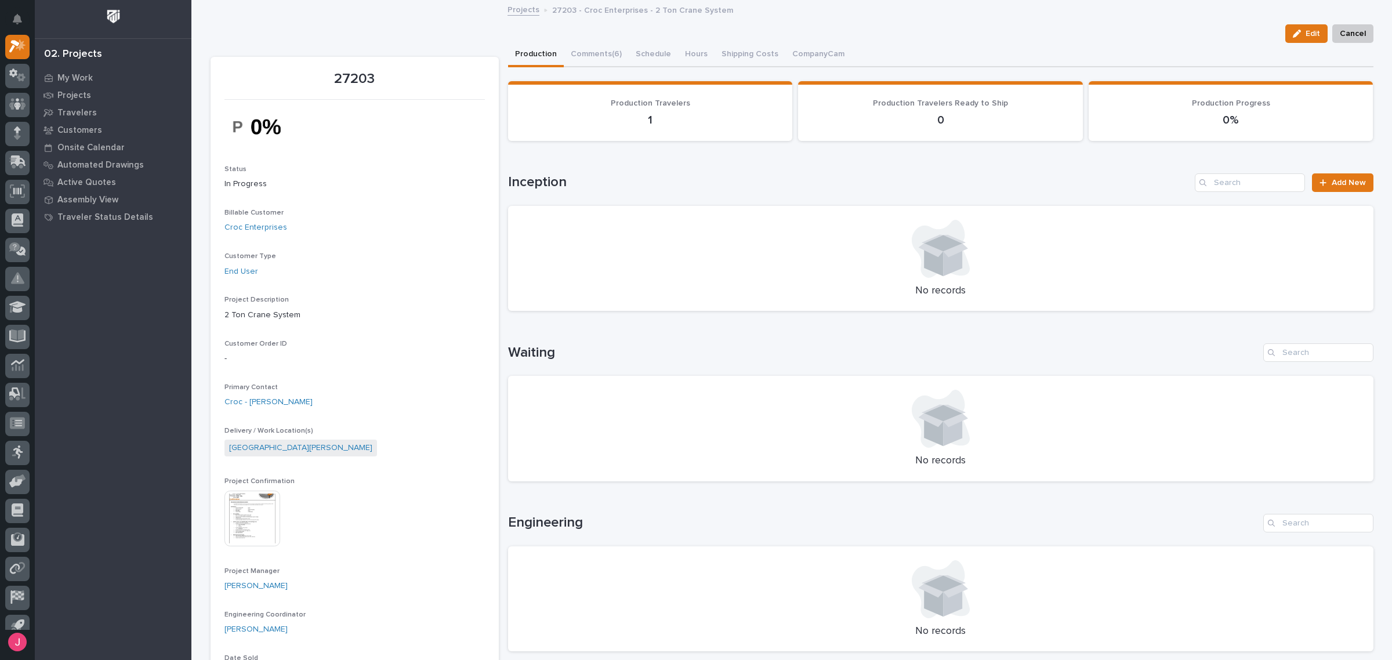
click at [227, 508] on img at bounding box center [252, 519] width 56 height 56
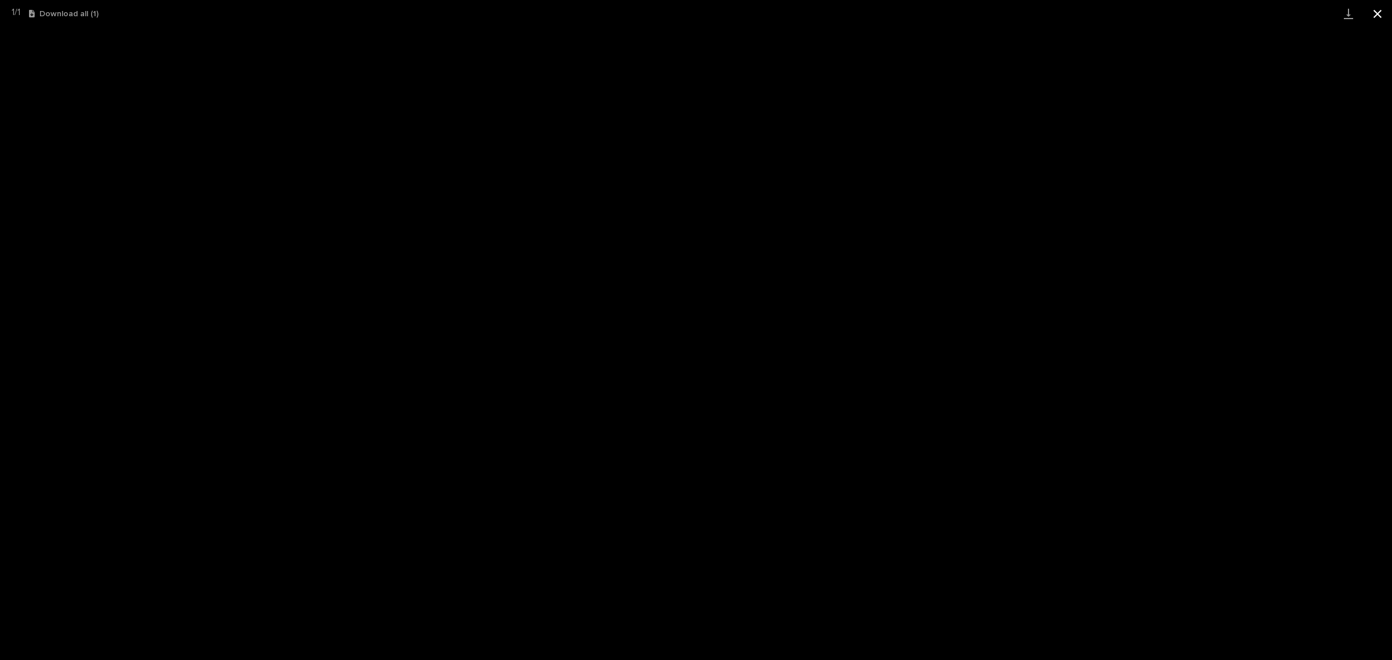
click at [1381, 13] on button "Close gallery" at bounding box center [1377, 13] width 29 height 27
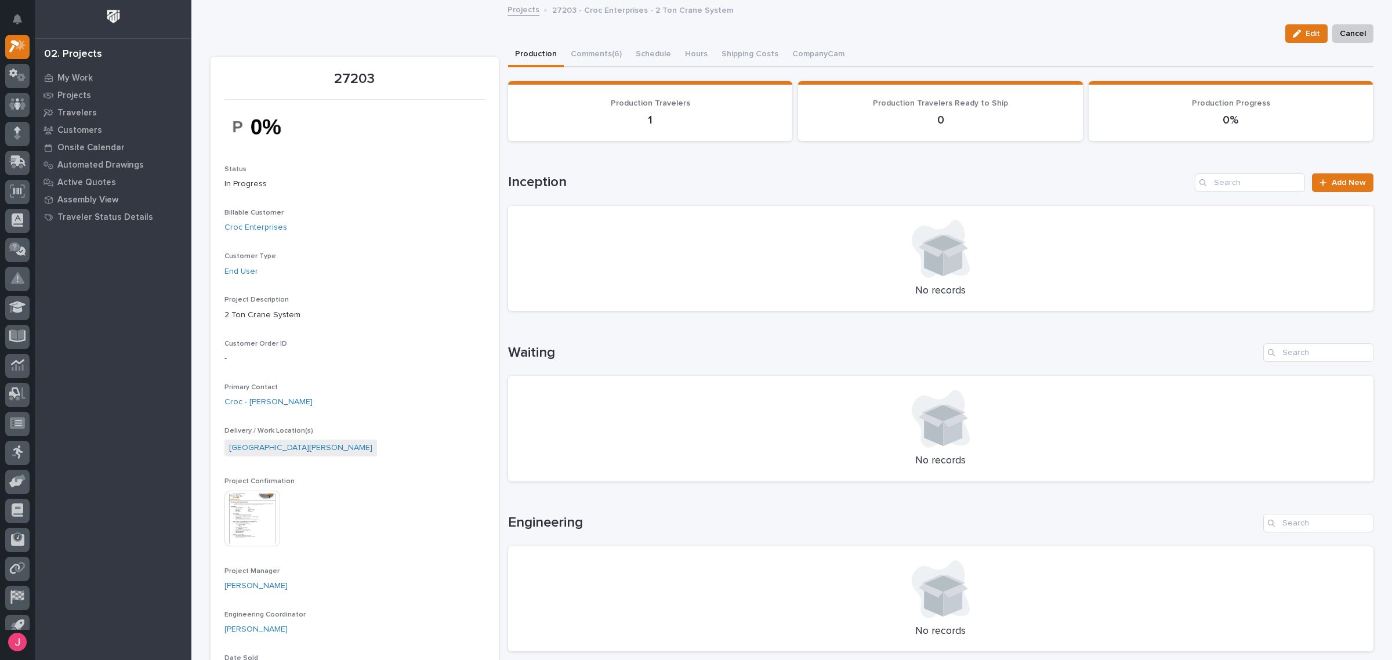
click at [245, 497] on img at bounding box center [252, 519] width 56 height 56
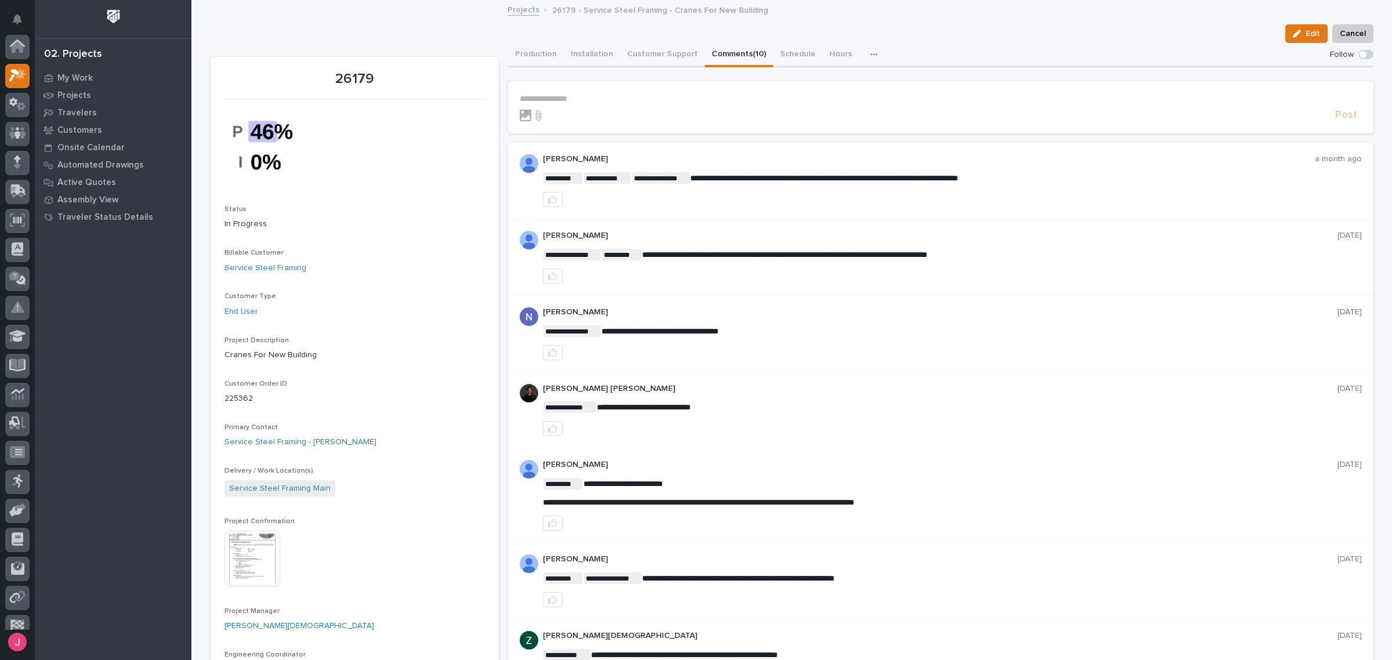
scroll to position [29, 0]
click at [247, 561] on img at bounding box center [252, 559] width 56 height 56
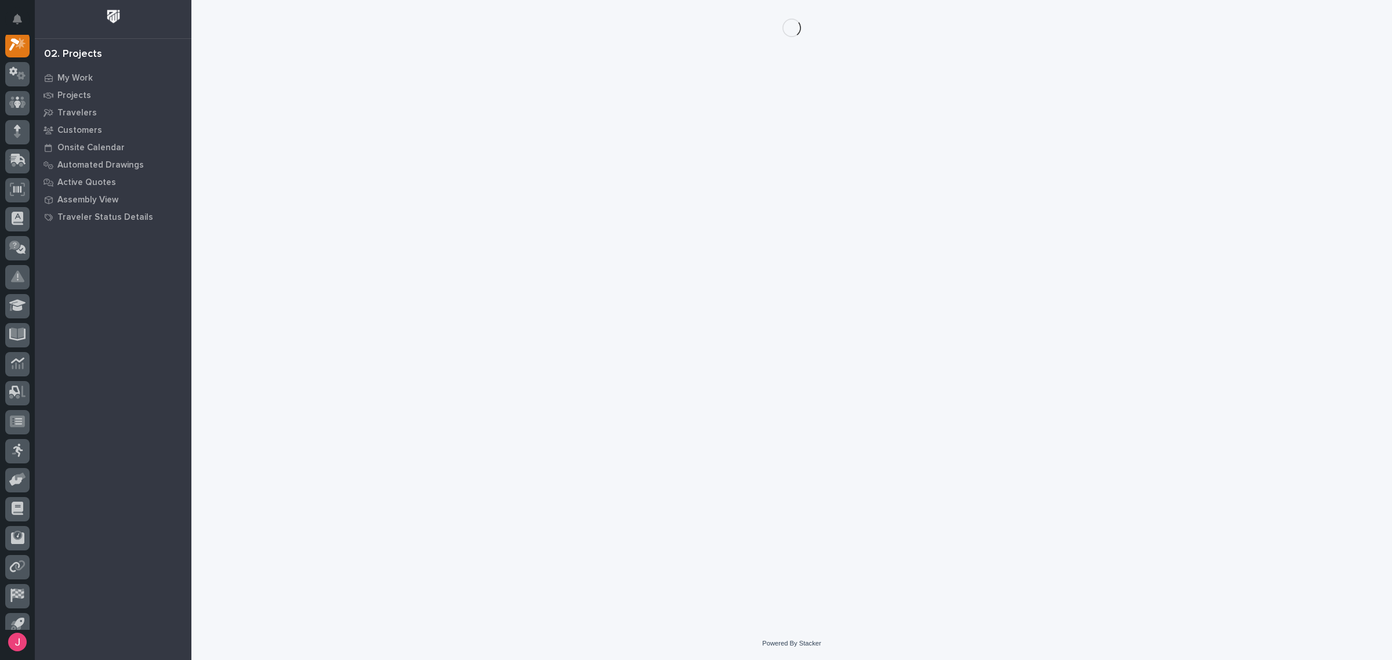
scroll to position [29, 0]
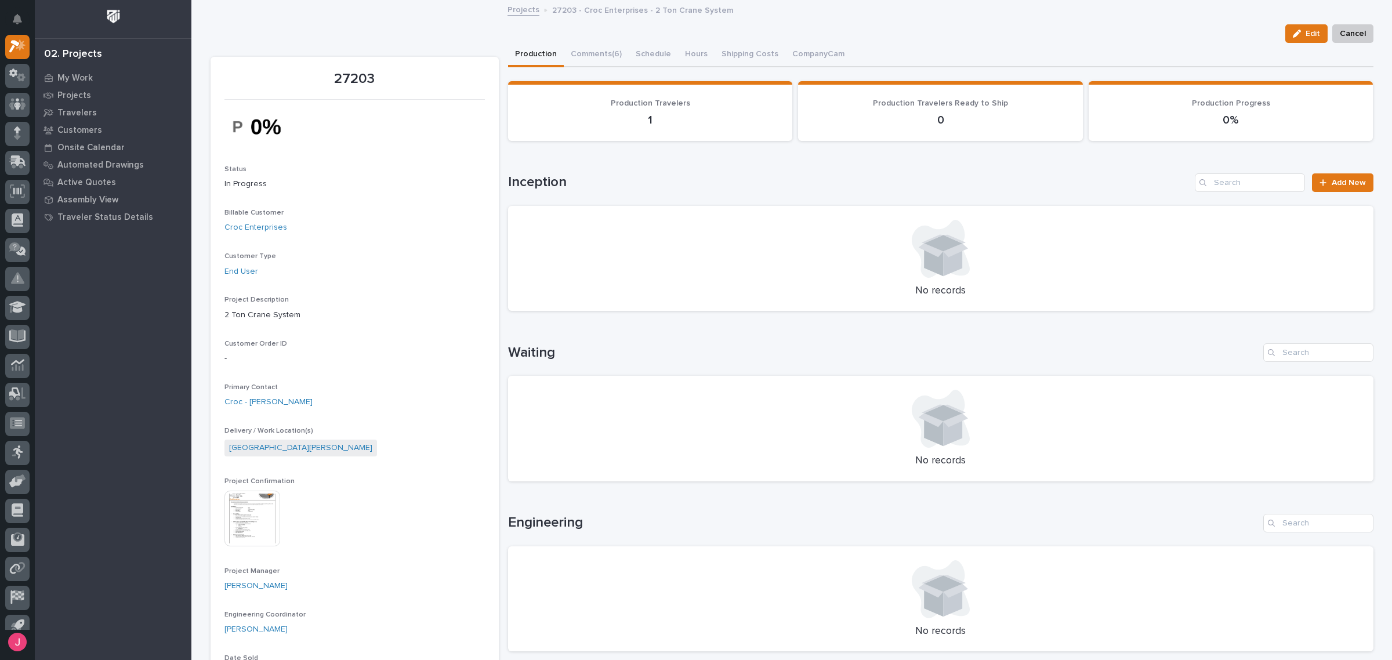
click at [271, 508] on div "This file cannot be opened Download File" at bounding box center [354, 520] width 260 height 58
click at [265, 507] on img at bounding box center [252, 519] width 56 height 56
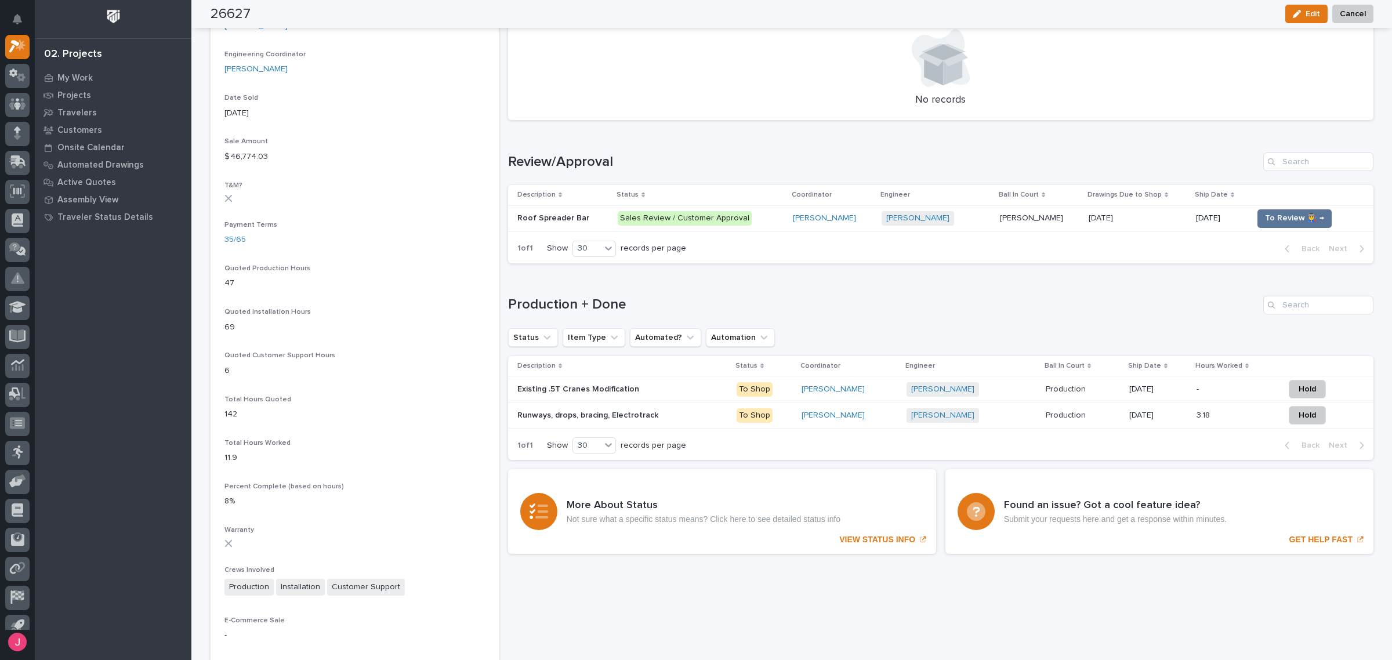
scroll to position [725, 0]
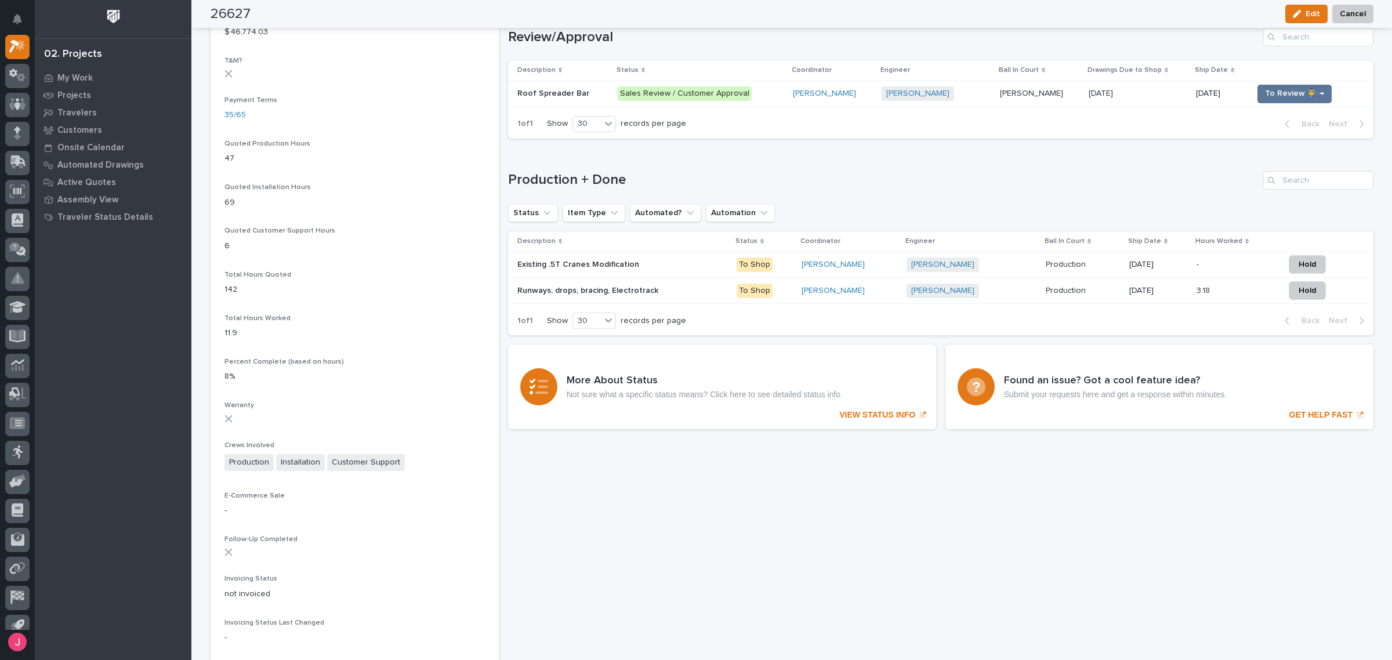
click at [666, 288] on p at bounding box center [618, 291] width 203 height 10
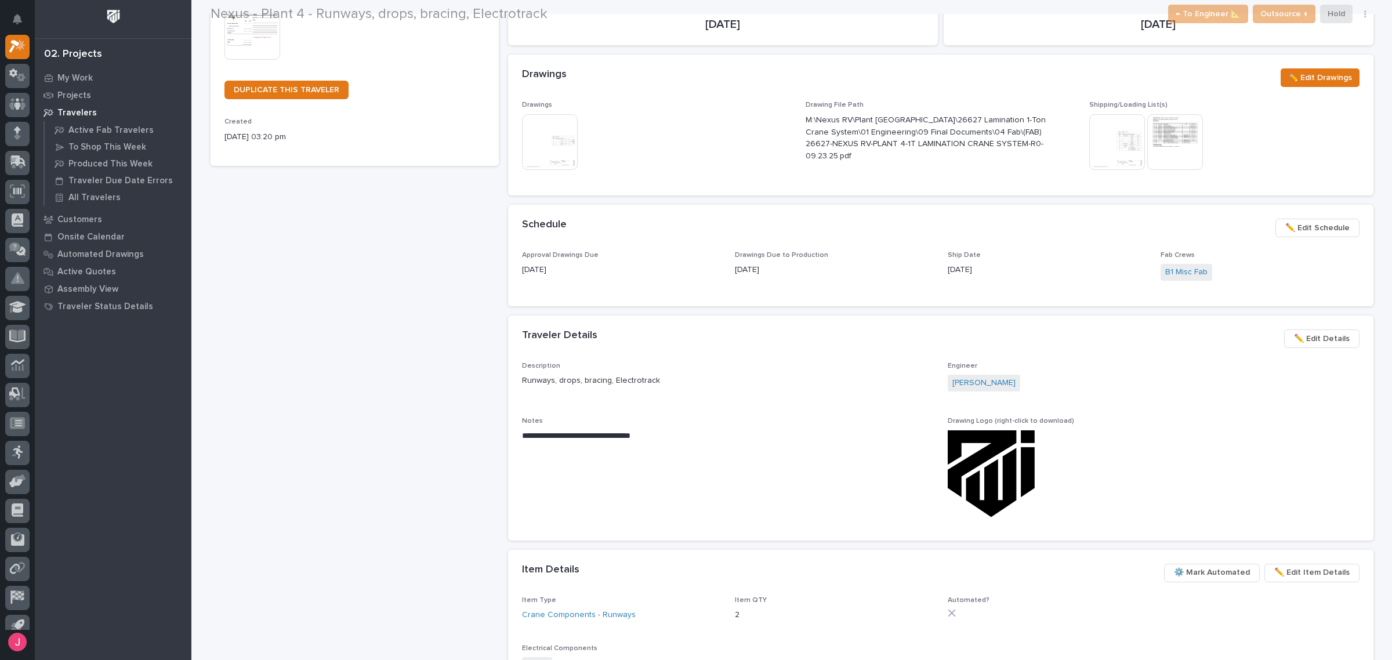
scroll to position [290, 0]
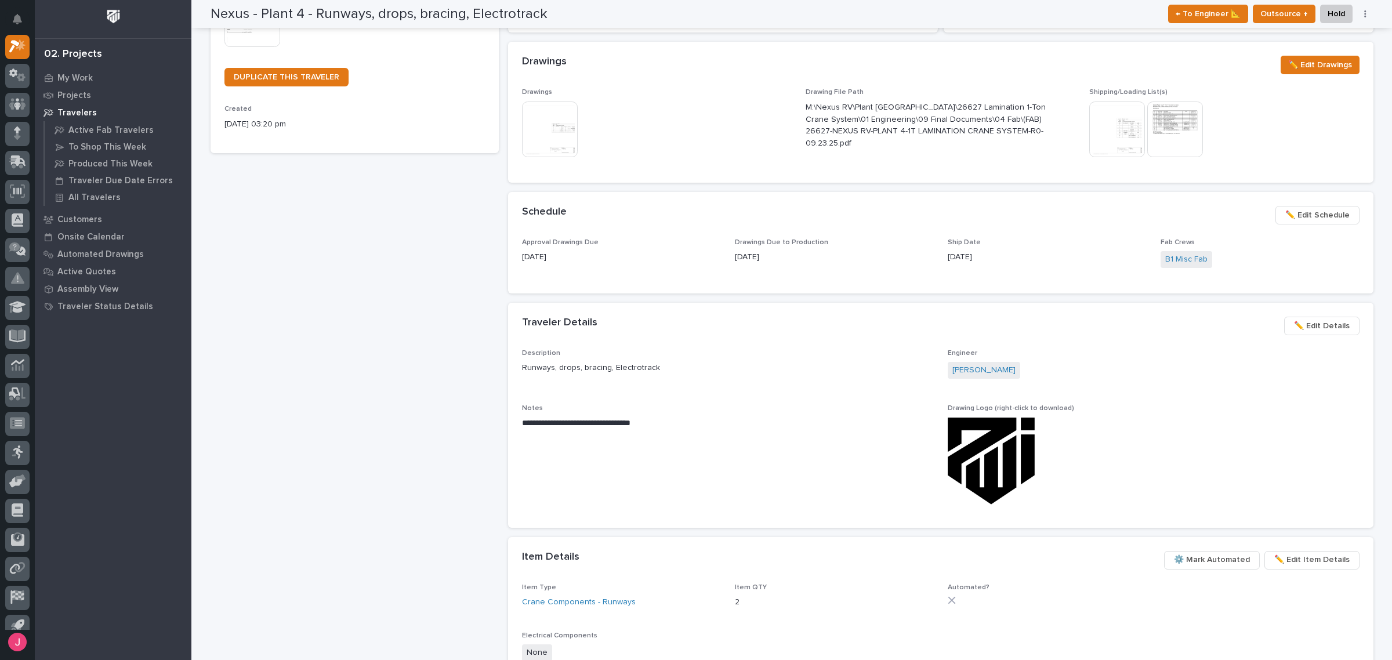
click at [1197, 103] on div at bounding box center [1176, 129] width 58 height 56
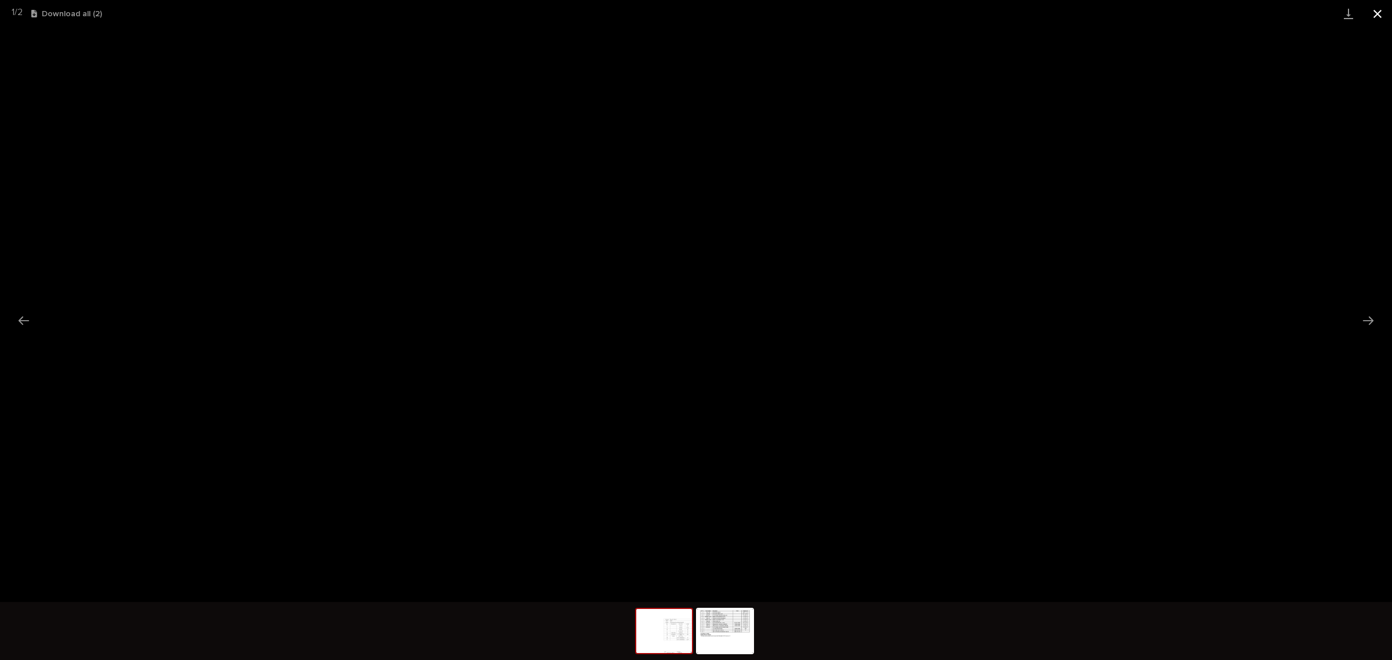
click at [1387, 7] on button "Close gallery" at bounding box center [1377, 13] width 29 height 27
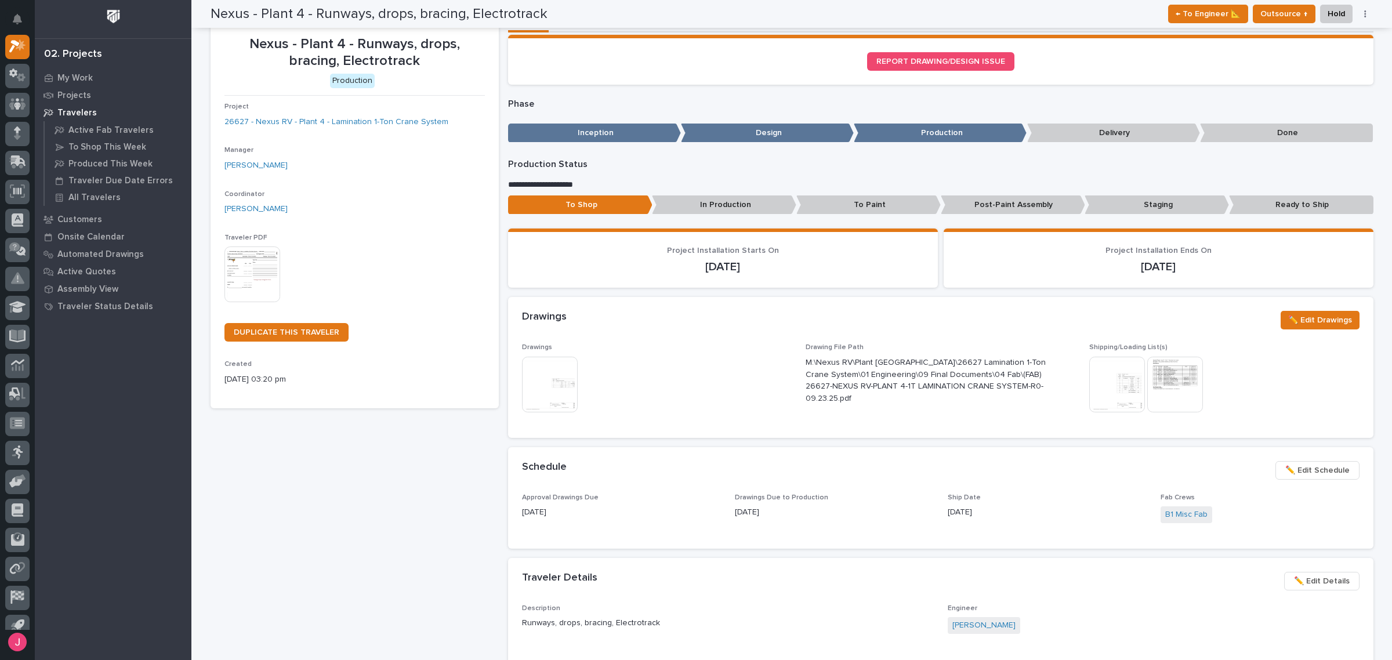
scroll to position [0, 0]
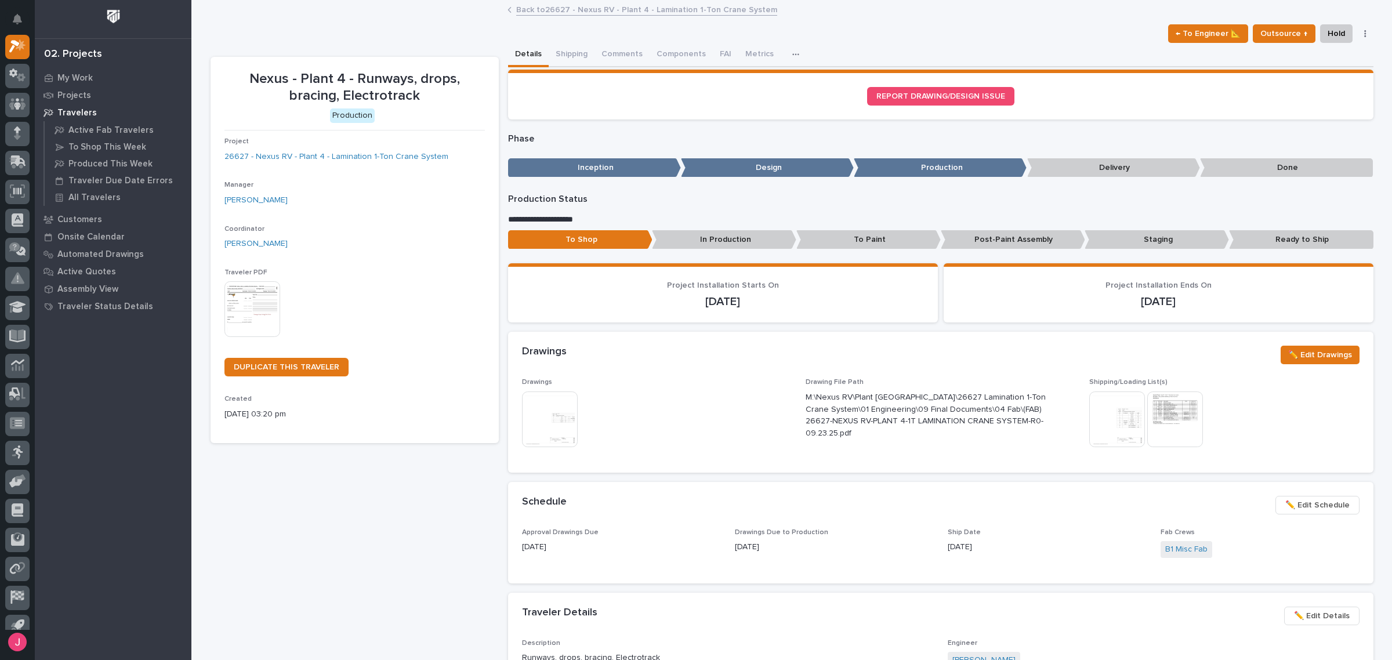
click at [608, 8] on link "Back to 26627 - Nexus RV - Plant 4 - Lamination 1-Ton Crane System" at bounding box center [646, 8] width 261 height 13
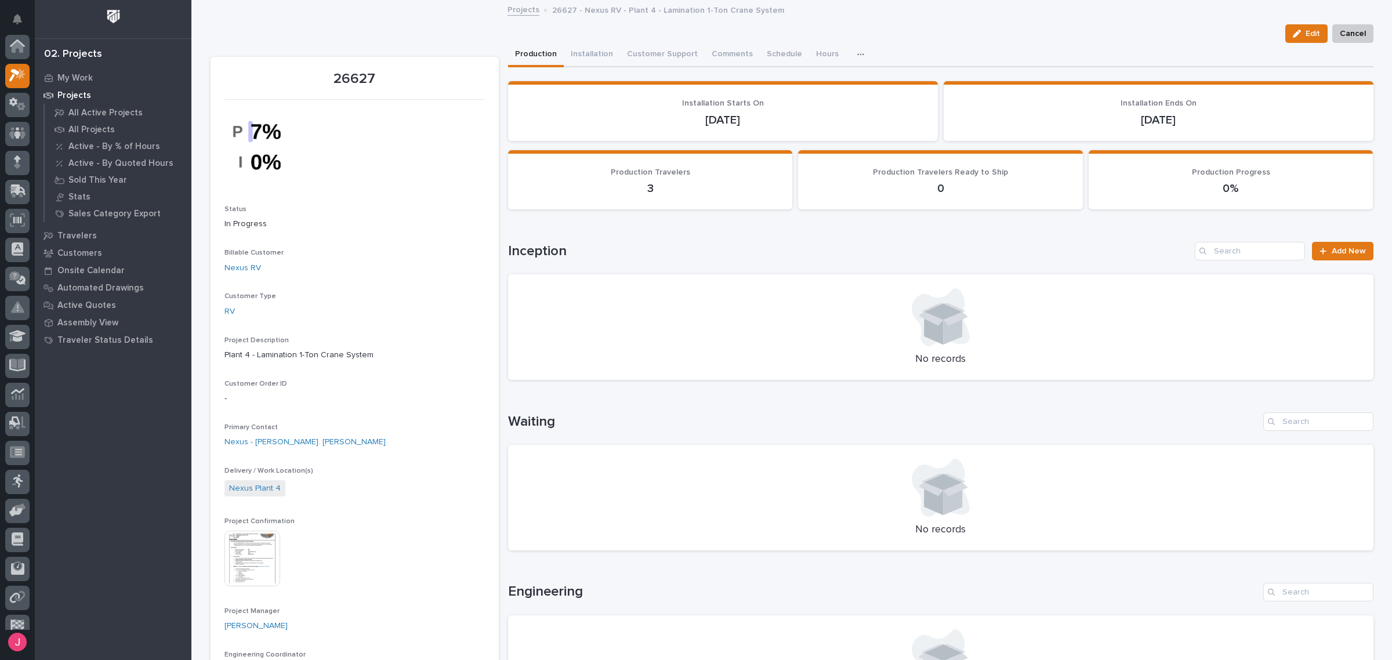
scroll to position [31, 0]
click at [754, 53] on button "Comments (12)" at bounding box center [738, 55] width 68 height 24
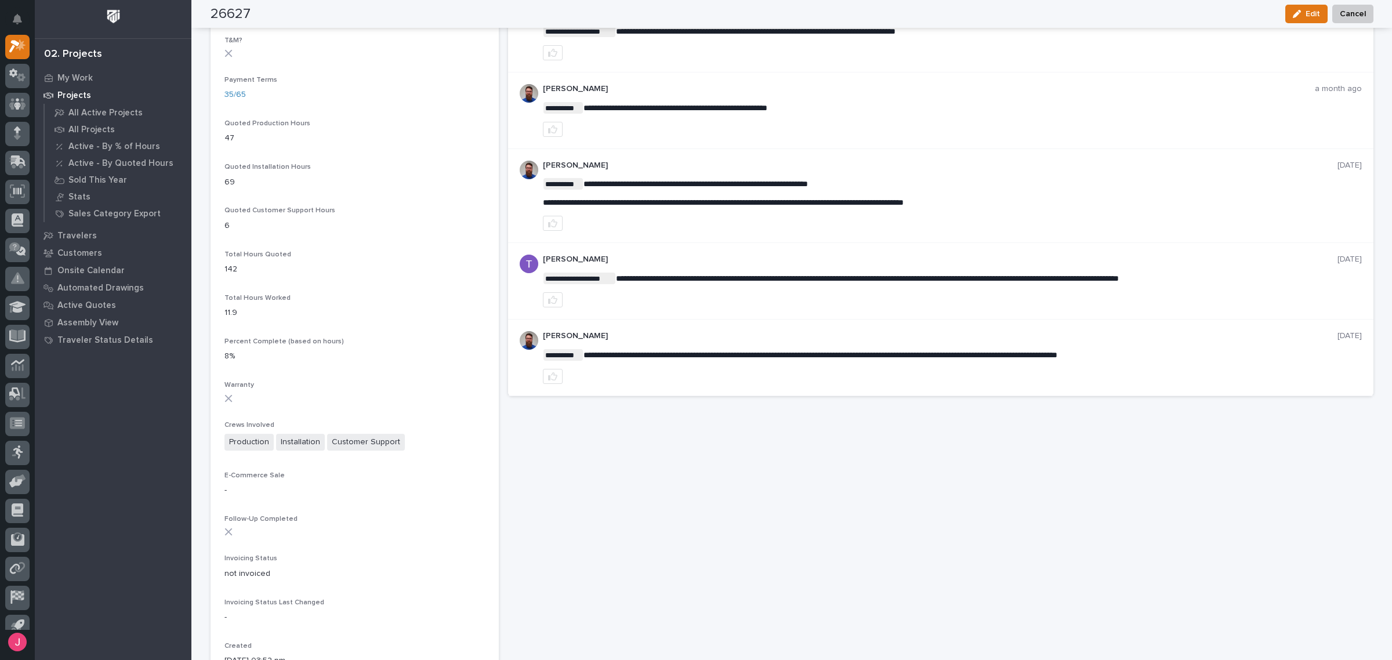
scroll to position [732, 0]
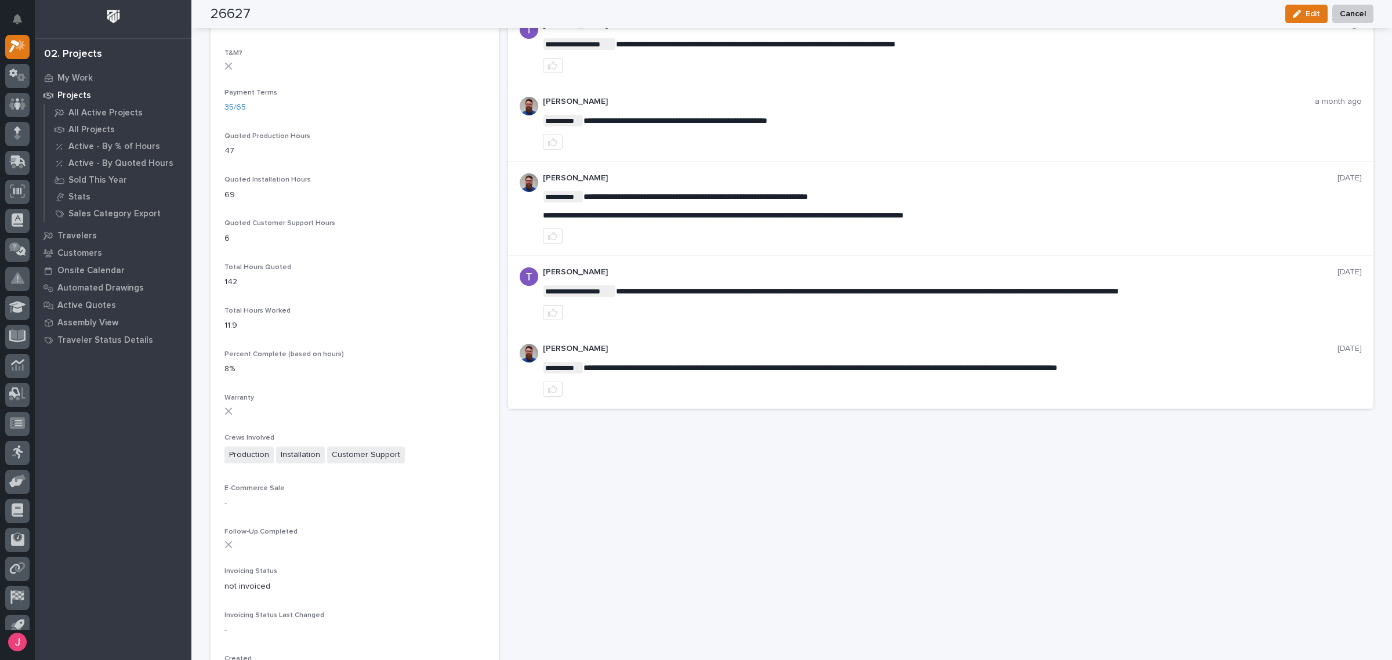
drag, startPoint x: 537, startPoint y: 219, endPoint x: 1009, endPoint y: 221, distance: 472.0
drag, startPoint x: 998, startPoint y: 218, endPoint x: 667, endPoint y: 208, distance: 331.2
click at [667, 208] on div "**********" at bounding box center [952, 206] width 819 height 30
click at [856, 187] on div "**********" at bounding box center [952, 208] width 819 height 71
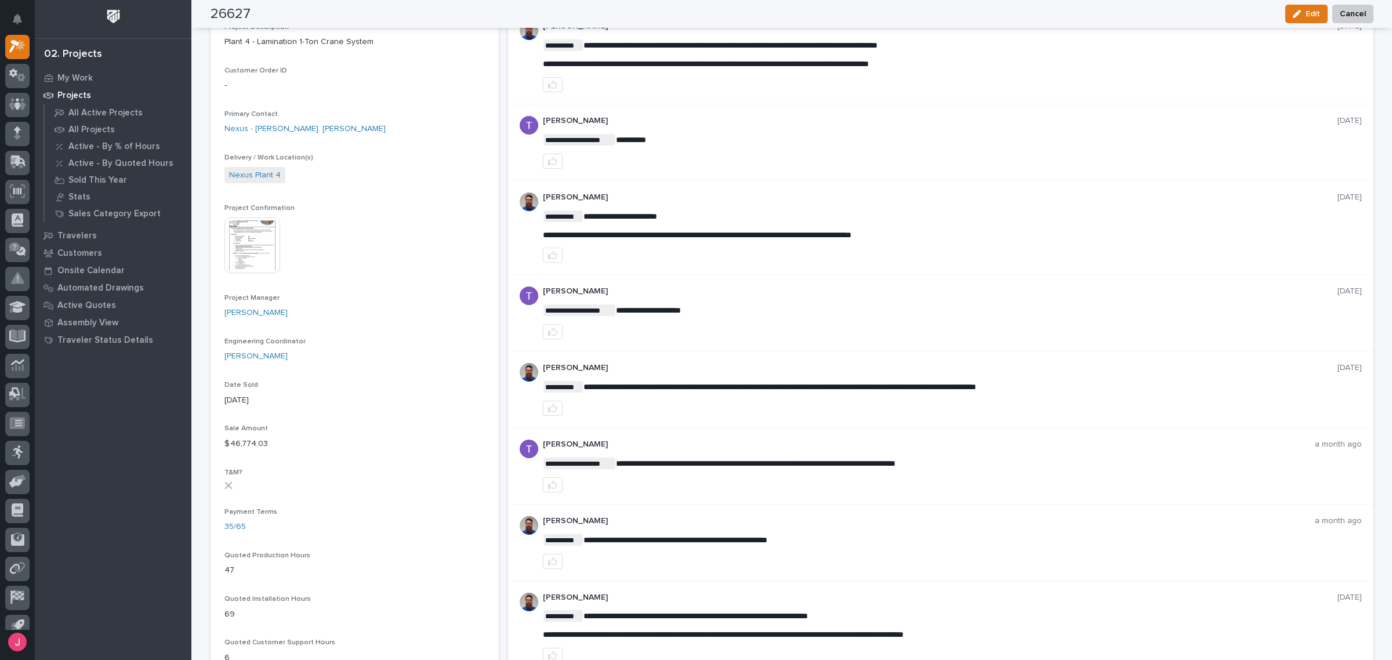
scroll to position [297, 0]
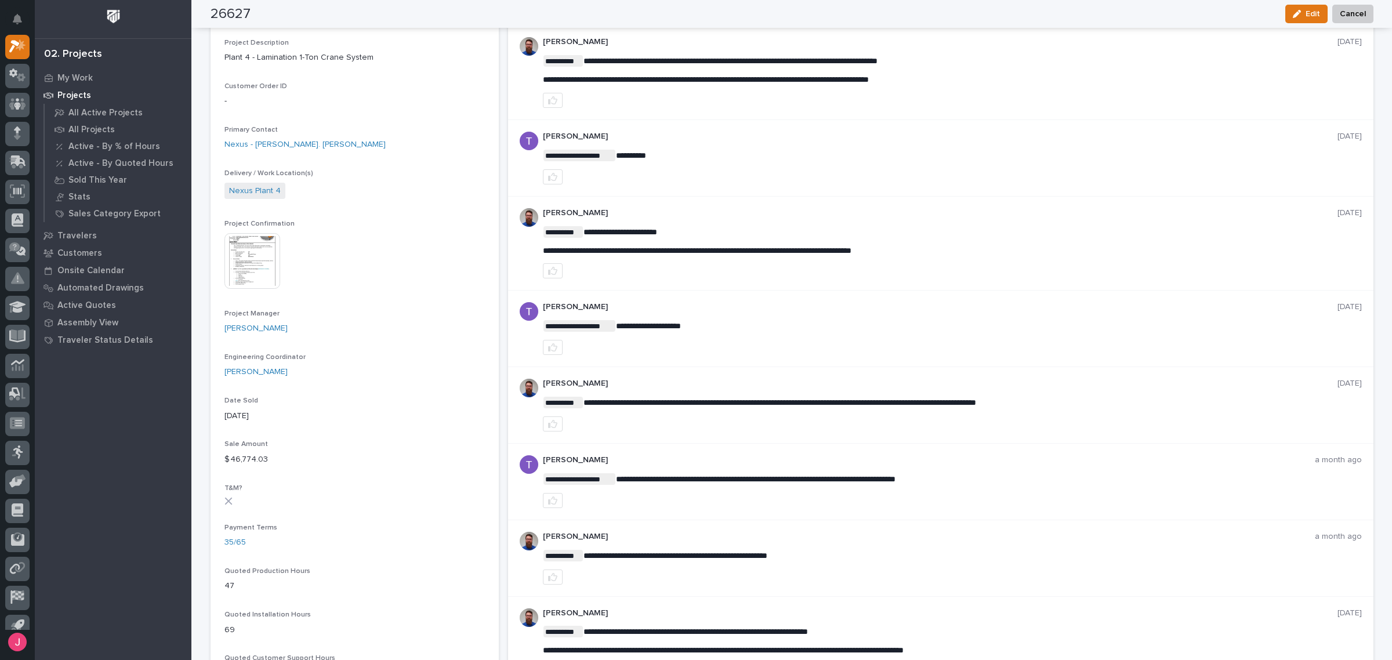
click at [731, 251] on span "**********" at bounding box center [697, 250] width 308 height 8
drag, startPoint x: 721, startPoint y: 251, endPoint x: 820, endPoint y: 250, distance: 99.7
click at [820, 250] on span "**********" at bounding box center [697, 250] width 308 height 8
click at [829, 248] on span "**********" at bounding box center [697, 250] width 308 height 8
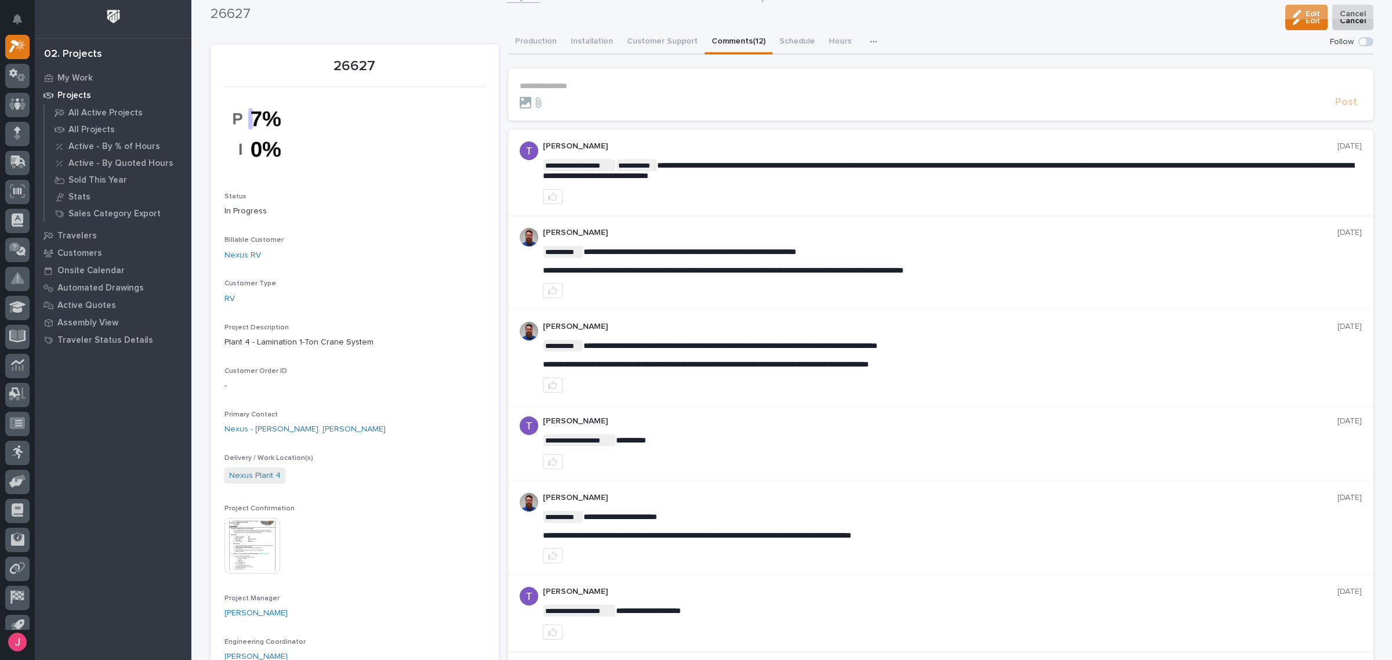
scroll to position [0, 0]
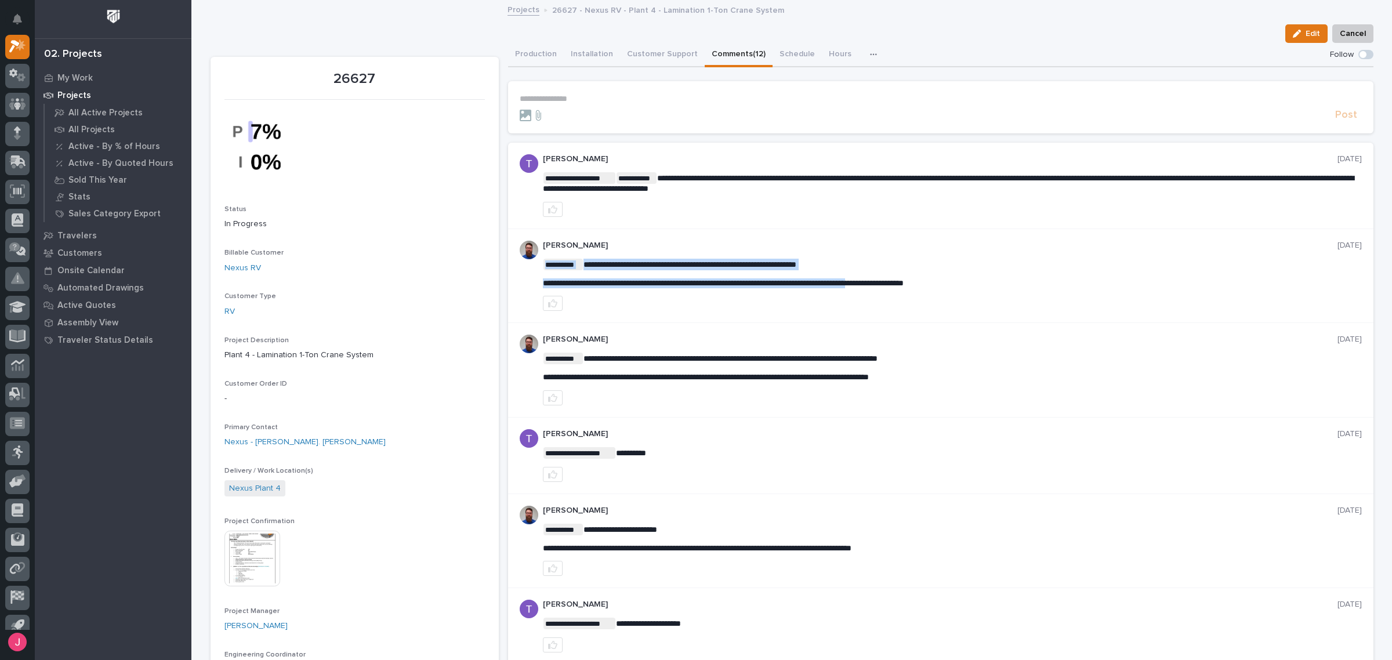
drag, startPoint x: 537, startPoint y: 283, endPoint x: 917, endPoint y: 281, distance: 379.2
click at [903, 284] on span "**********" at bounding box center [723, 283] width 361 height 8
drag, startPoint x: 999, startPoint y: 283, endPoint x: 535, endPoint y: 277, distance: 463.9
click at [535, 277] on div "**********" at bounding box center [940, 276] width 865 height 95
copy span "**********"
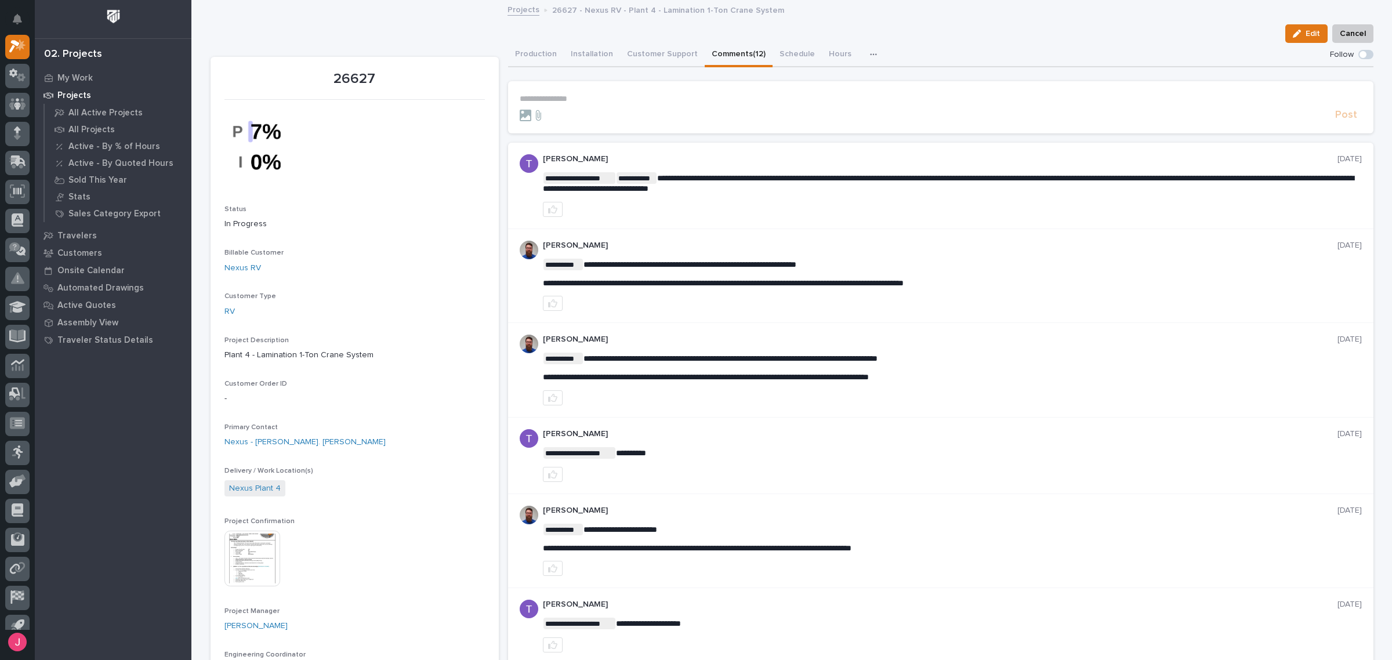
click at [692, 316] on div "**********" at bounding box center [940, 276] width 865 height 95
drag, startPoint x: 682, startPoint y: 271, endPoint x: 818, endPoint y: 279, distance: 135.3
click at [767, 277] on div "**********" at bounding box center [952, 274] width 819 height 30
click at [818, 279] on span "**********" at bounding box center [723, 283] width 361 height 8
click at [731, 177] on span "**********" at bounding box center [948, 183] width 811 height 19
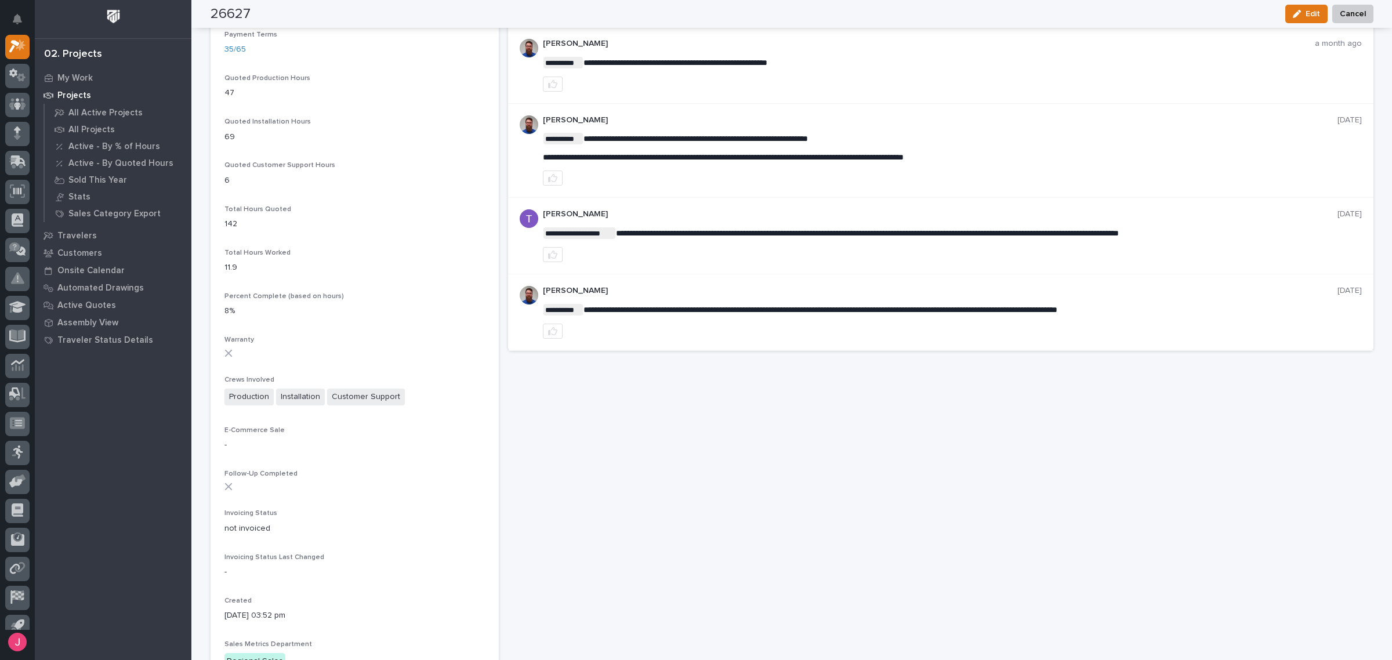
scroll to position [797, 0]
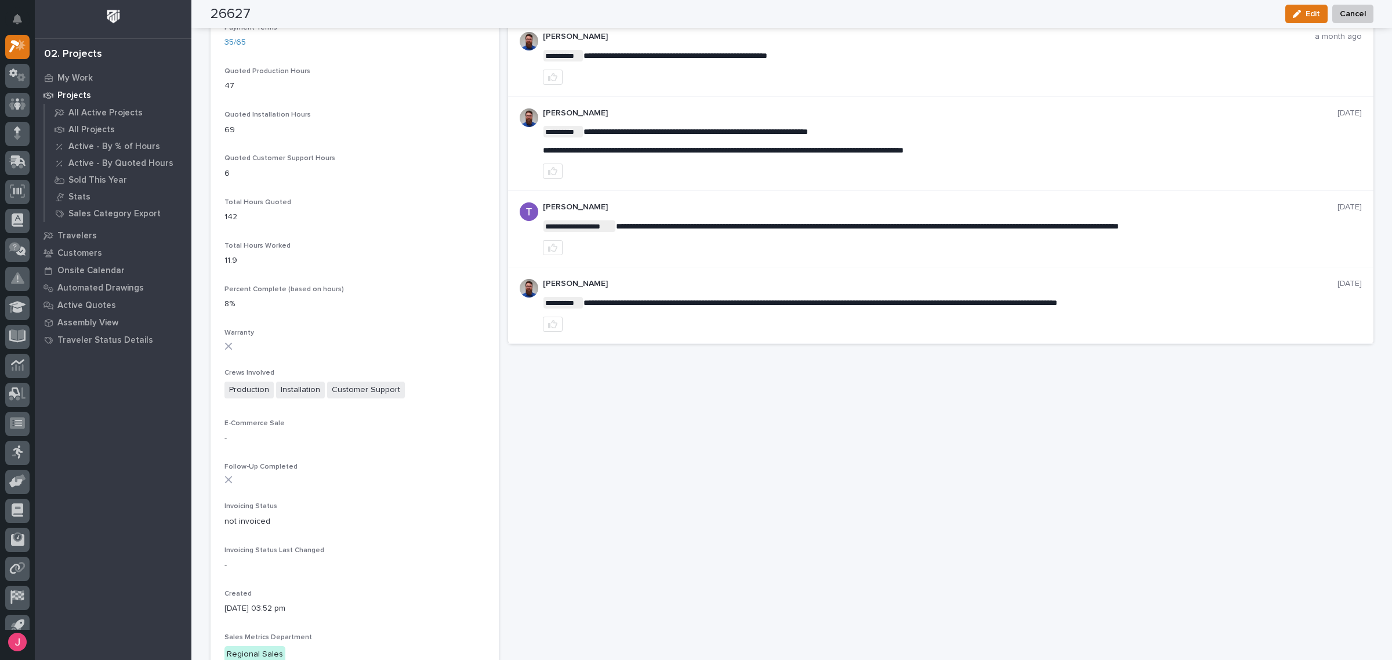
drag, startPoint x: 651, startPoint y: 303, endPoint x: 790, endPoint y: 305, distance: 138.6
drag, startPoint x: 790, startPoint y: 305, endPoint x: 886, endPoint y: 308, distance: 95.7
click at [871, 307] on span "**********" at bounding box center [820, 303] width 474 height 8
click at [898, 307] on span "**********" at bounding box center [820, 303] width 474 height 8
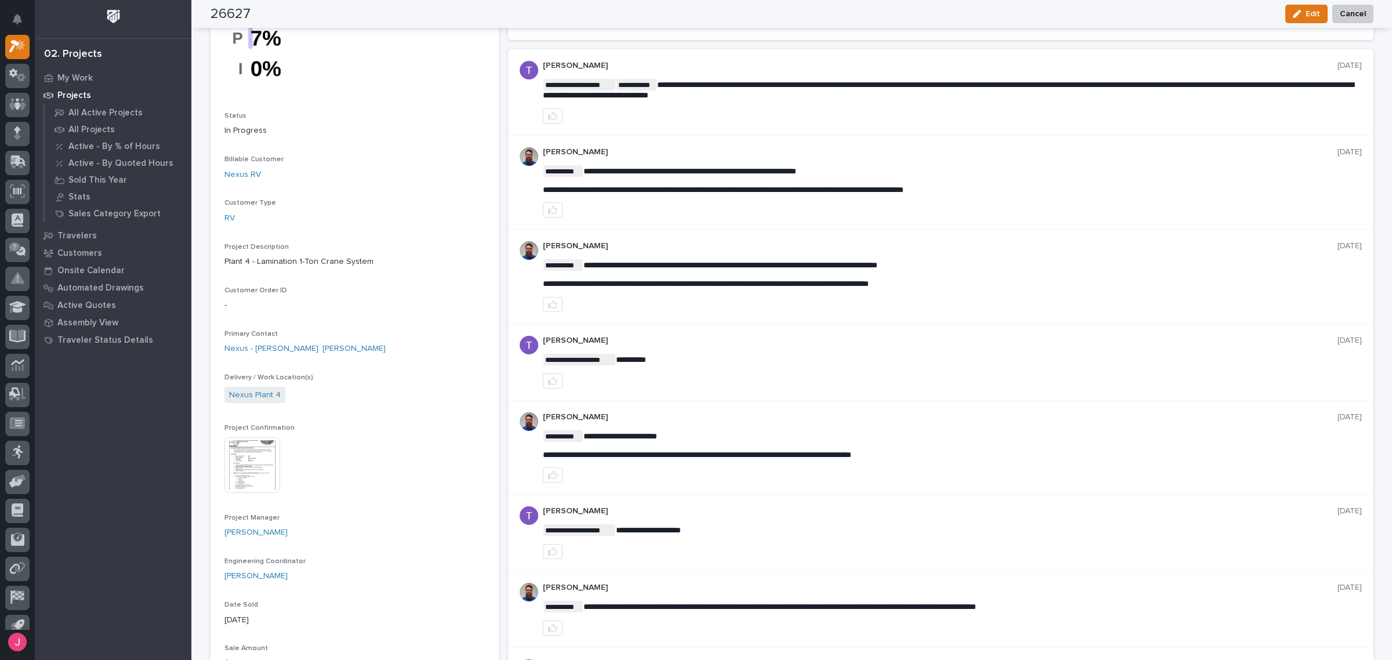
scroll to position [72, 0]
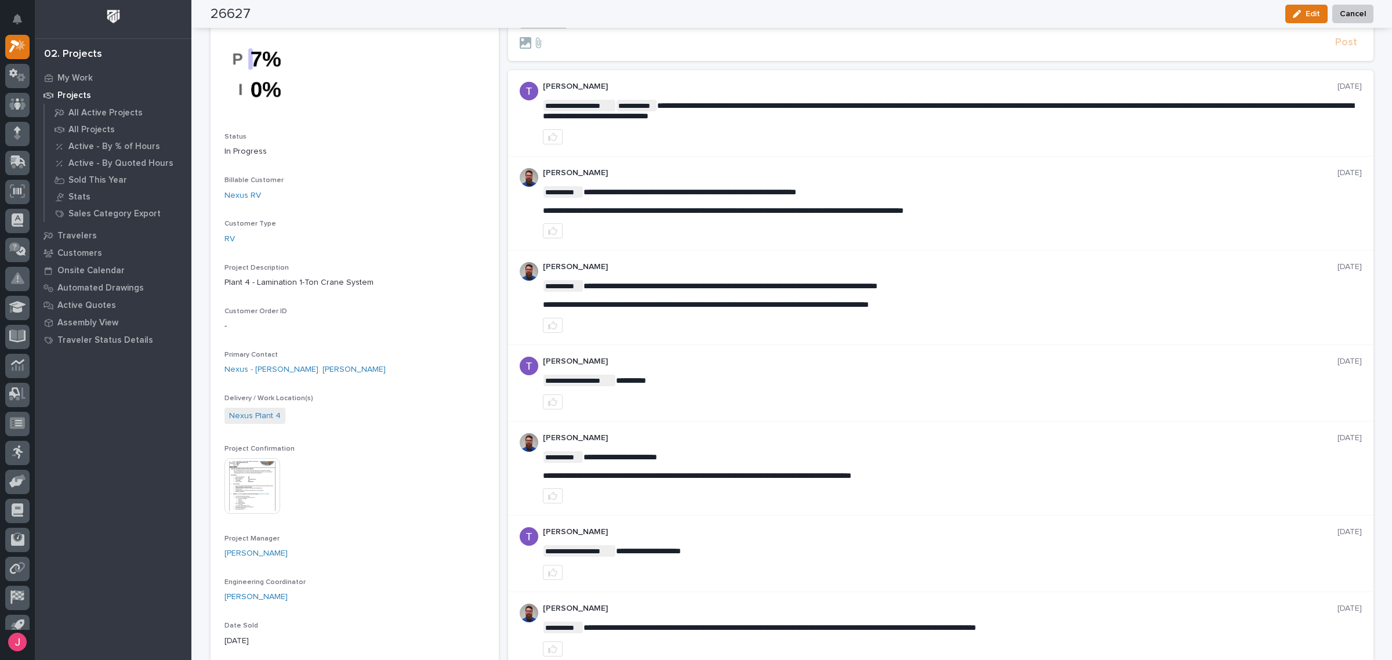
click at [267, 476] on img at bounding box center [252, 486] width 56 height 56
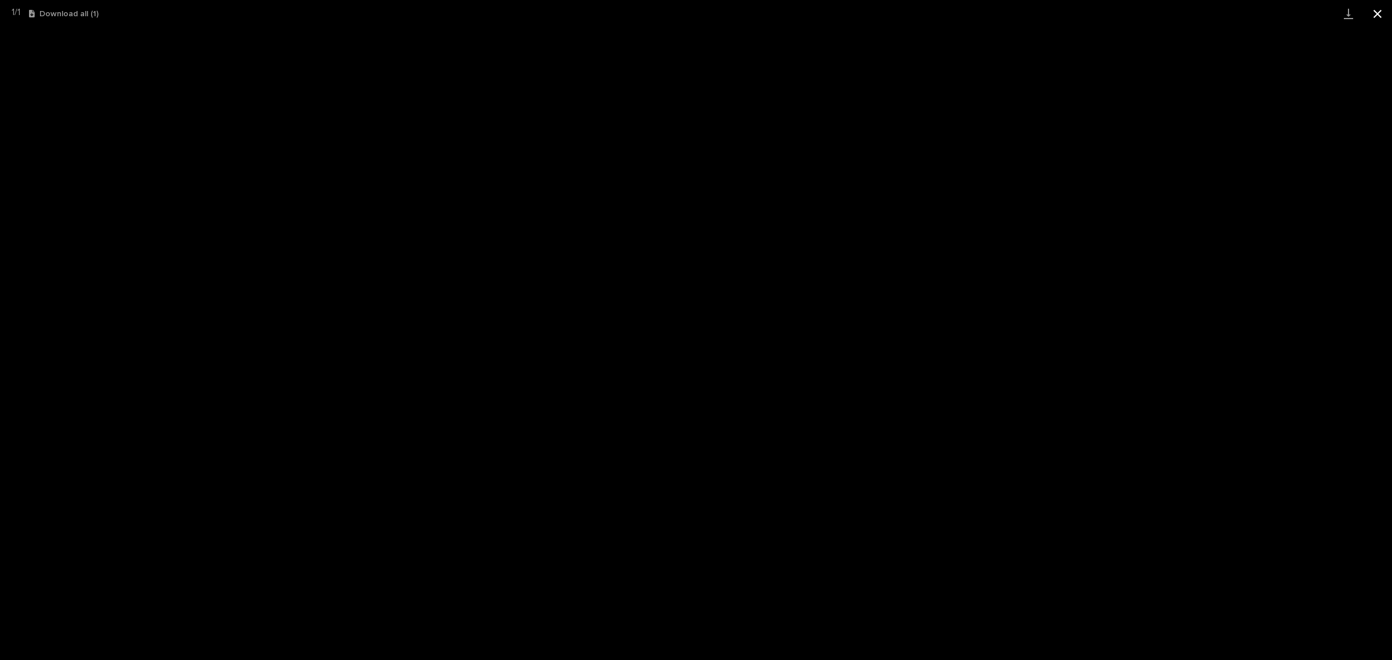
click at [1384, 17] on button "Close gallery" at bounding box center [1377, 13] width 29 height 27
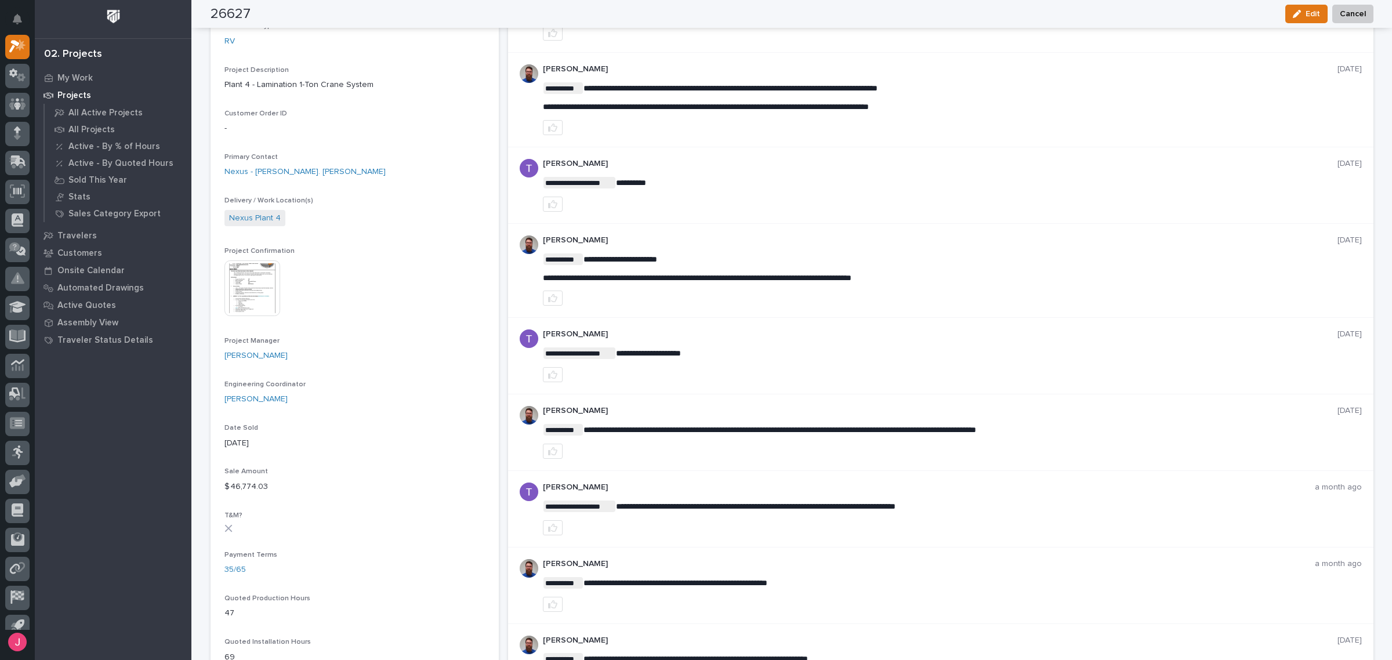
scroll to position [0, 0]
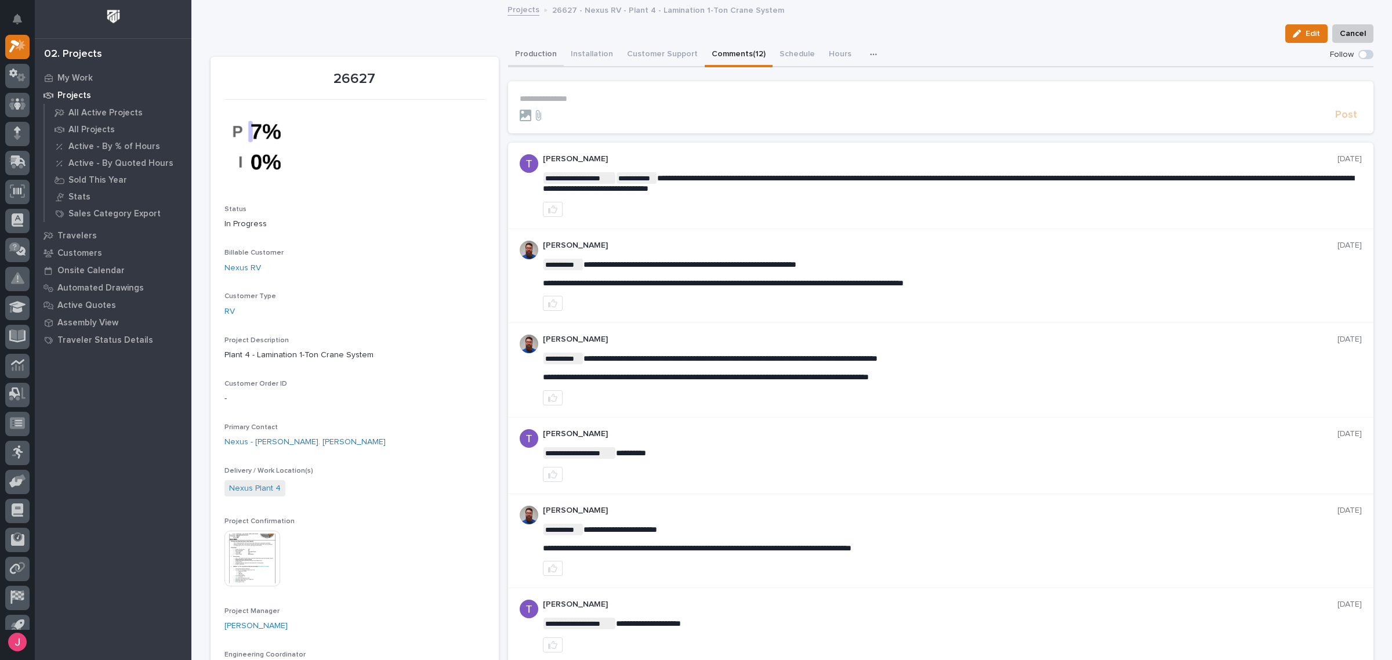
click at [537, 57] on button "Production" at bounding box center [536, 55] width 56 height 24
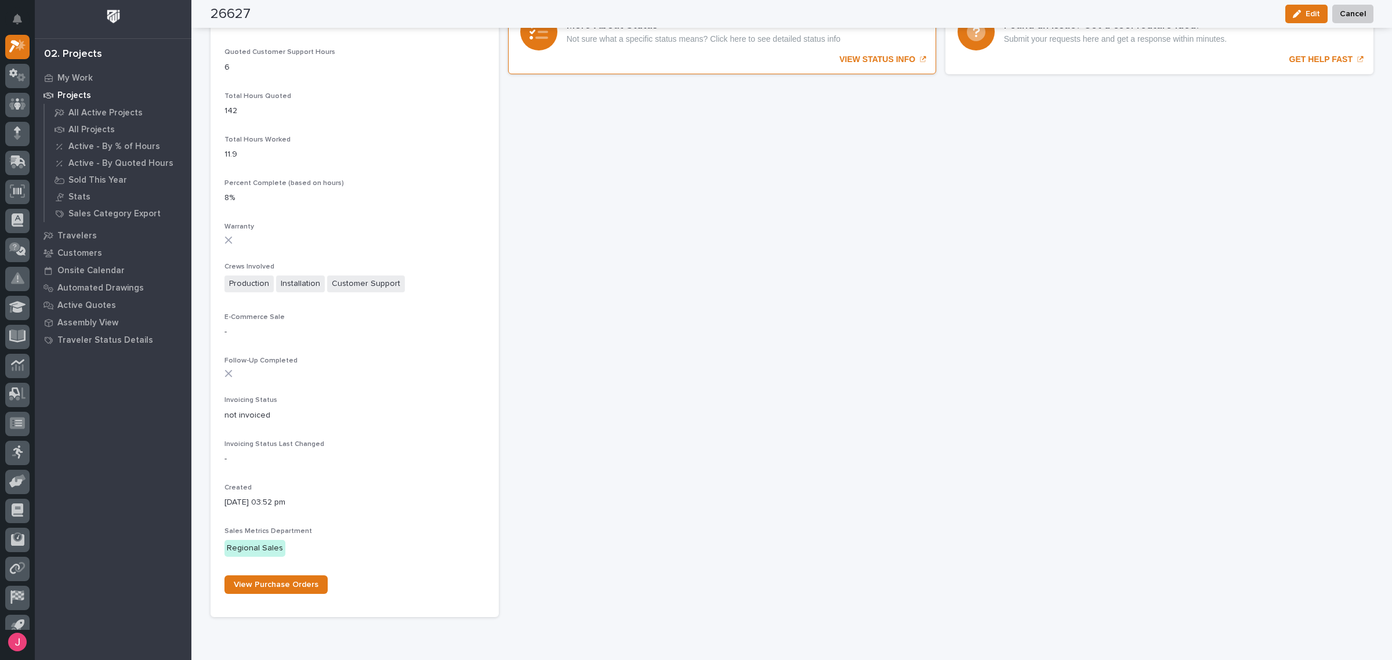
scroll to position [877, 0]
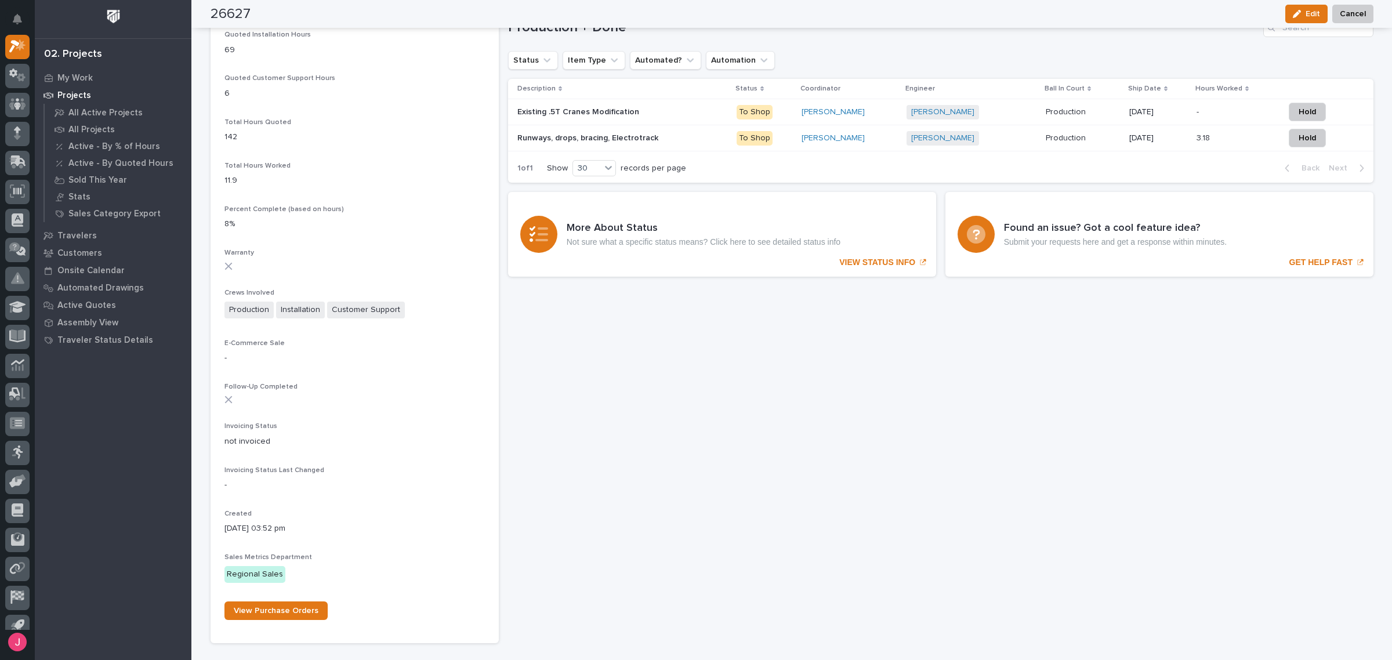
click at [656, 142] on div "Runways, drops, bracing, Electrotrack Runways, drops, bracing, Electrotrack" at bounding box center [622, 138] width 210 height 19
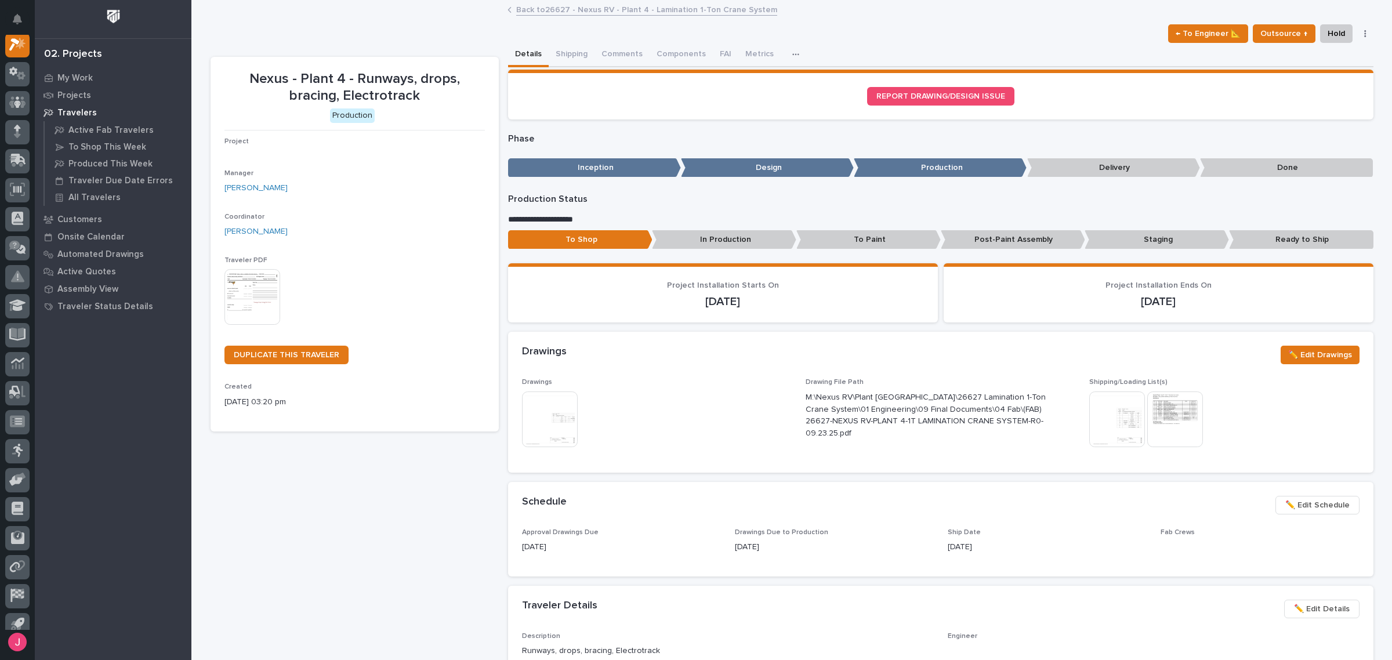
scroll to position [29, 0]
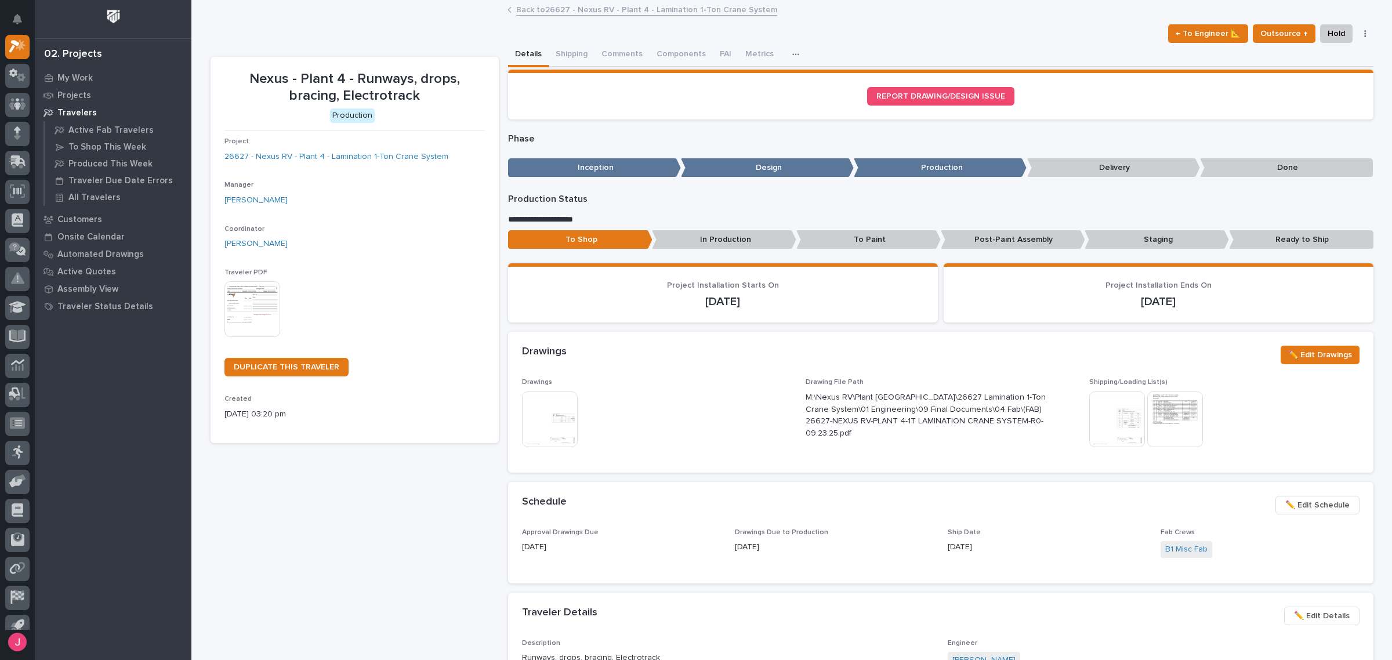
click at [1147, 419] on img at bounding box center [1175, 419] width 56 height 56
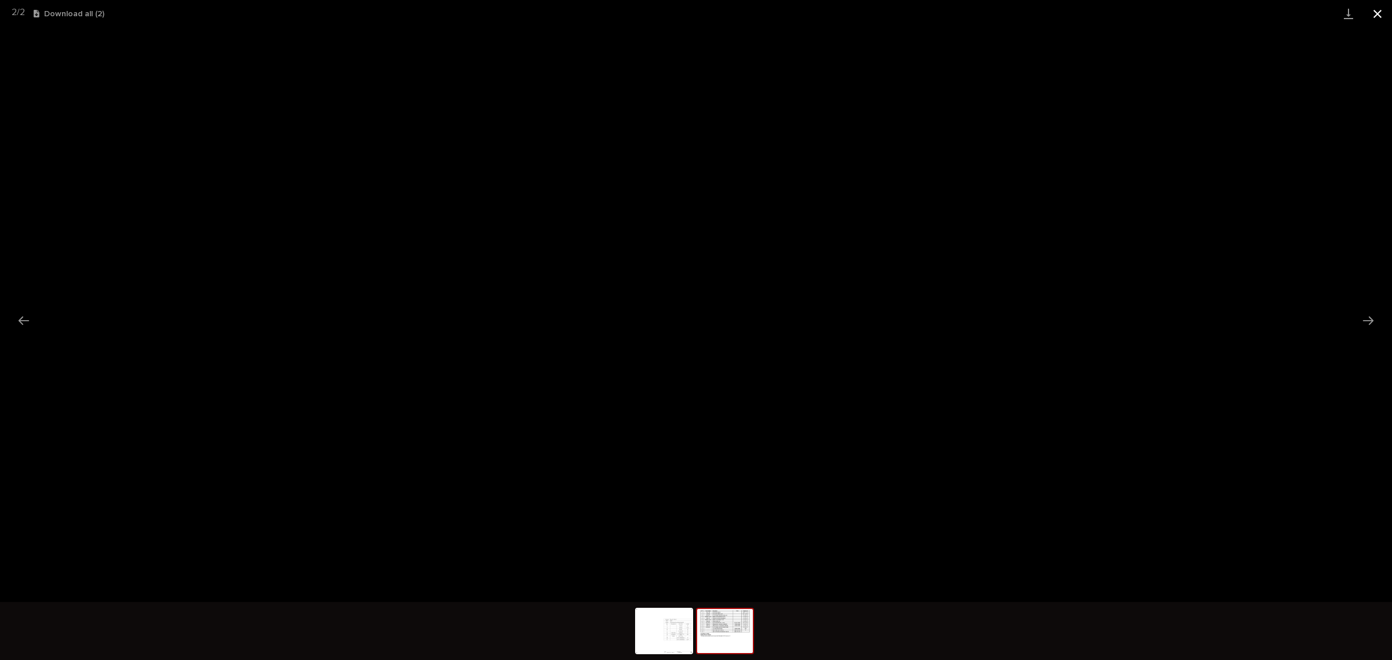
click at [1383, 12] on button "Close gallery" at bounding box center [1377, 13] width 29 height 27
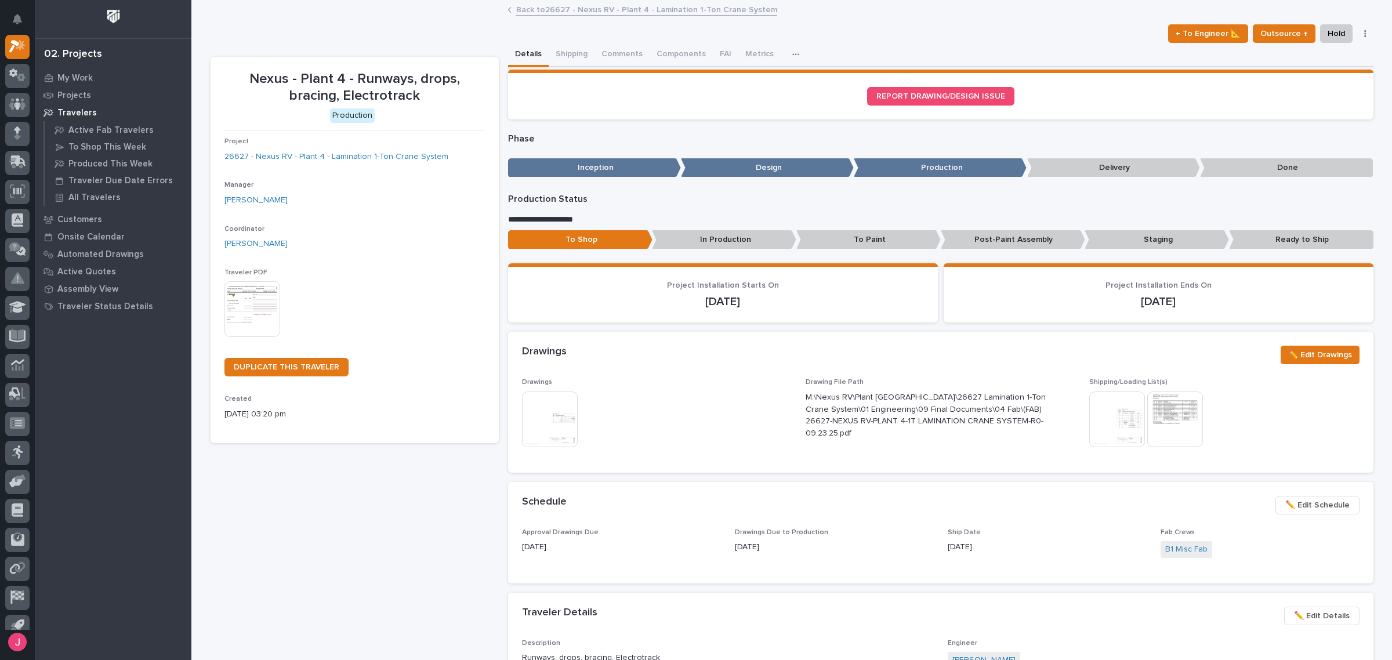
click at [1204, 439] on div "This file cannot be opened Download File" at bounding box center [1224, 420] width 270 height 58
click at [1177, 426] on img at bounding box center [1175, 419] width 56 height 56
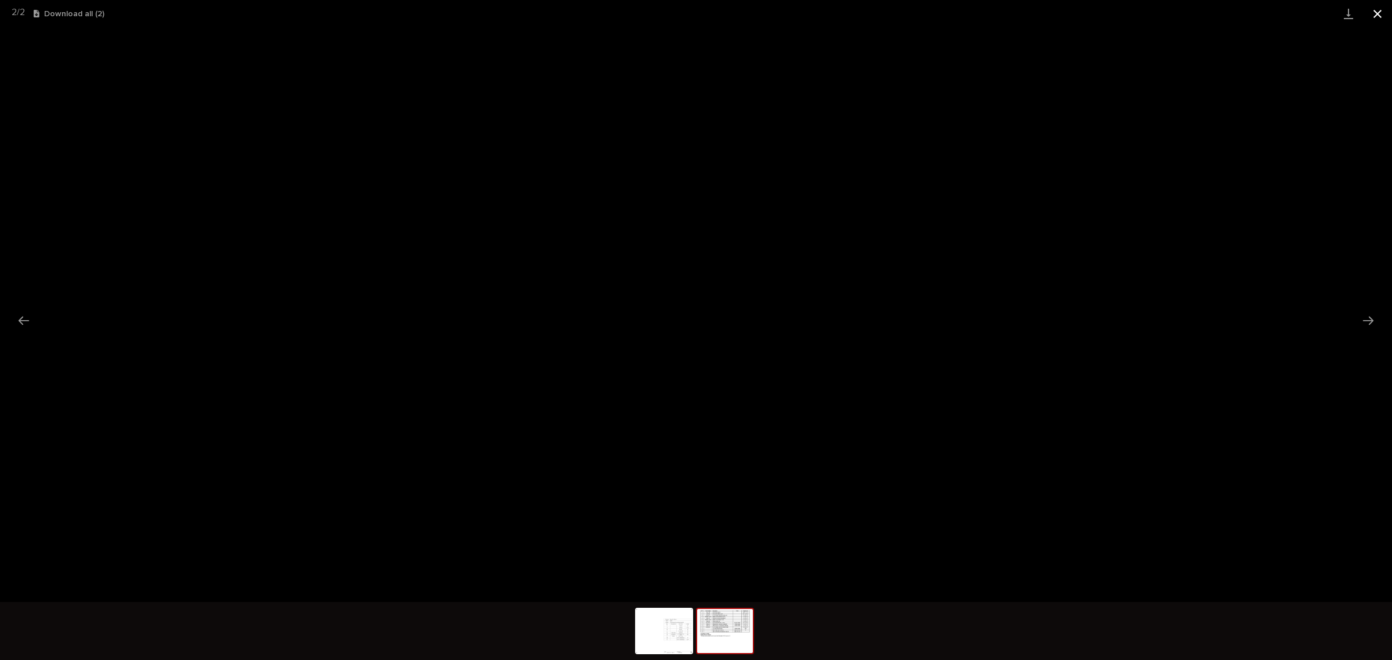
click at [1381, 12] on button "Close gallery" at bounding box center [1377, 13] width 29 height 27
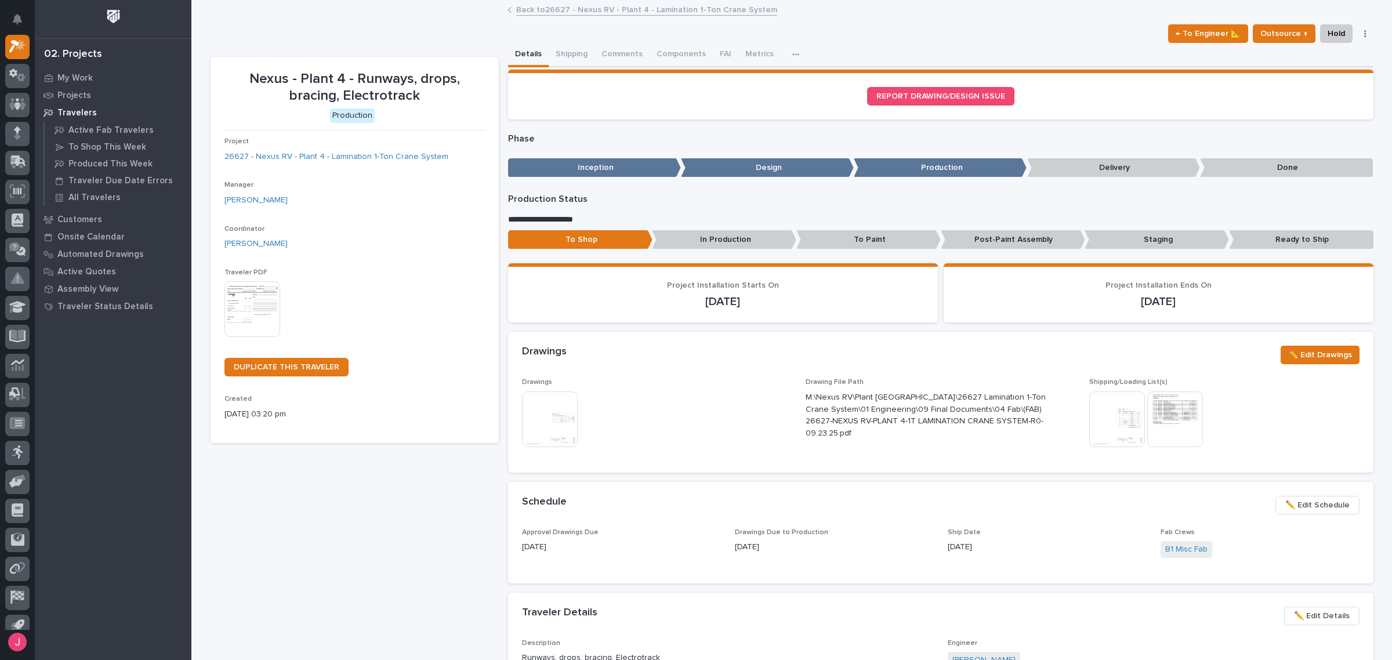
click at [544, 418] on img at bounding box center [550, 419] width 56 height 56
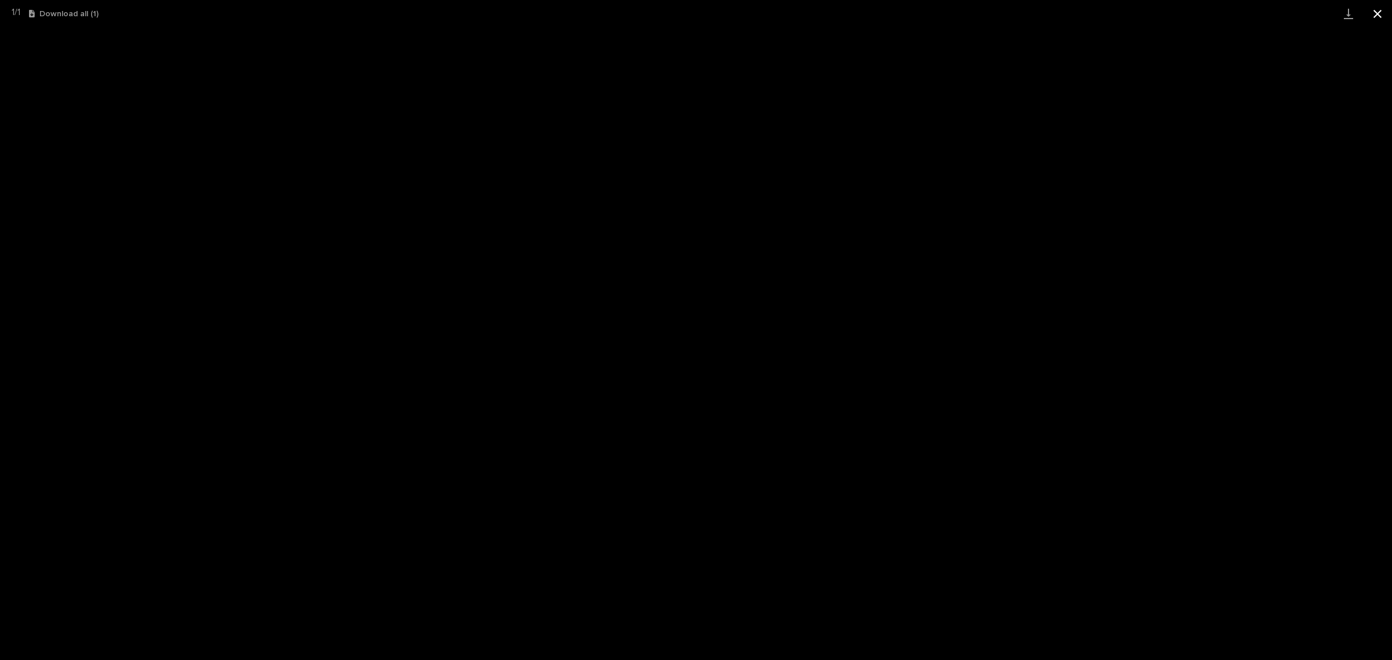
click at [1383, 12] on button "Close gallery" at bounding box center [1377, 13] width 29 height 27
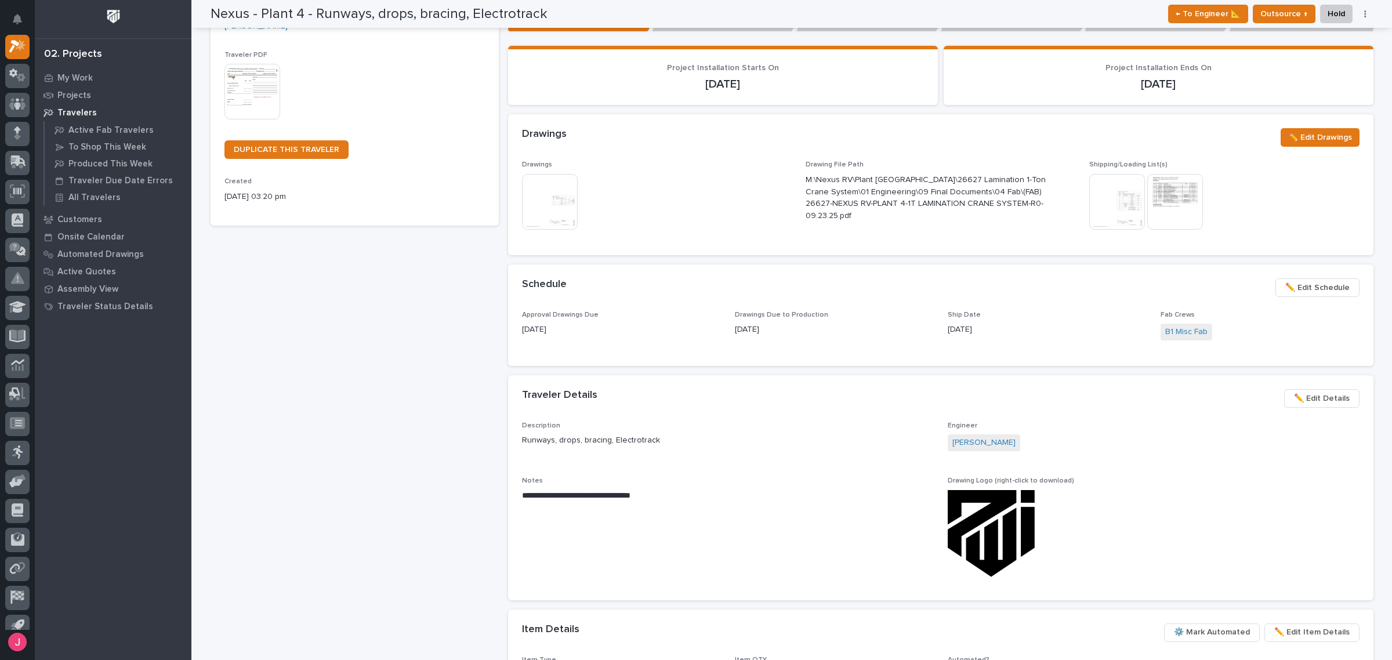
scroll to position [72, 0]
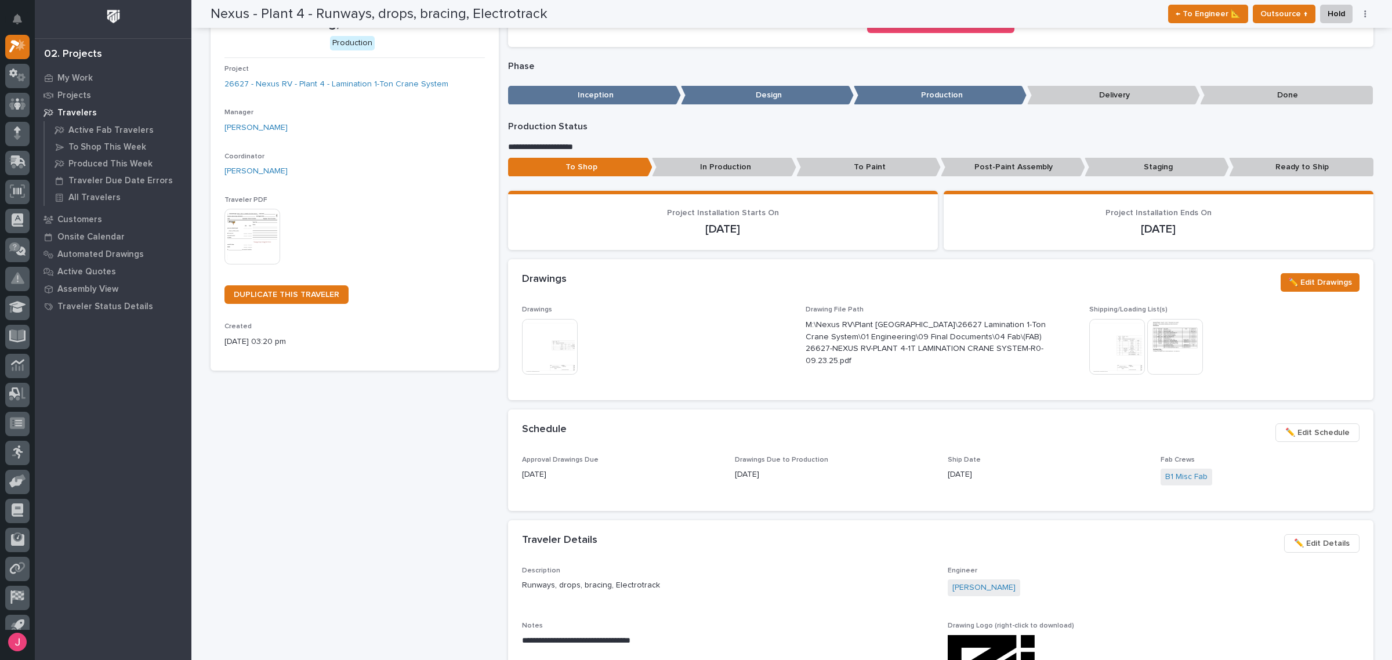
click at [1109, 349] on img at bounding box center [1117, 347] width 56 height 56
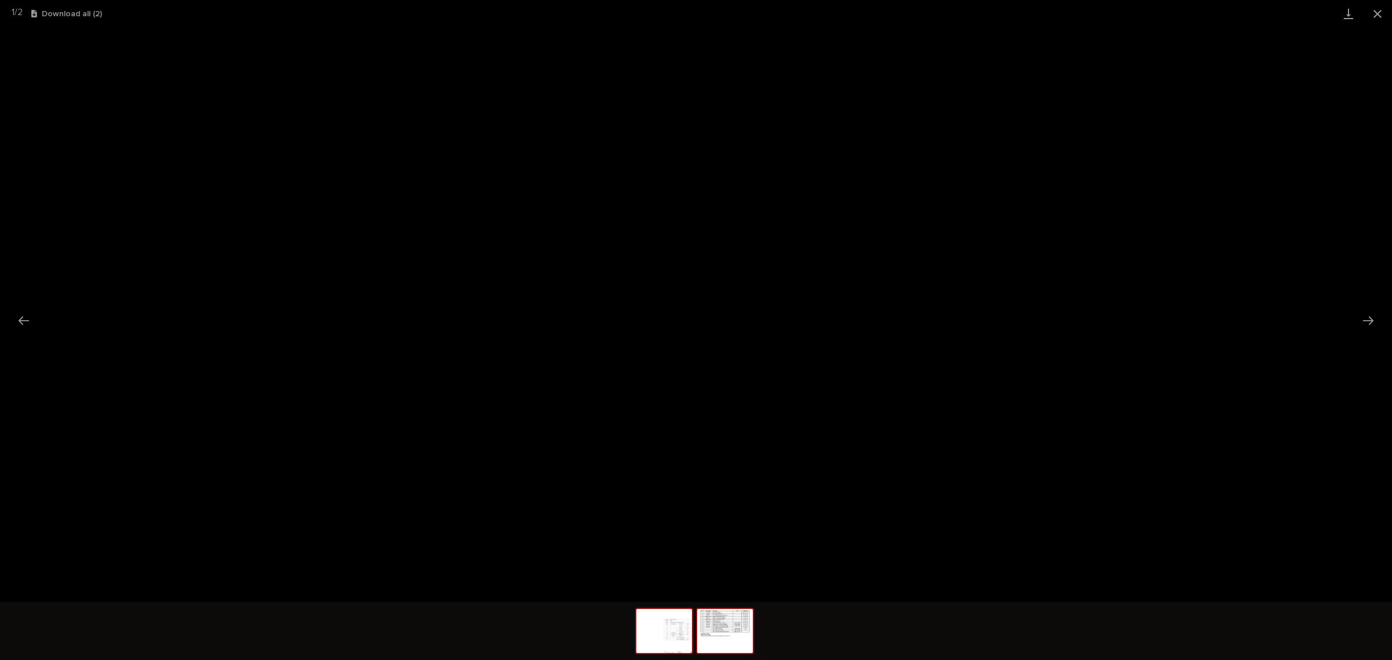
click at [697, 630] on img at bounding box center [725, 631] width 56 height 44
click at [731, 630] on img at bounding box center [725, 631] width 56 height 44
click at [649, 637] on img at bounding box center [664, 631] width 56 height 44
click at [1369, 315] on button "Next slide" at bounding box center [1368, 320] width 24 height 23
click at [1372, 13] on button "Close gallery" at bounding box center [1377, 13] width 29 height 27
